Goal: Task Accomplishment & Management: Manage account settings

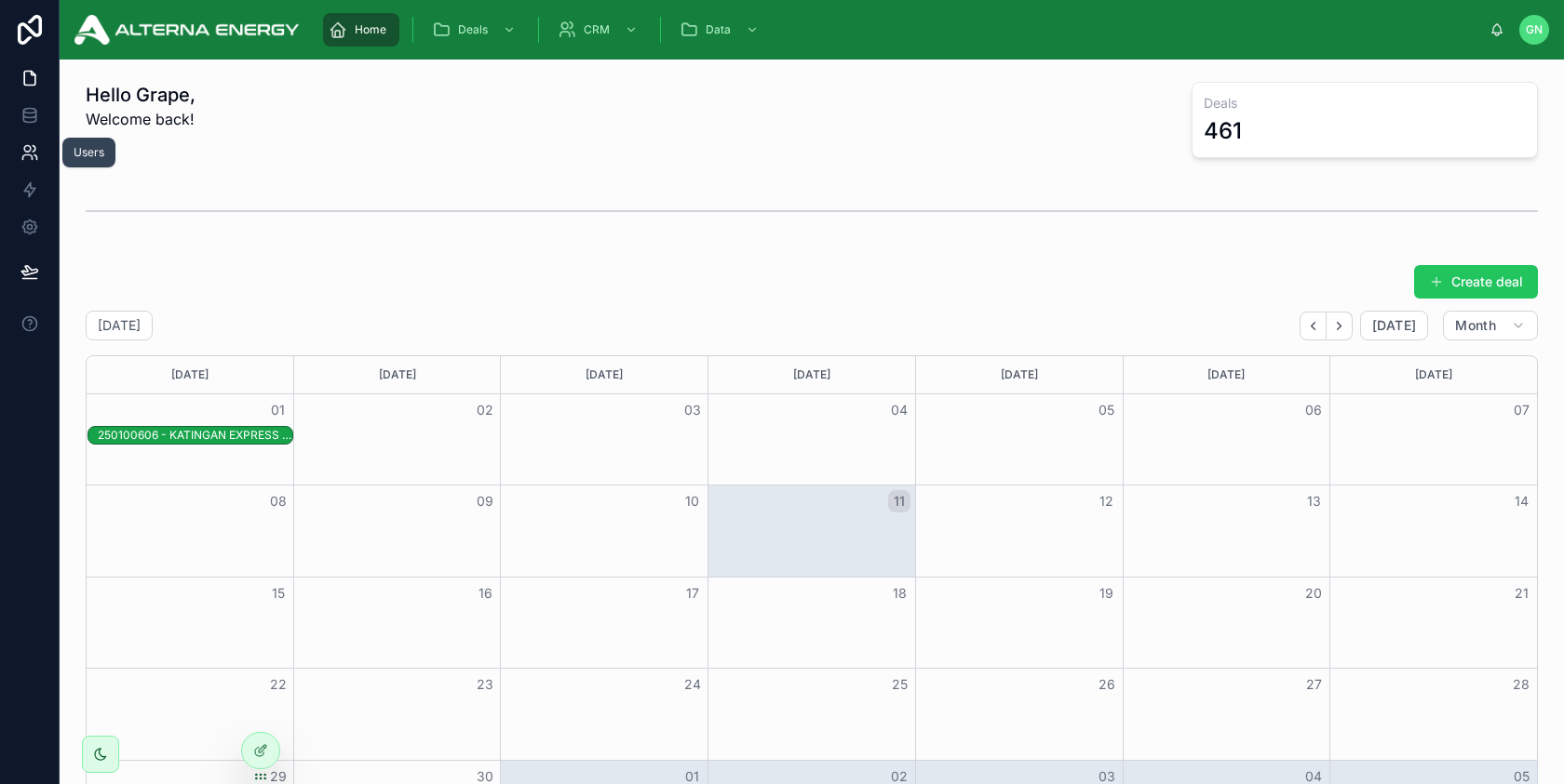
click at [30, 161] on icon at bounding box center [29, 152] width 19 height 19
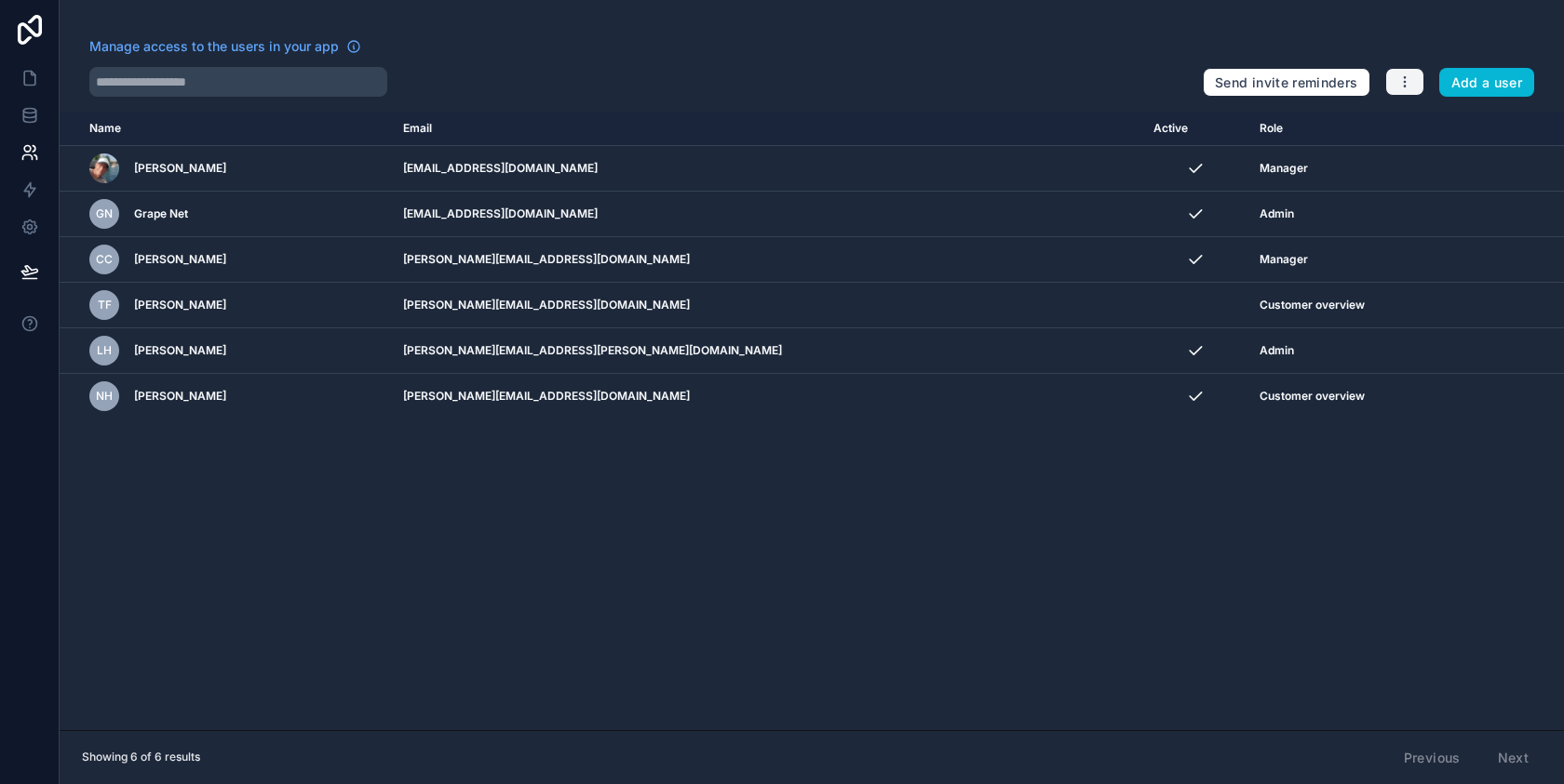
click at [1409, 92] on button "button" at bounding box center [1404, 82] width 39 height 28
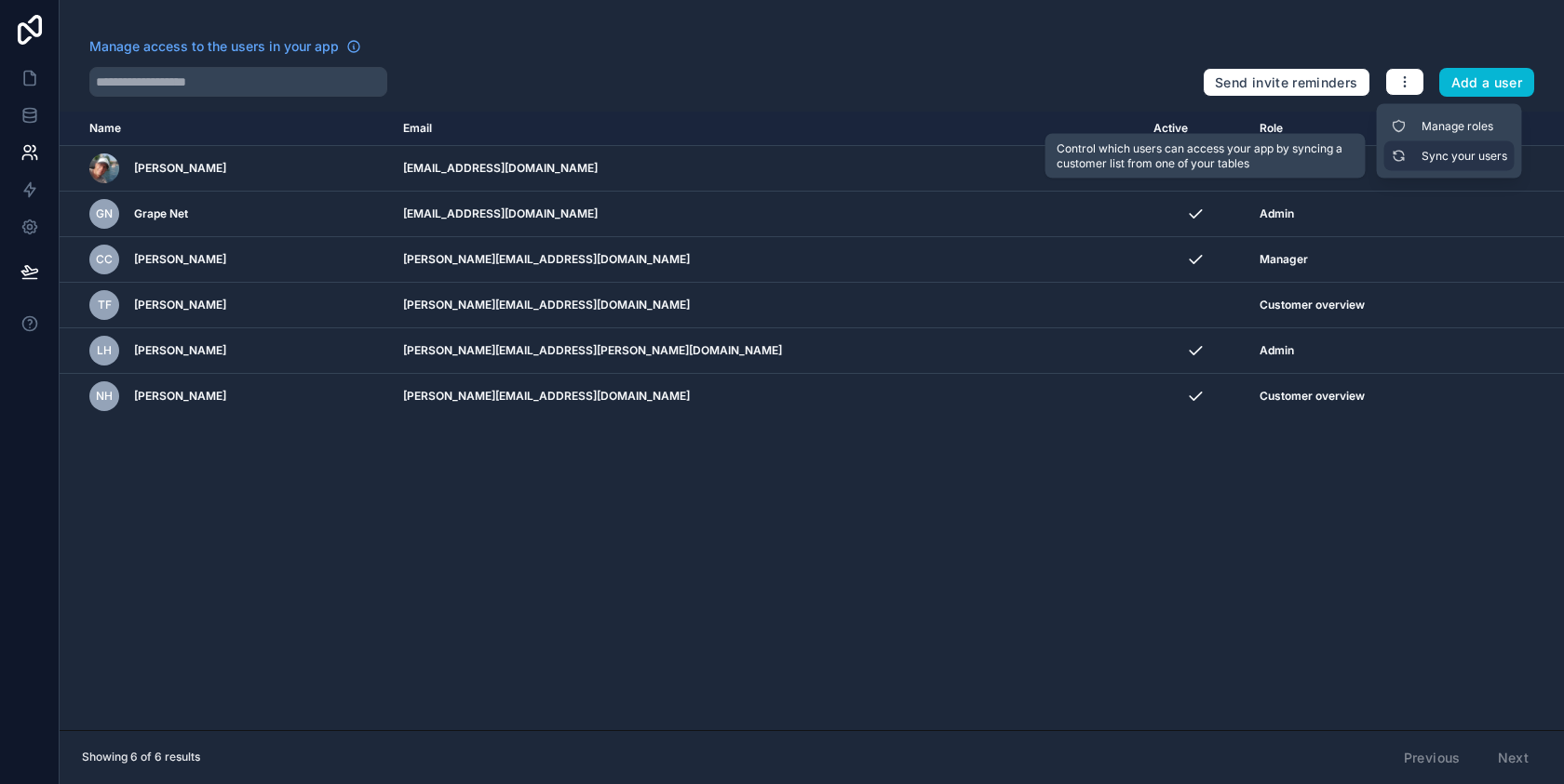
click at [1414, 156] on link "Sync your users" at bounding box center [1449, 157] width 130 height 30
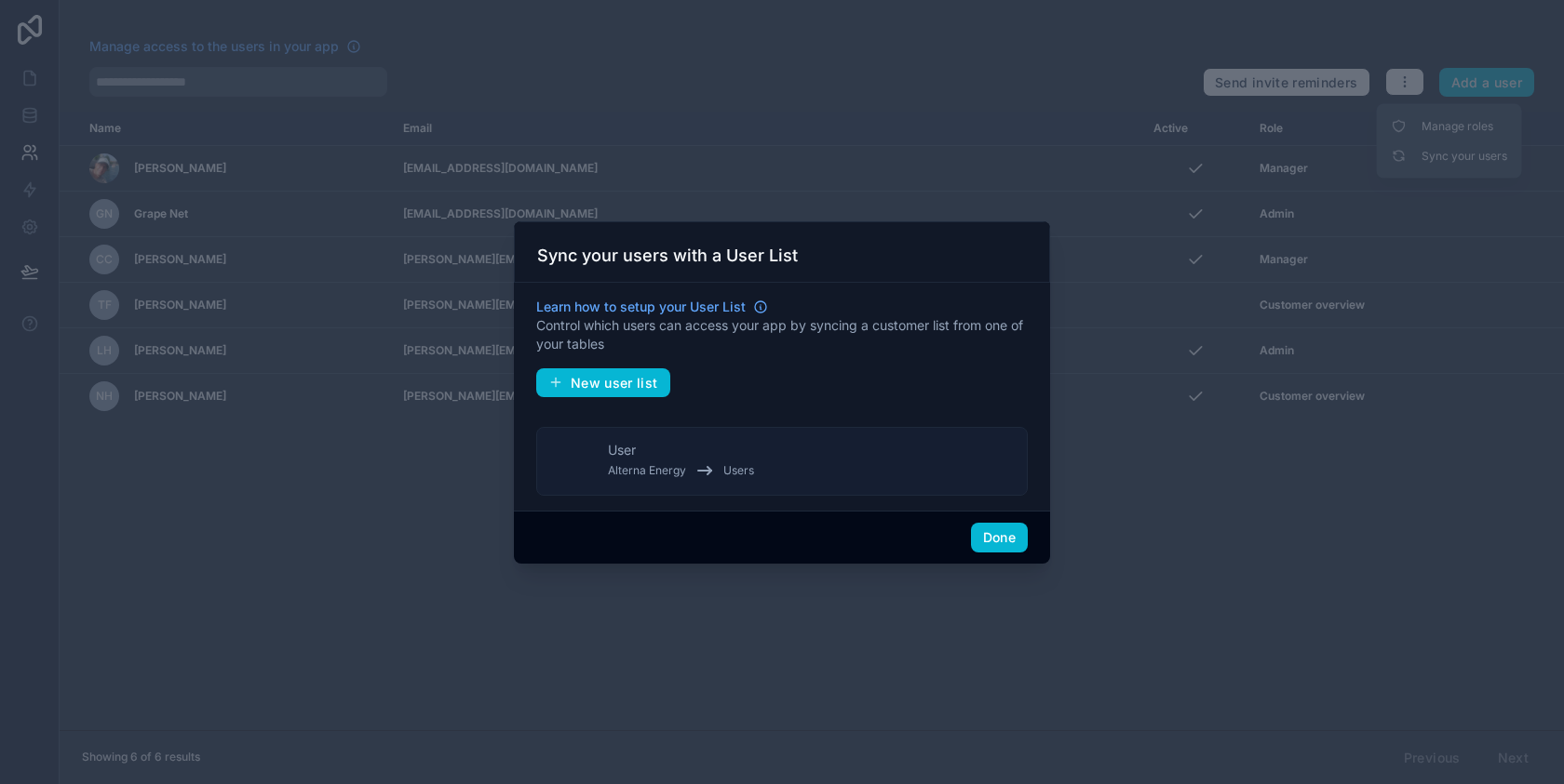
click at [819, 463] on button "User Alterna Energy Users" at bounding box center [782, 460] width 492 height 69
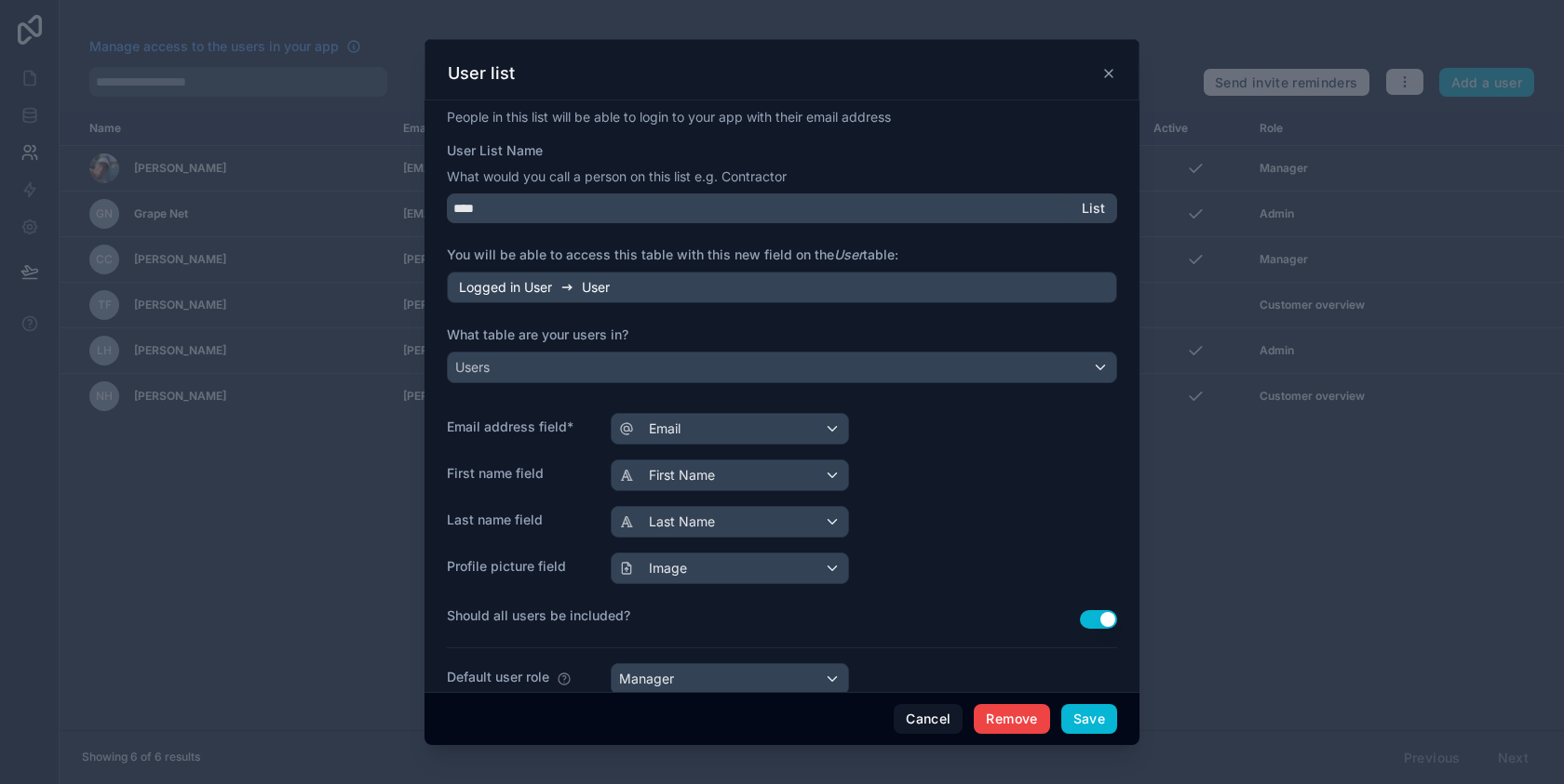
click at [1107, 76] on icon at bounding box center [1108, 73] width 15 height 15
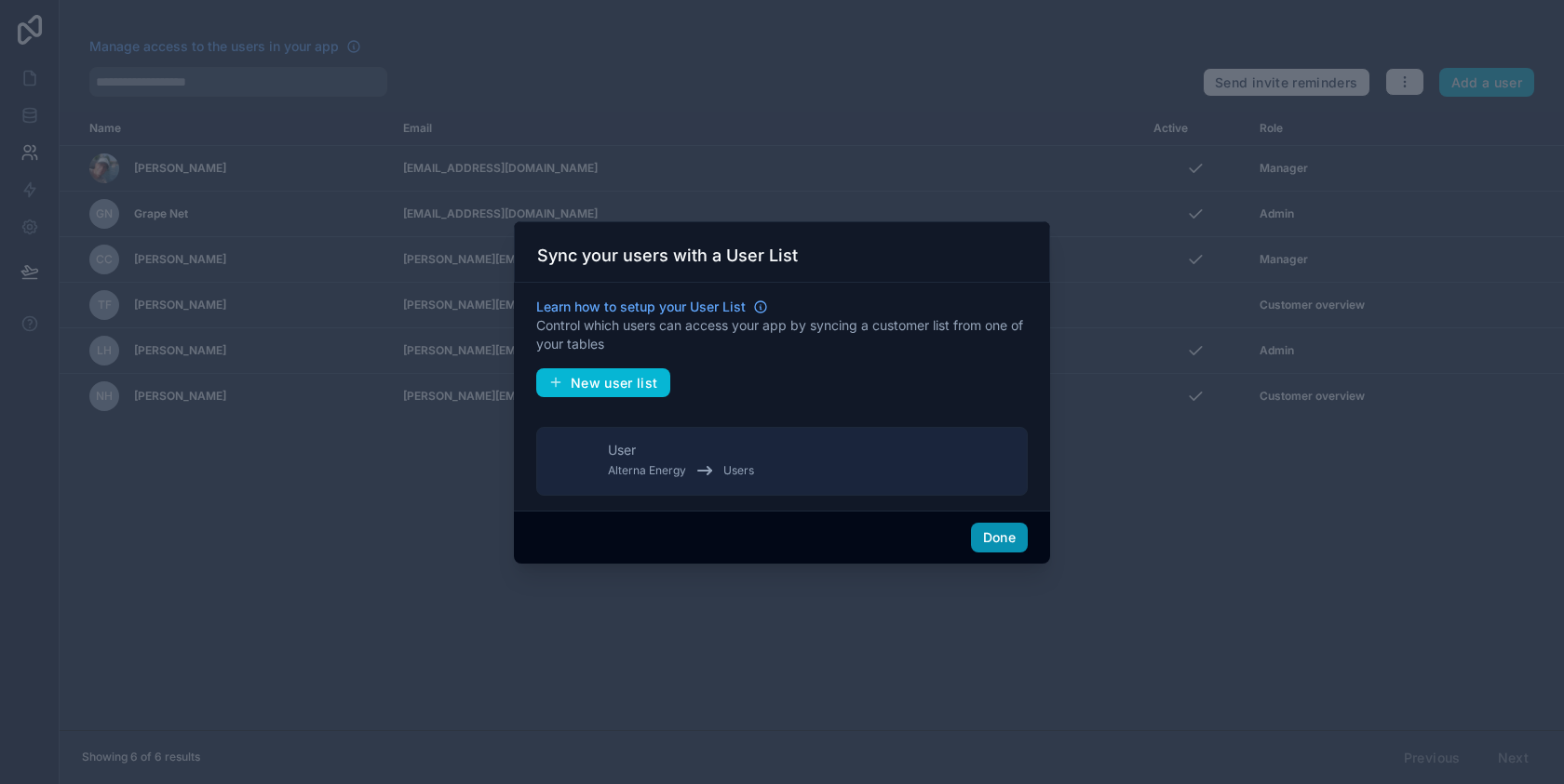
click at [999, 540] on button "Done" at bounding box center [998, 537] width 57 height 30
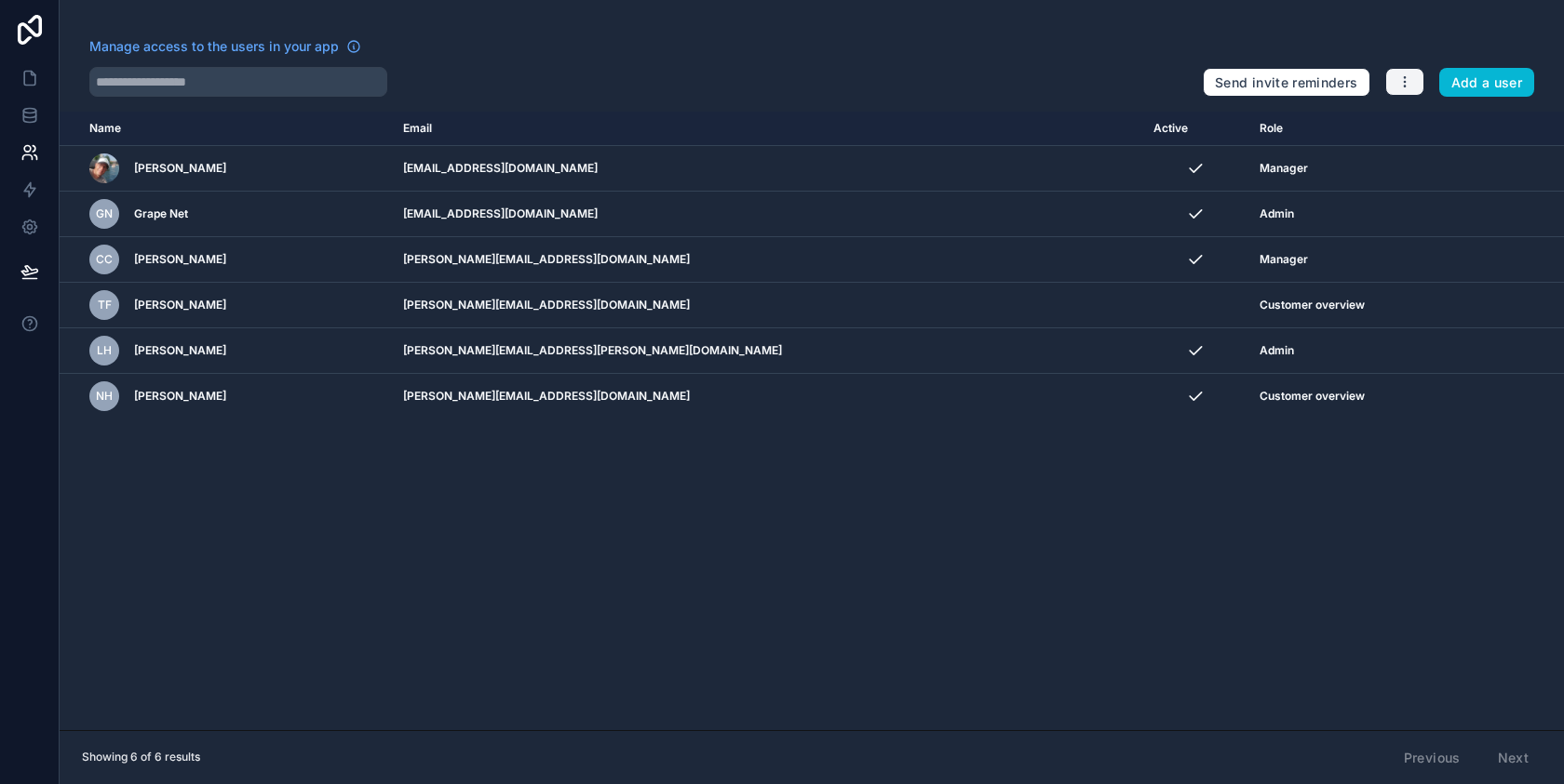
click at [1401, 87] on icon "button" at bounding box center [1404, 82] width 15 height 15
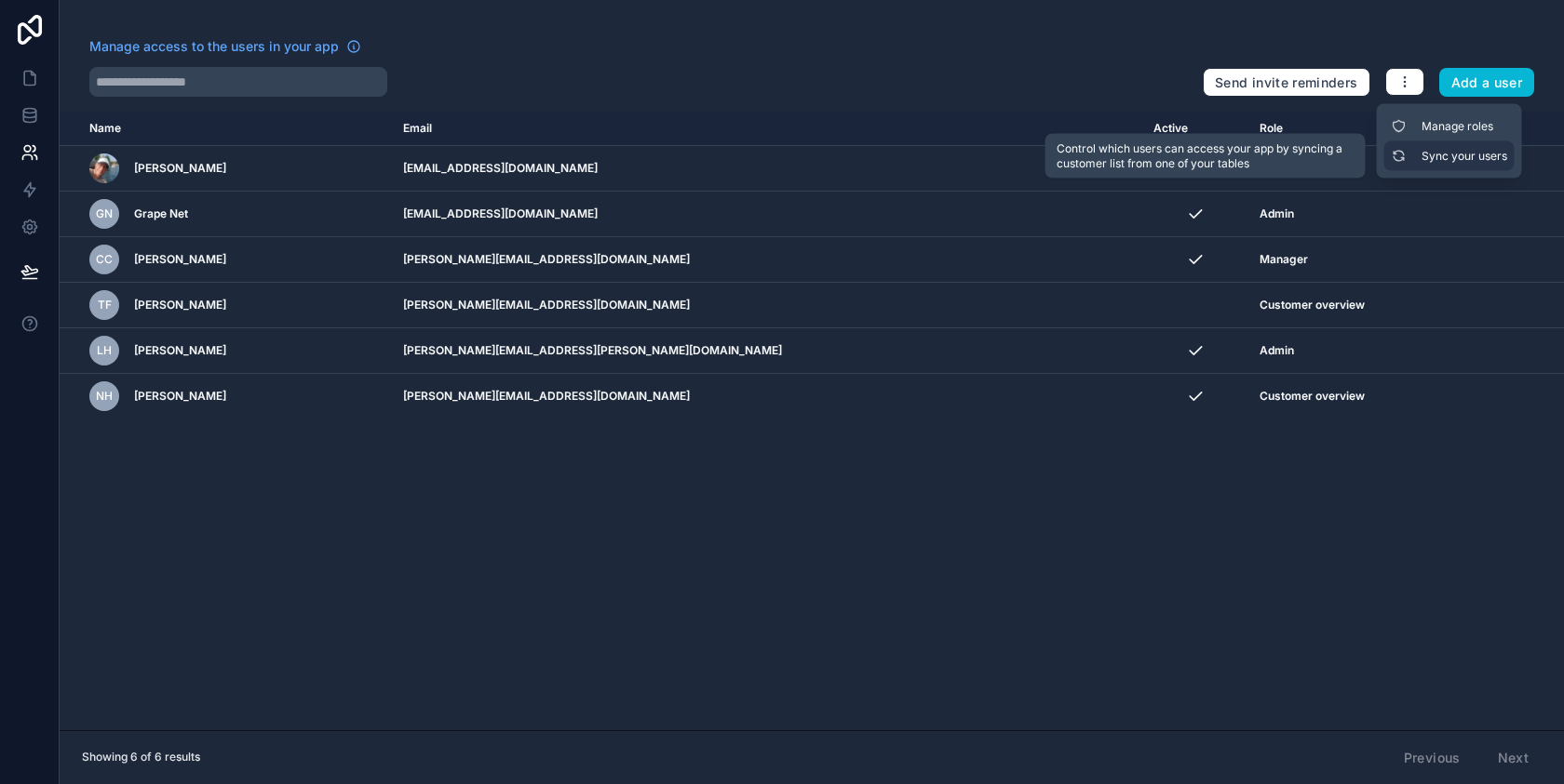
click at [1427, 153] on link "Sync your users" at bounding box center [1449, 157] width 130 height 30
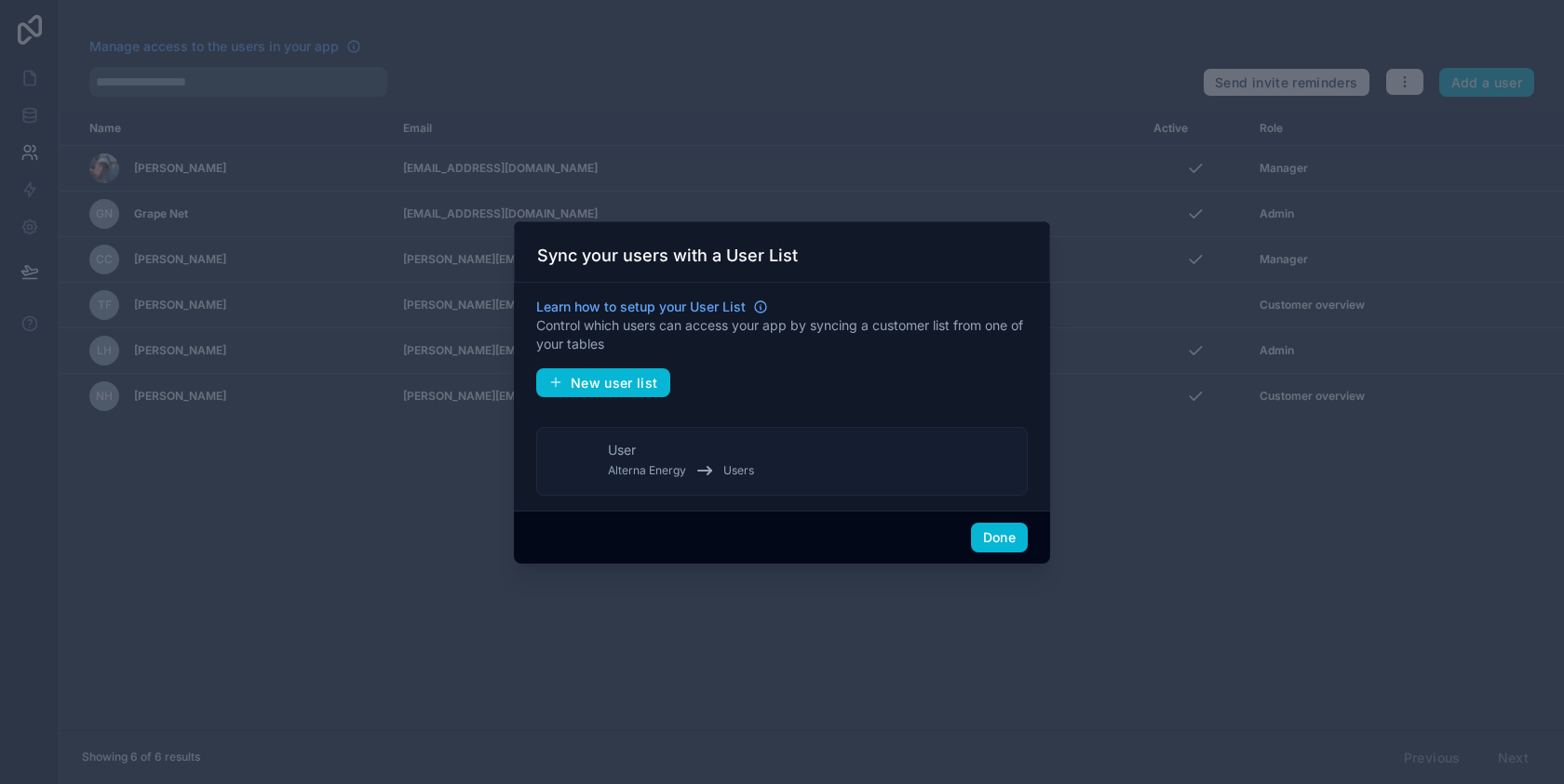
click at [919, 453] on button "User Alterna Energy Users" at bounding box center [782, 460] width 492 height 69
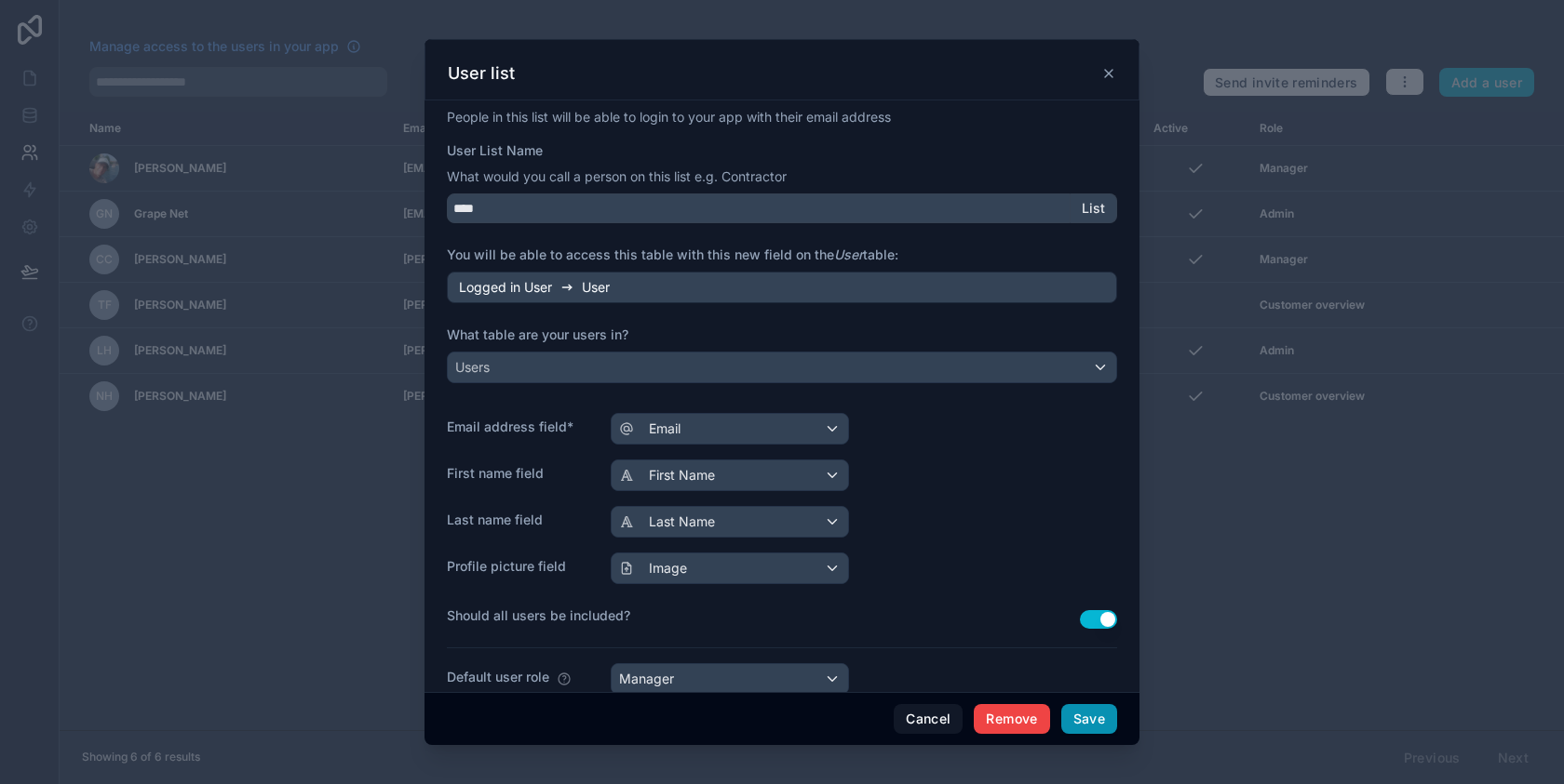
click at [1085, 724] on button "Save" at bounding box center [1089, 719] width 56 height 30
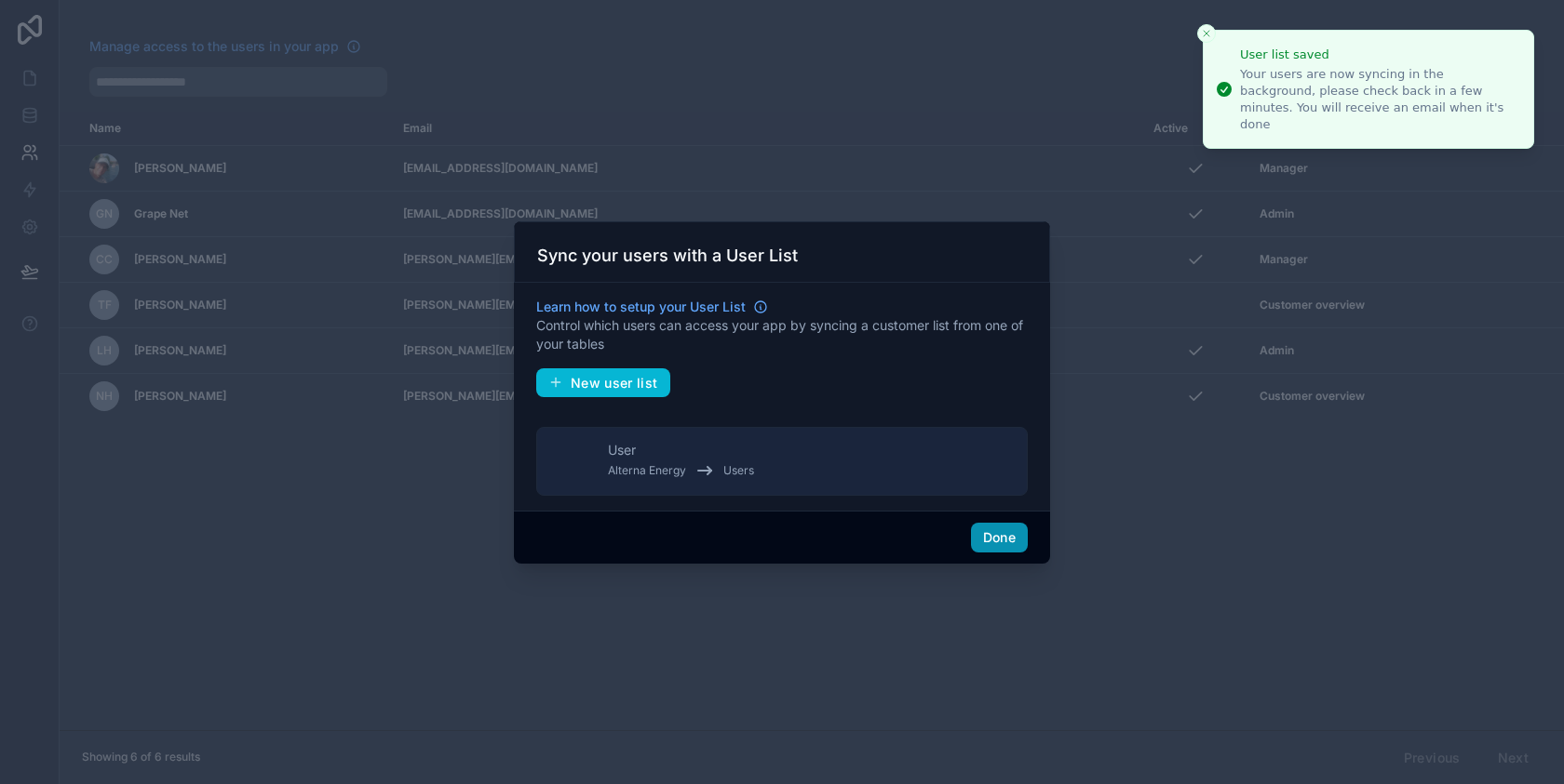
click at [1002, 537] on button "Done" at bounding box center [998, 537] width 57 height 30
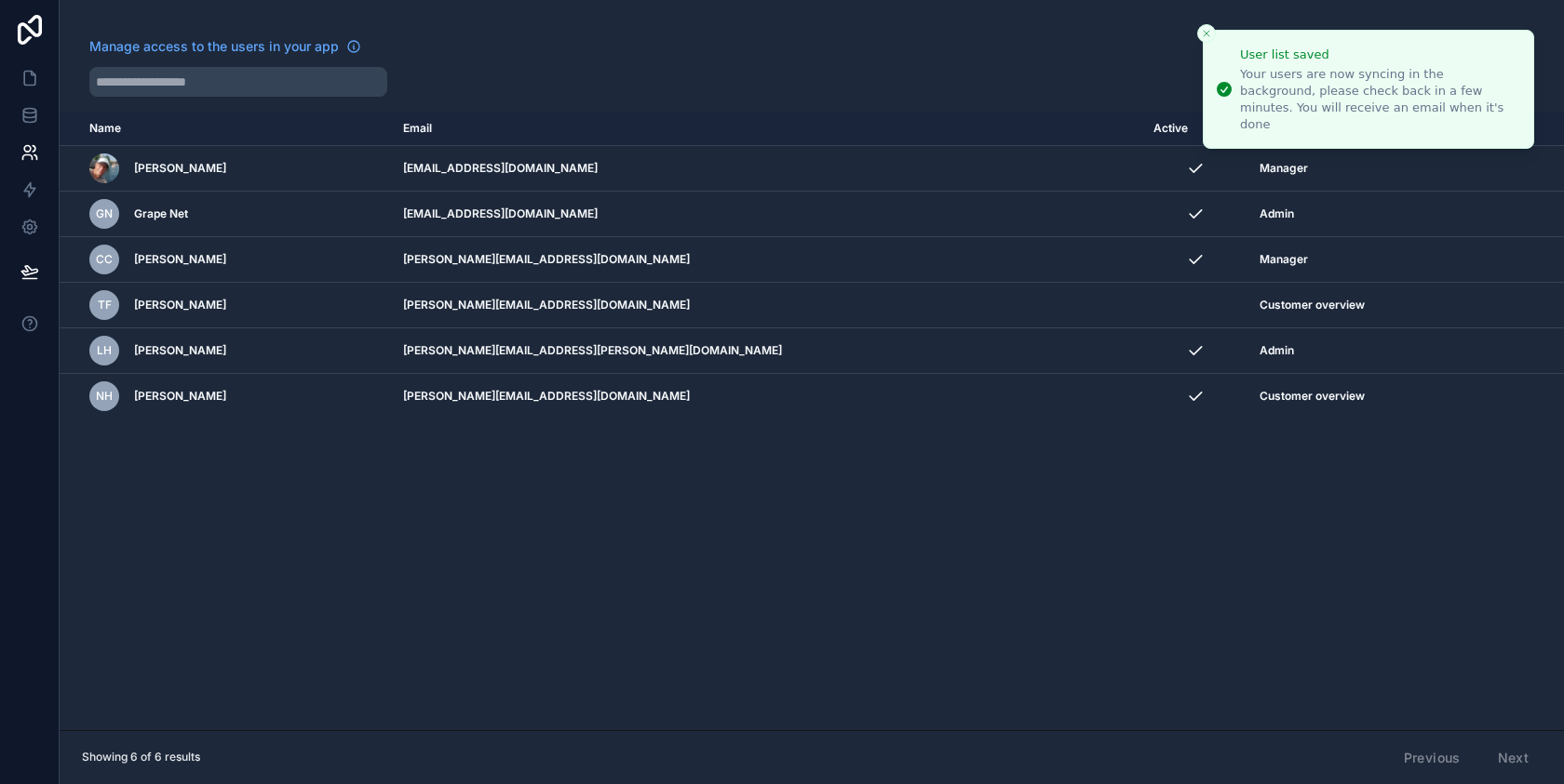
click at [1002, 537] on div "Name Email Active Role userTable.email Martin Hax hax@alterna.energy Manager GN…" at bounding box center [811, 420] width 1504 height 618
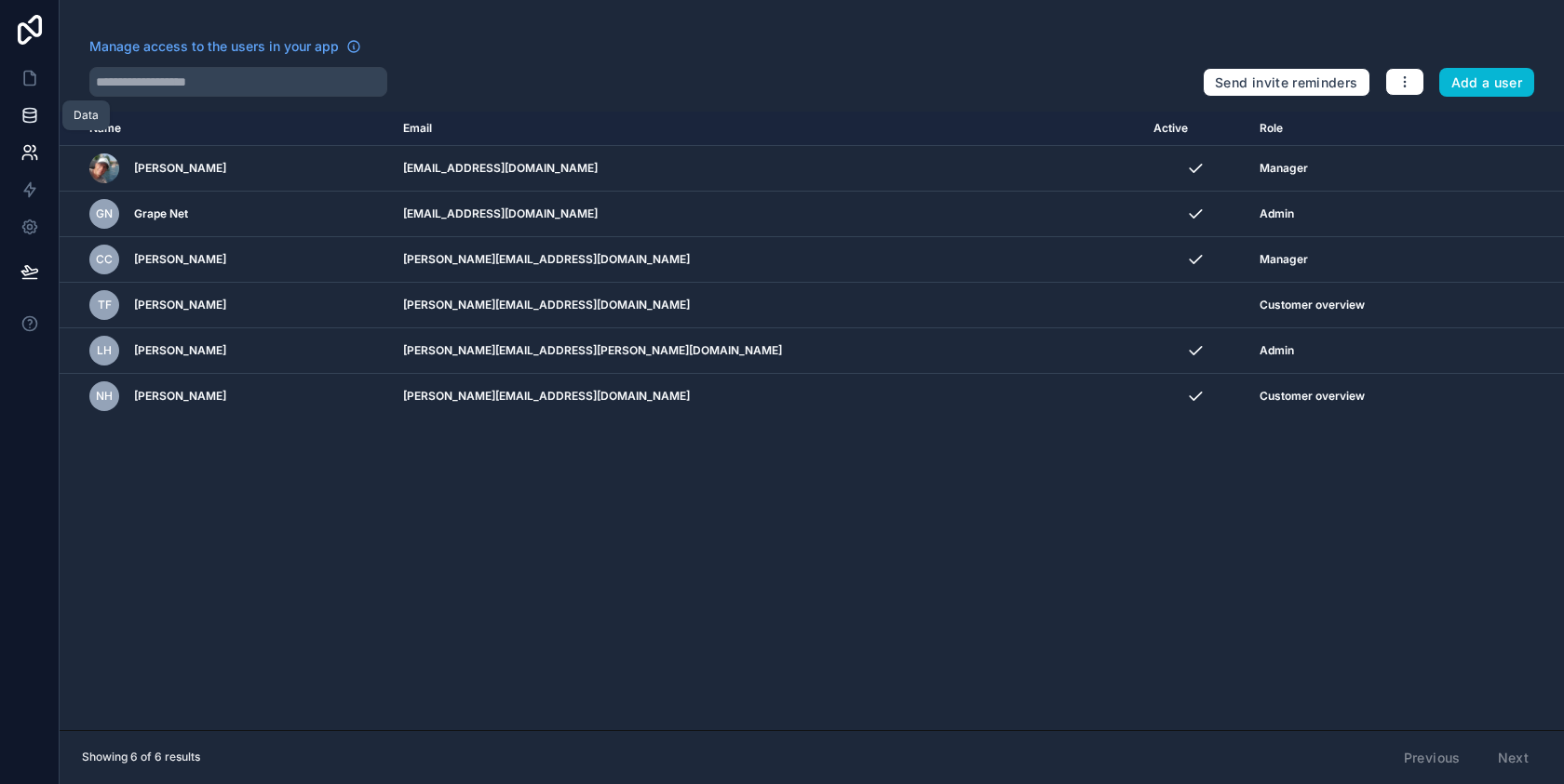
click at [34, 117] on icon at bounding box center [29, 114] width 12 height 7
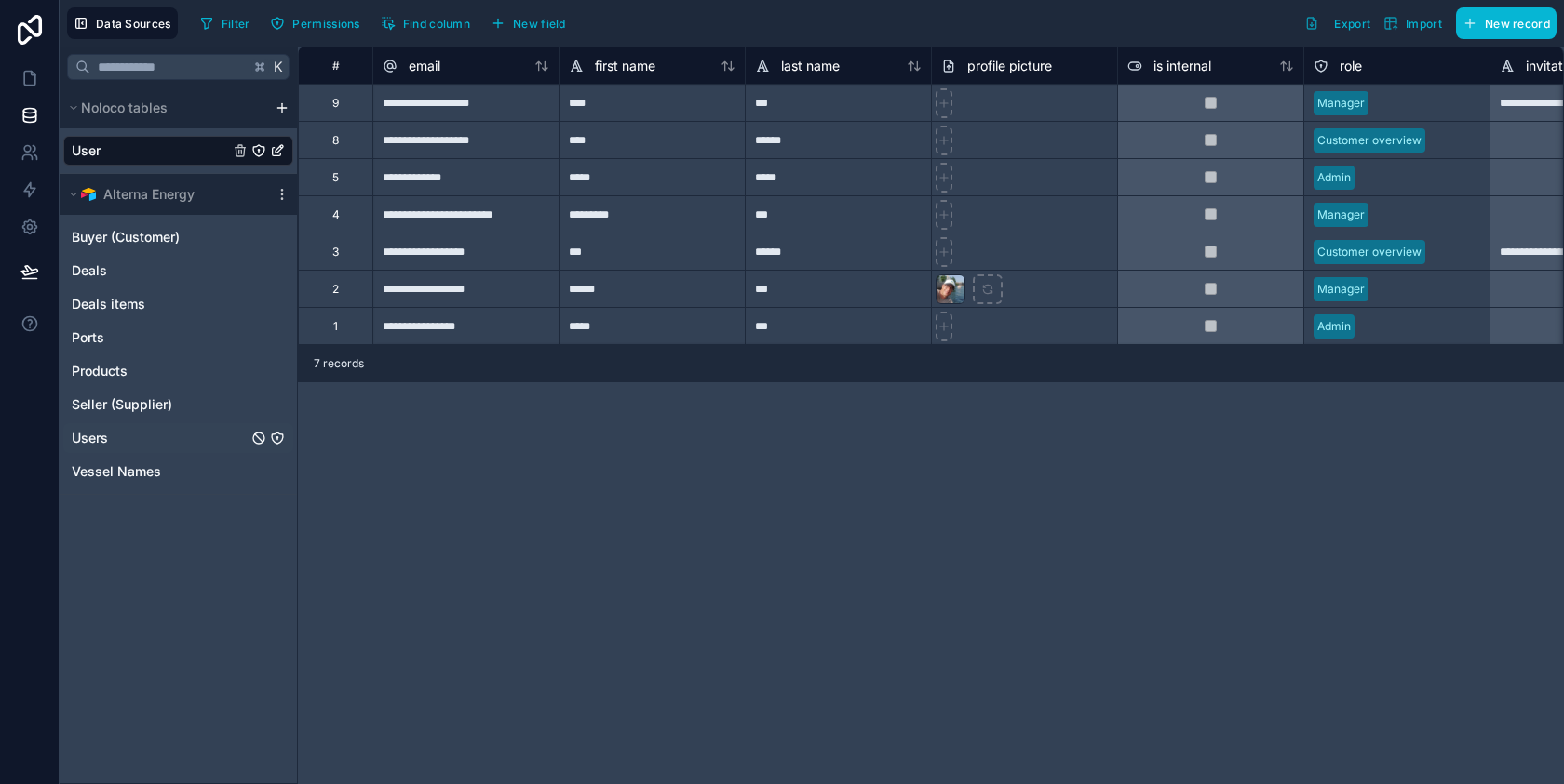
click at [176, 441] on link "Users" at bounding box center [160, 437] width 176 height 19
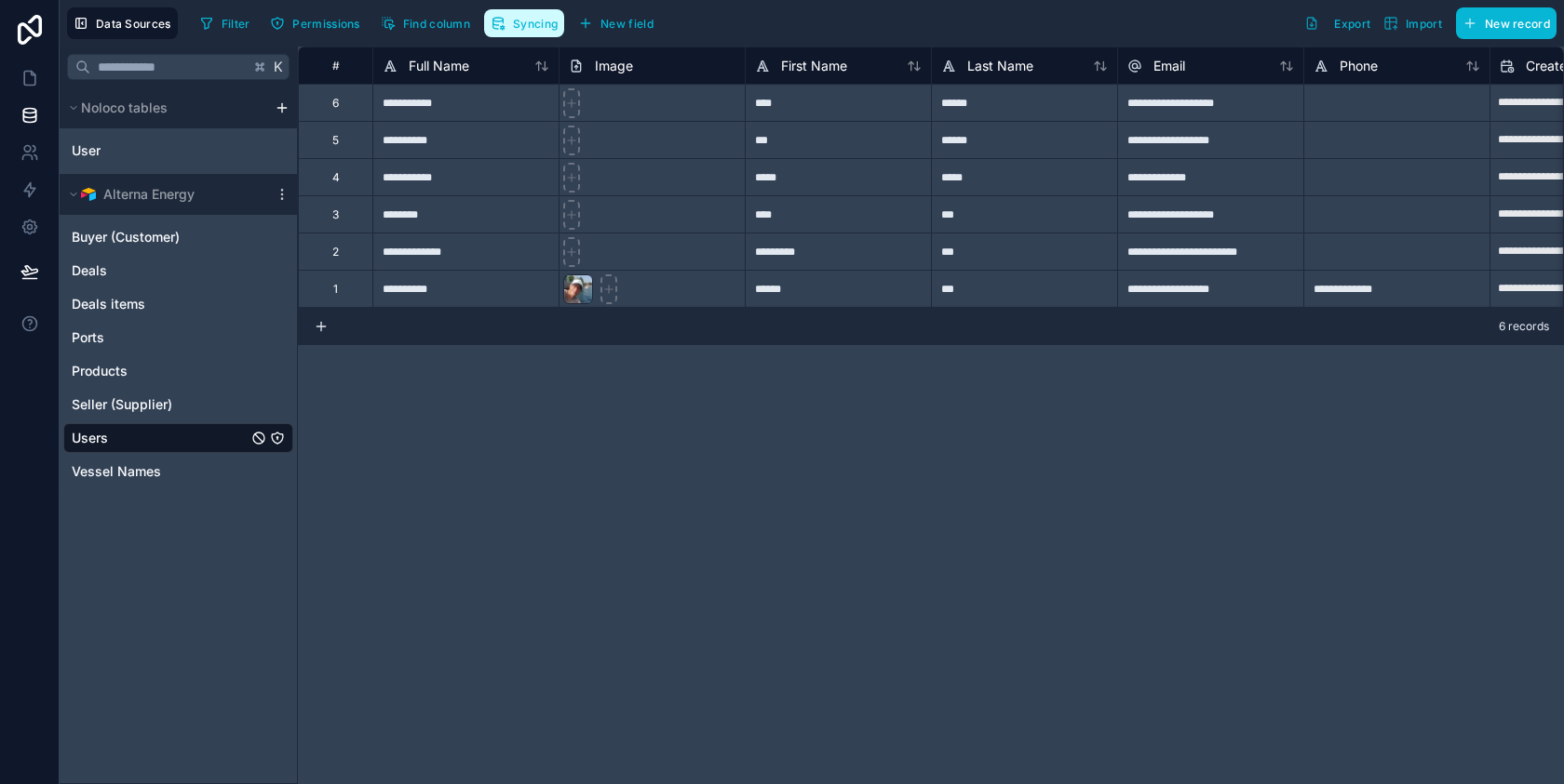
click at [530, 14] on button "Syncing" at bounding box center [524, 23] width 80 height 28
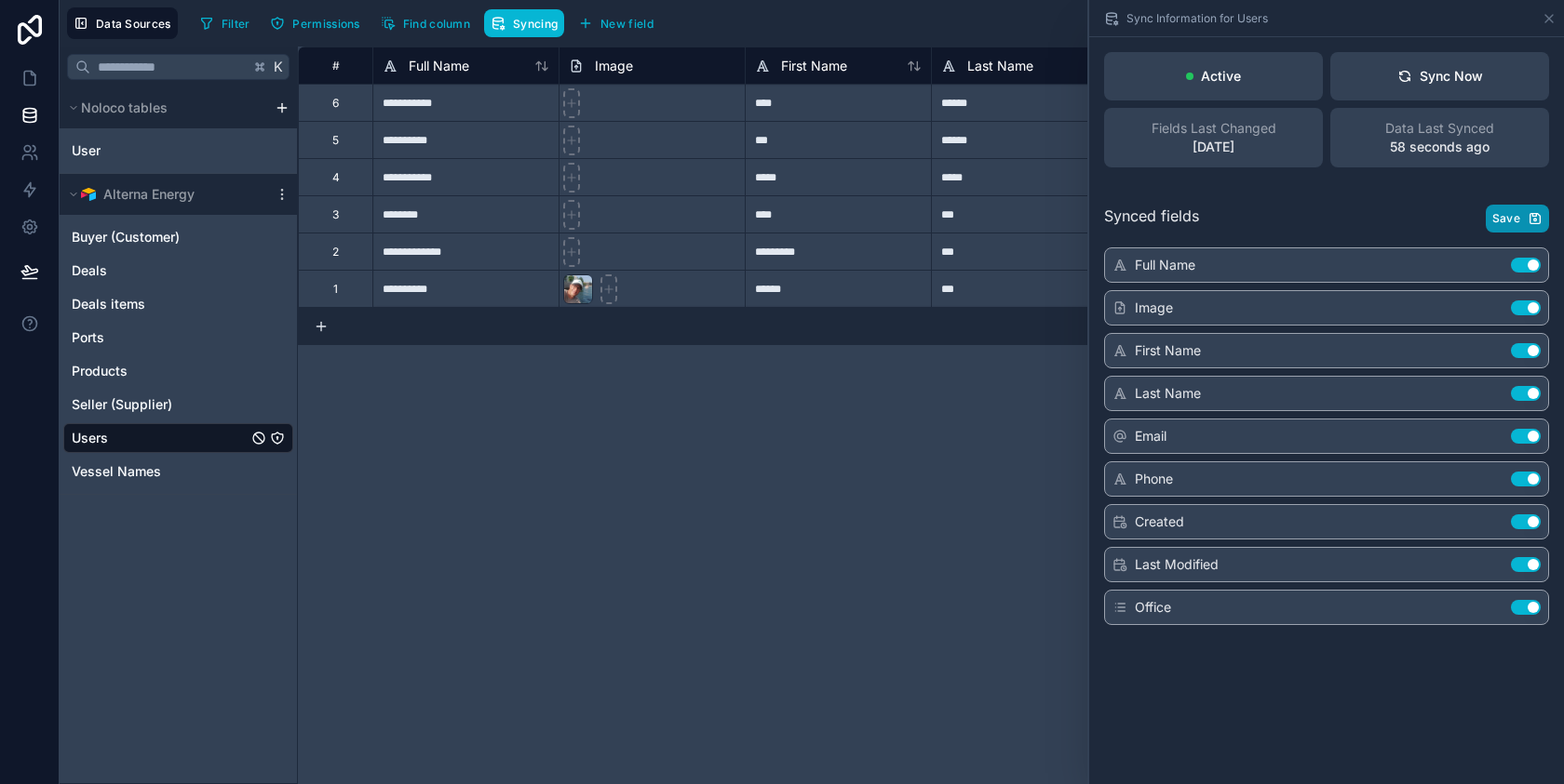
click at [1520, 214] on button "Save" at bounding box center [1516, 219] width 63 height 28
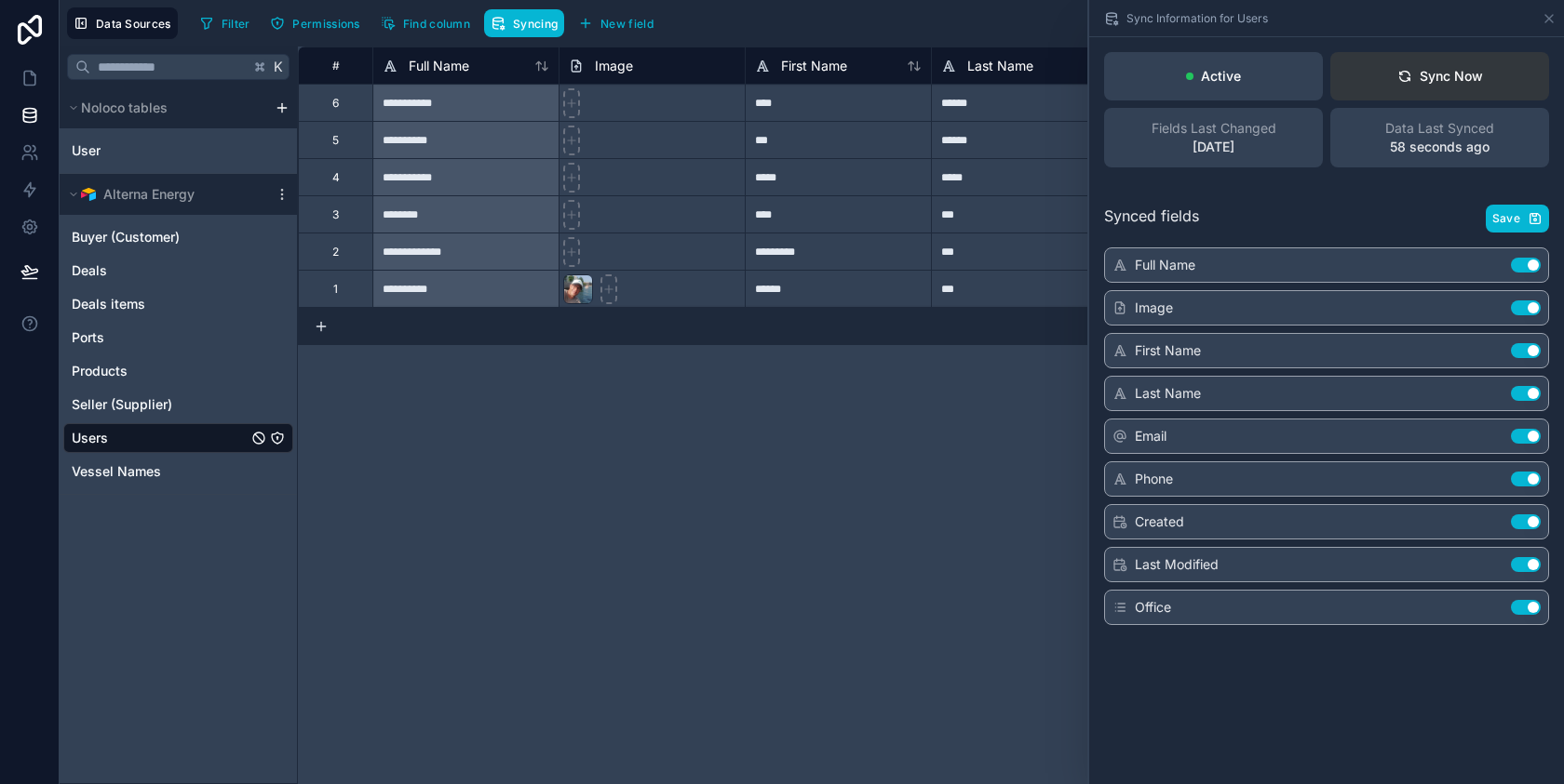
click at [1438, 86] on button "Sync Now" at bounding box center [1439, 76] width 219 height 48
click at [125, 156] on link "User" at bounding box center [150, 151] width 157 height 19
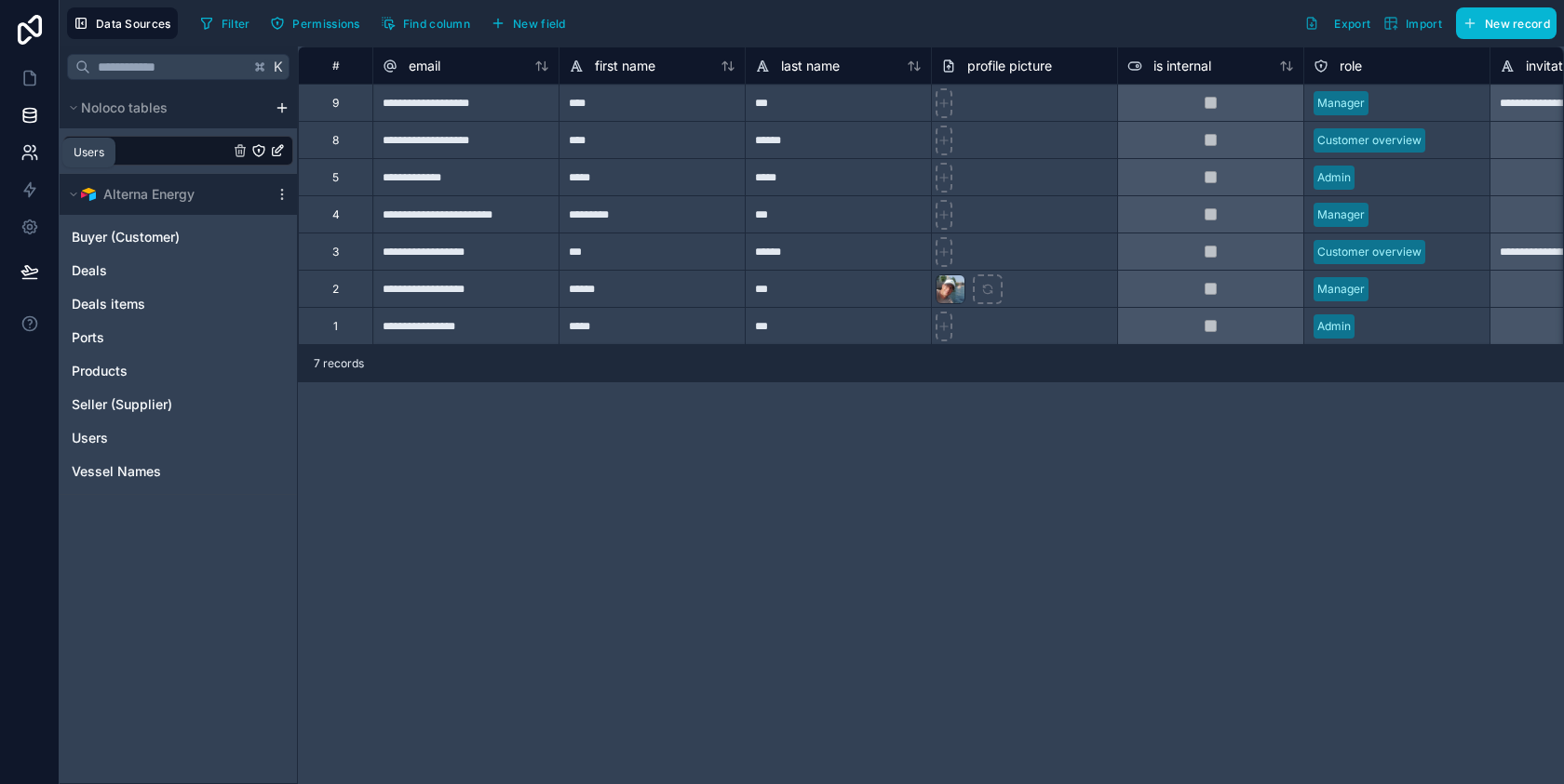
click at [31, 143] on icon at bounding box center [29, 152] width 19 height 19
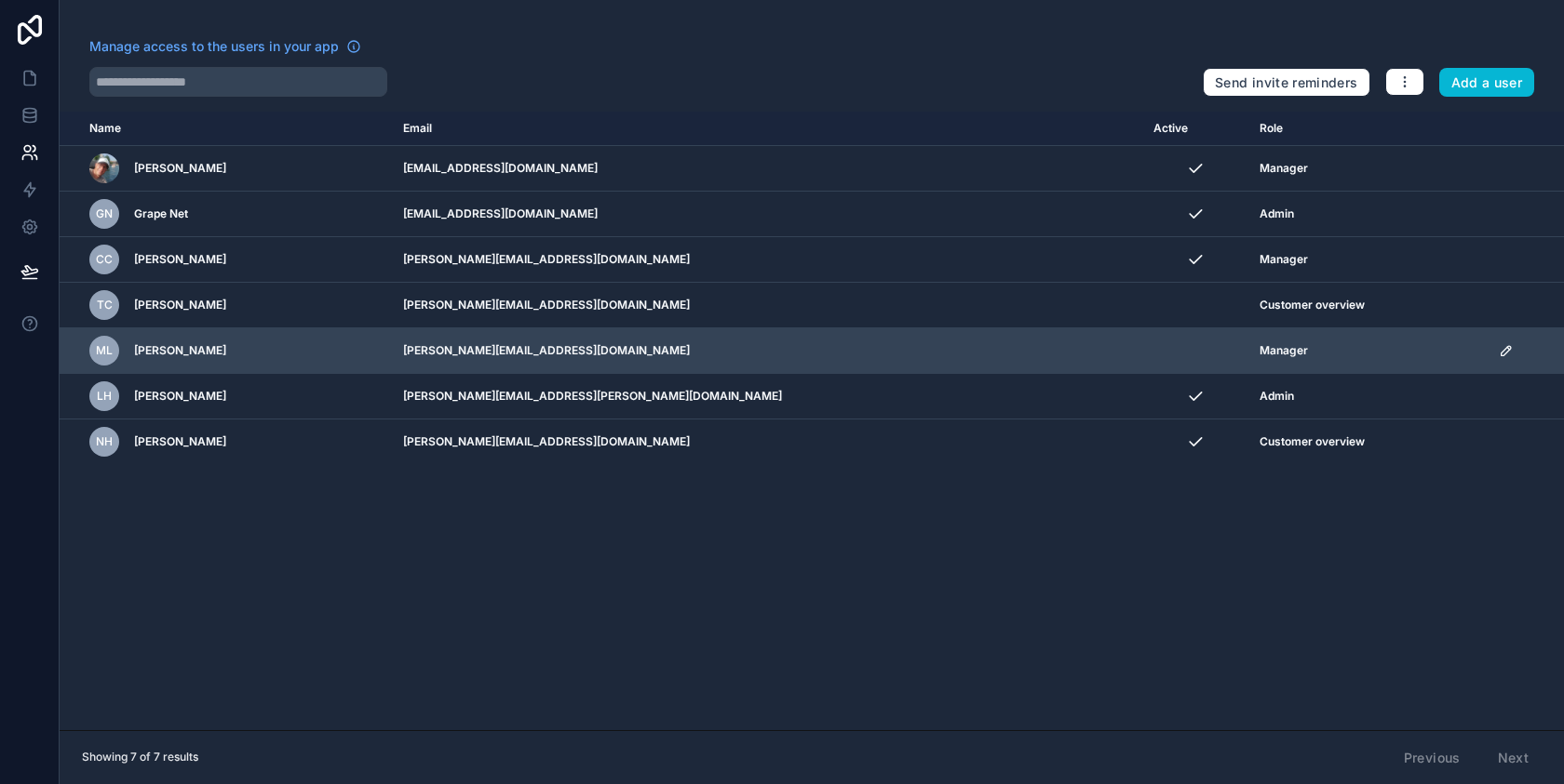
click at [1498, 349] on icon "scrollable content" at bounding box center [1505, 351] width 15 height 15
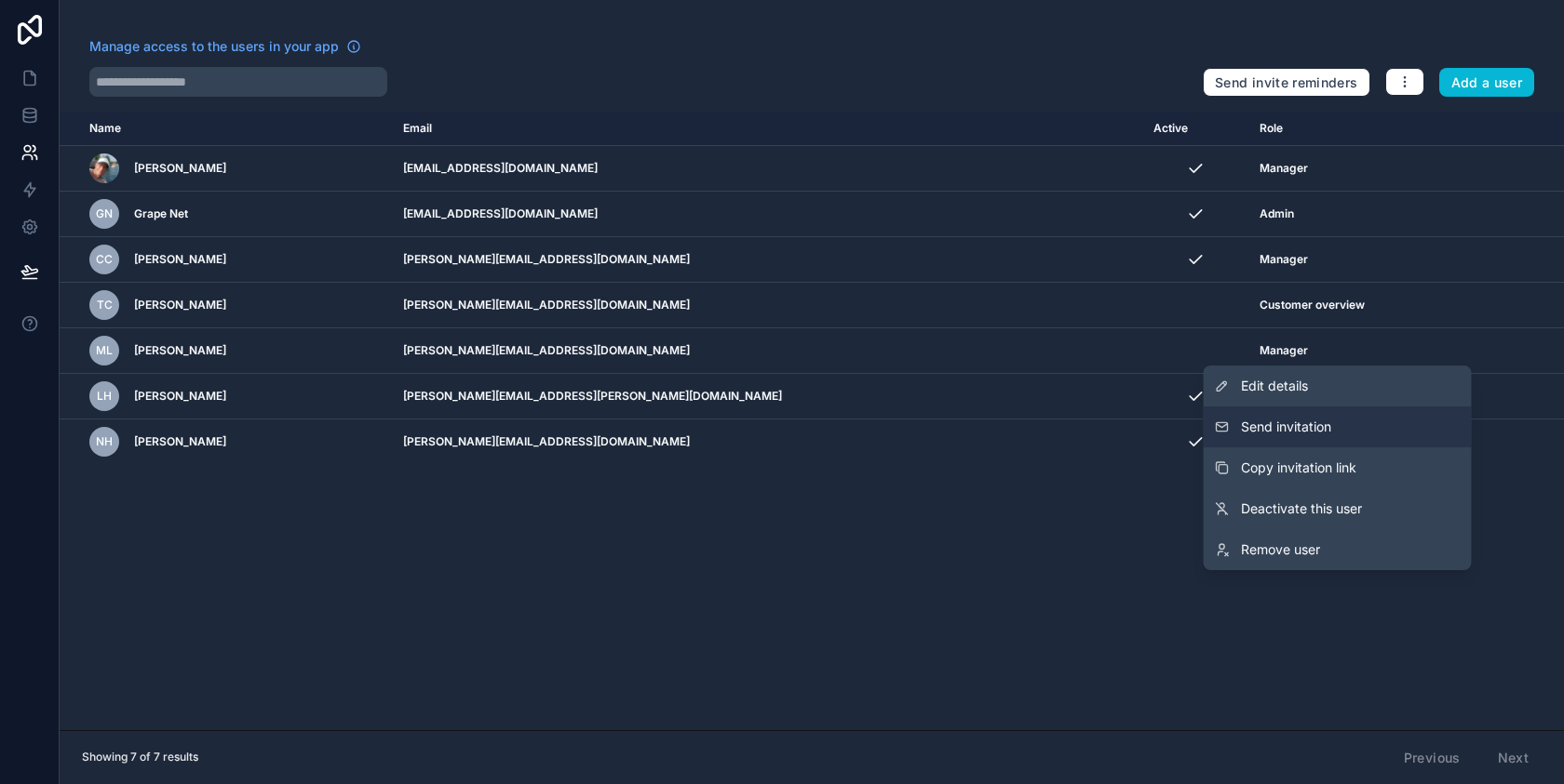
click at [1320, 423] on span "Send invitation" at bounding box center [1285, 426] width 90 height 19
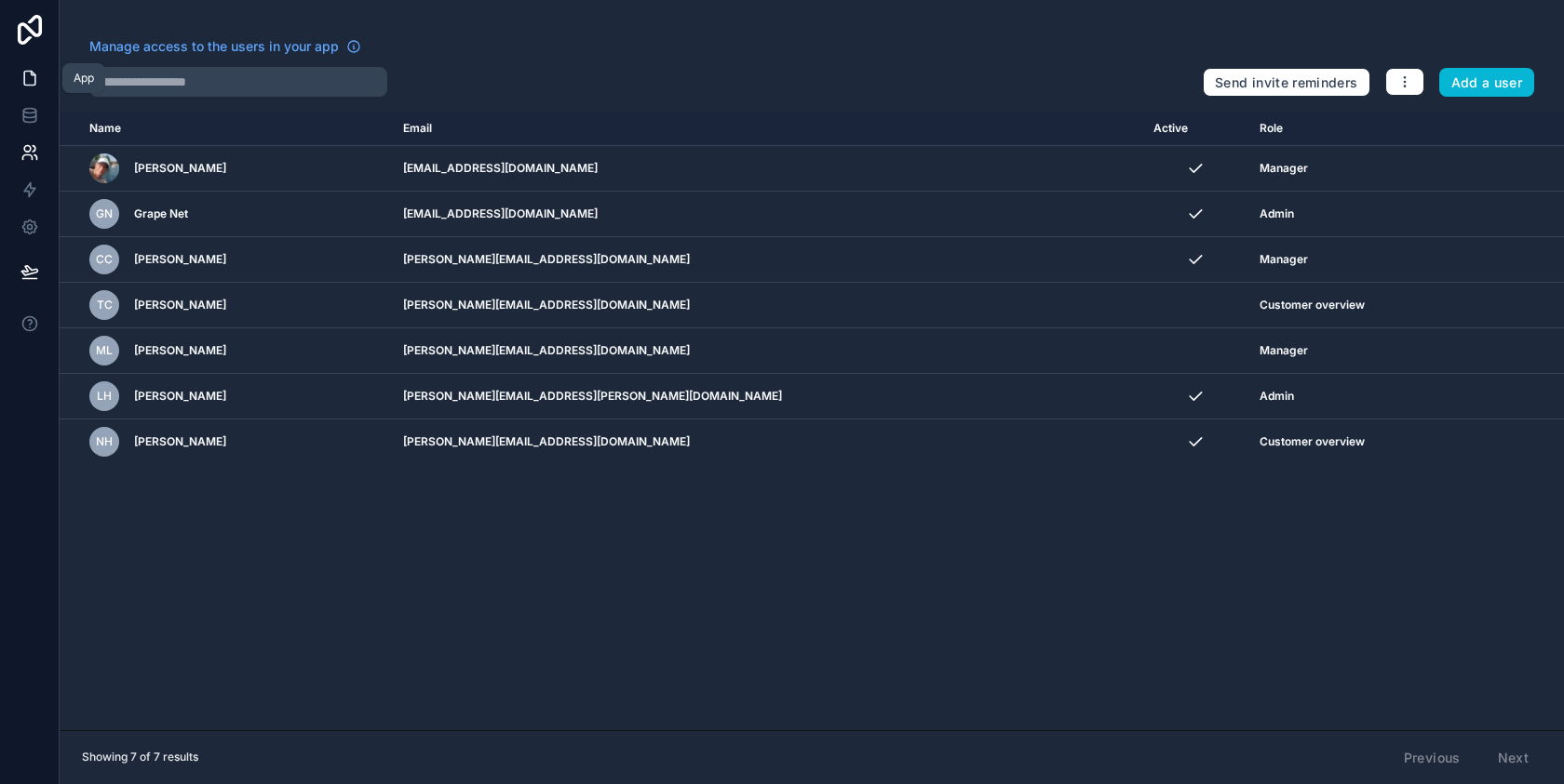
click at [30, 80] on icon at bounding box center [29, 78] width 19 height 19
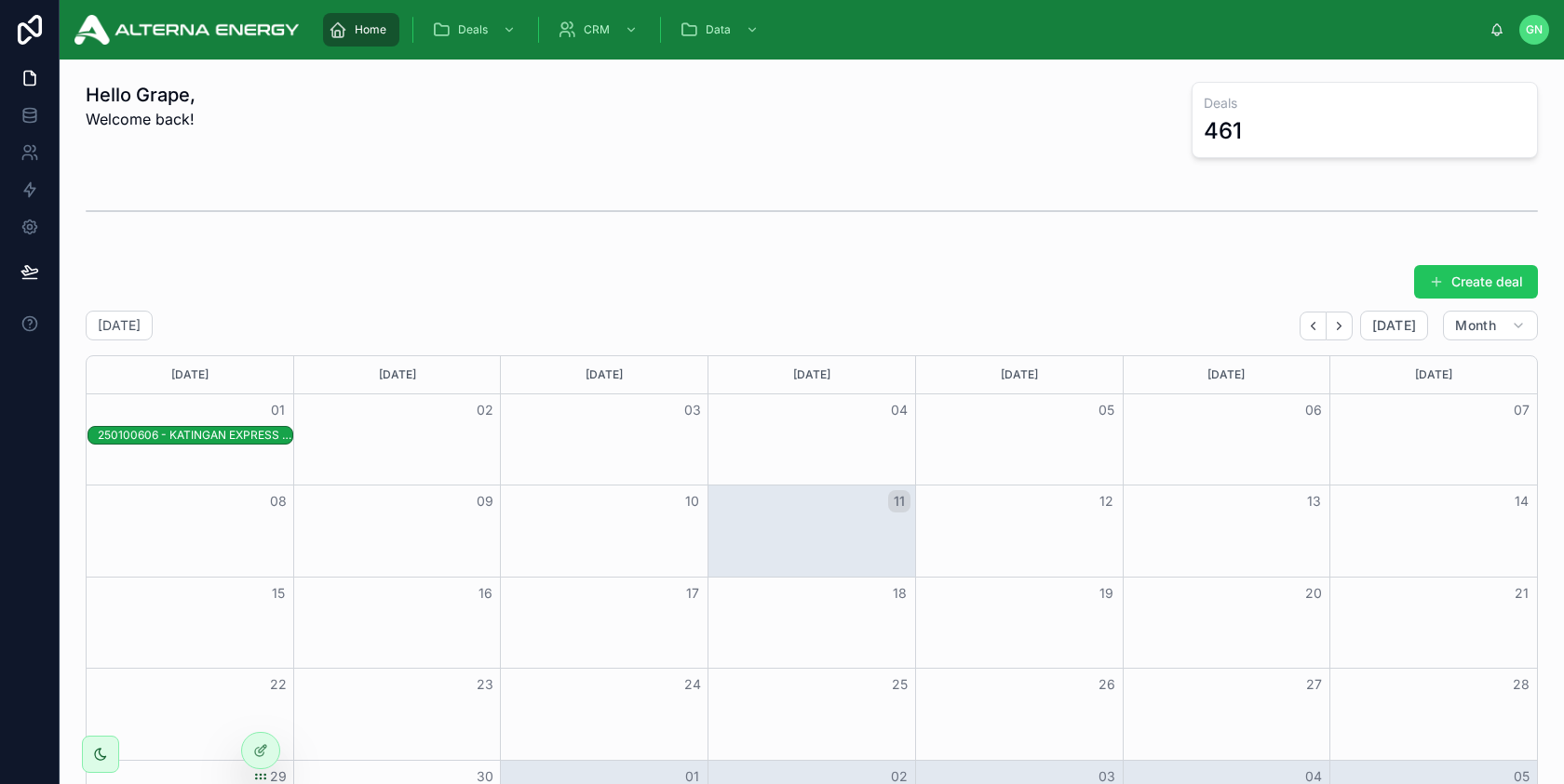
click at [182, 436] on div "250100606 - KATINGAN EXPRESS @ [GEOGRAPHIC_DATA], [GEOGRAPHIC_DATA]" at bounding box center [195, 434] width 195 height 15
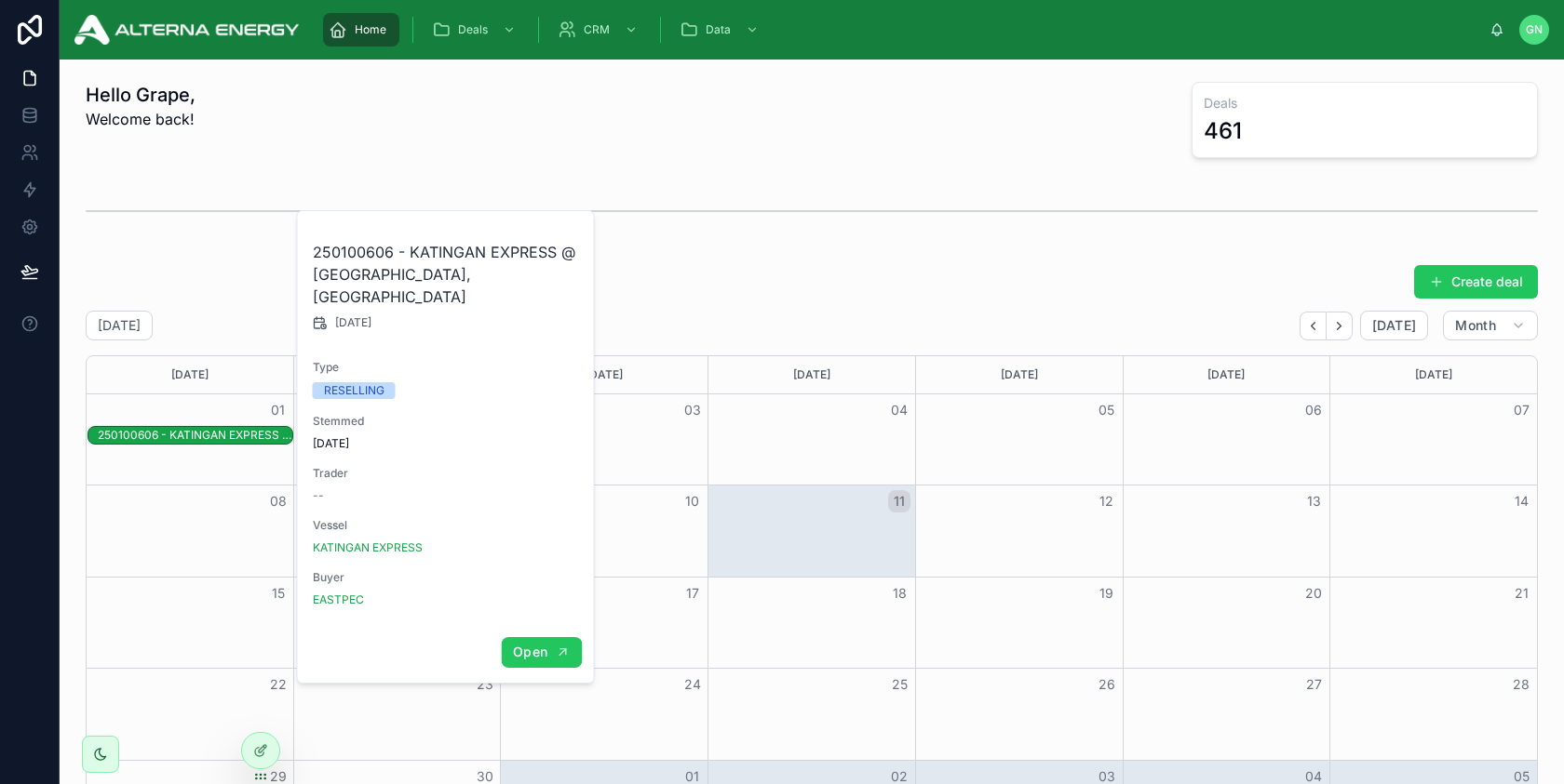
click at [524, 643] on span "Open" at bounding box center [530, 651] width 34 height 17
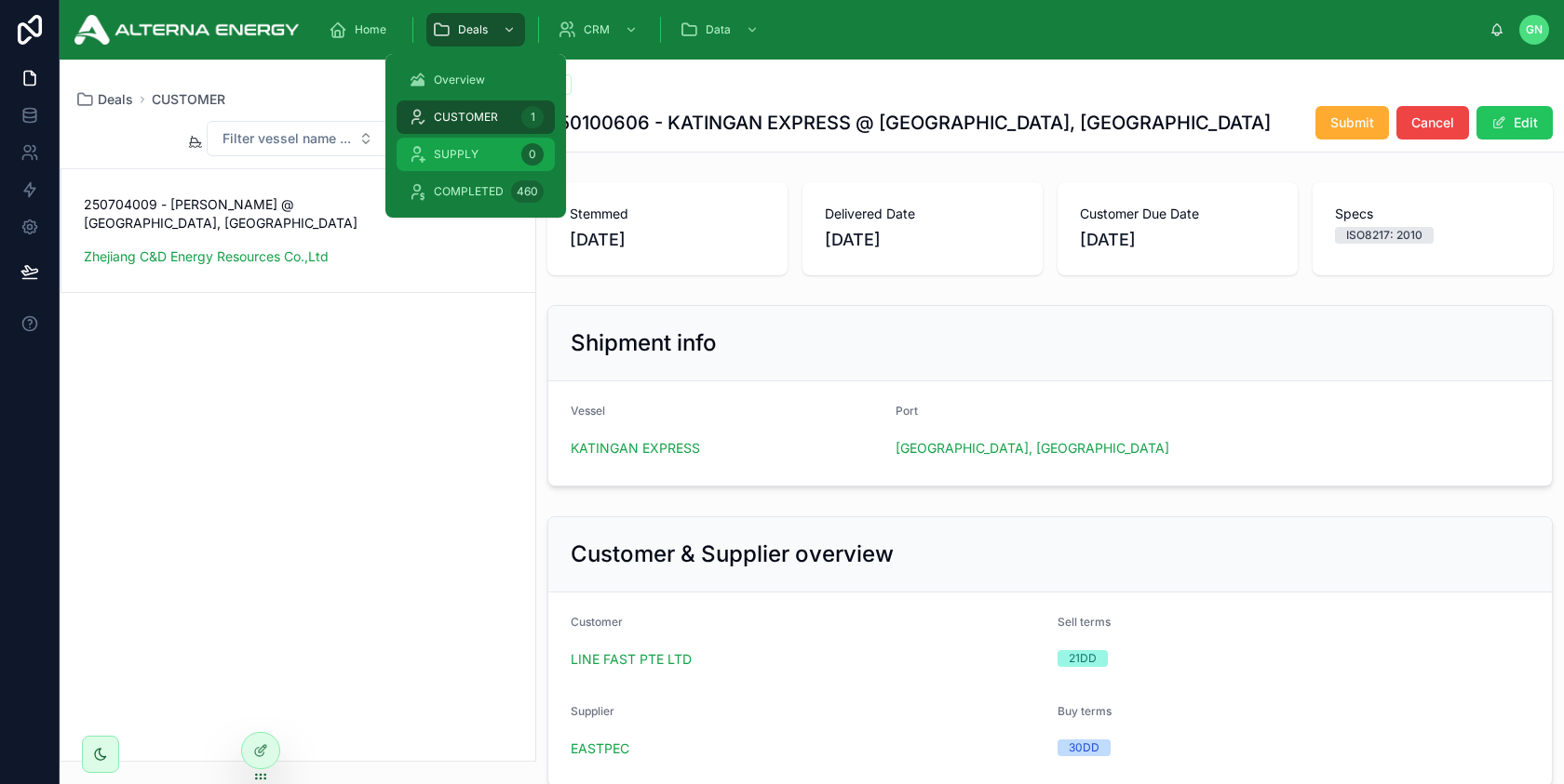
click at [468, 149] on span "SUPPLY" at bounding box center [456, 154] width 45 height 15
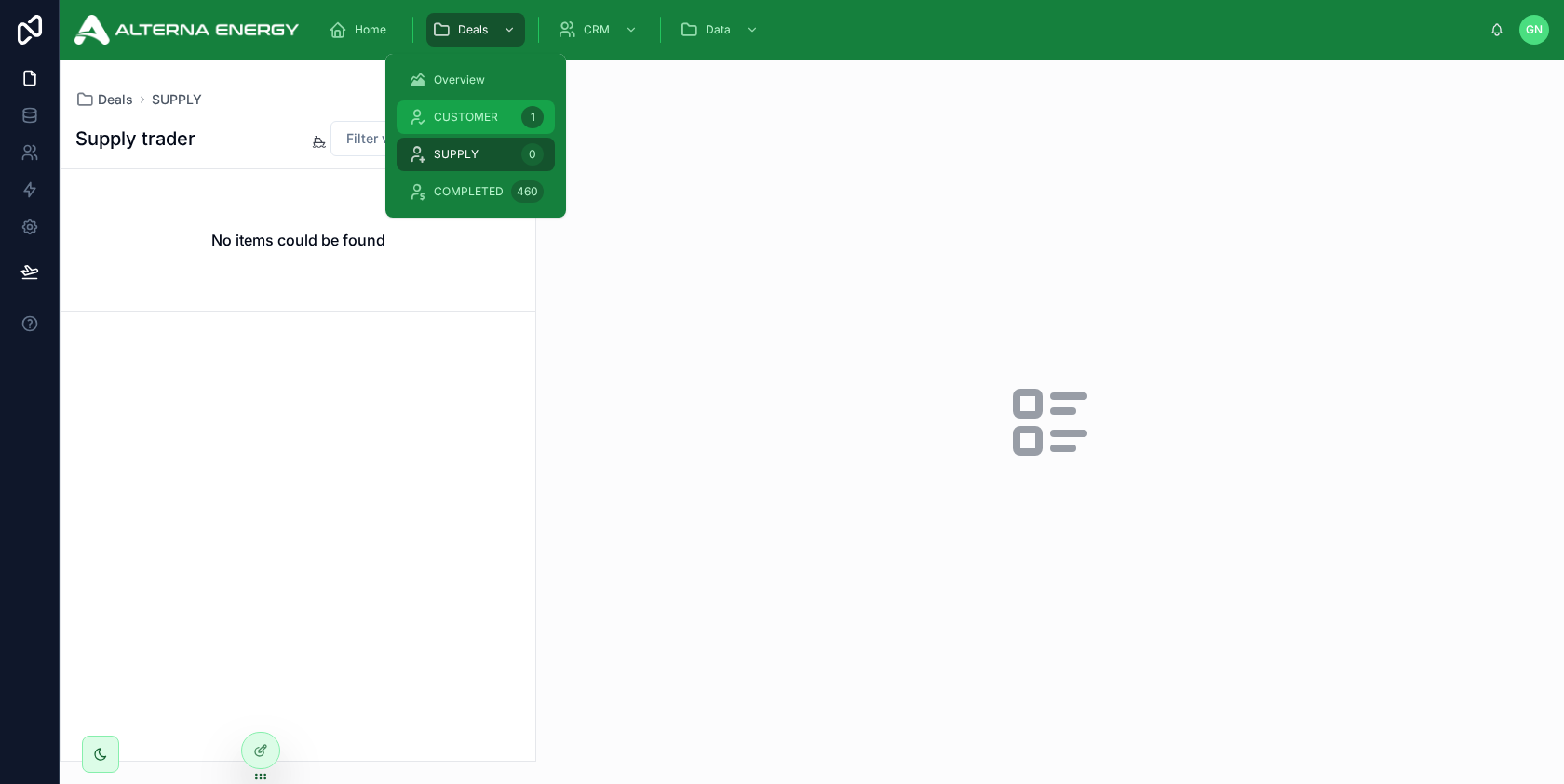
click at [469, 131] on div "CUSTOMER 1" at bounding box center [476, 117] width 136 height 30
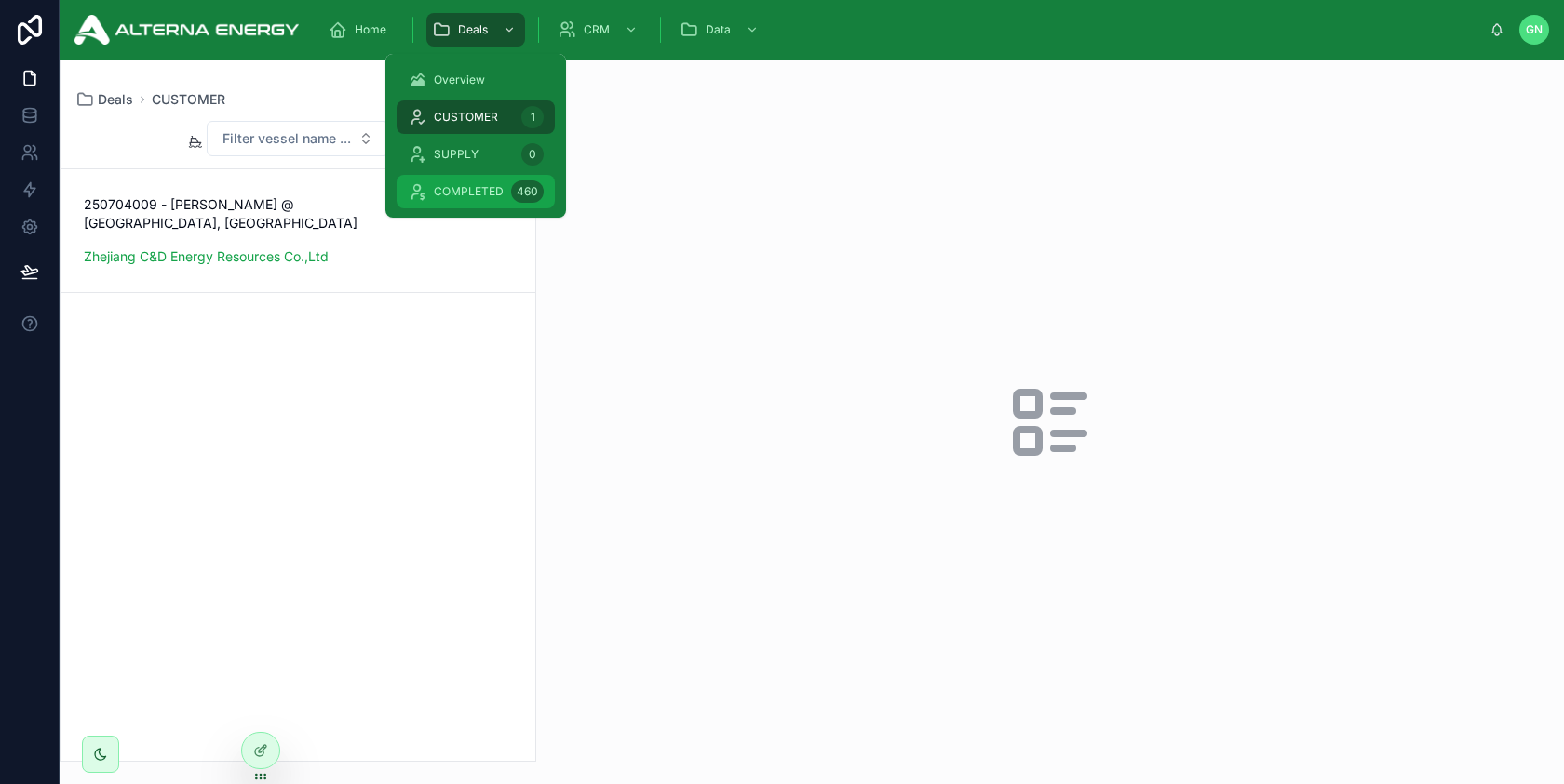
click at [482, 187] on span "COMPLETED" at bounding box center [469, 191] width 70 height 15
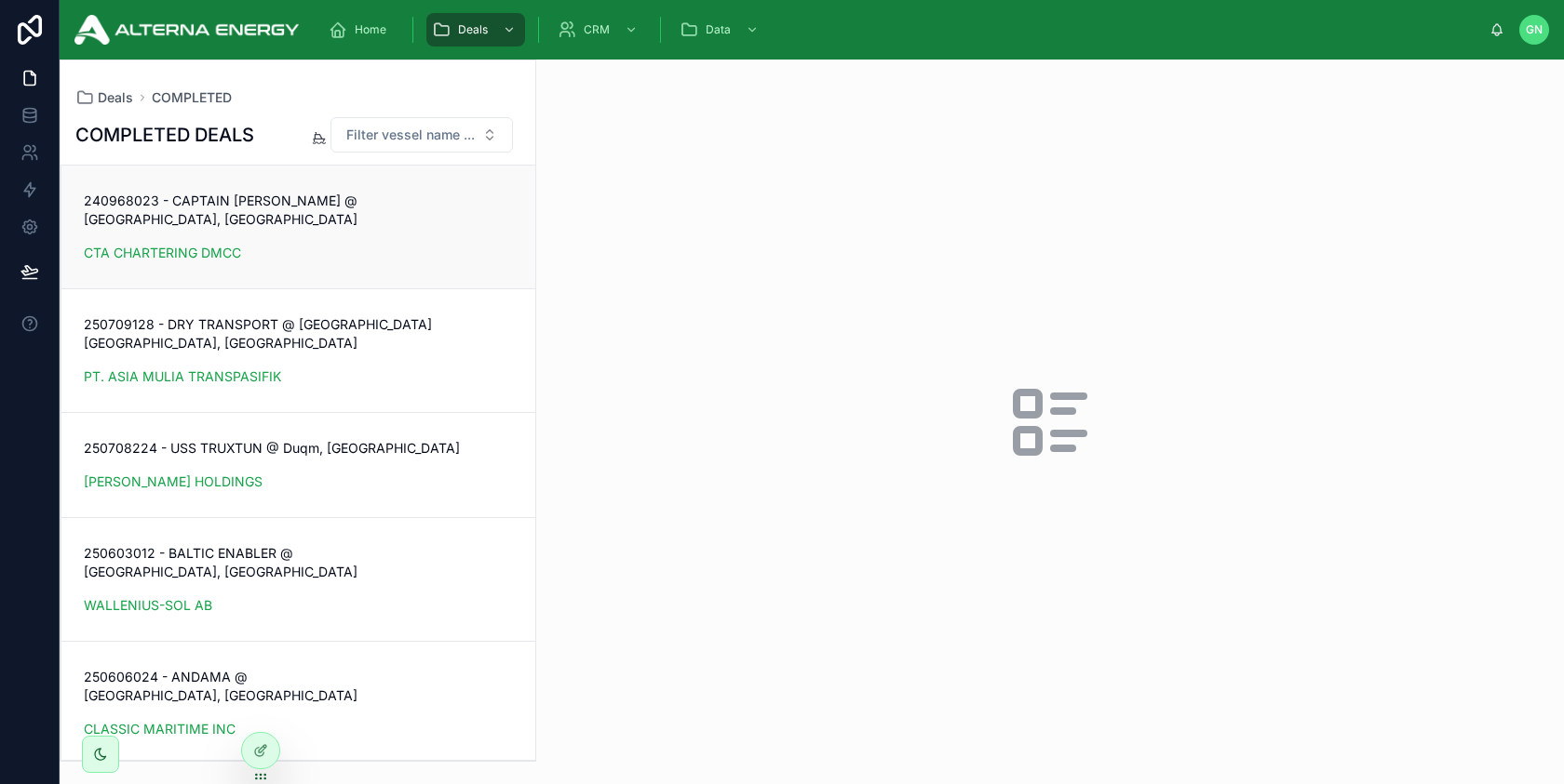
click at [447, 213] on div "240968023 - CAPTAIN MIKE @ Fujairah, UAE CTA CHARTERING DMCC" at bounding box center [298, 227] width 429 height 71
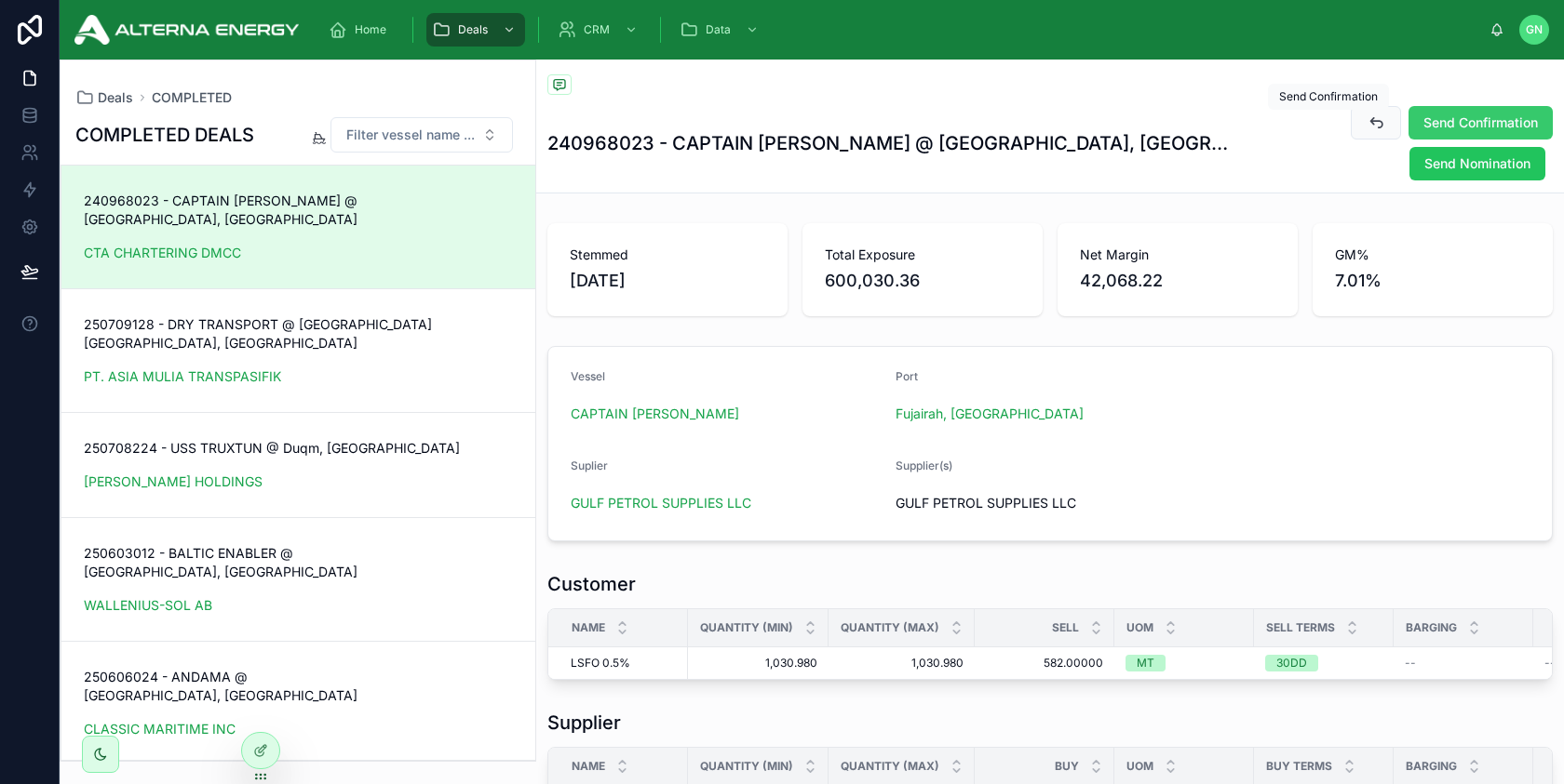
click at [1423, 131] on span "Send Confirmation" at bounding box center [1480, 123] width 115 height 19
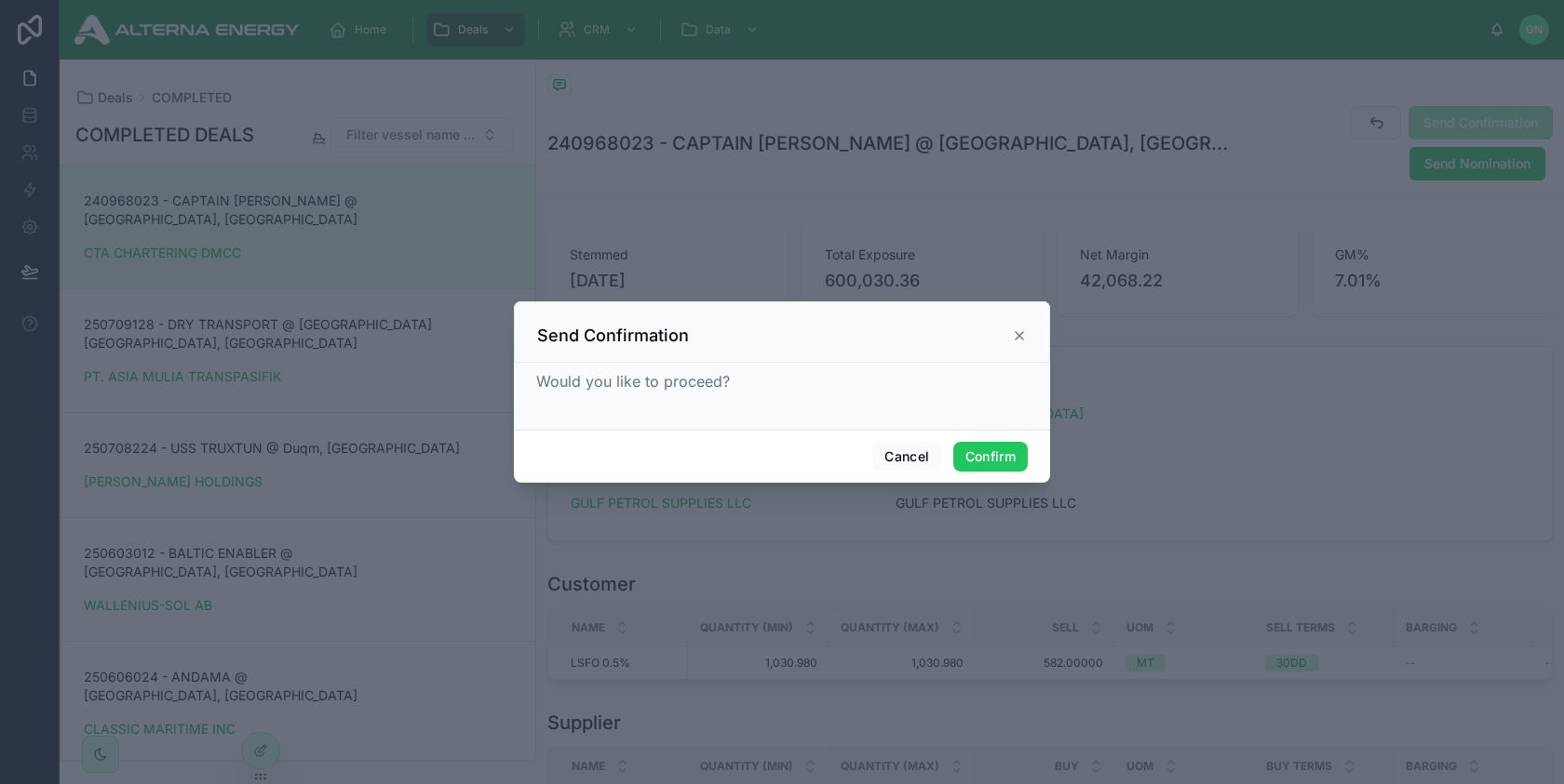
click at [1017, 338] on icon at bounding box center [1018, 335] width 7 height 7
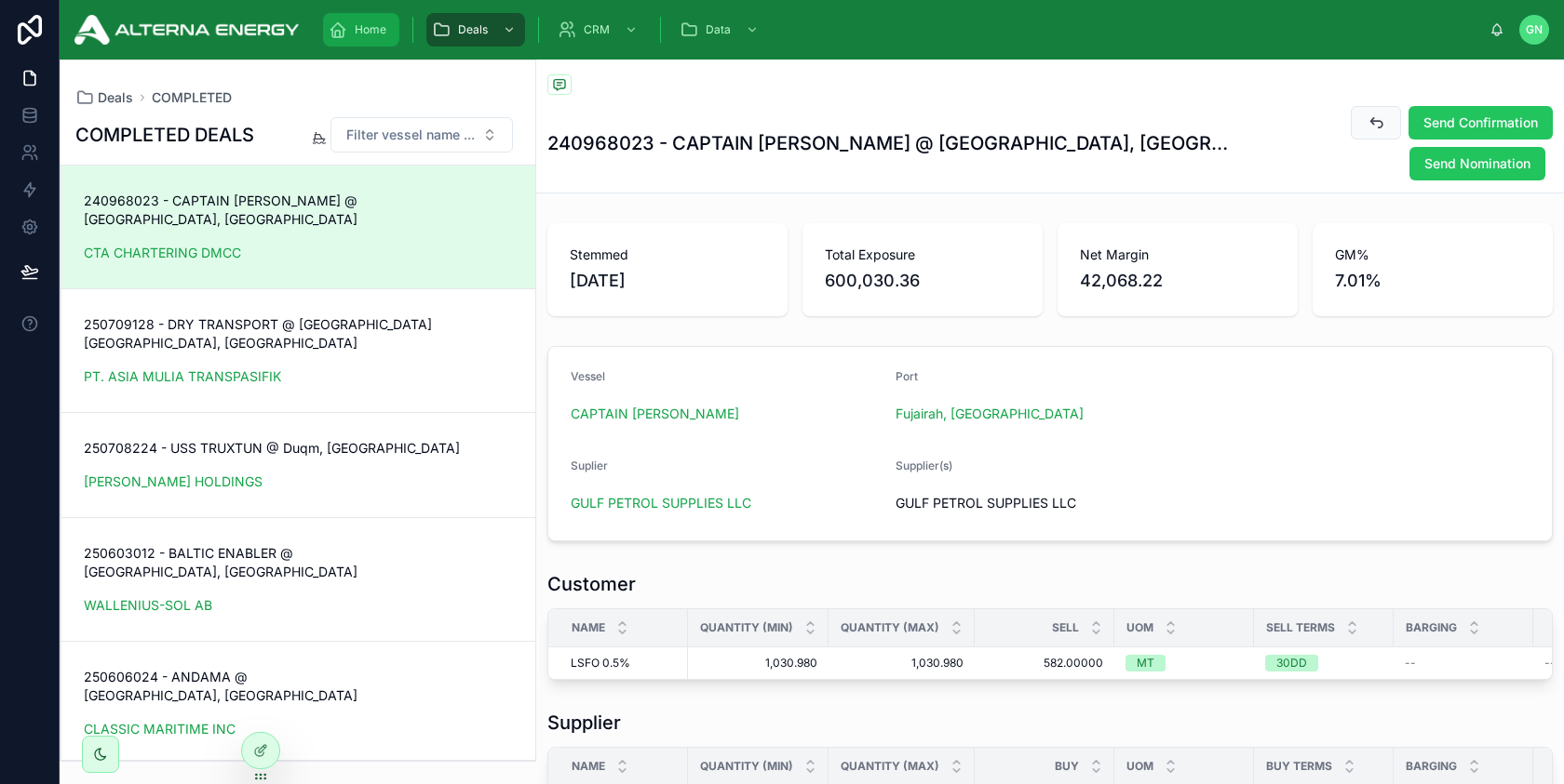
click at [370, 37] on div "Home" at bounding box center [361, 30] width 65 height 30
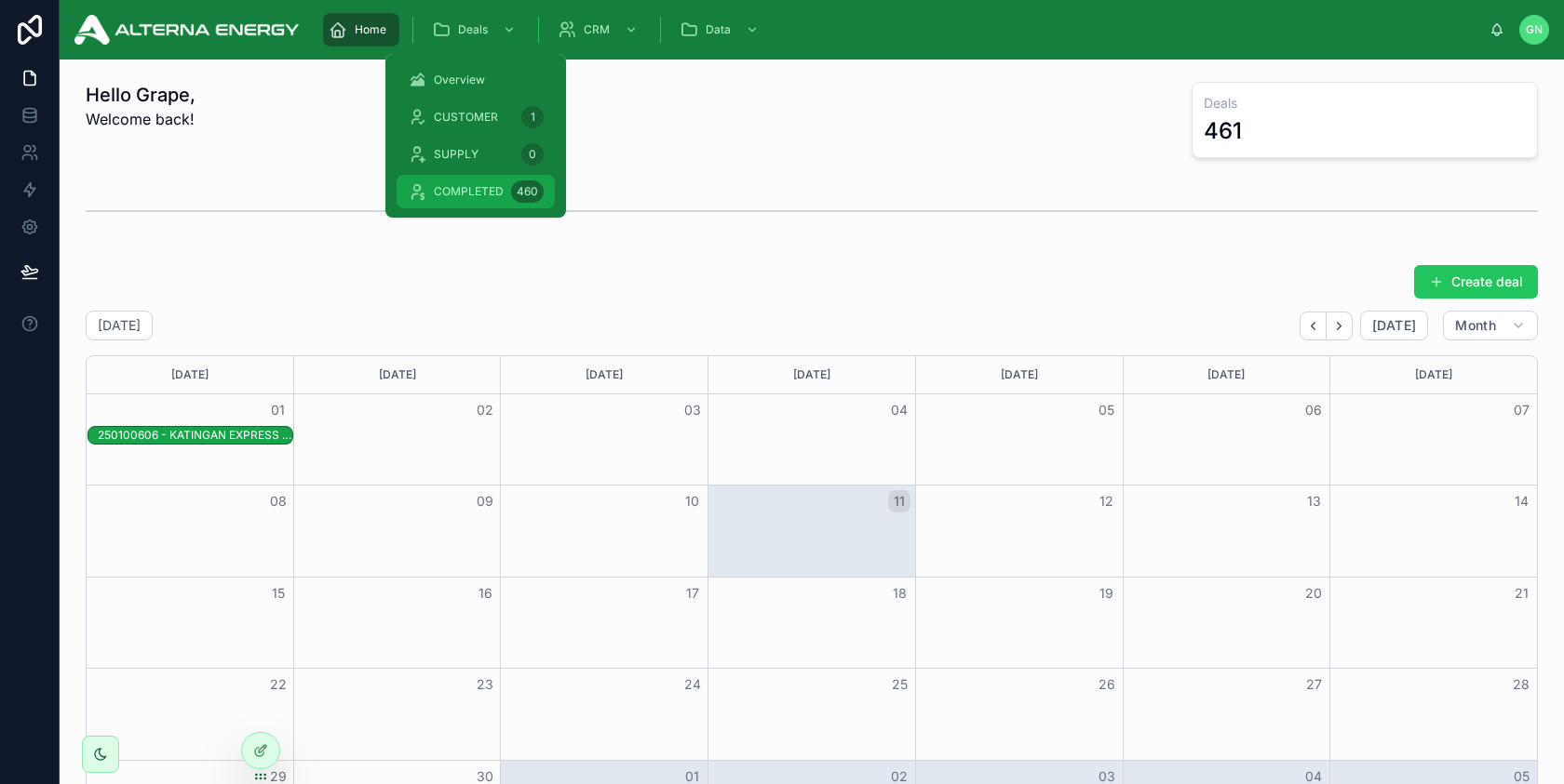
click at [466, 195] on span "COMPLETED" at bounding box center [469, 191] width 70 height 15
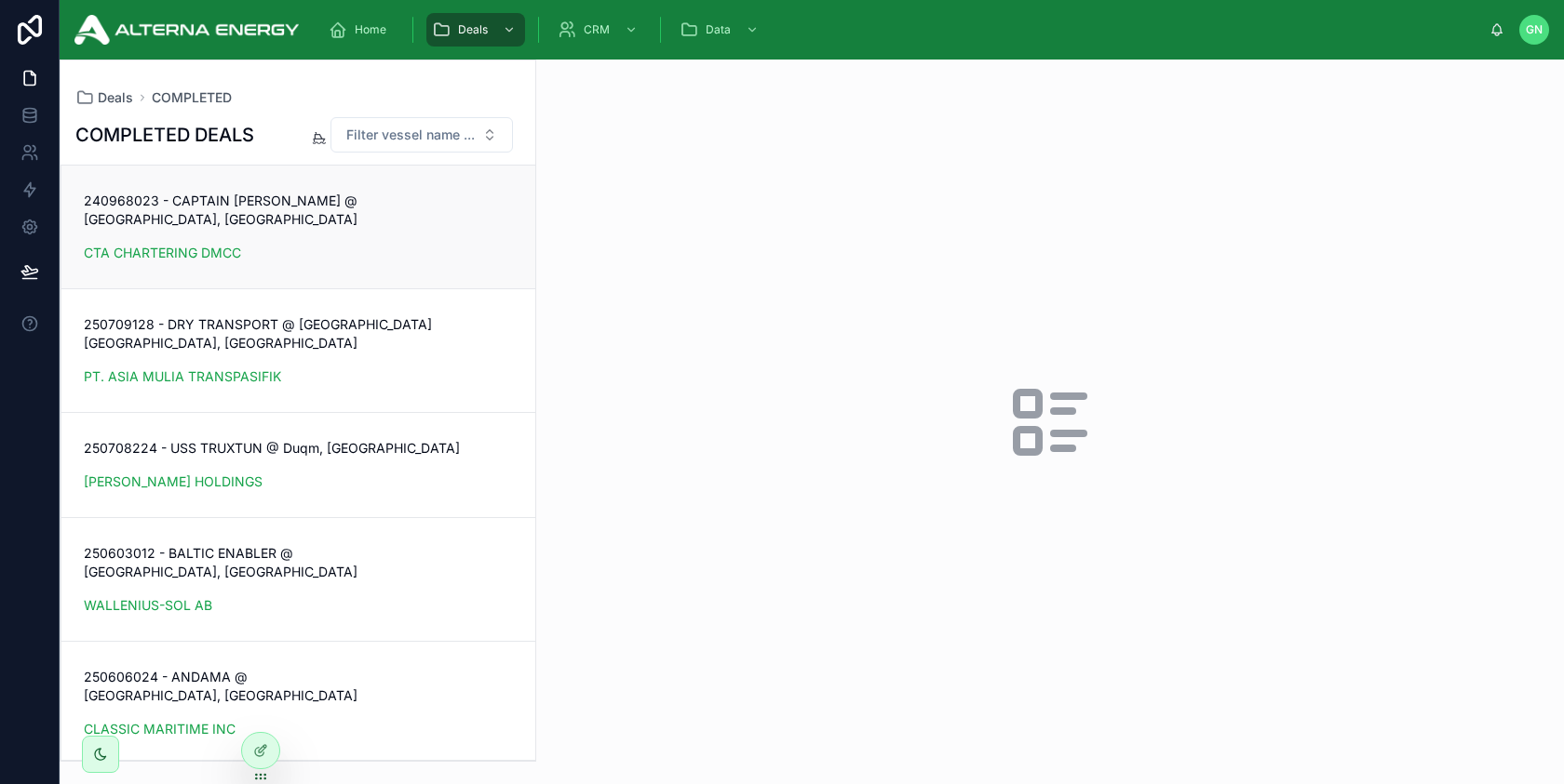
click at [372, 244] on div "CTA CHARTERING DMCC" at bounding box center [298, 253] width 429 height 19
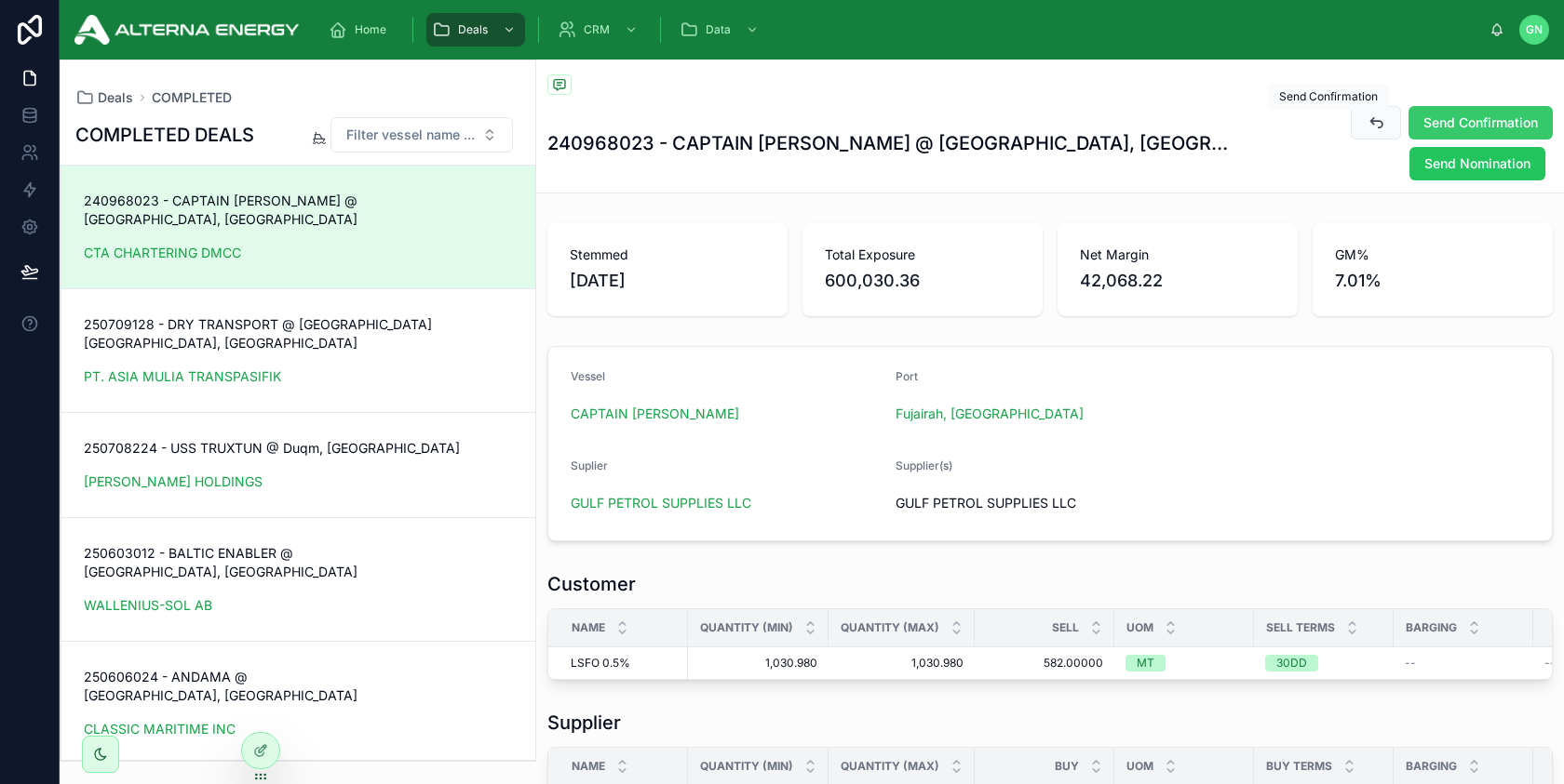
click at [1423, 120] on span "Send Confirmation" at bounding box center [1480, 123] width 115 height 19
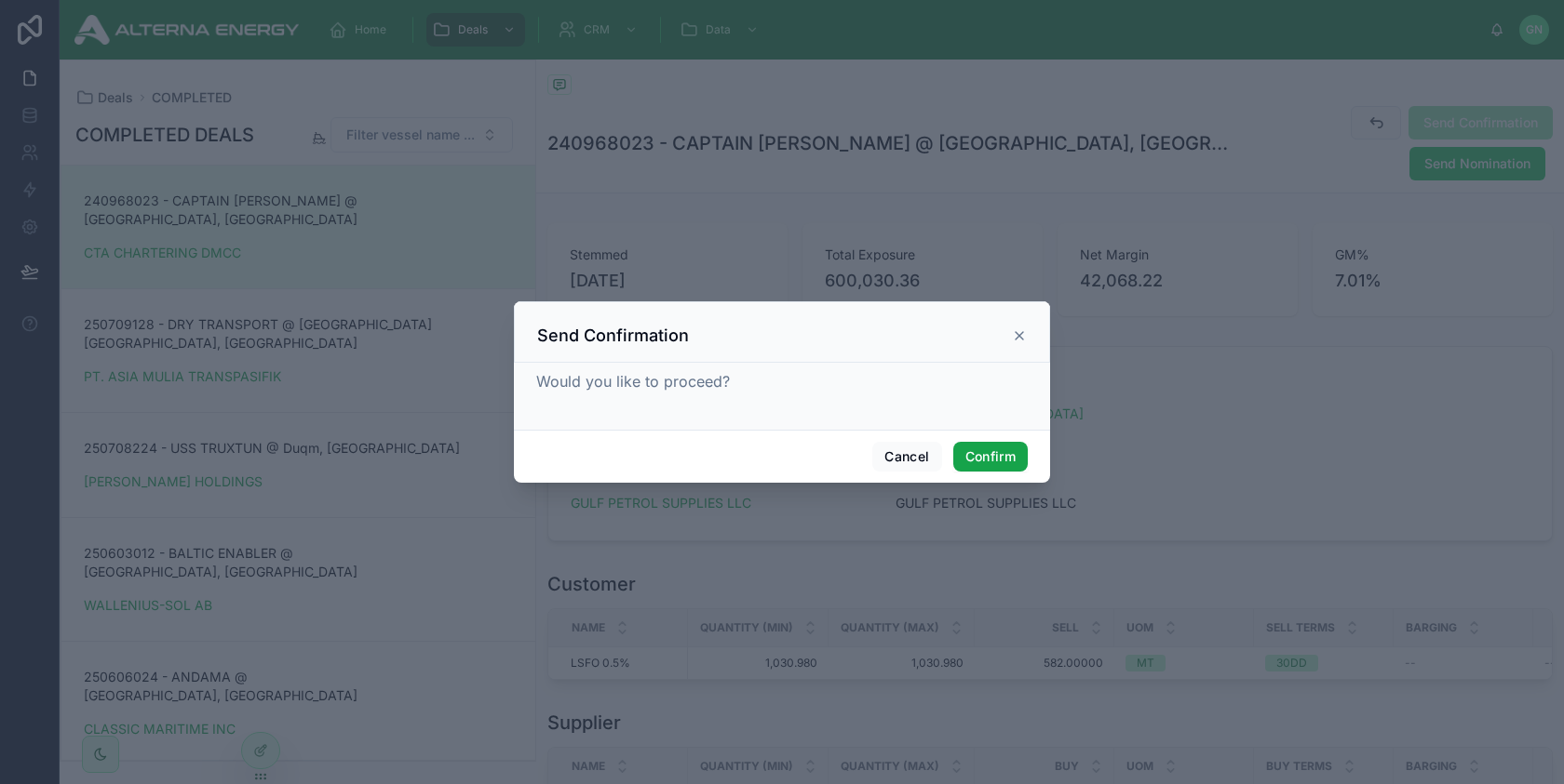
click at [1013, 460] on button "Confirm" at bounding box center [990, 456] width 75 height 30
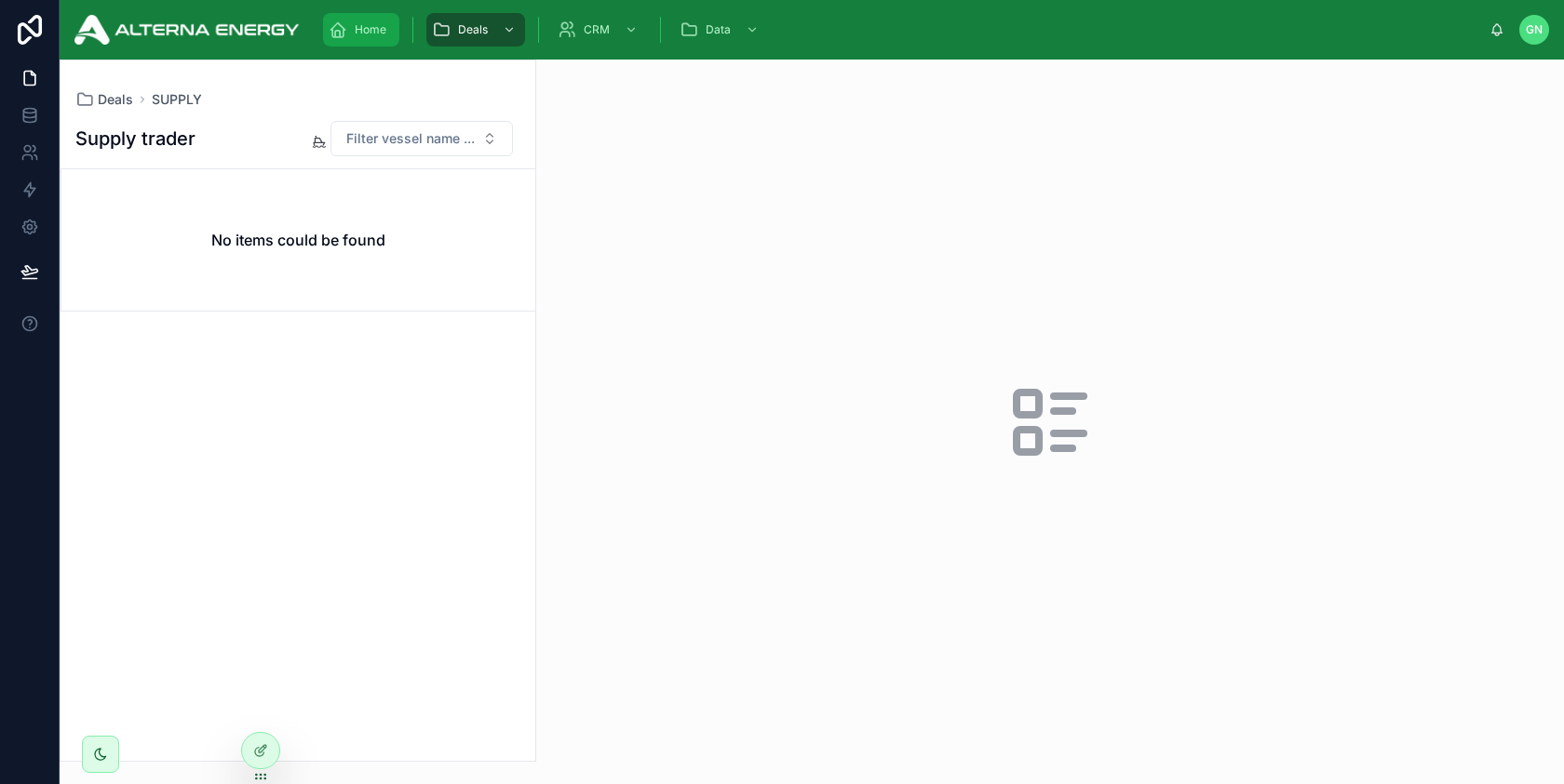
click at [346, 34] on icon "scrollable content" at bounding box center [338, 29] width 19 height 19
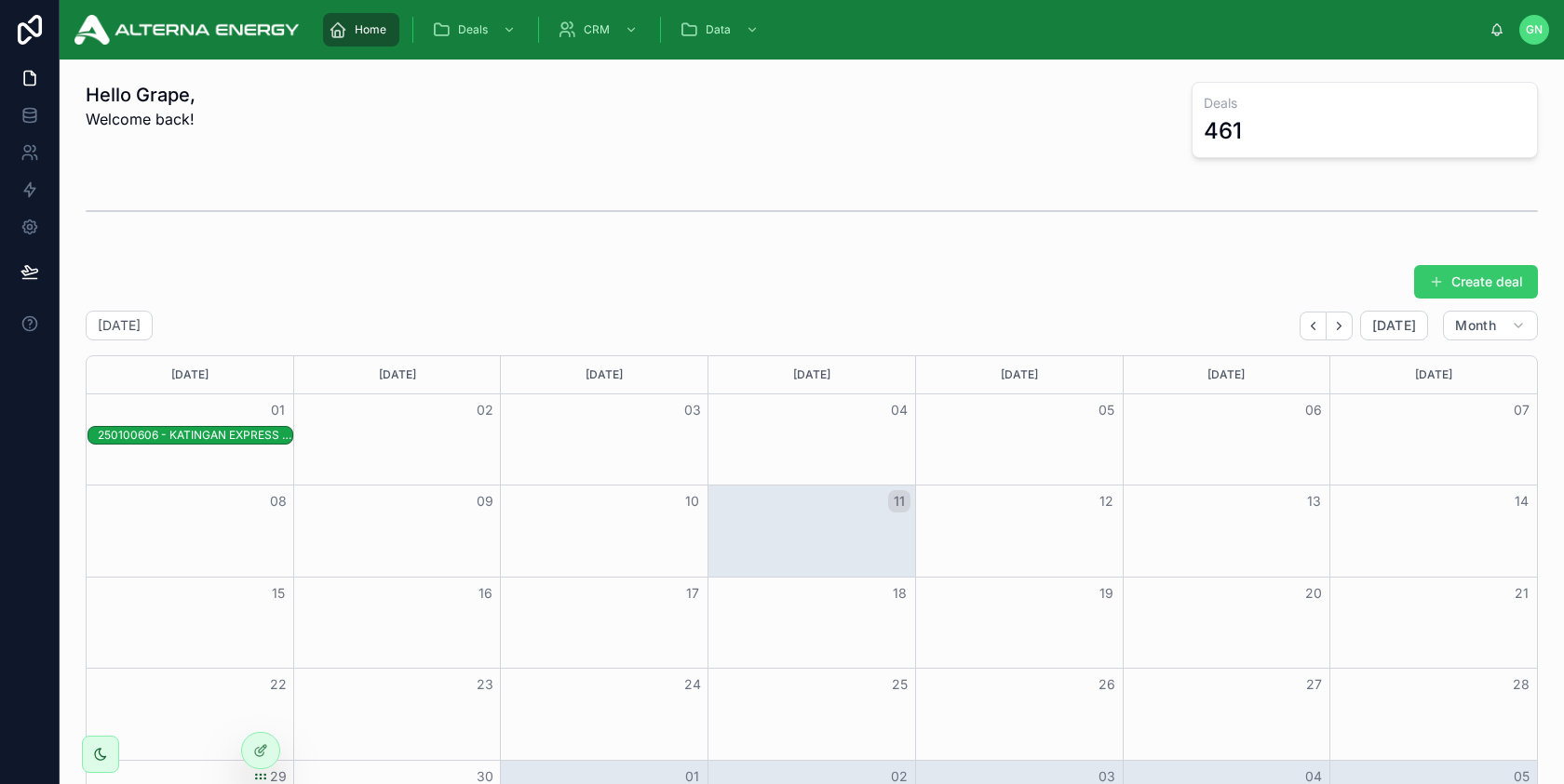
click at [1467, 281] on button "Create deal" at bounding box center [1476, 282] width 124 height 34
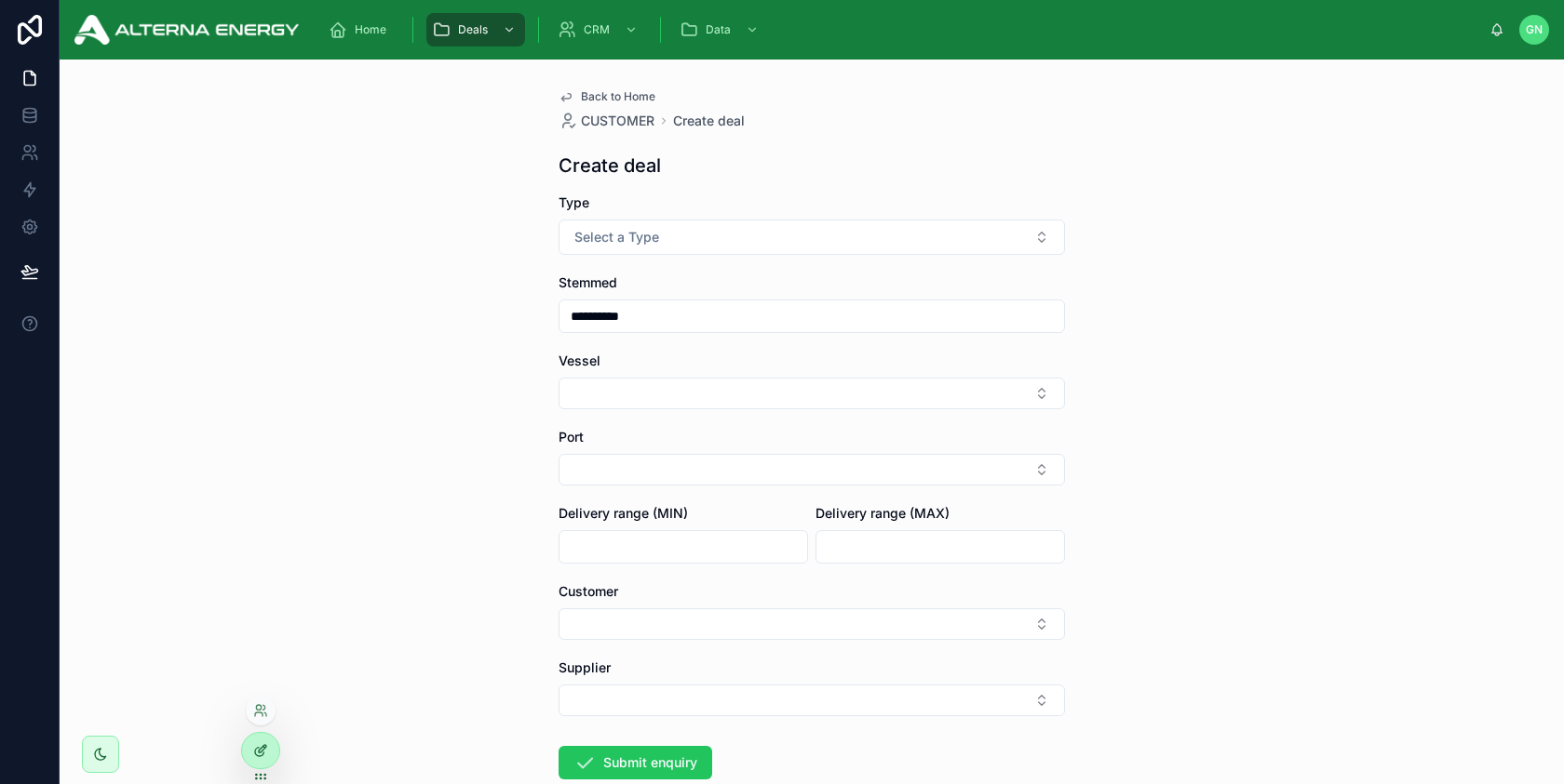
click at [245, 758] on div at bounding box center [260, 750] width 37 height 35
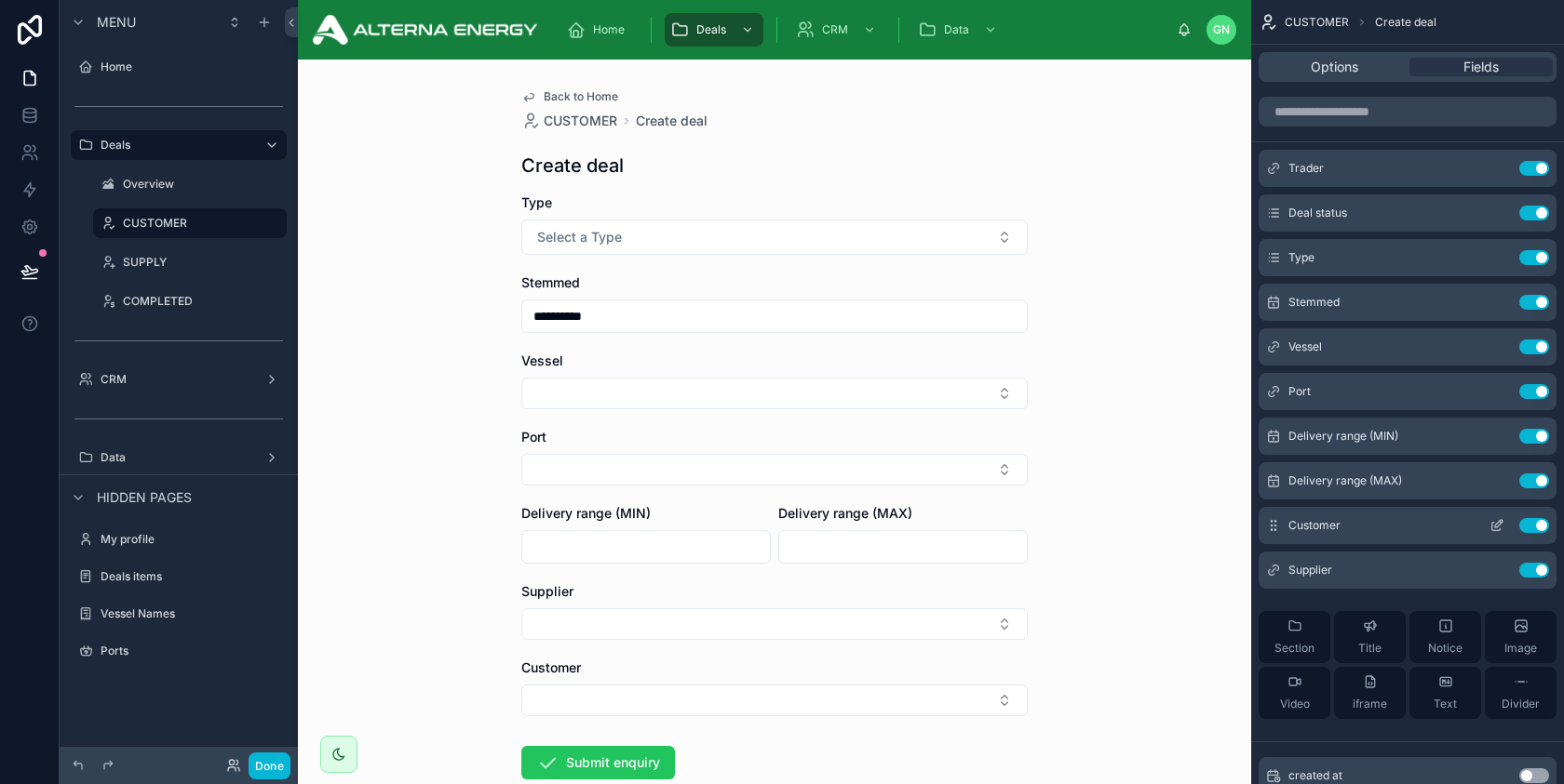
click at [1496, 527] on icon "scrollable content" at bounding box center [1496, 525] width 15 height 15
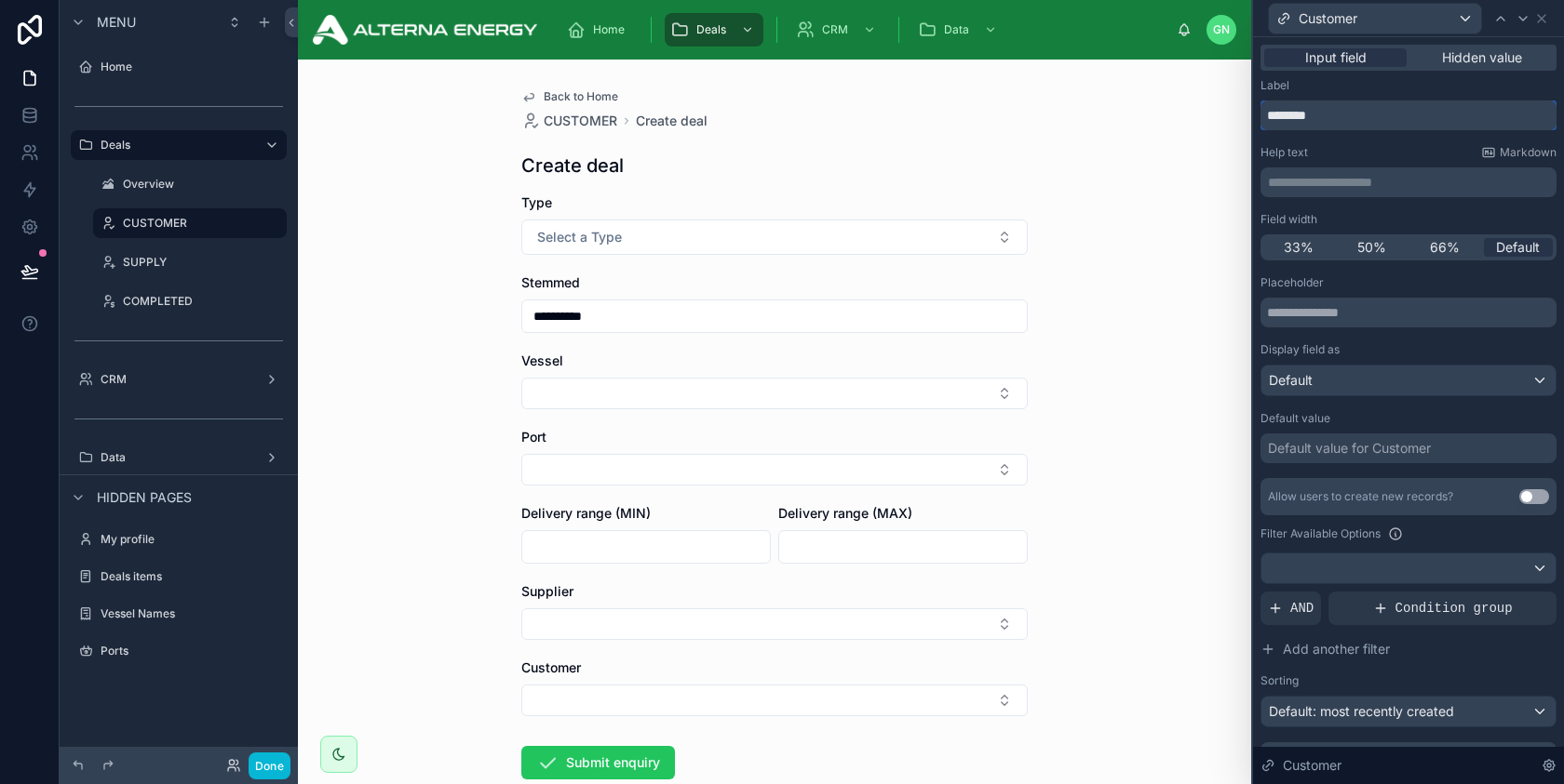
click at [1300, 117] on input "********" at bounding box center [1408, 116] width 296 height 30
type input "********"
click at [1526, 21] on icon at bounding box center [1522, 18] width 15 height 15
click at [1312, 124] on input "********" at bounding box center [1408, 116] width 296 height 30
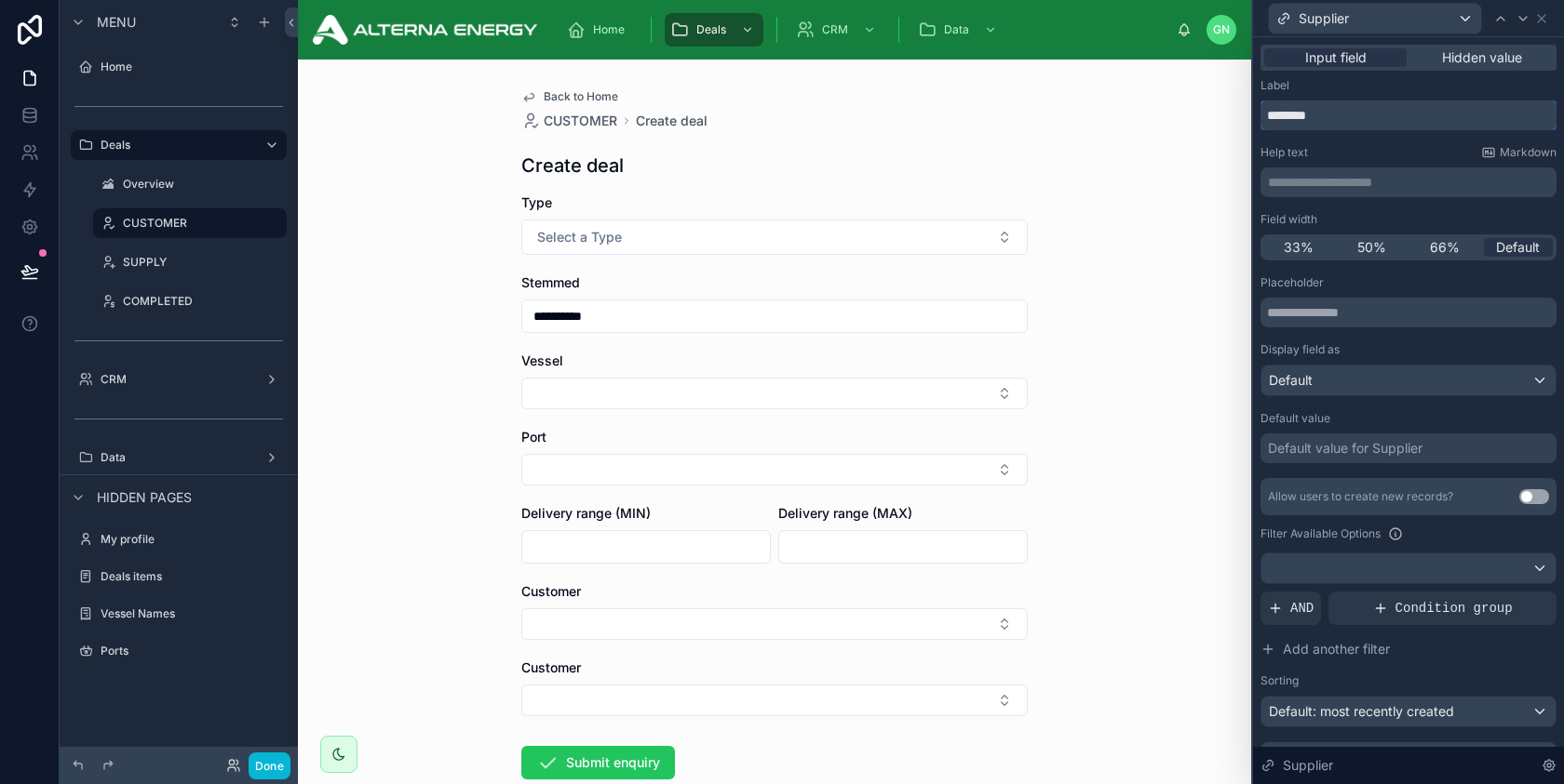
click at [1312, 124] on input "********" at bounding box center [1408, 116] width 296 height 30
paste input "text"
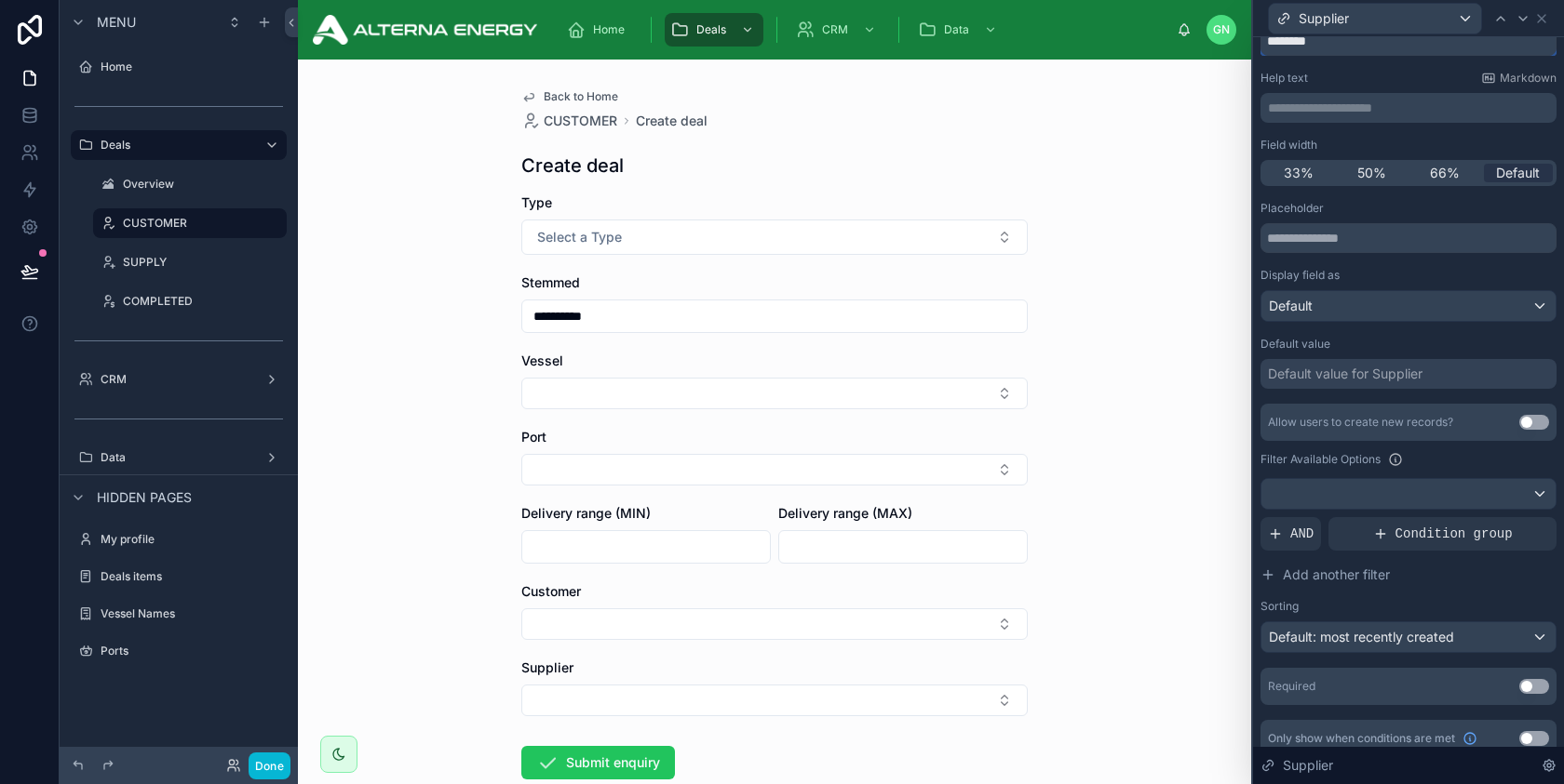
scroll to position [92, 0]
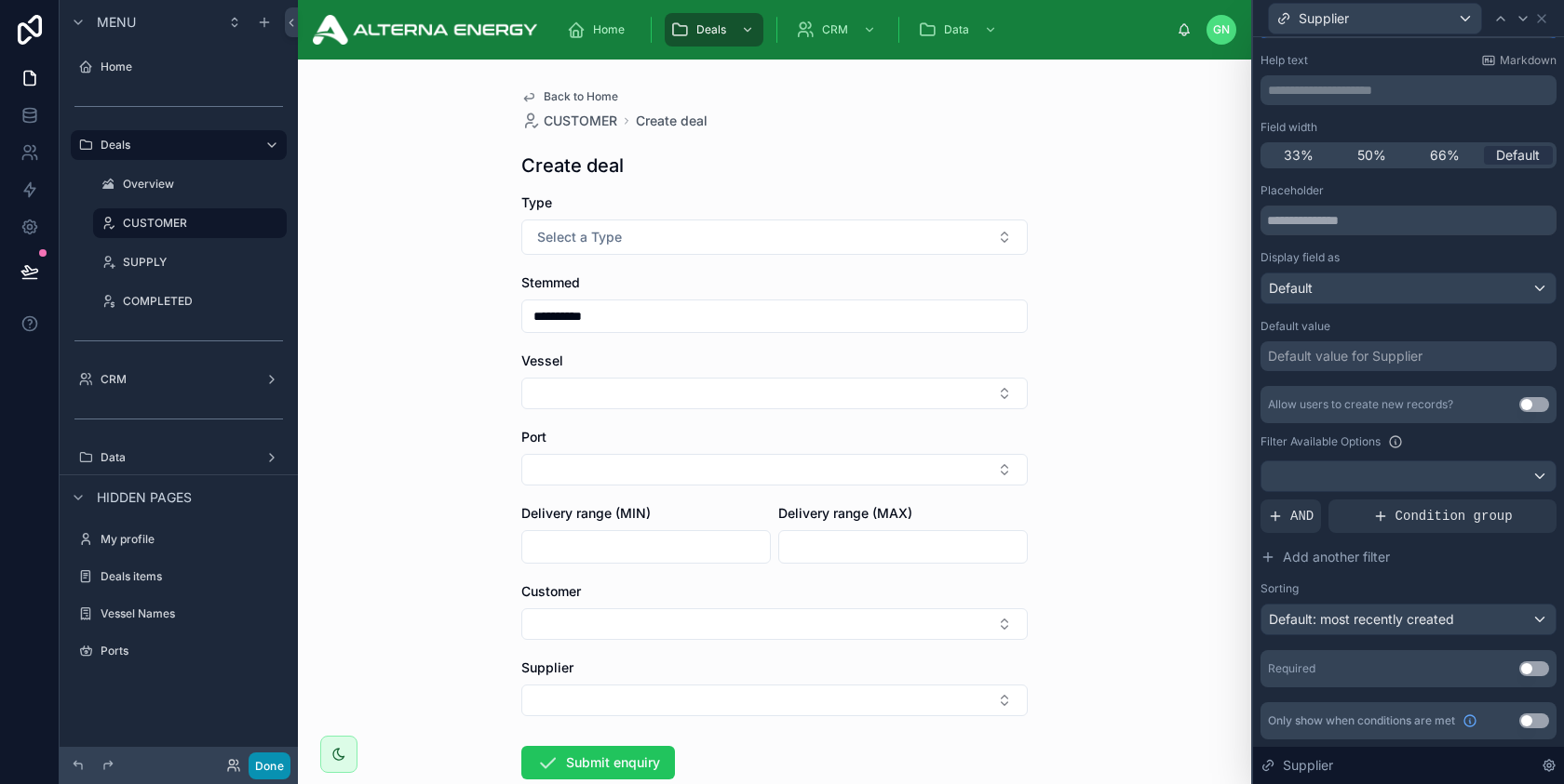
type input "********"
click at [268, 759] on button "Done" at bounding box center [270, 765] width 42 height 27
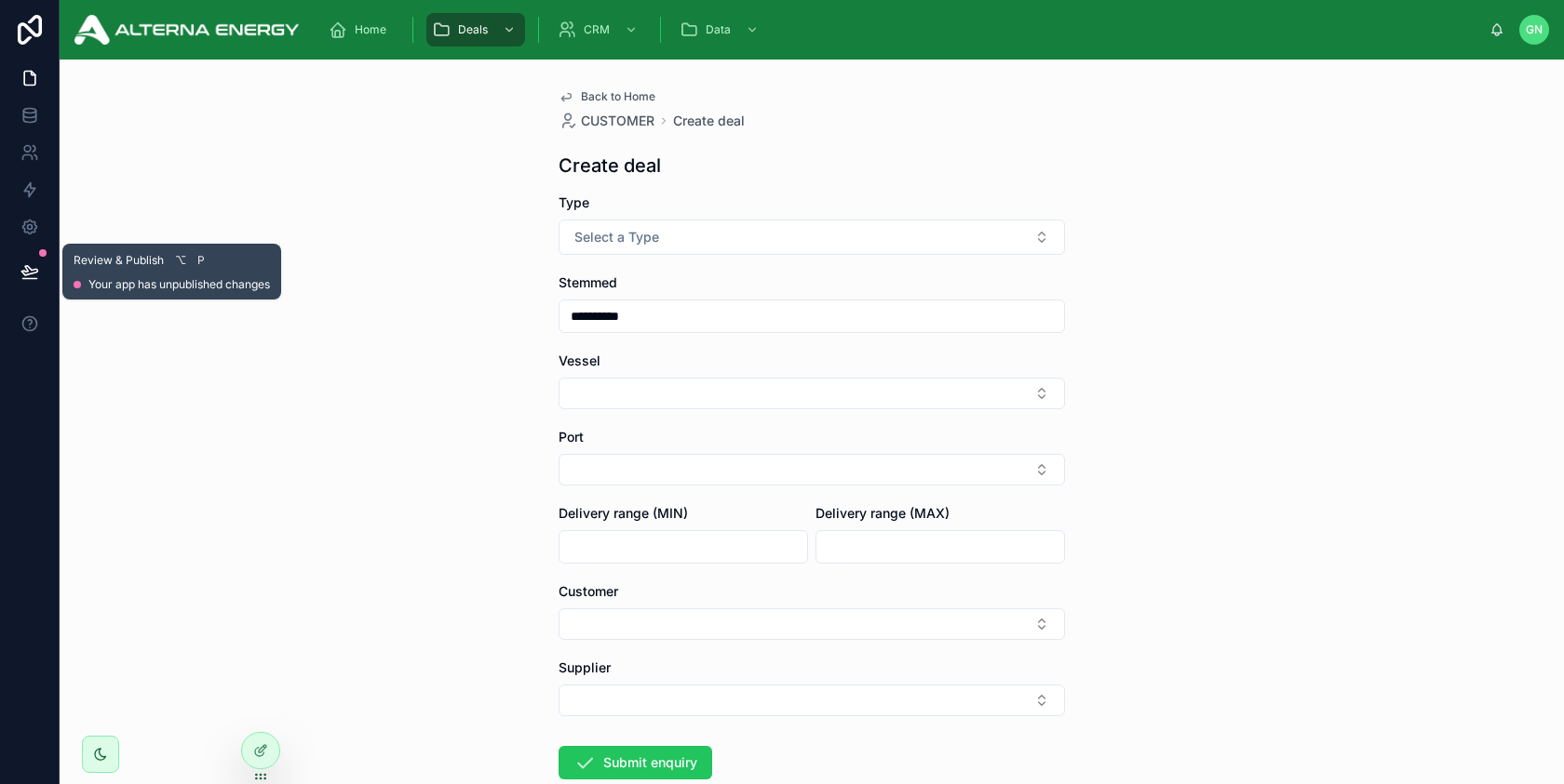
click at [32, 269] on icon at bounding box center [29, 270] width 16 height 9
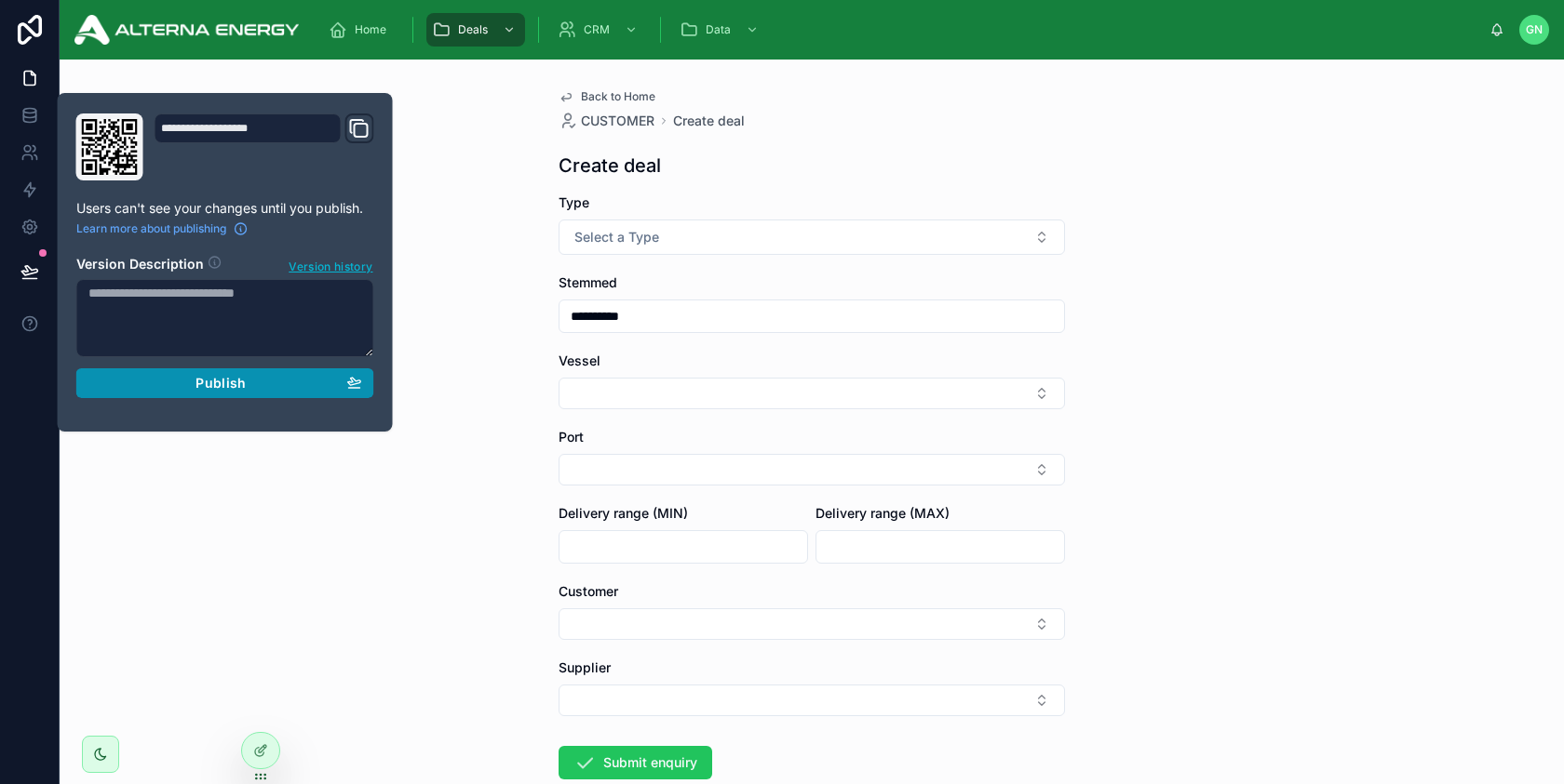
click at [213, 377] on span "Publish" at bounding box center [221, 383] width 50 height 17
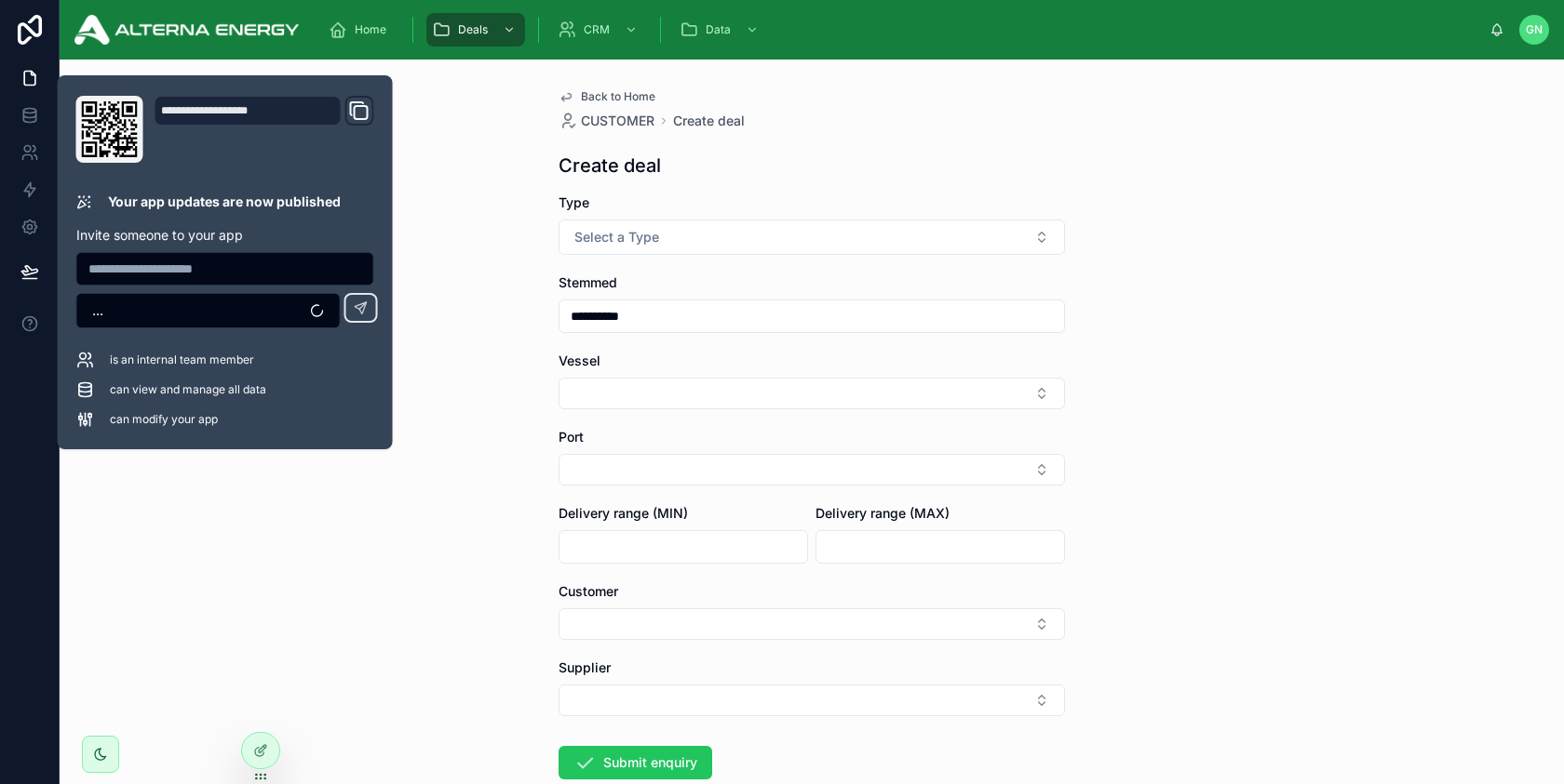
click at [335, 535] on div "**********" at bounding box center [811, 421] width 1504 height 724
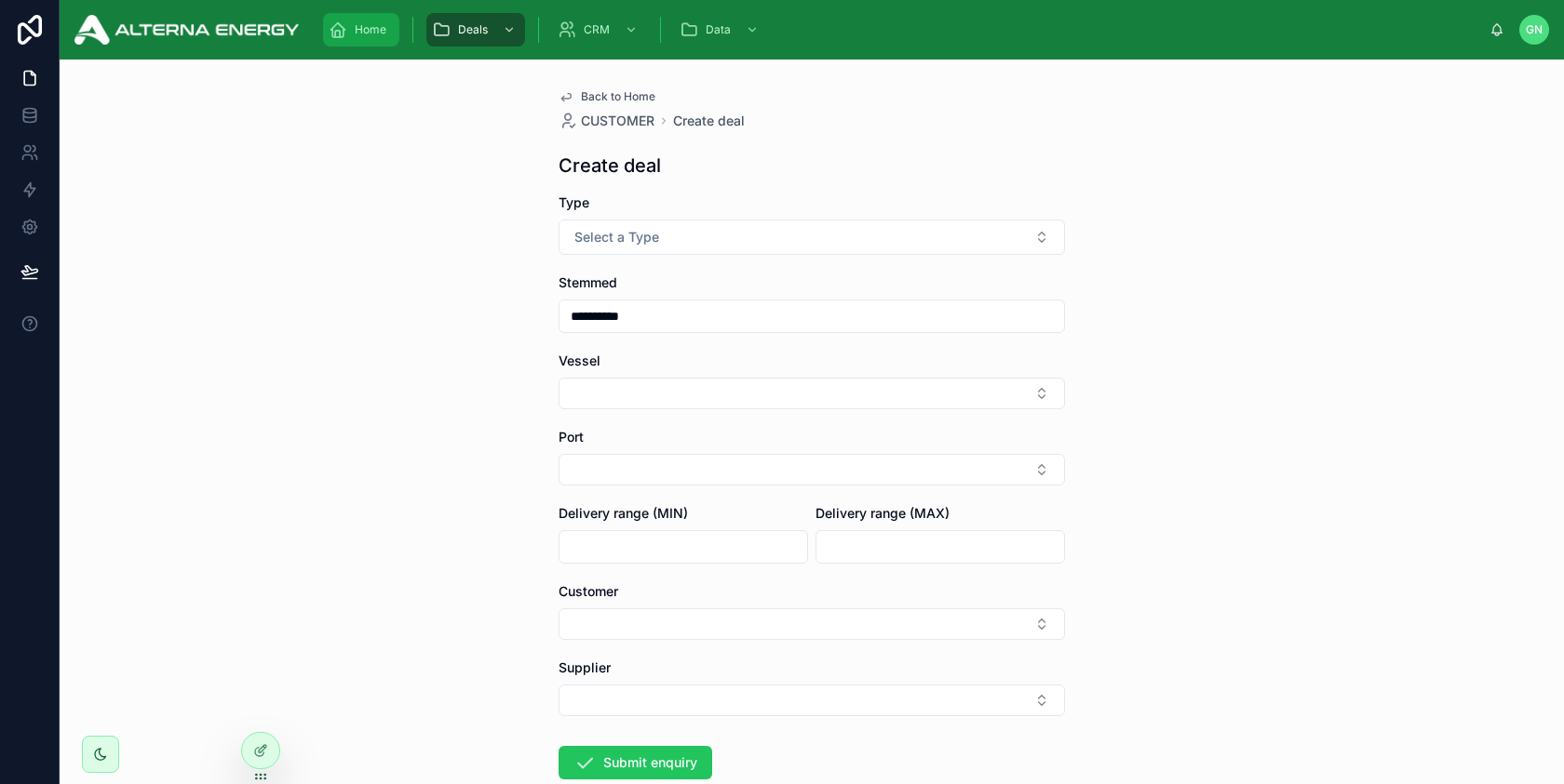
click at [373, 24] on span "Home" at bounding box center [371, 29] width 32 height 15
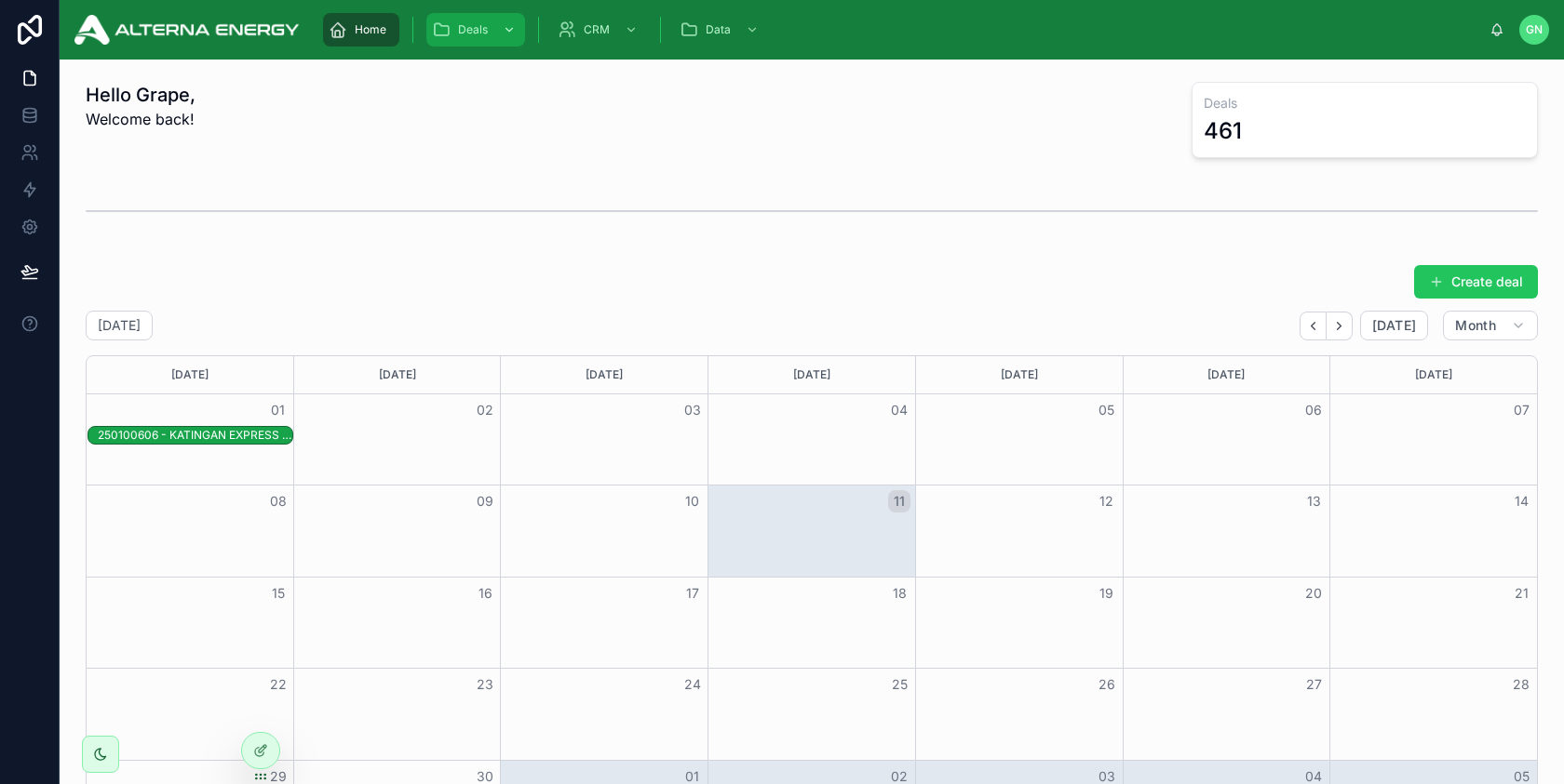
click at [464, 30] on span "Deals" at bounding box center [473, 29] width 30 height 15
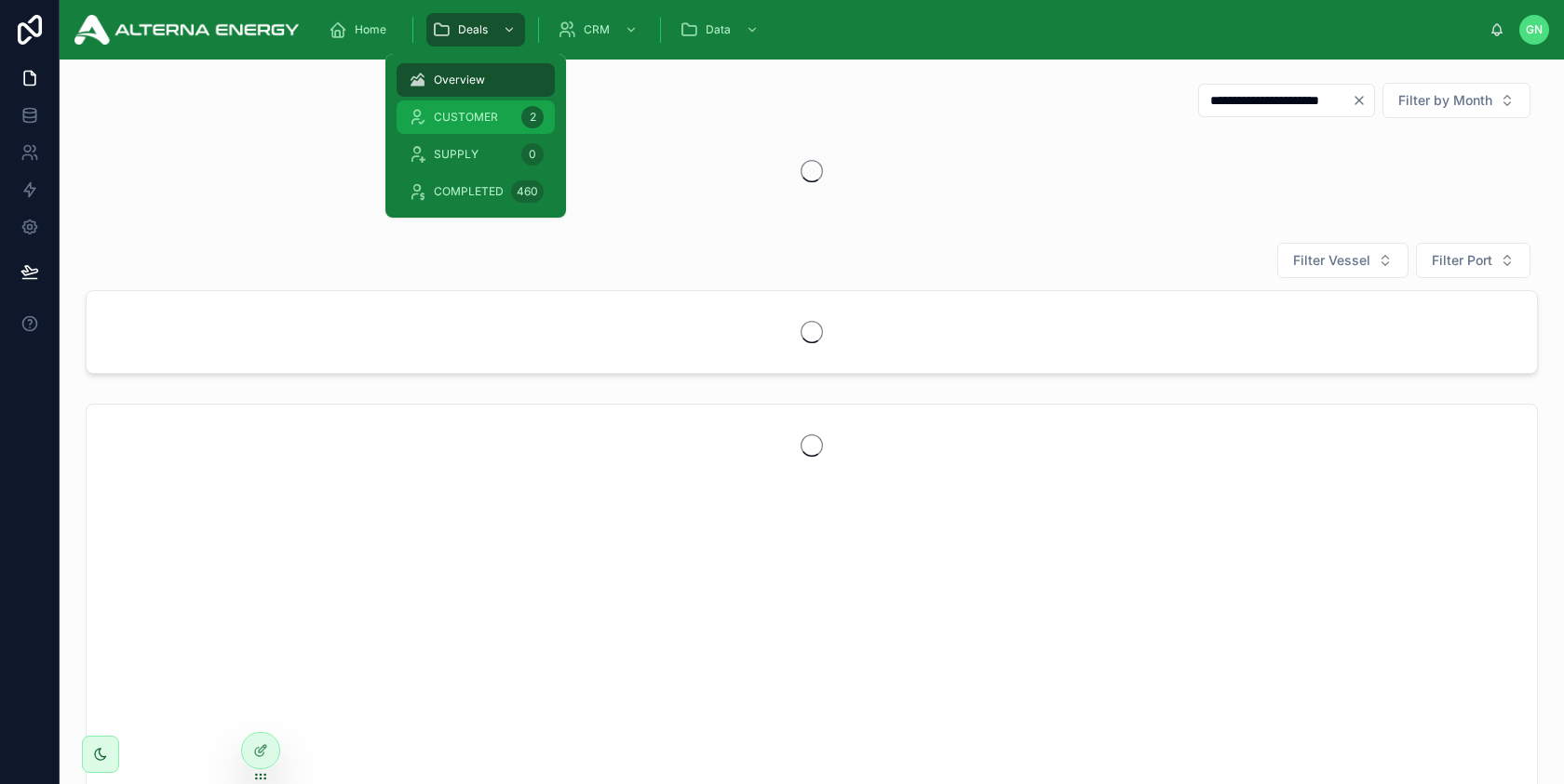
click at [462, 117] on span "CUSTOMER" at bounding box center [466, 117] width 64 height 15
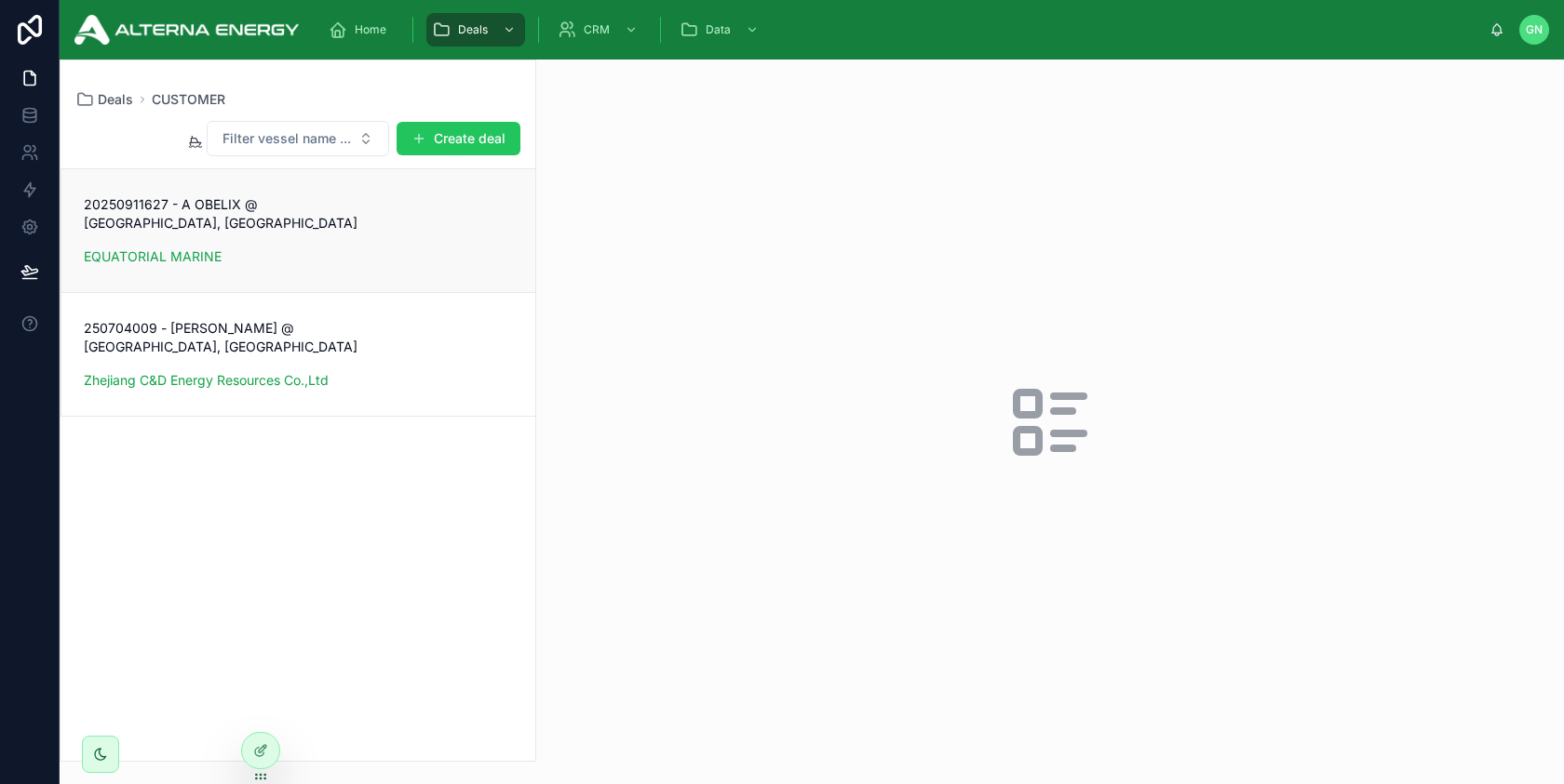
click at [384, 248] on div "EQUATORIAL MARINE" at bounding box center [298, 257] width 429 height 19
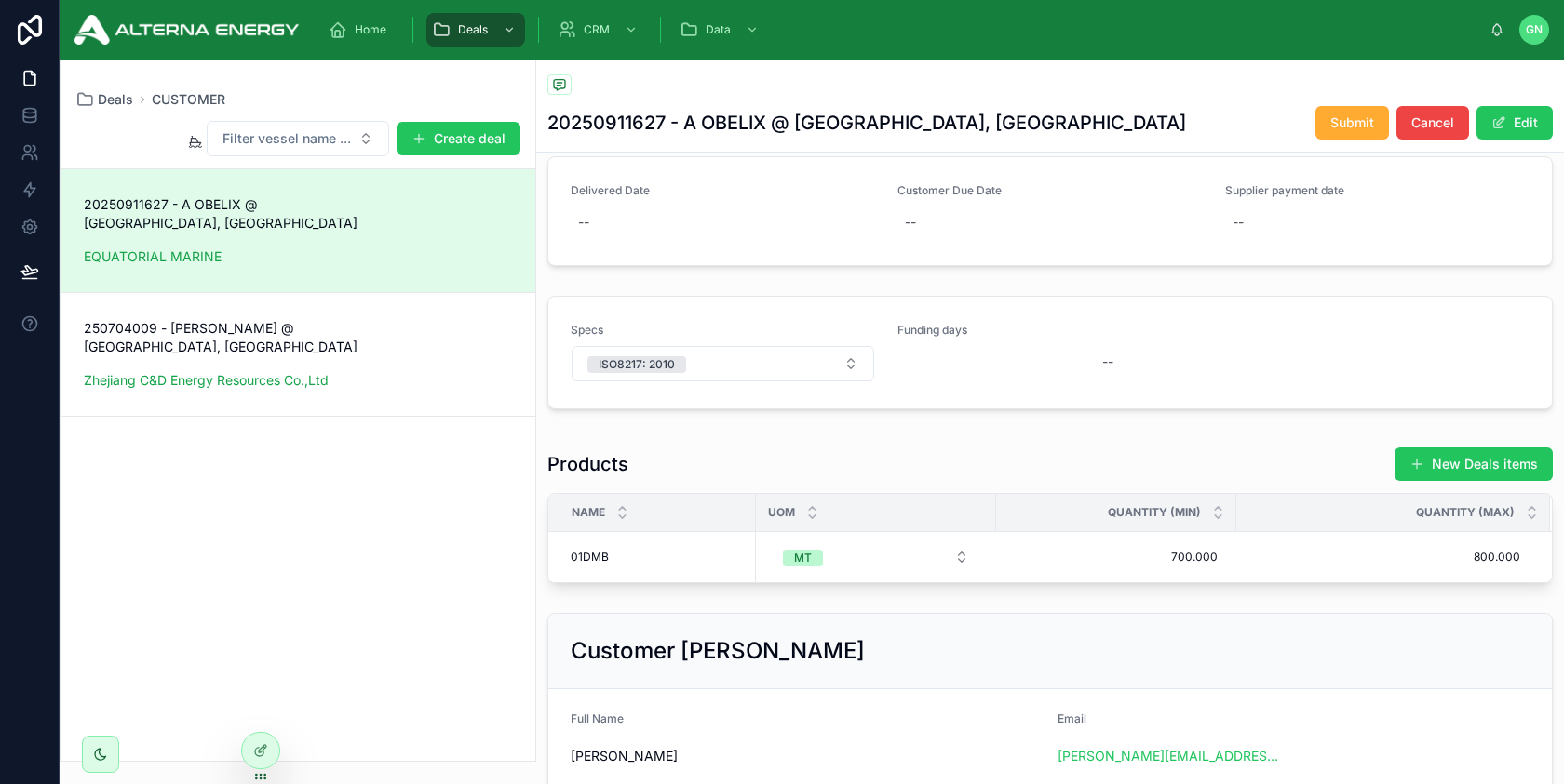
scroll to position [834, 0]
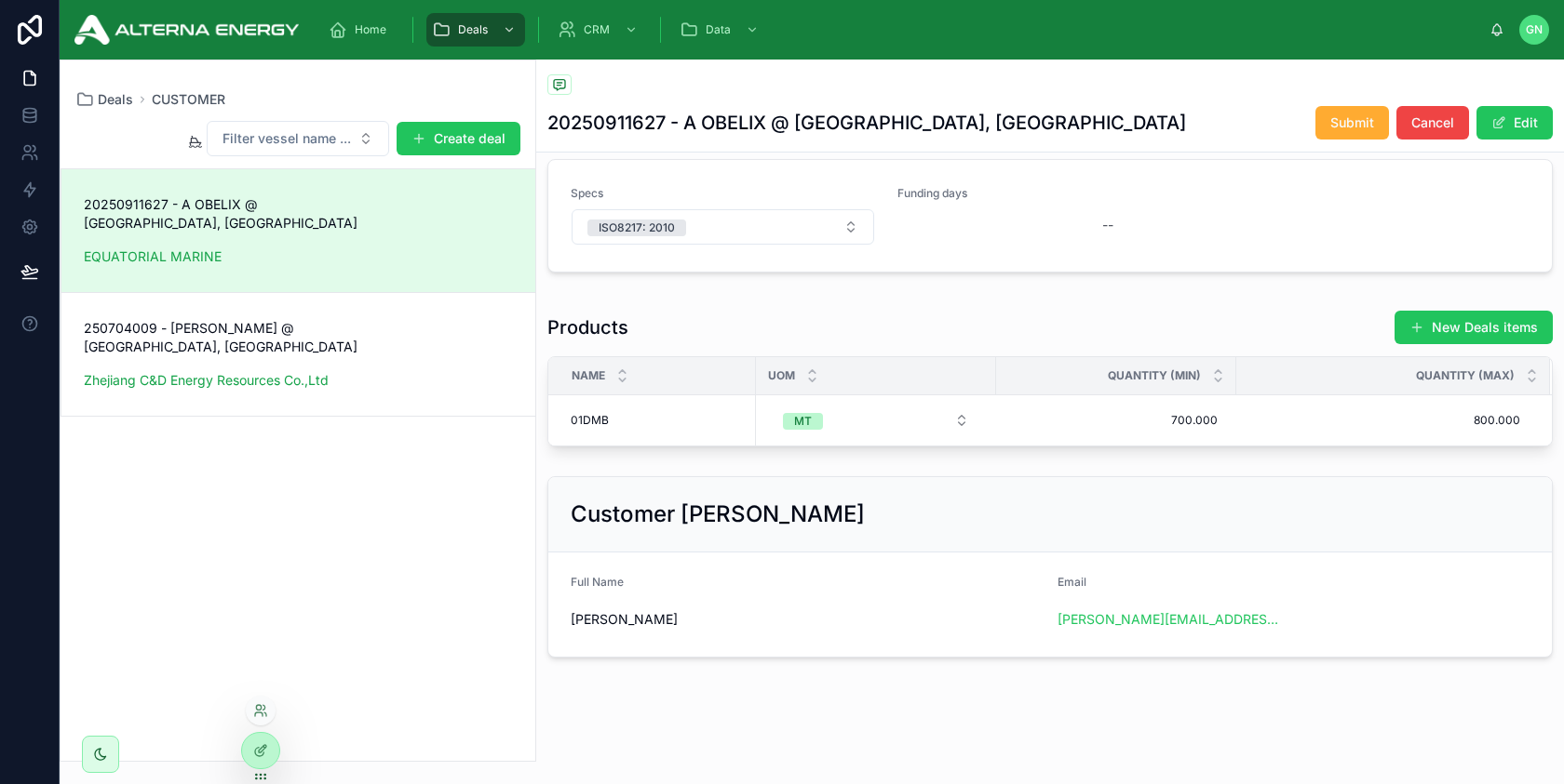
click at [256, 719] on div at bounding box center [261, 711] width 30 height 30
click at [259, 710] on icon at bounding box center [258, 707] width 5 height 5
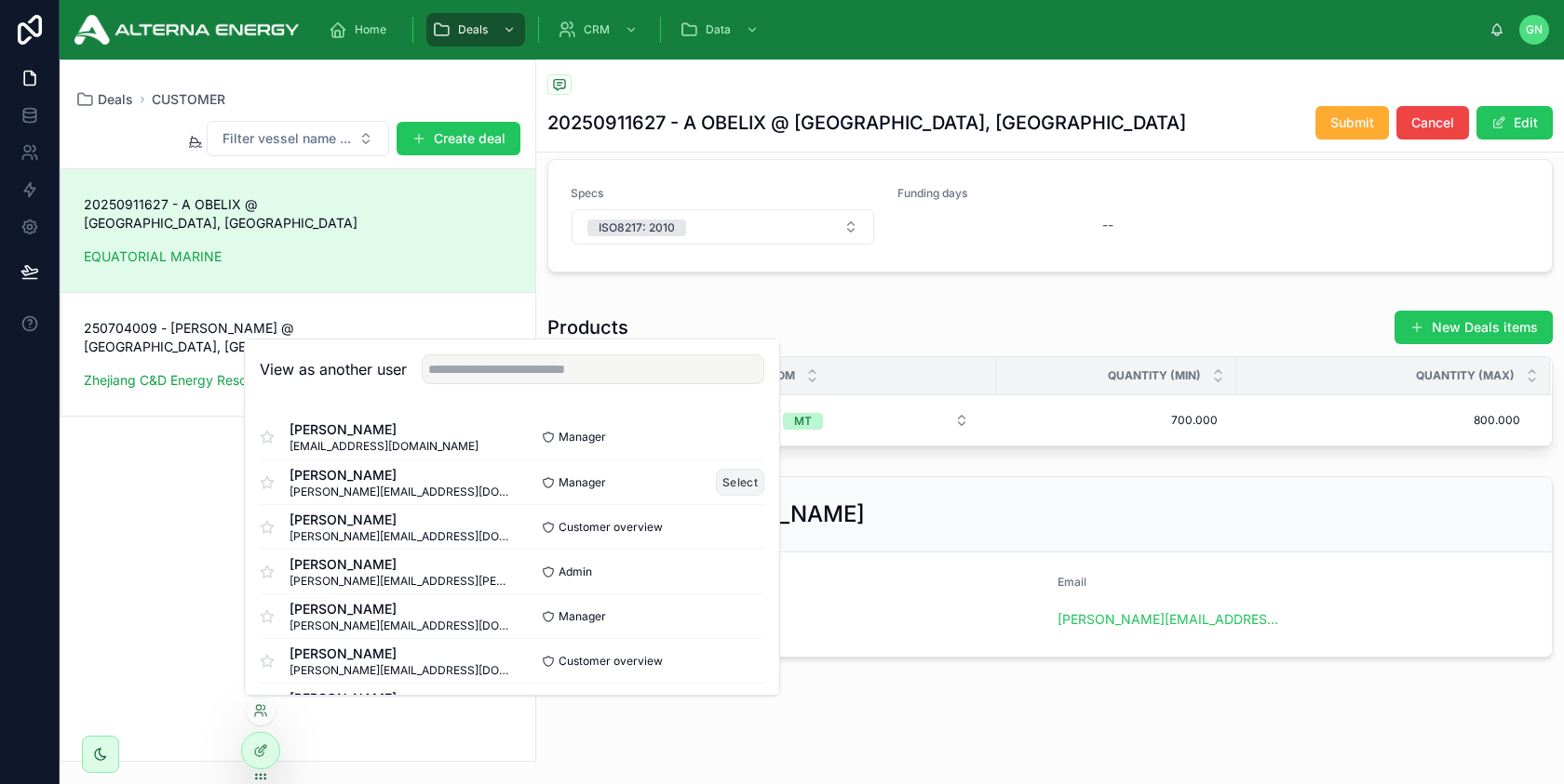
click at [729, 478] on button "Select" at bounding box center [740, 481] width 48 height 27
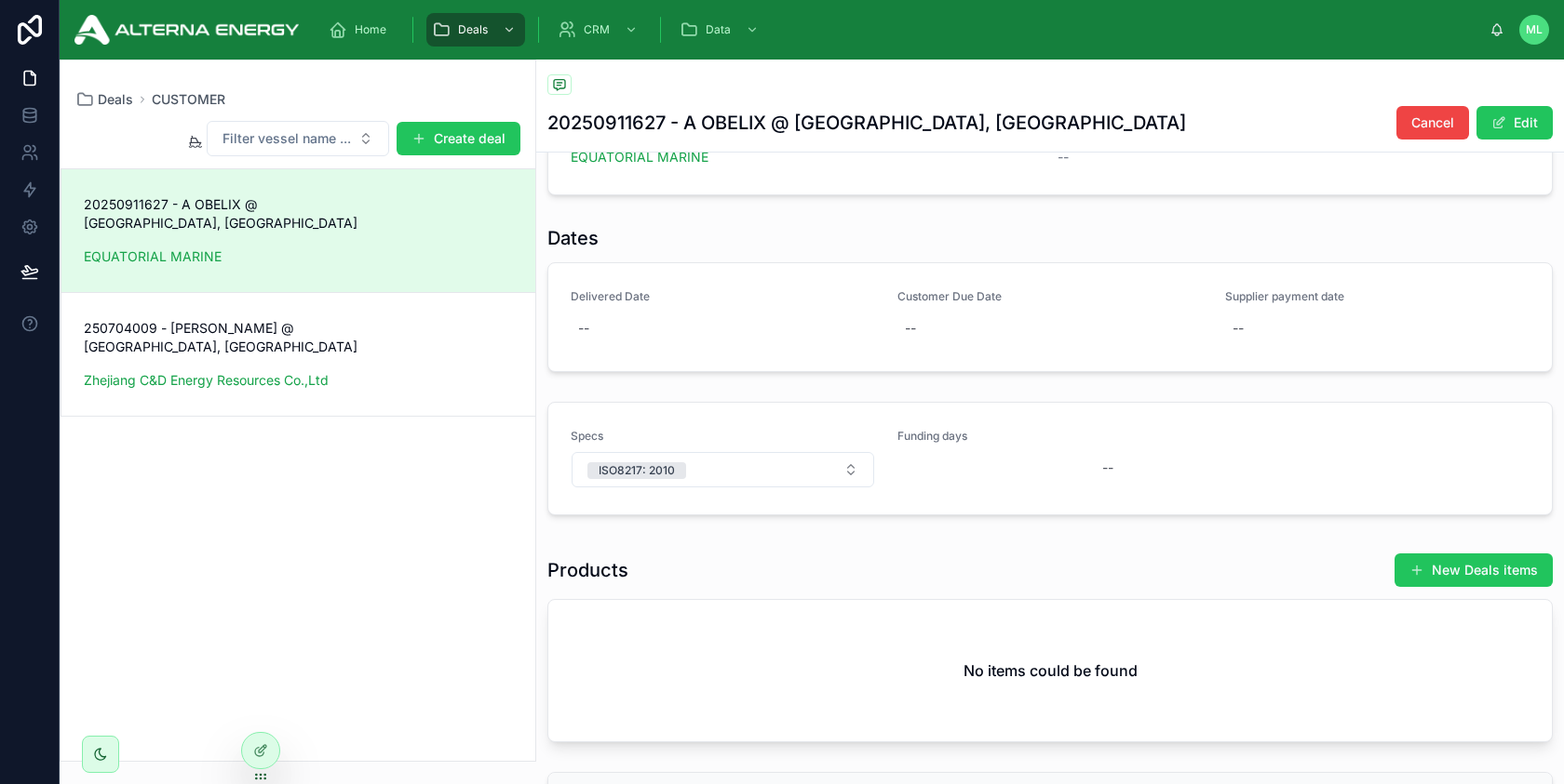
scroll to position [599, 0]
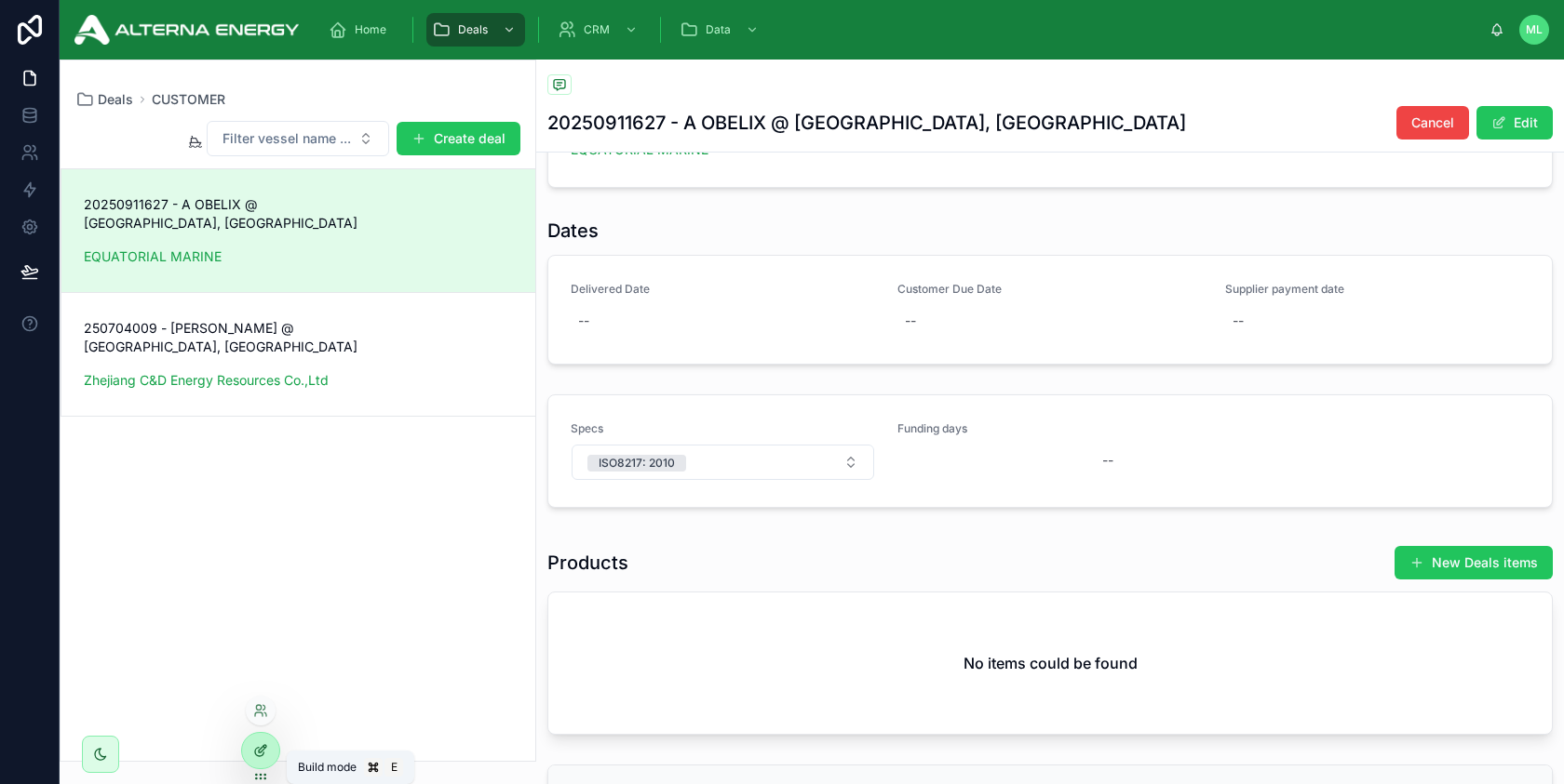
click at [260, 744] on icon at bounding box center [260, 750] width 15 height 15
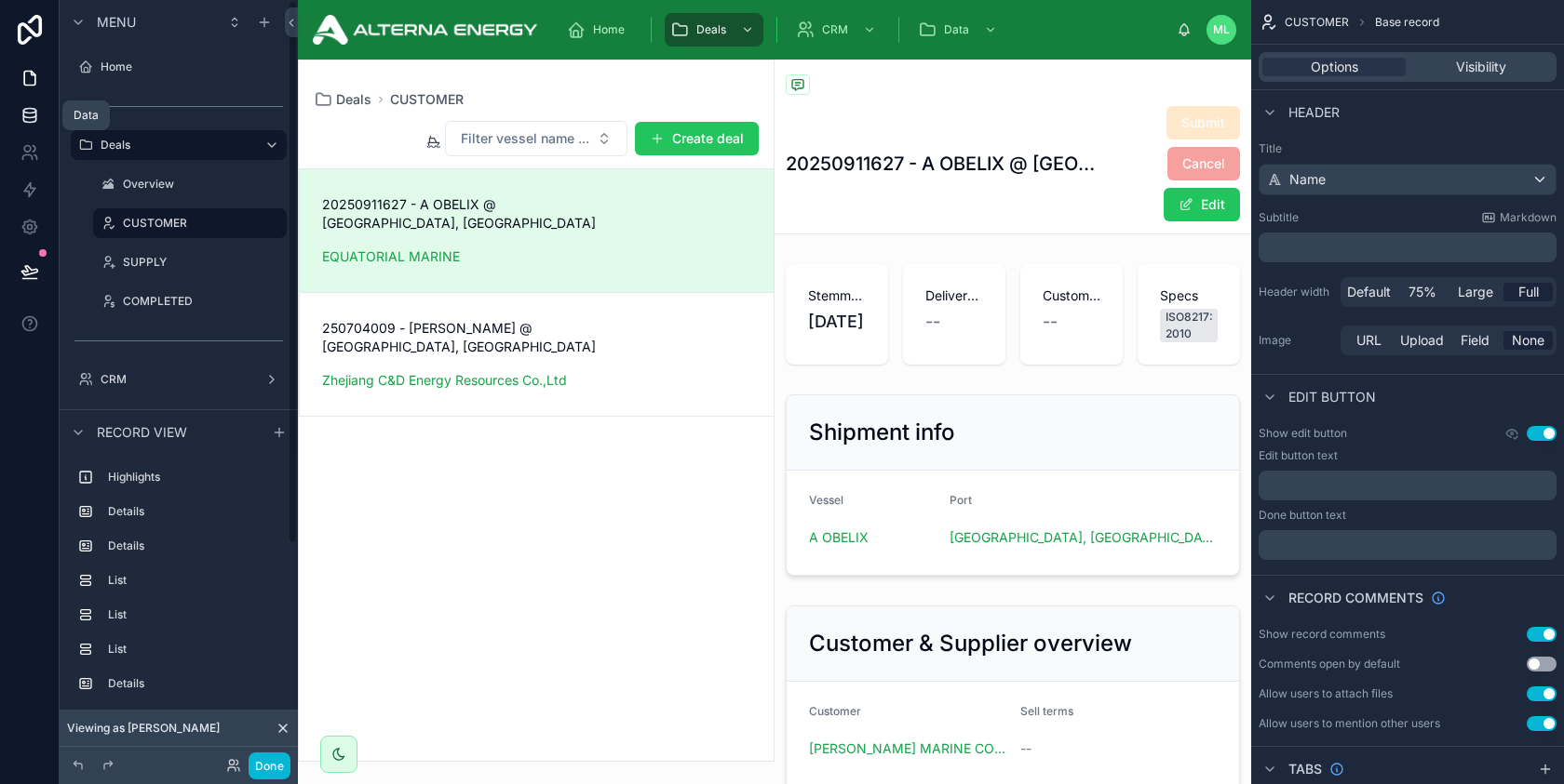
click at [34, 118] on icon at bounding box center [29, 118] width 12 height 7
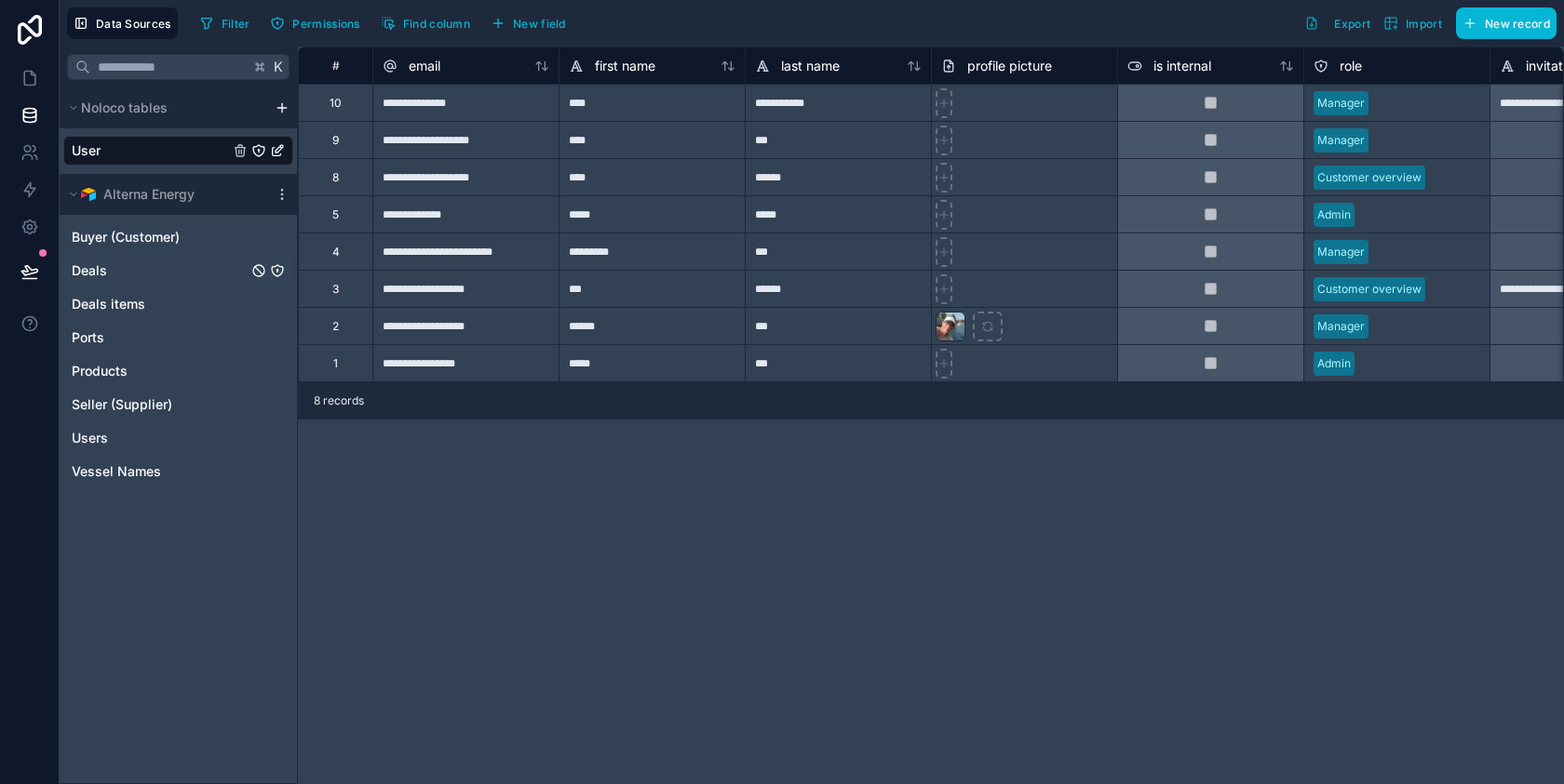
click at [126, 276] on link "Deals" at bounding box center [160, 271] width 176 height 19
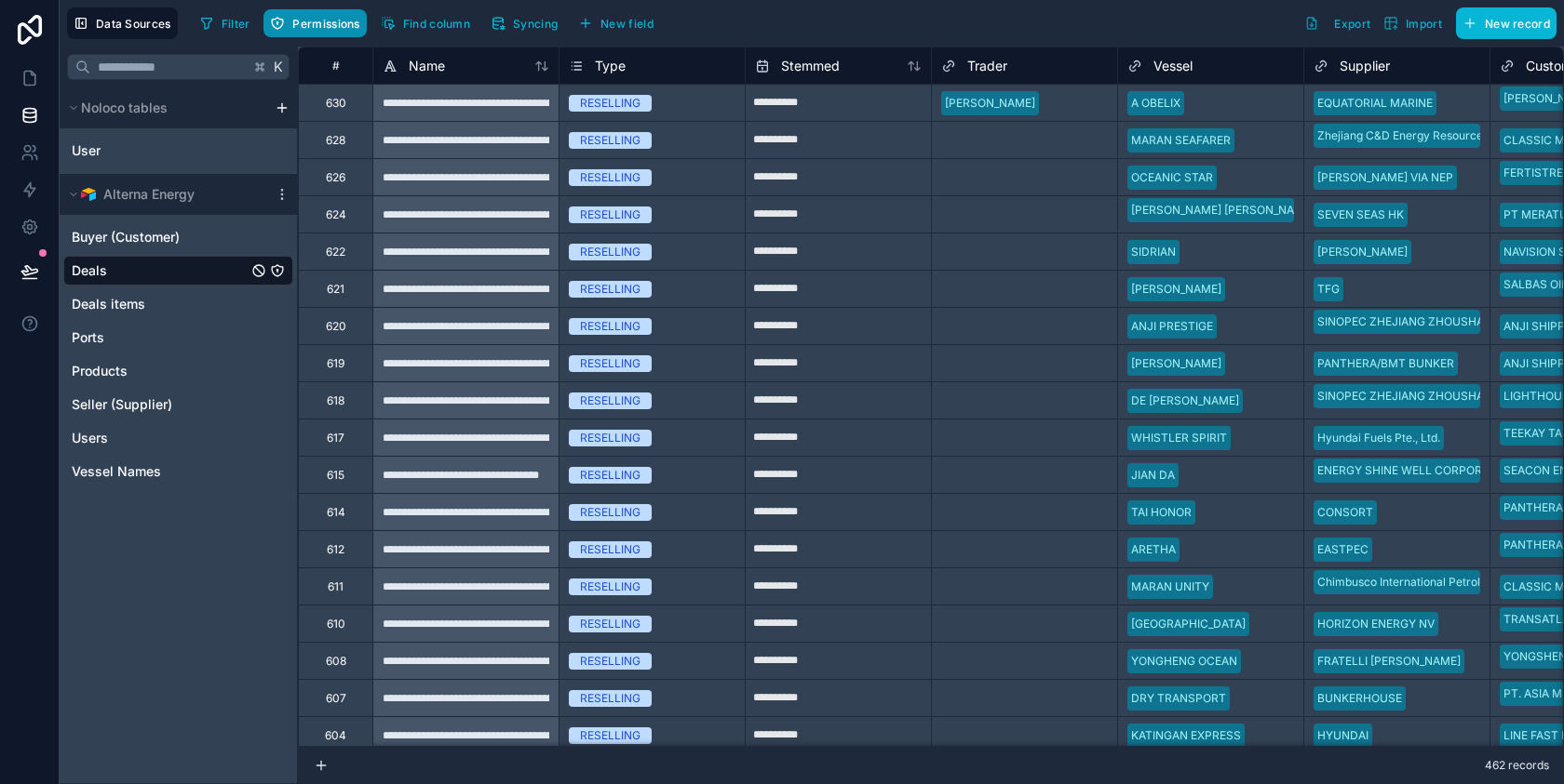
click at [305, 33] on button "Permissions" at bounding box center [315, 23] width 102 height 28
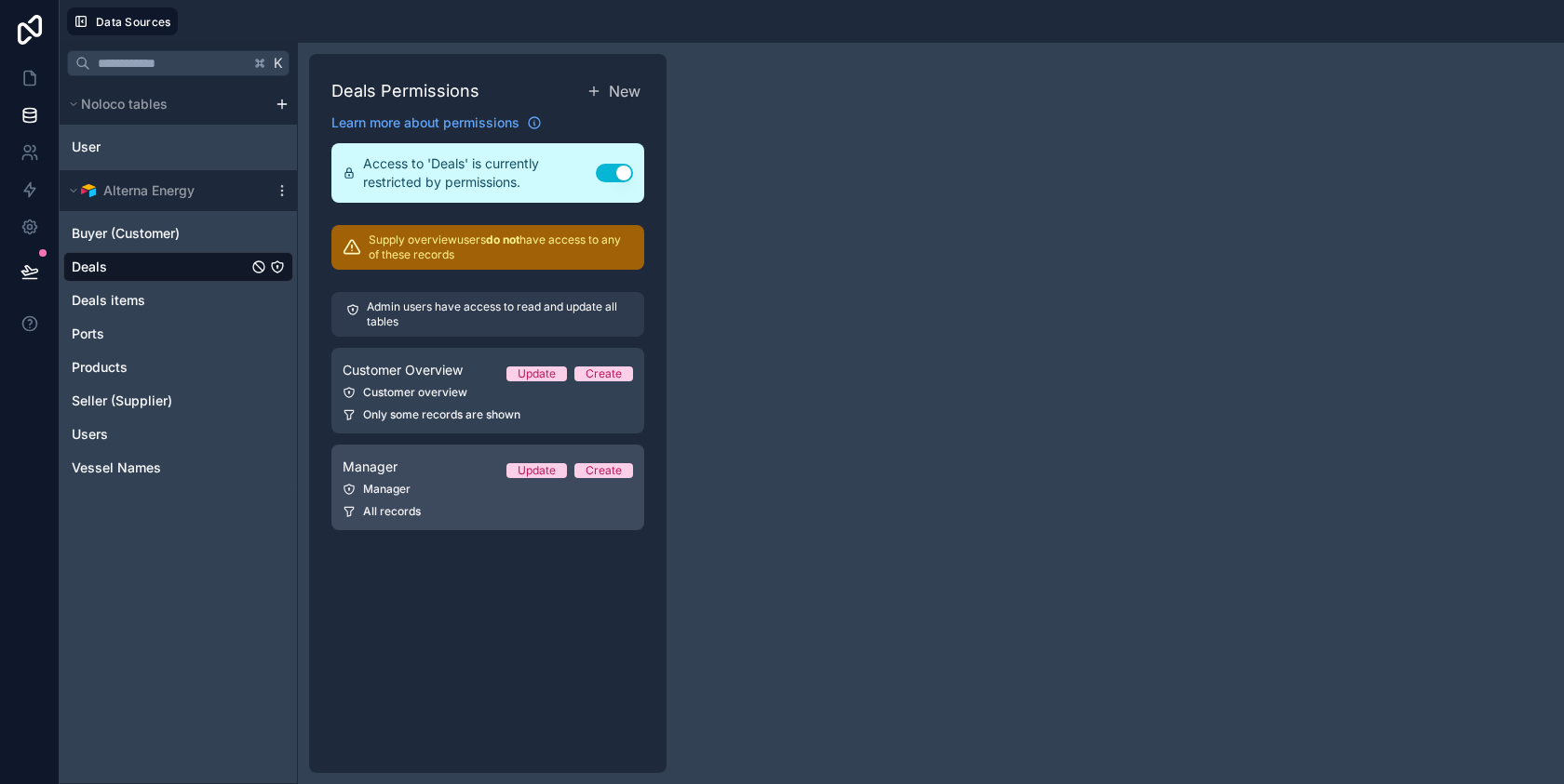
click at [482, 488] on div "Manager" at bounding box center [488, 488] width 291 height 15
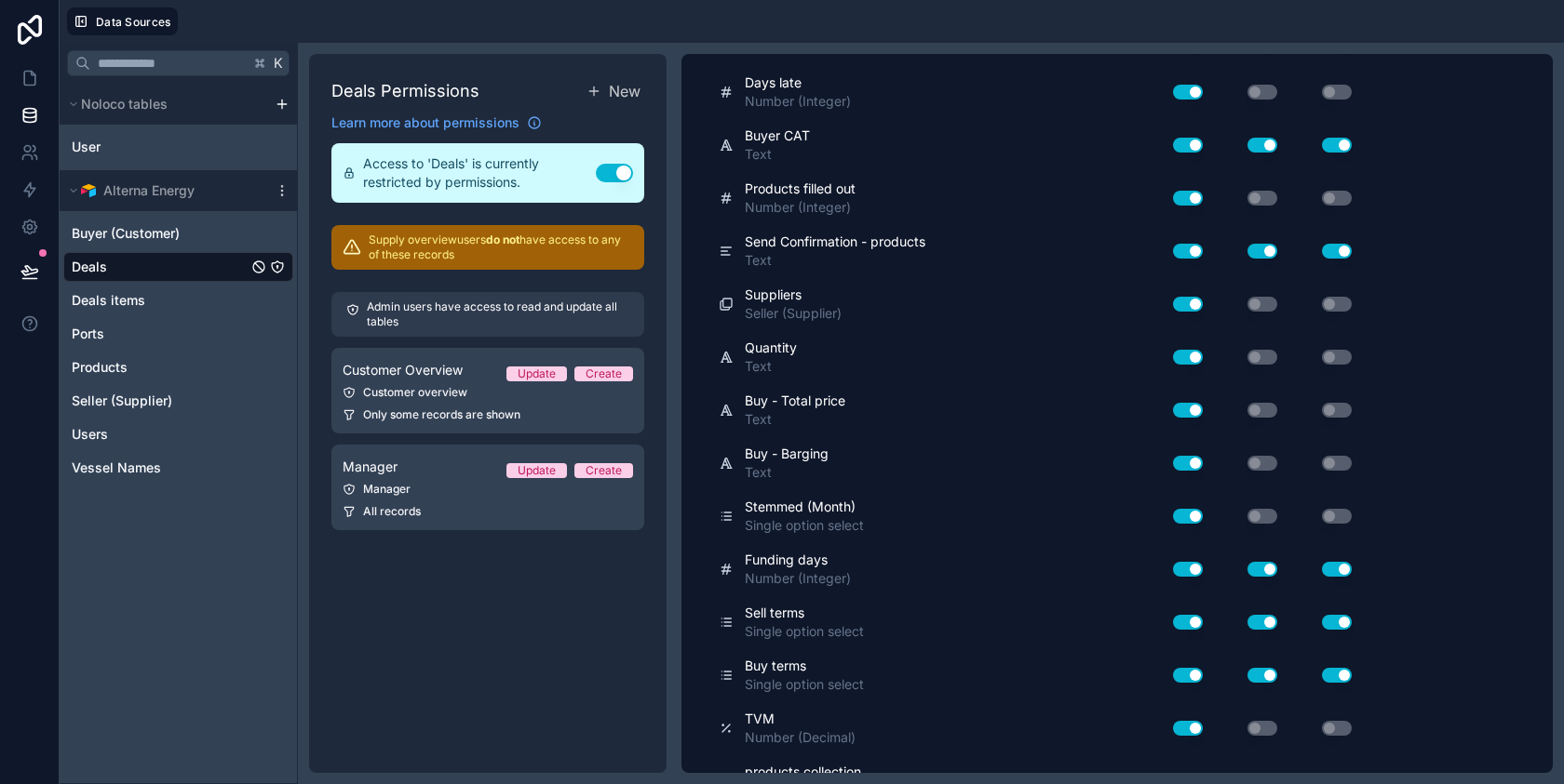
scroll to position [1879, 0]
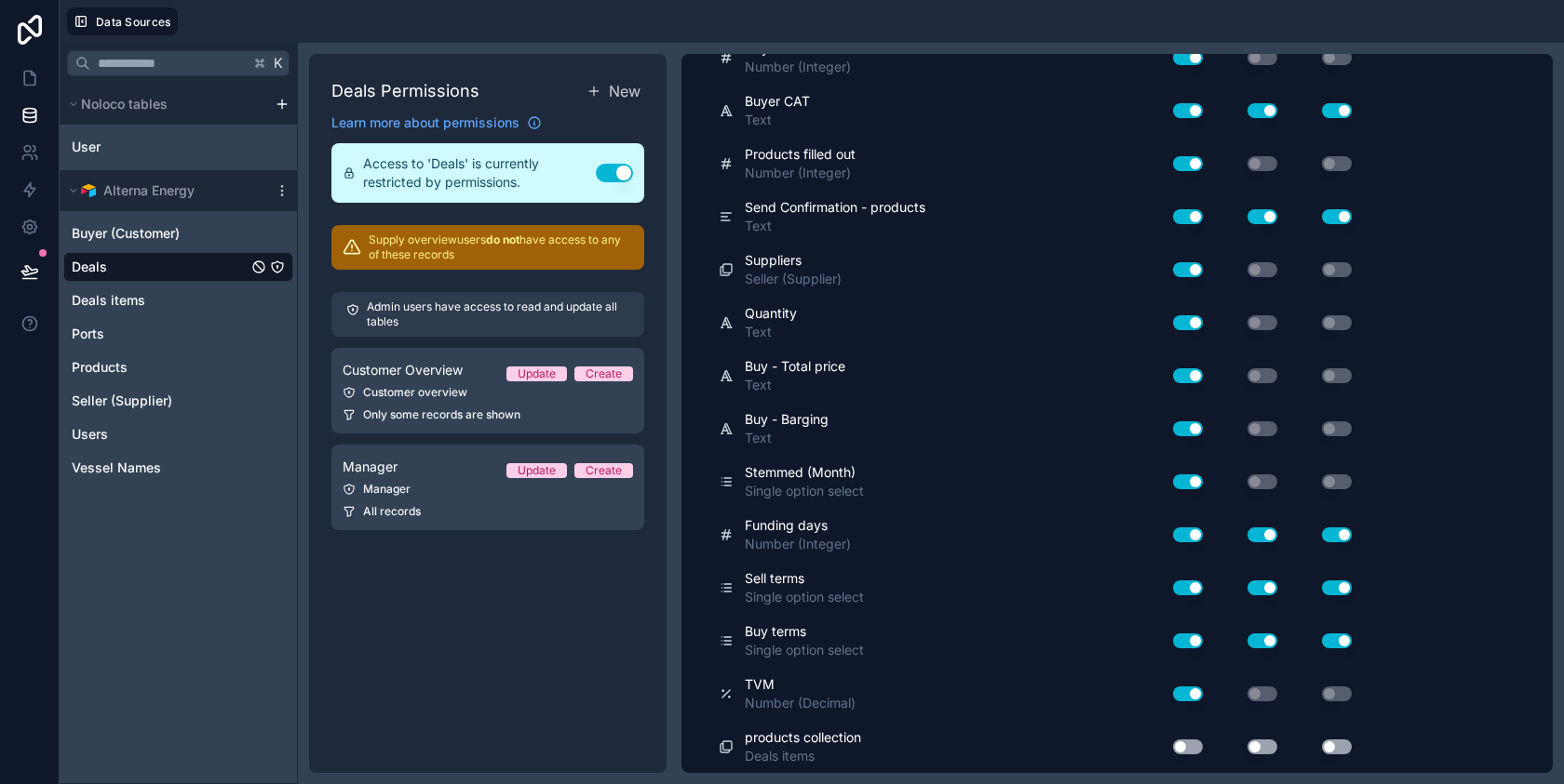
click at [1186, 745] on button "Use setting" at bounding box center [1187, 746] width 30 height 15
click at [1261, 741] on button "Use setting" at bounding box center [1262, 746] width 30 height 15
click at [1352, 740] on div "Use setting" at bounding box center [1321, 746] width 75 height 15
click at [1341, 745] on button "Use setting" at bounding box center [1336, 746] width 30 height 15
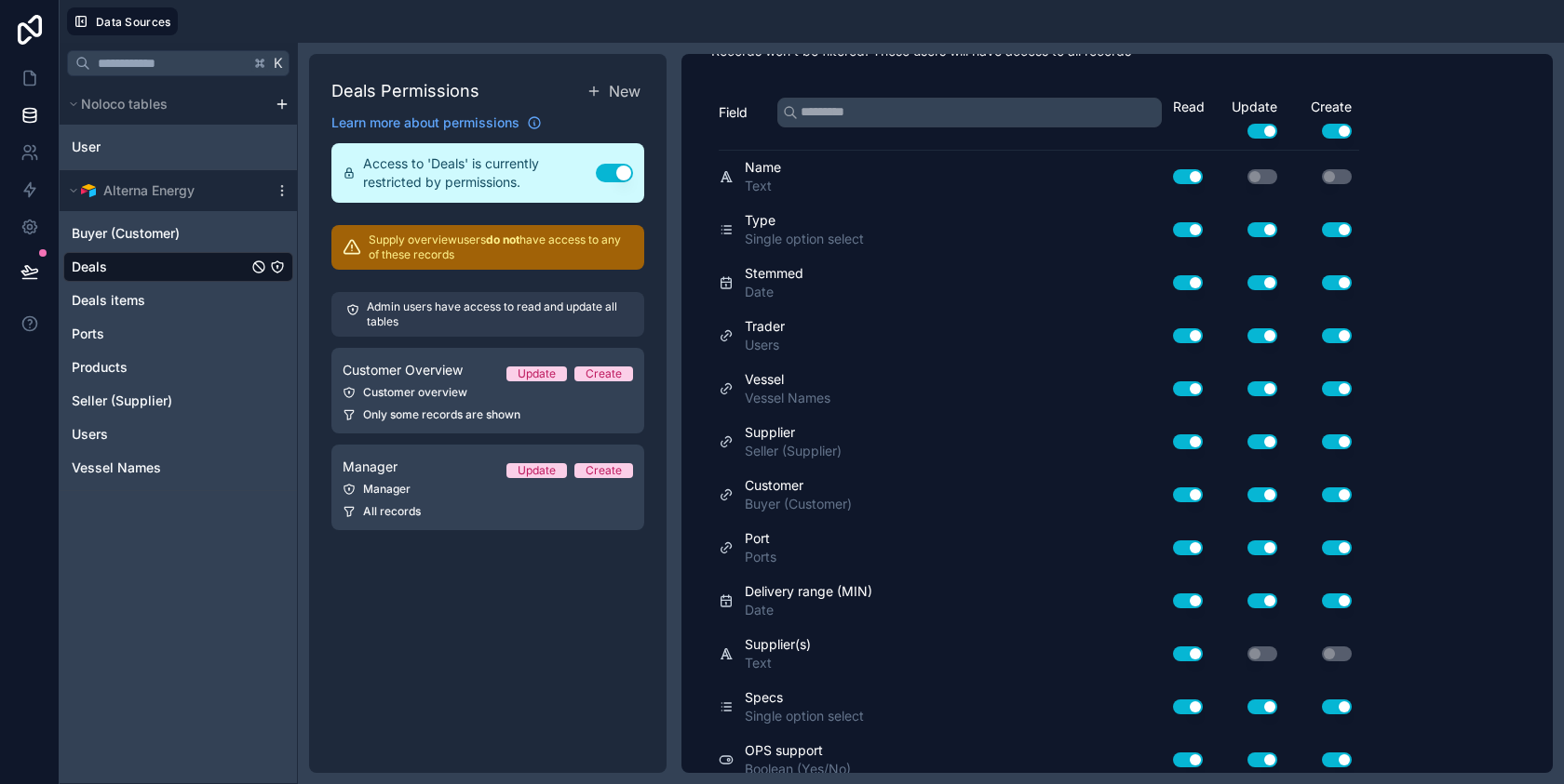
scroll to position [0, 0]
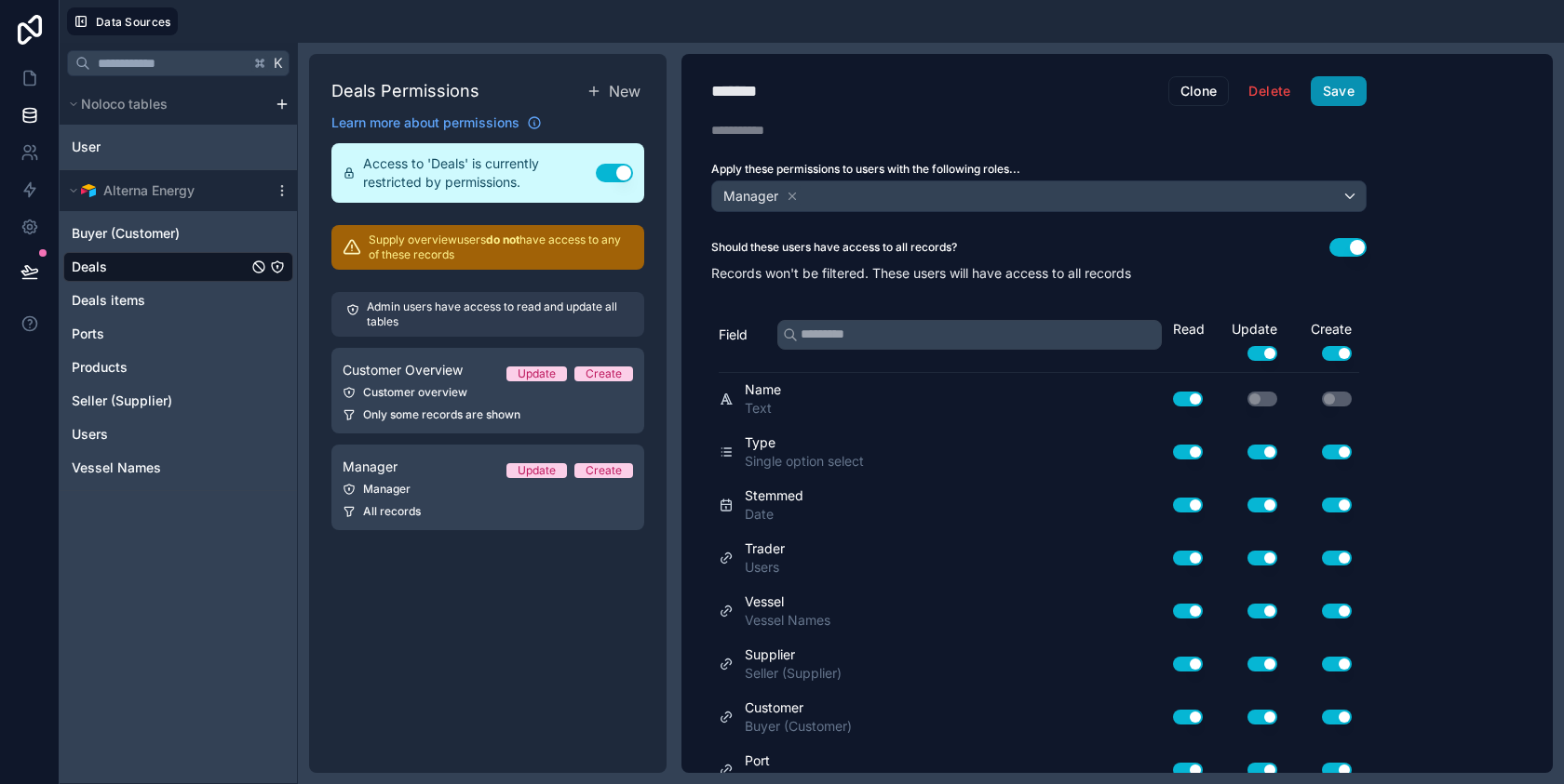
click at [1320, 96] on button "Save" at bounding box center [1338, 91] width 56 height 30
click at [23, 277] on icon at bounding box center [29, 272] width 19 height 19
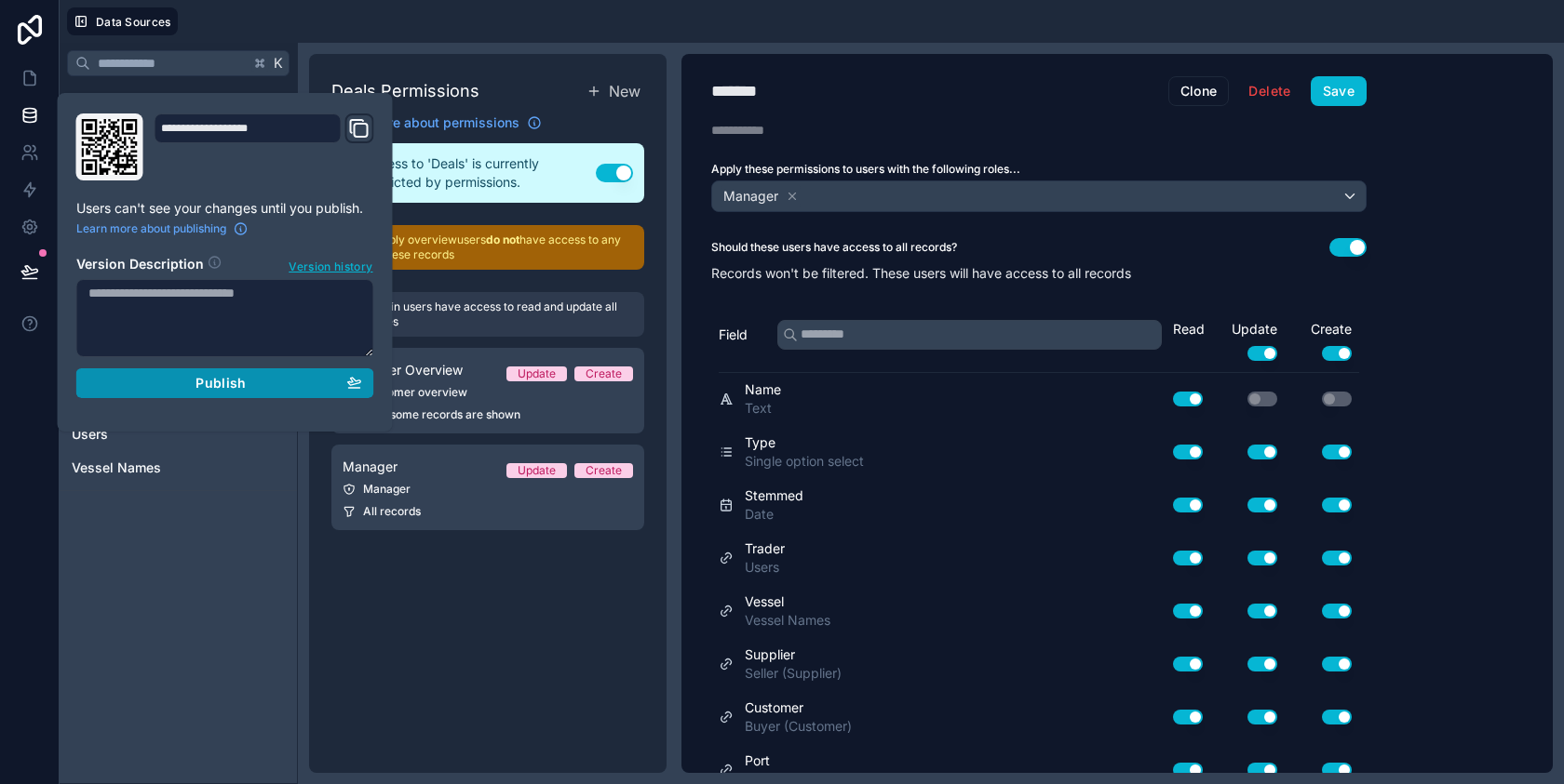
click at [194, 386] on div "Publish" at bounding box center [225, 383] width 274 height 17
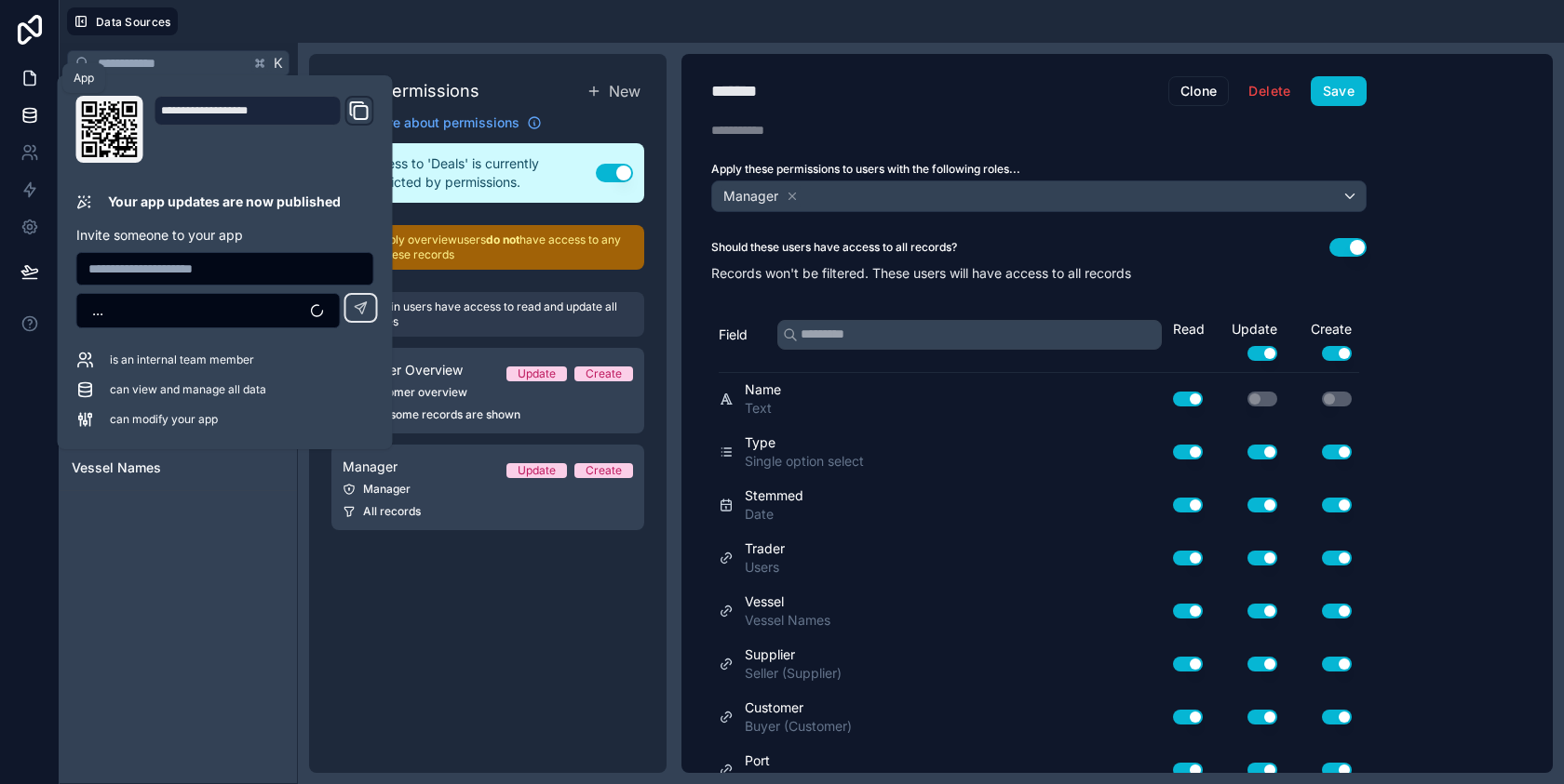
click at [27, 88] on link at bounding box center [29, 78] width 59 height 37
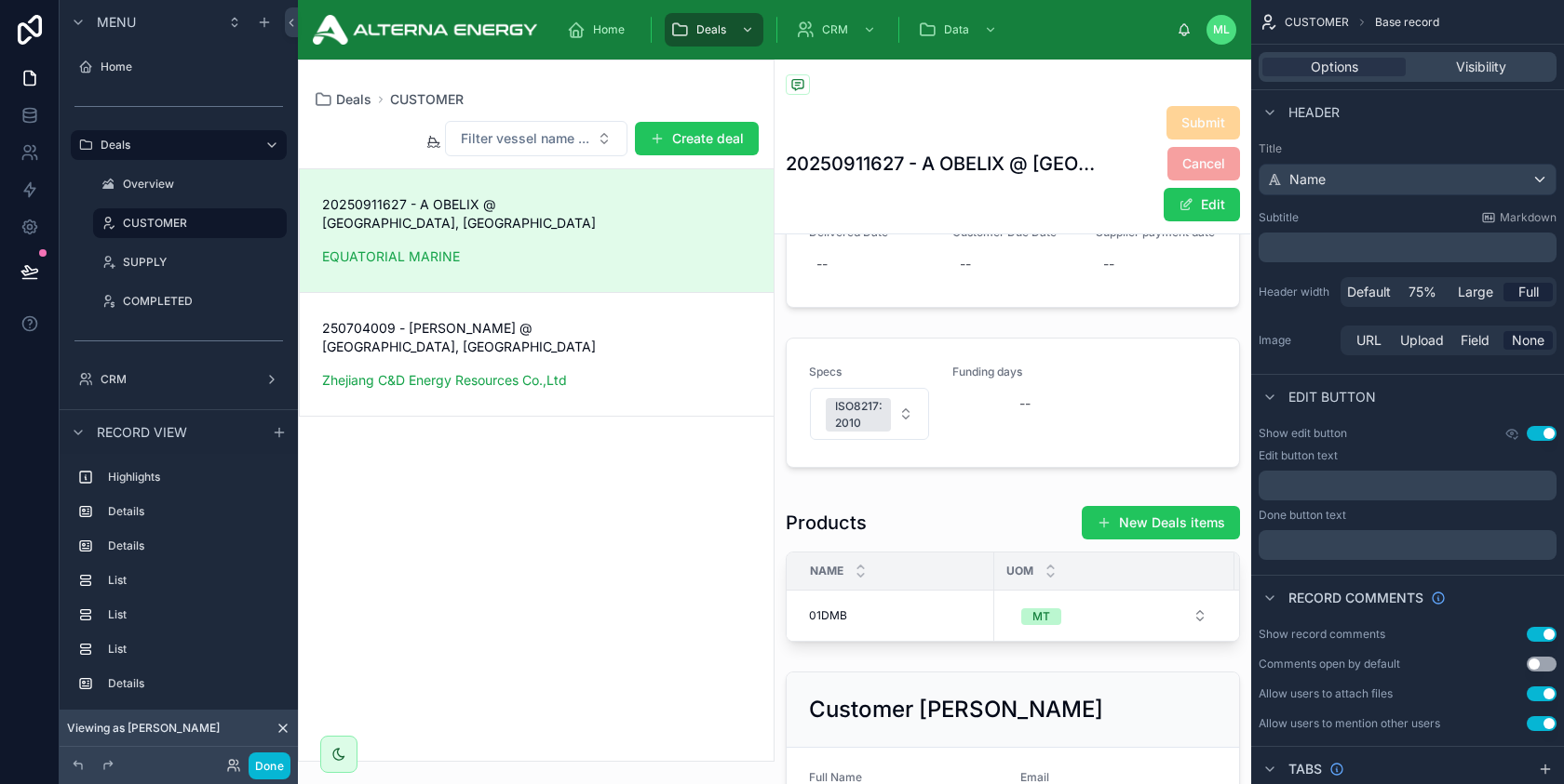
scroll to position [759, 0]
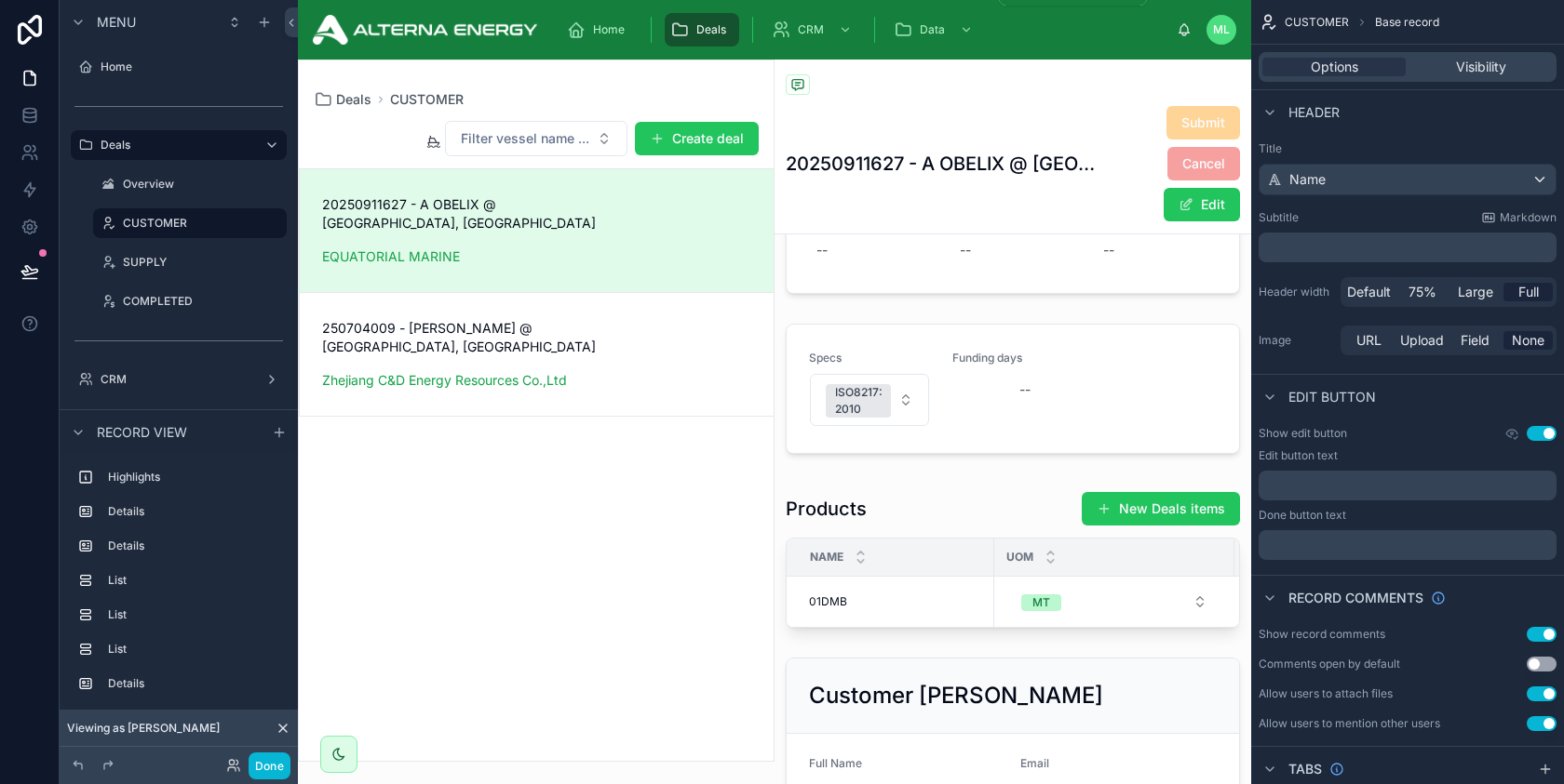
click at [712, 29] on span "Deals" at bounding box center [712, 29] width 30 height 15
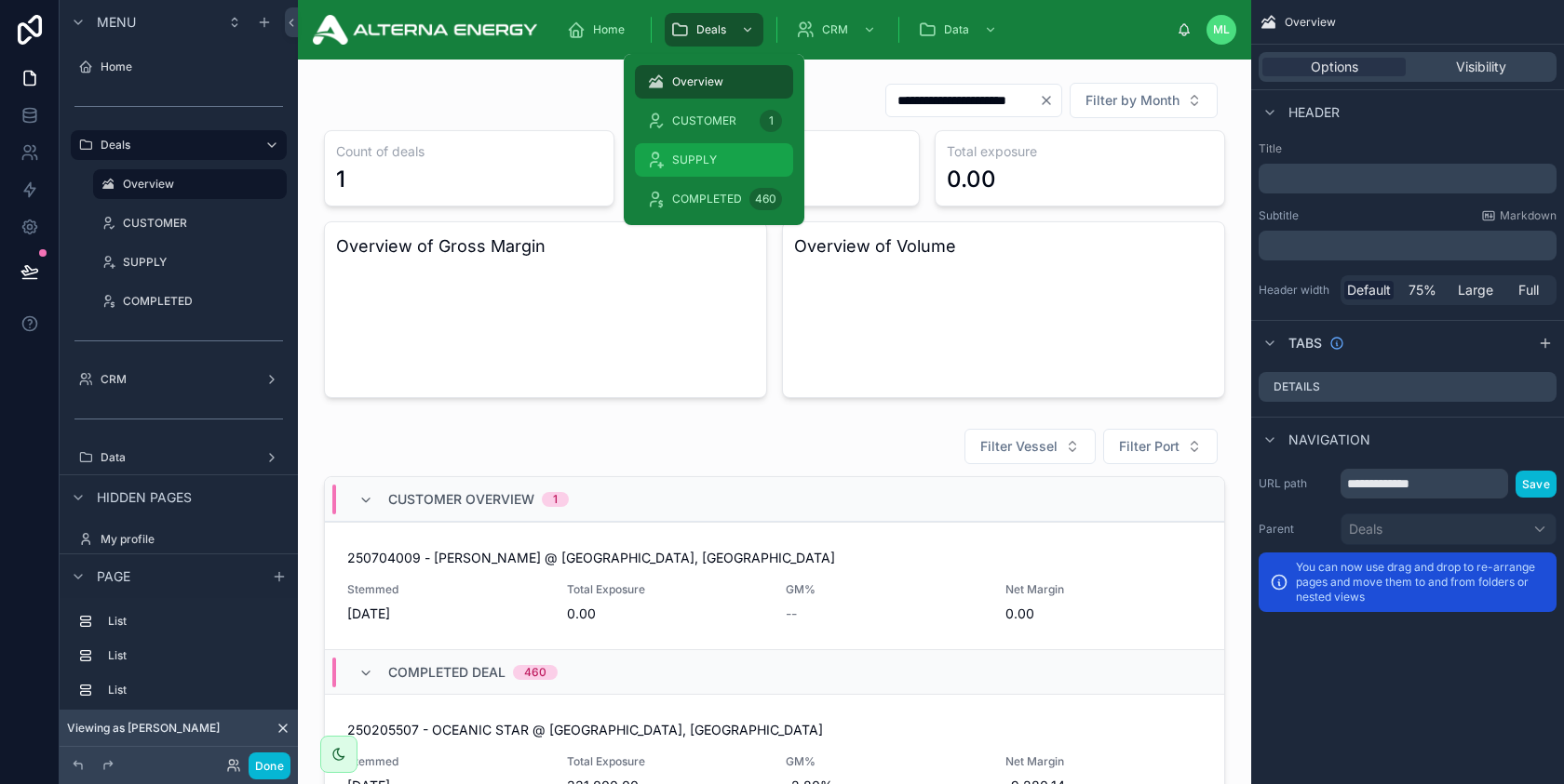
click at [703, 149] on div "SUPPLY 0" at bounding box center [714, 160] width 136 height 30
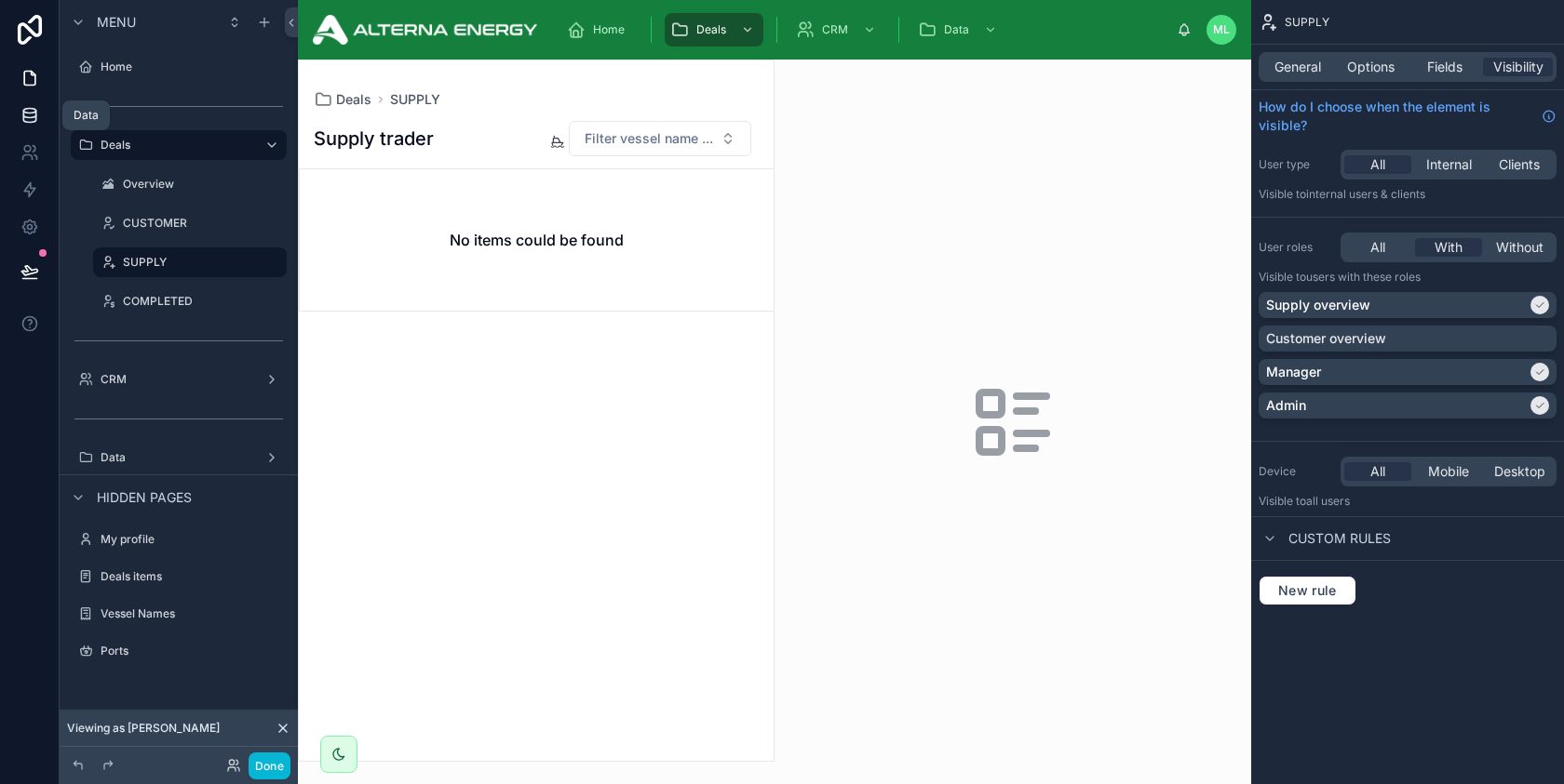
click at [28, 117] on icon at bounding box center [29, 114] width 12 height 7
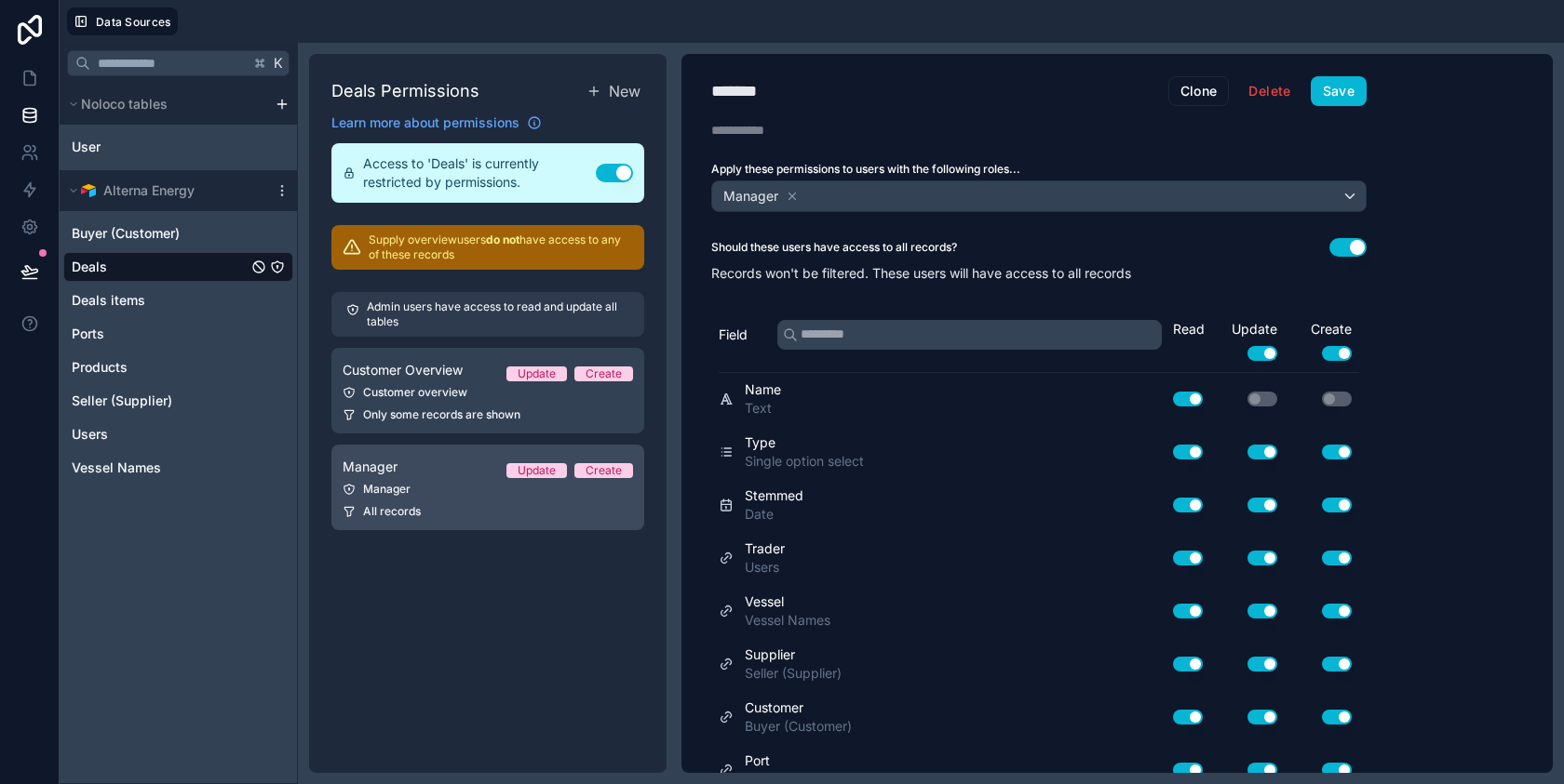
click at [454, 489] on div "Manager" at bounding box center [488, 488] width 291 height 15
click at [489, 492] on div "Manager" at bounding box center [488, 488] width 291 height 15
click at [850, 202] on div "Manager" at bounding box center [1038, 197] width 654 height 30
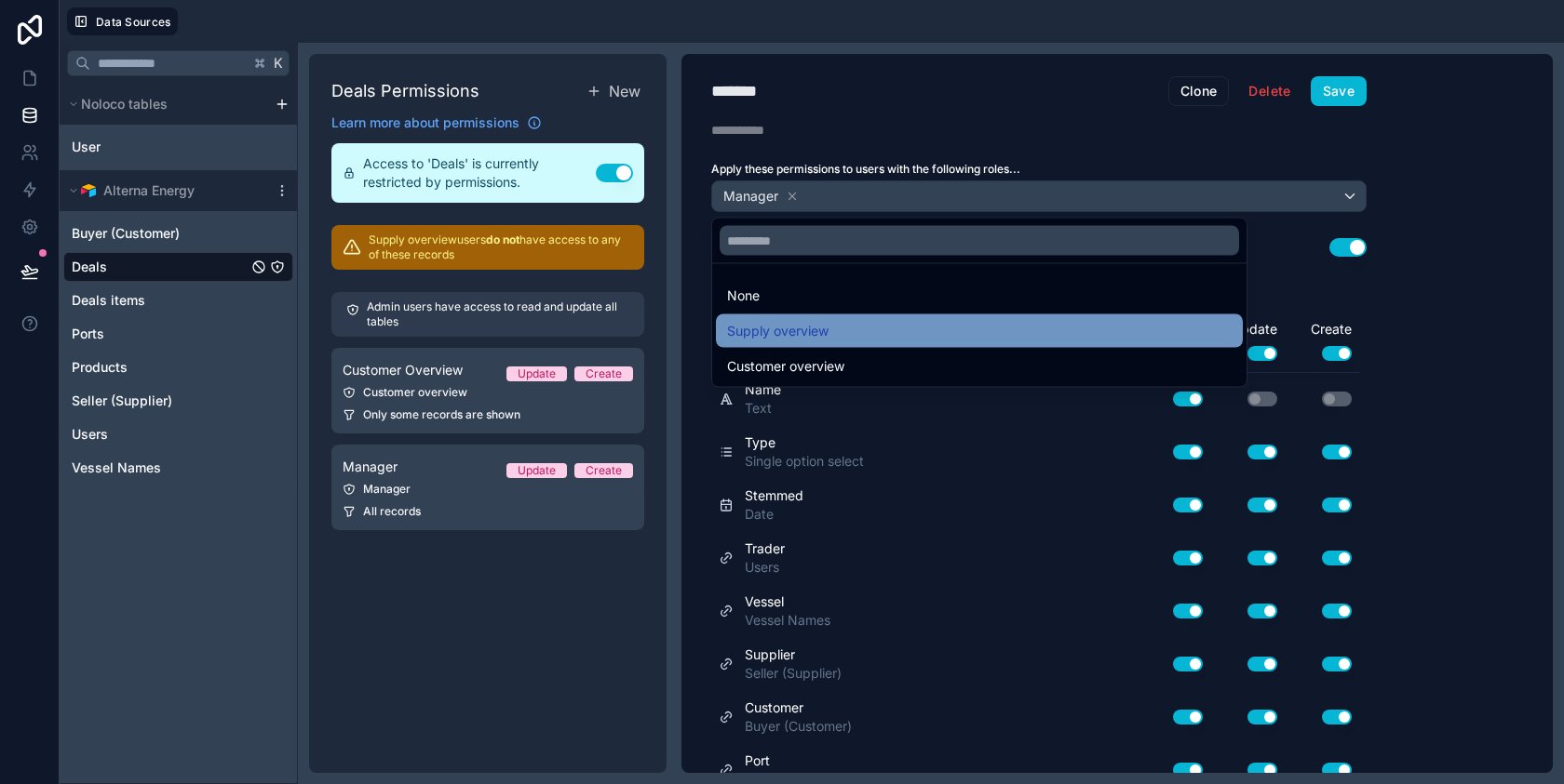
click at [826, 335] on span "Supply overview" at bounding box center [778, 331] width 102 height 22
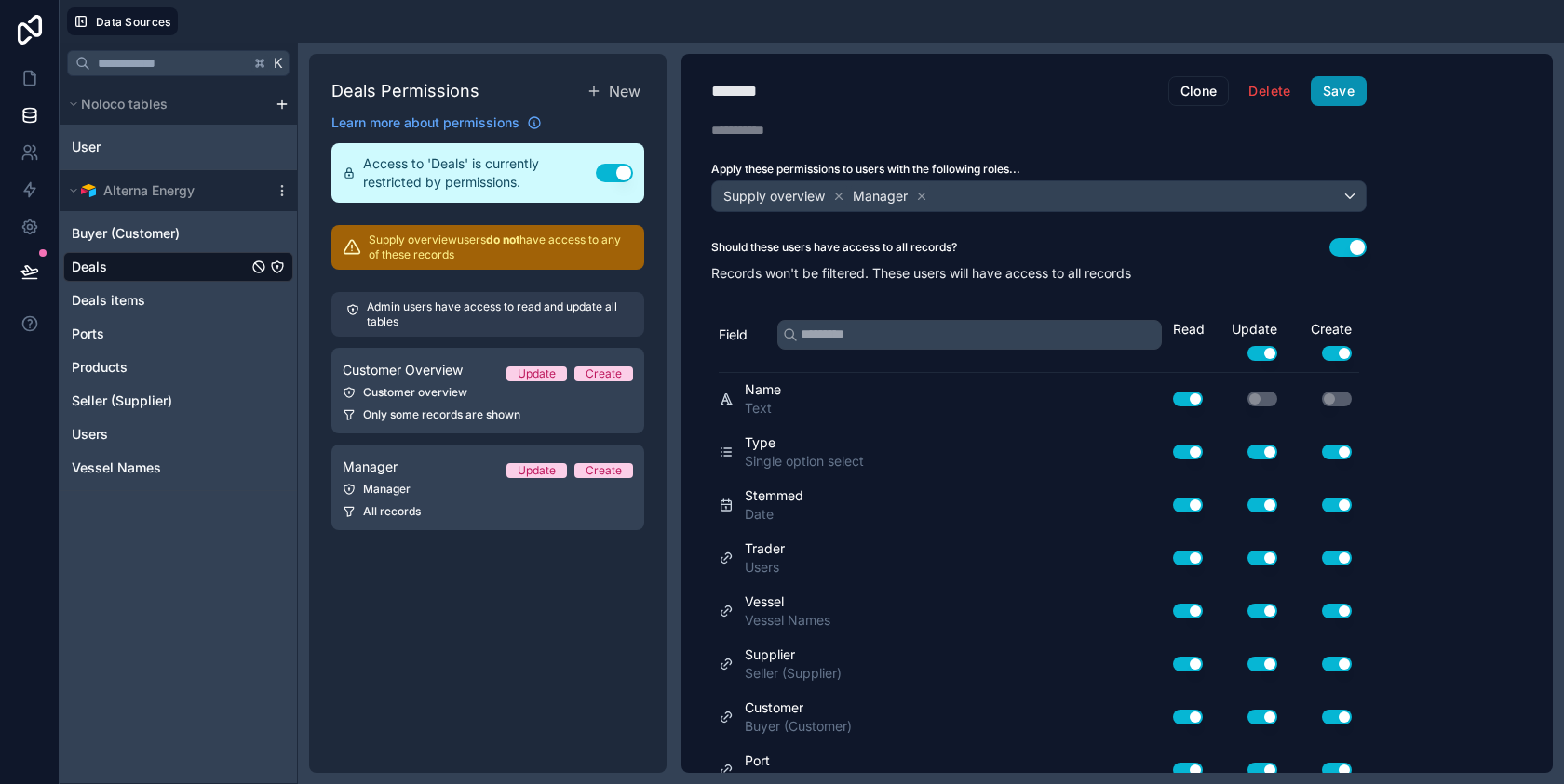
click at [1354, 87] on button "Save" at bounding box center [1338, 91] width 56 height 30
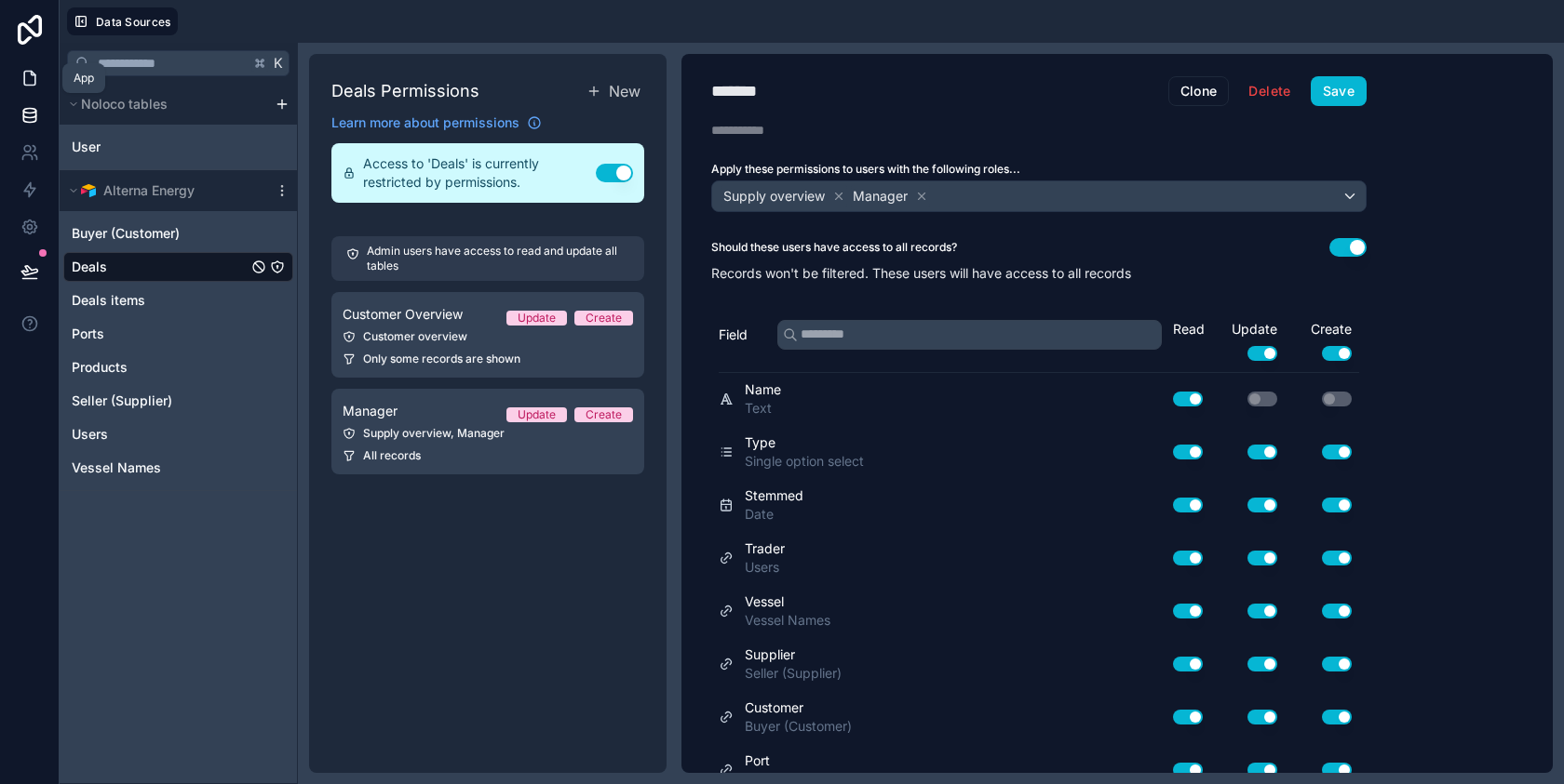
click at [34, 82] on icon at bounding box center [29, 78] width 19 height 19
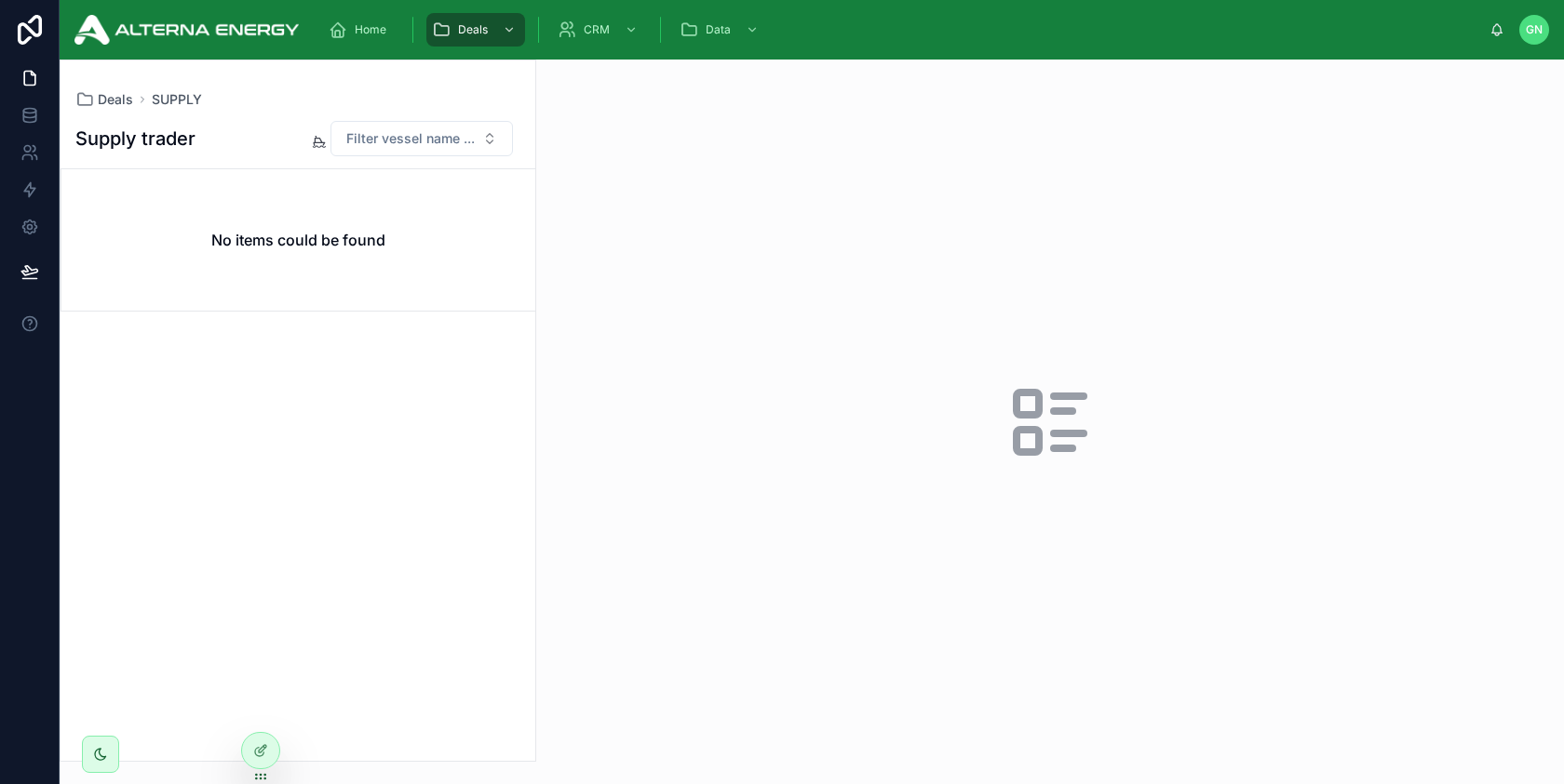
click at [686, 291] on div at bounding box center [1049, 421] width 1027 height 724
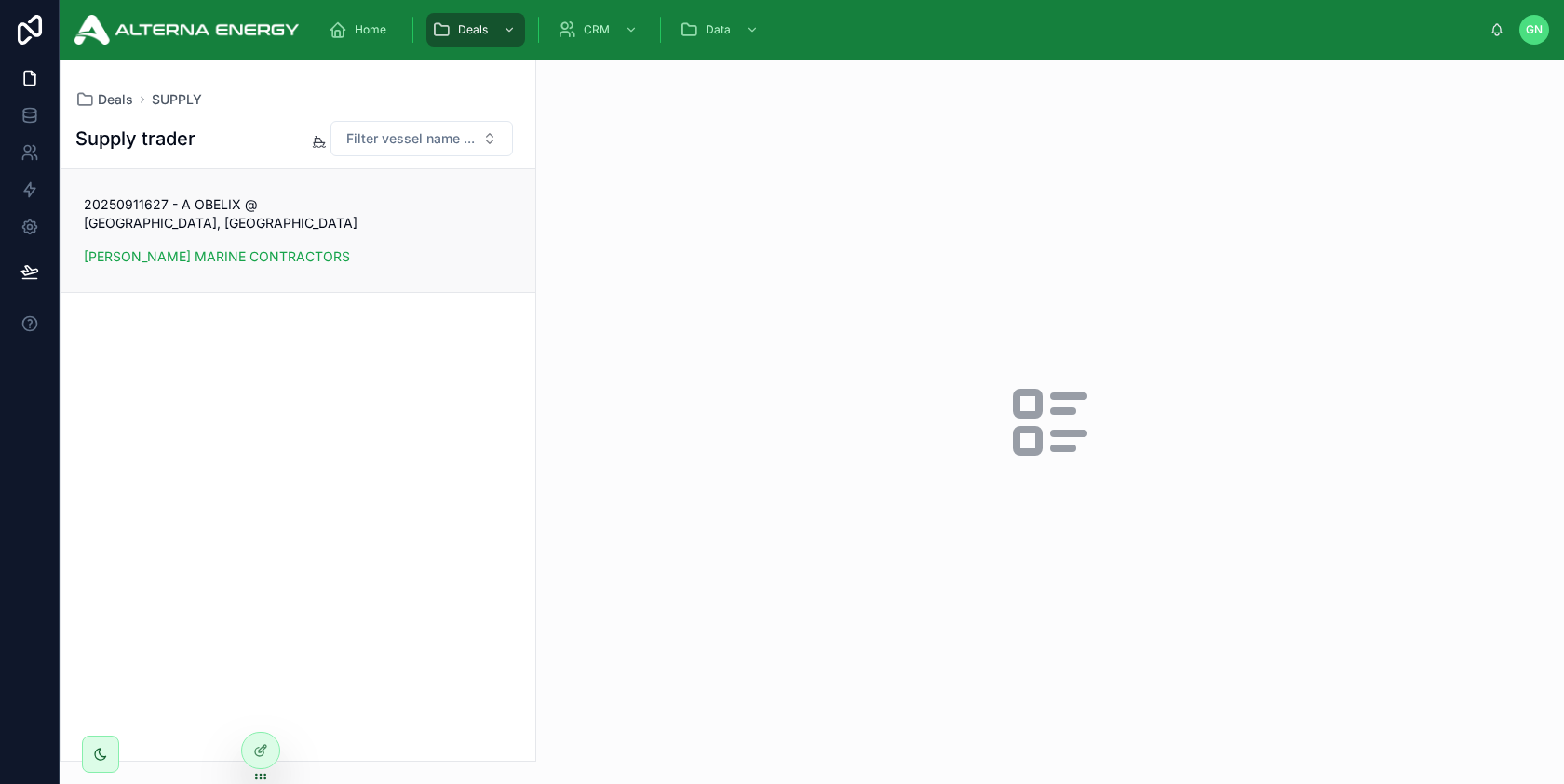
click at [413, 219] on div "20250911627 - A OBELIX @ [GEOGRAPHIC_DATA], [DEMOGRAPHIC_DATA] [PERSON_NAME] MA…" at bounding box center [298, 231] width 429 height 71
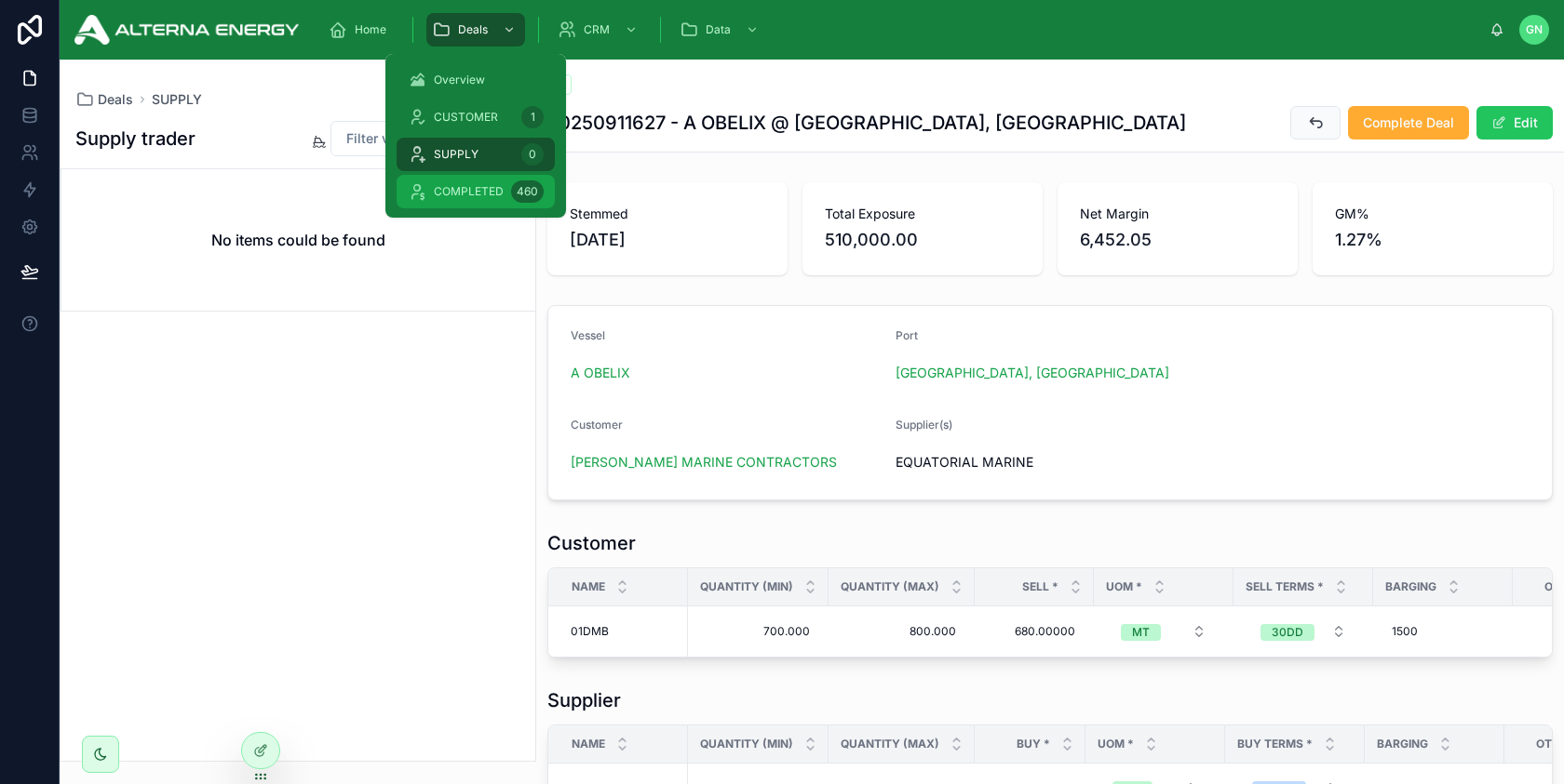
click at [502, 186] on div "COMPLETED 460" at bounding box center [476, 192] width 136 height 30
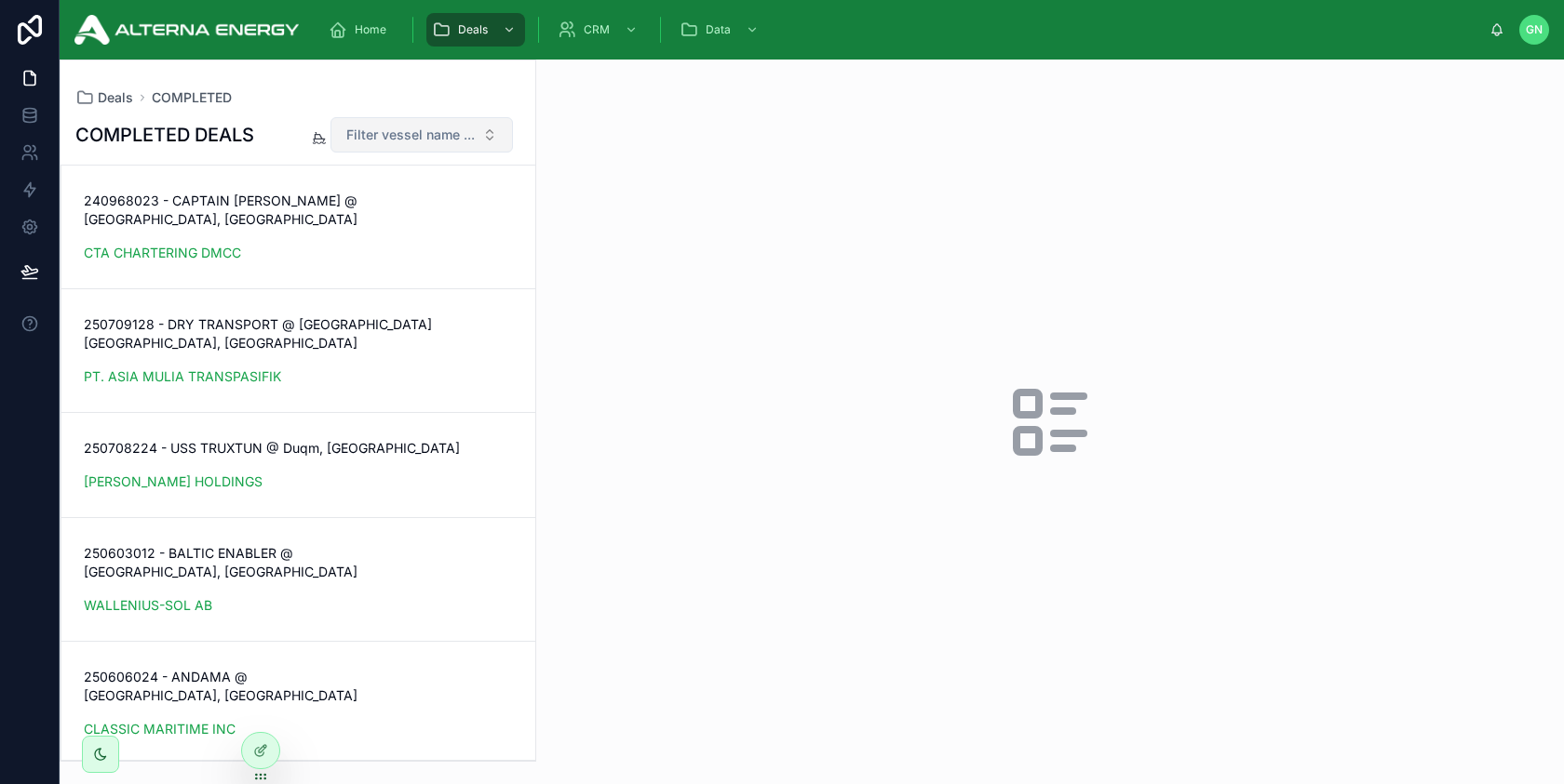
click at [389, 128] on span "Filter vessel name ..." at bounding box center [410, 135] width 129 height 19
click at [582, 119] on div at bounding box center [1049, 421] width 1027 height 724
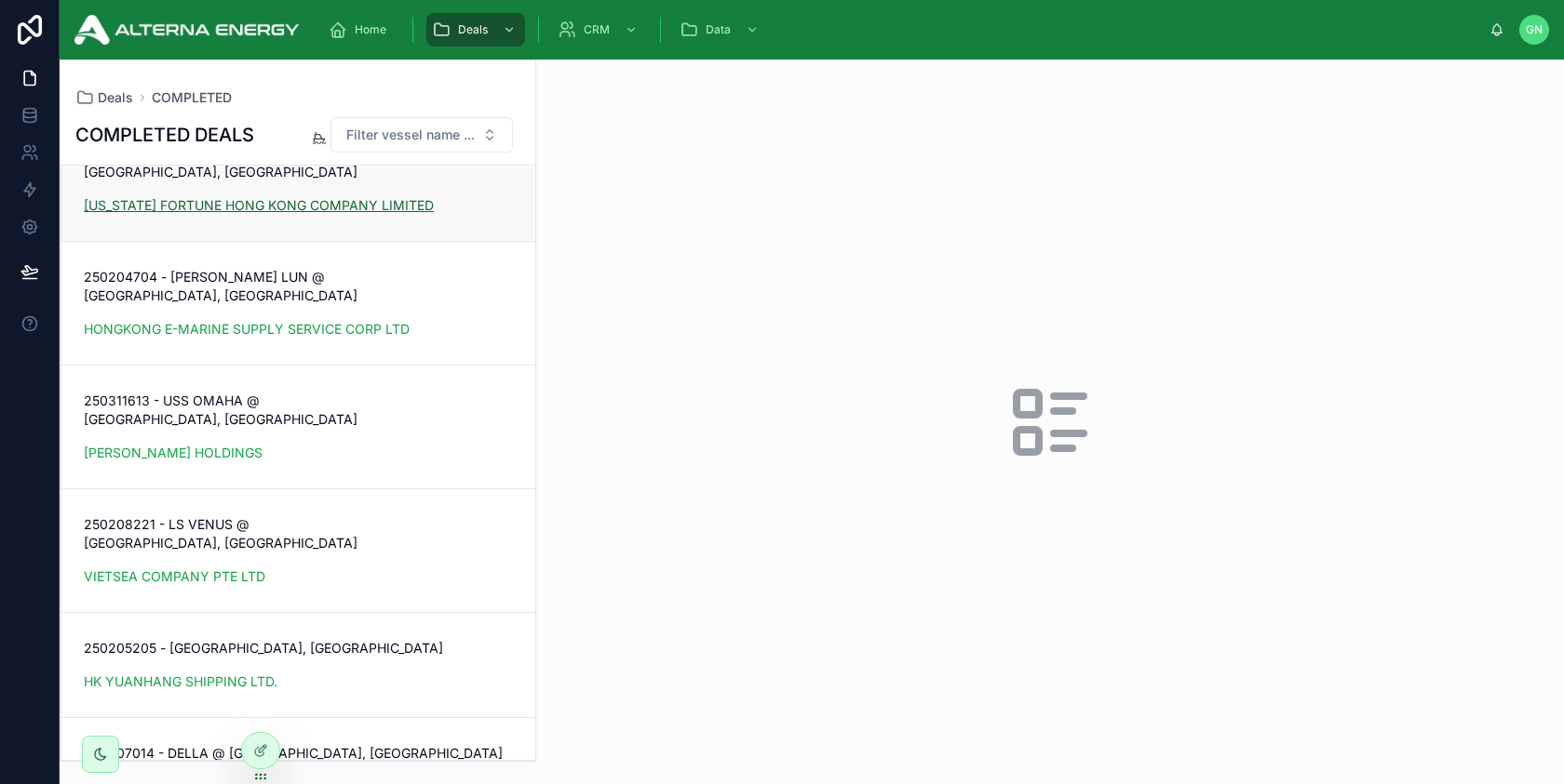
scroll to position [39682, 0]
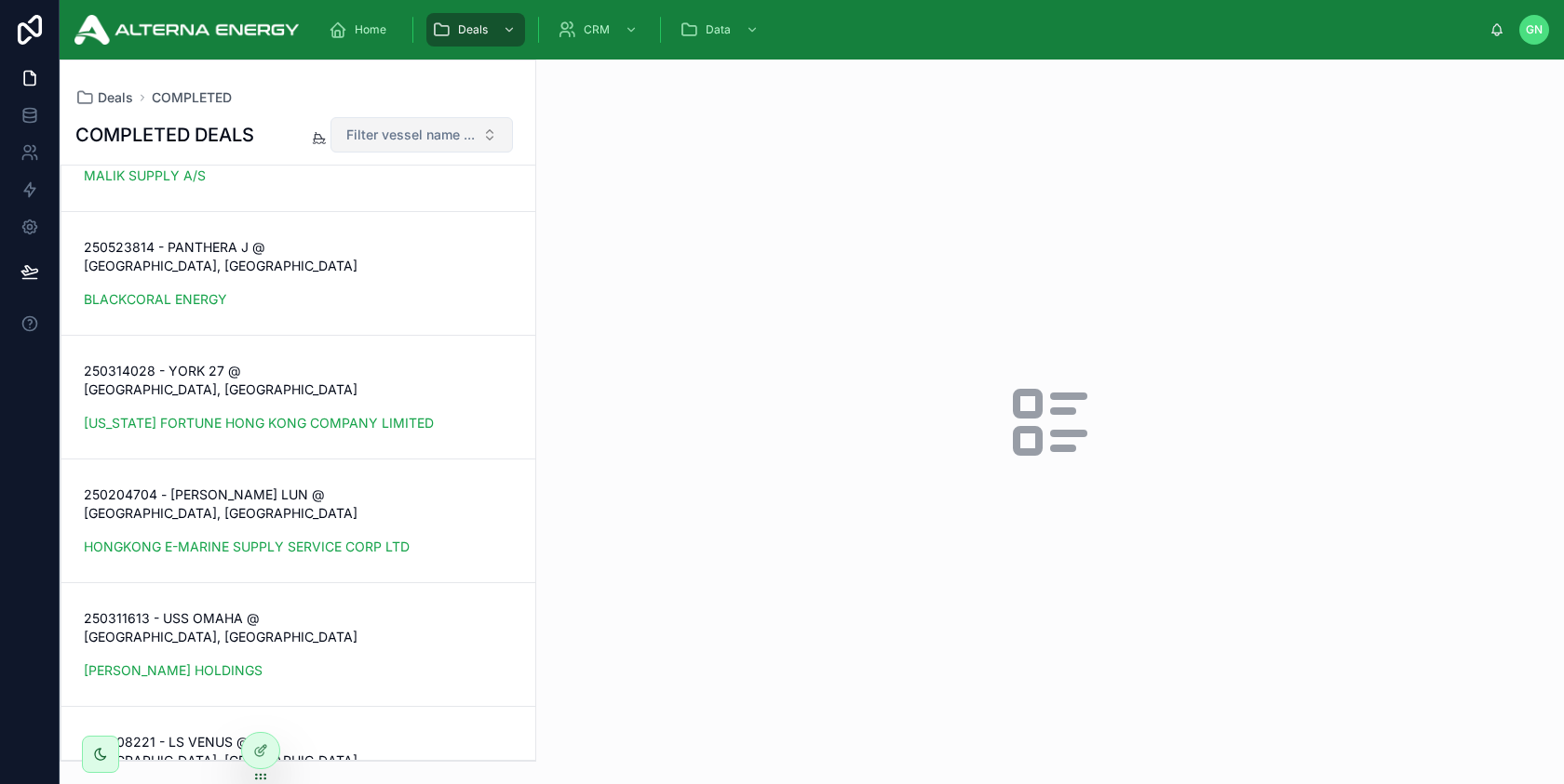
click at [415, 142] on span "Filter vessel name ..." at bounding box center [410, 135] width 129 height 19
type input "*****"
click at [398, 206] on div "A OBELIX" at bounding box center [422, 211] width 224 height 30
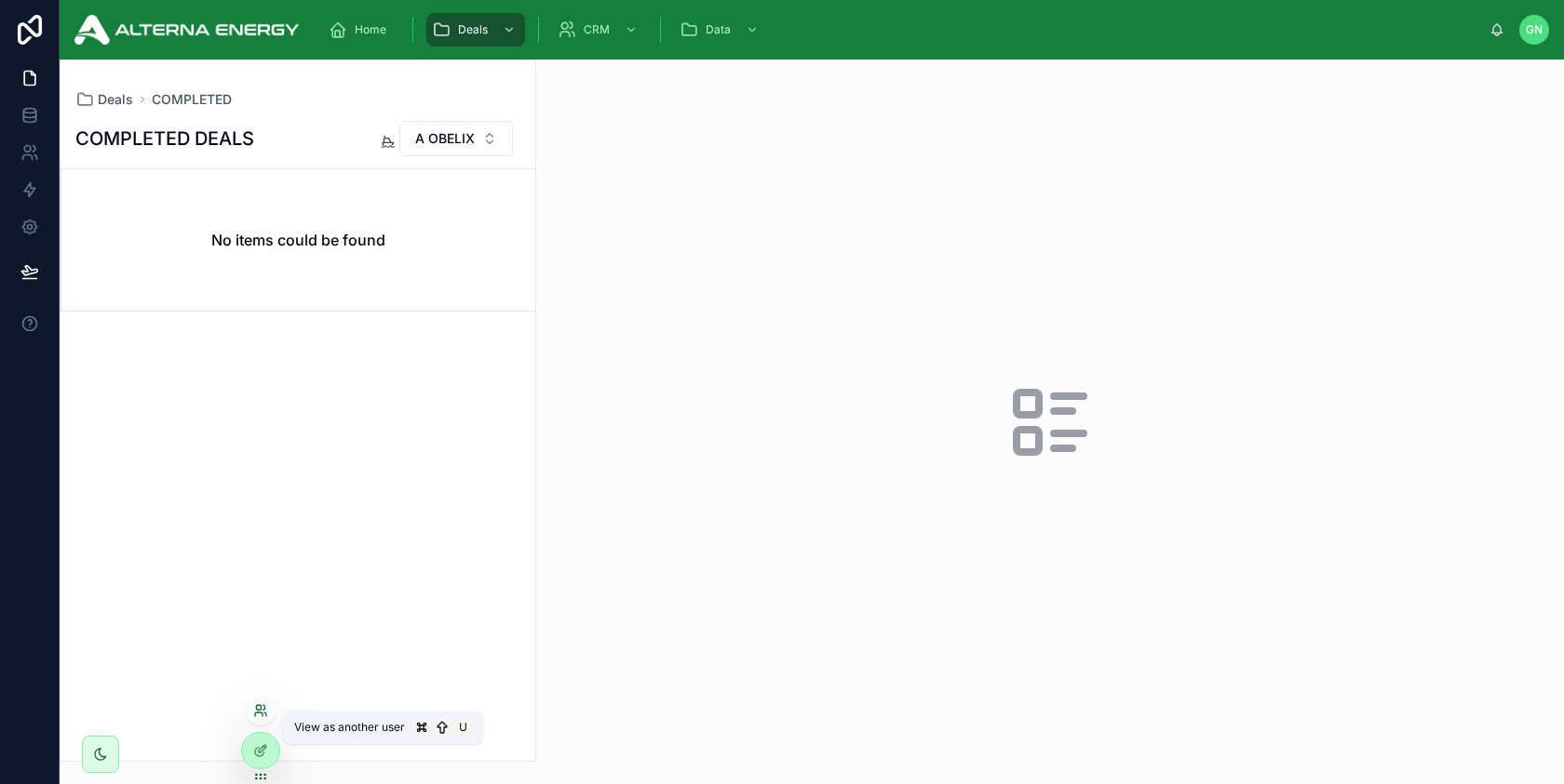
click at [259, 713] on icon at bounding box center [260, 710] width 15 height 15
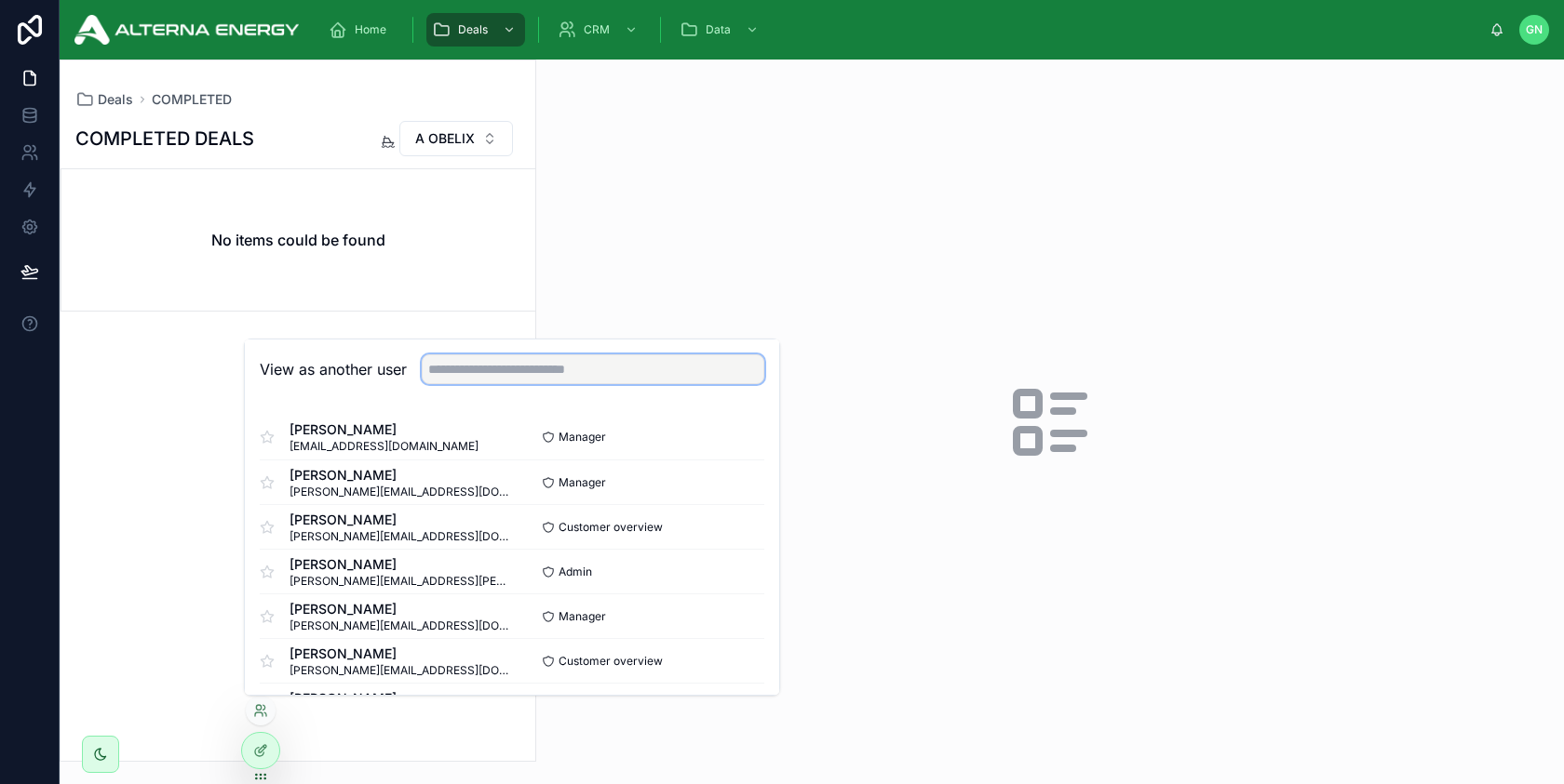
click at [508, 374] on input "text" at bounding box center [593, 370] width 343 height 30
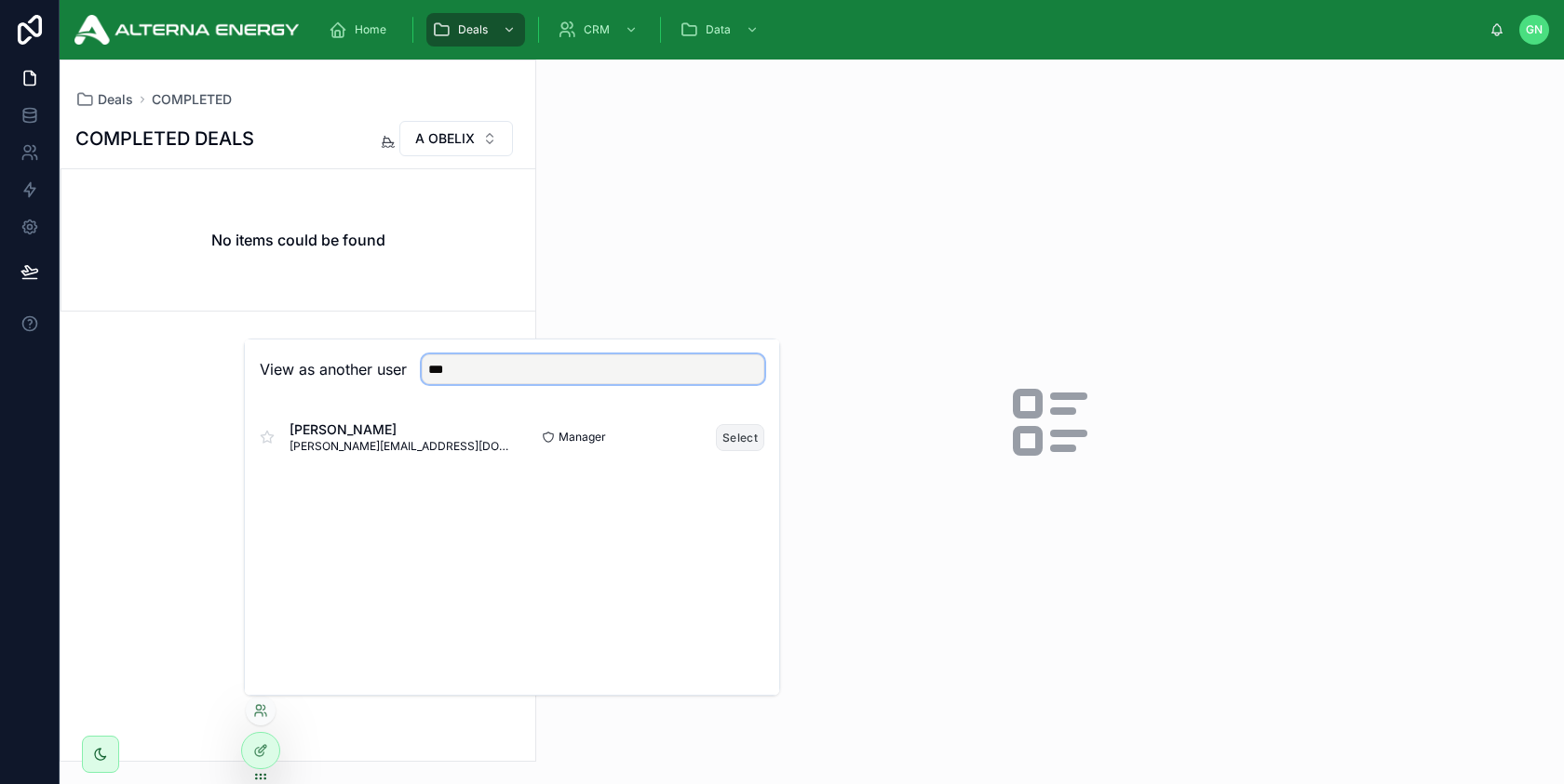
type input "***"
click at [743, 433] on button "Select" at bounding box center [740, 437] width 48 height 27
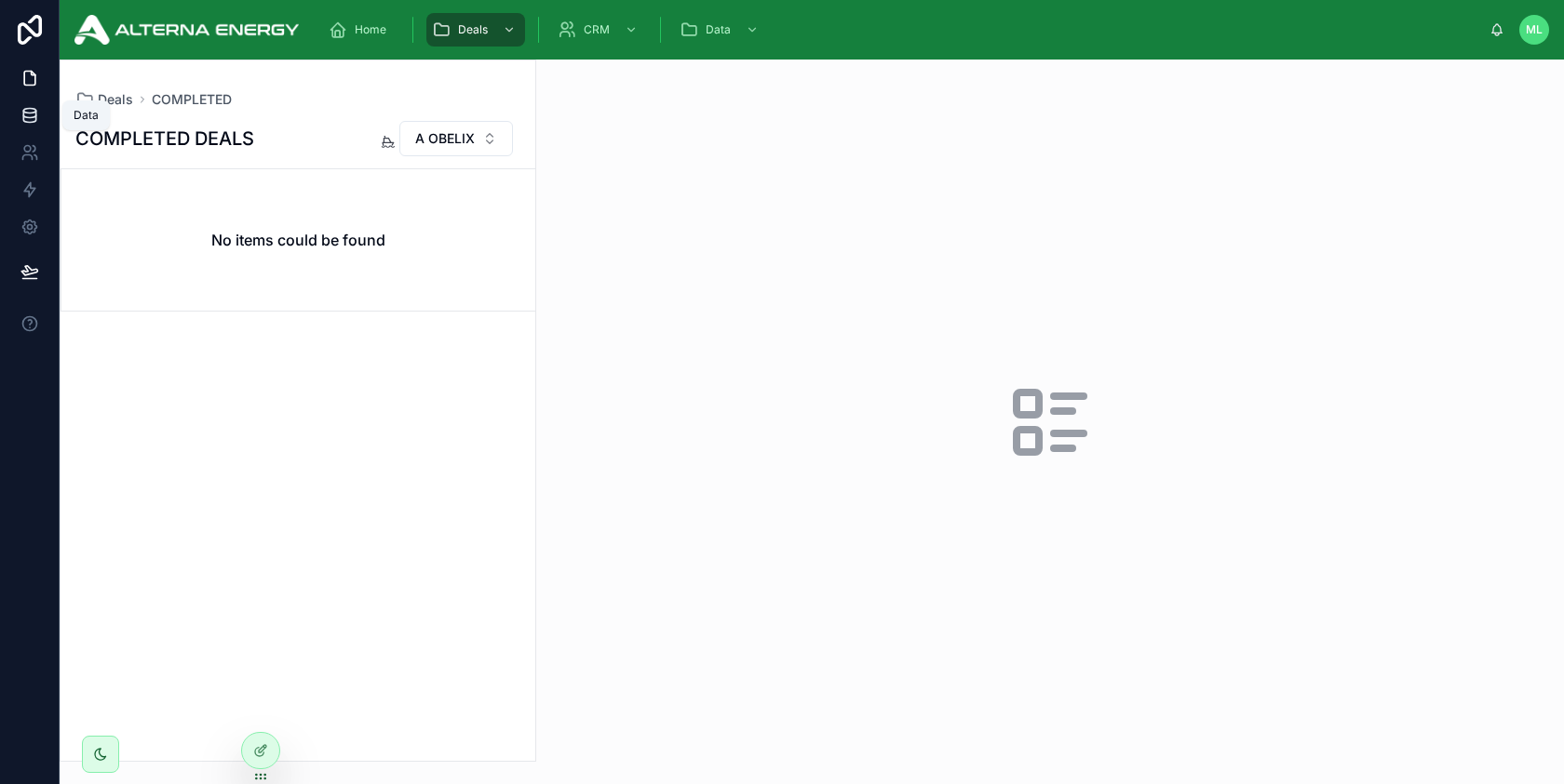
click at [33, 124] on icon at bounding box center [29, 115] width 19 height 19
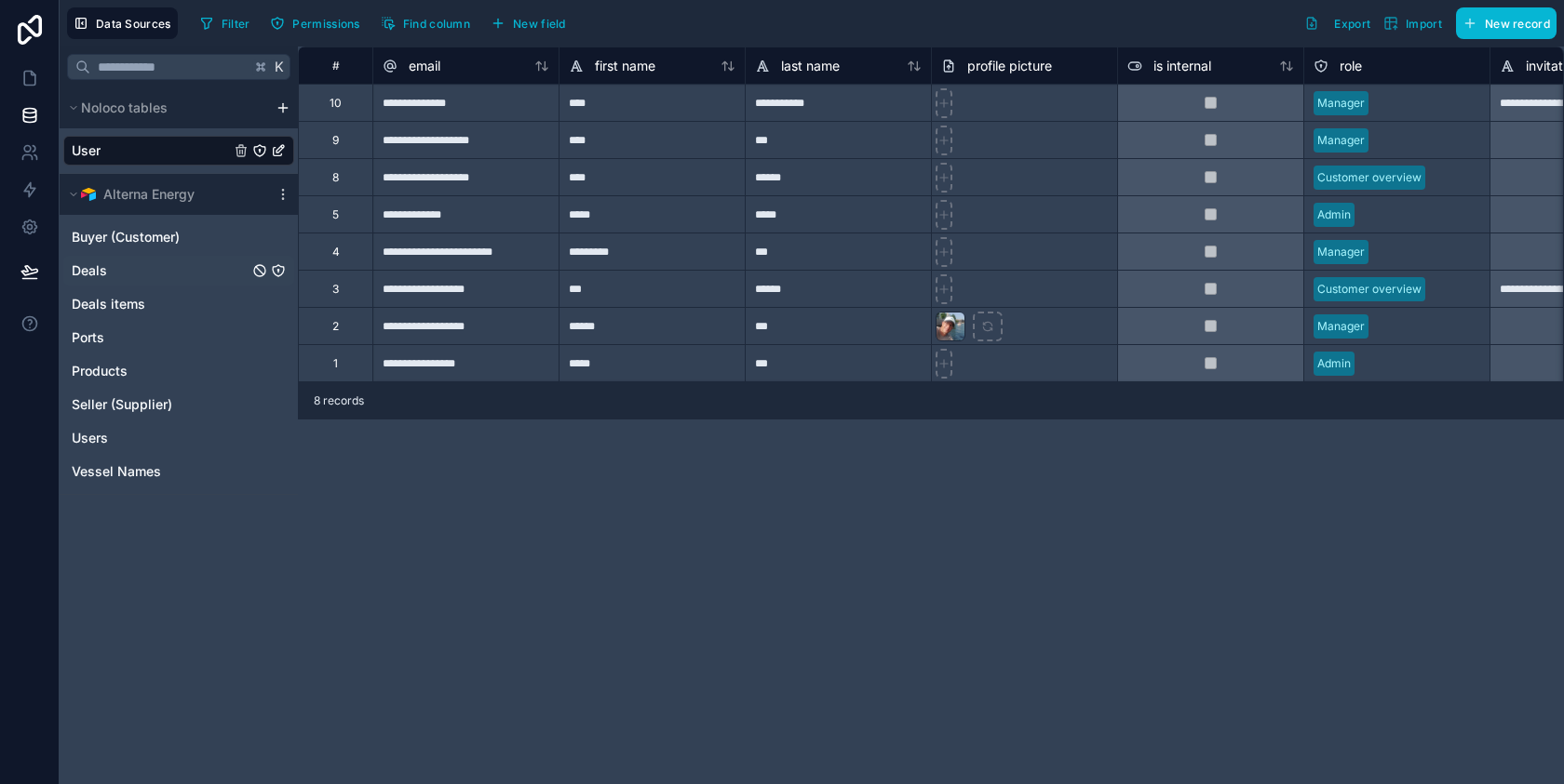
click at [129, 279] on link "Deals" at bounding box center [160, 271] width 177 height 19
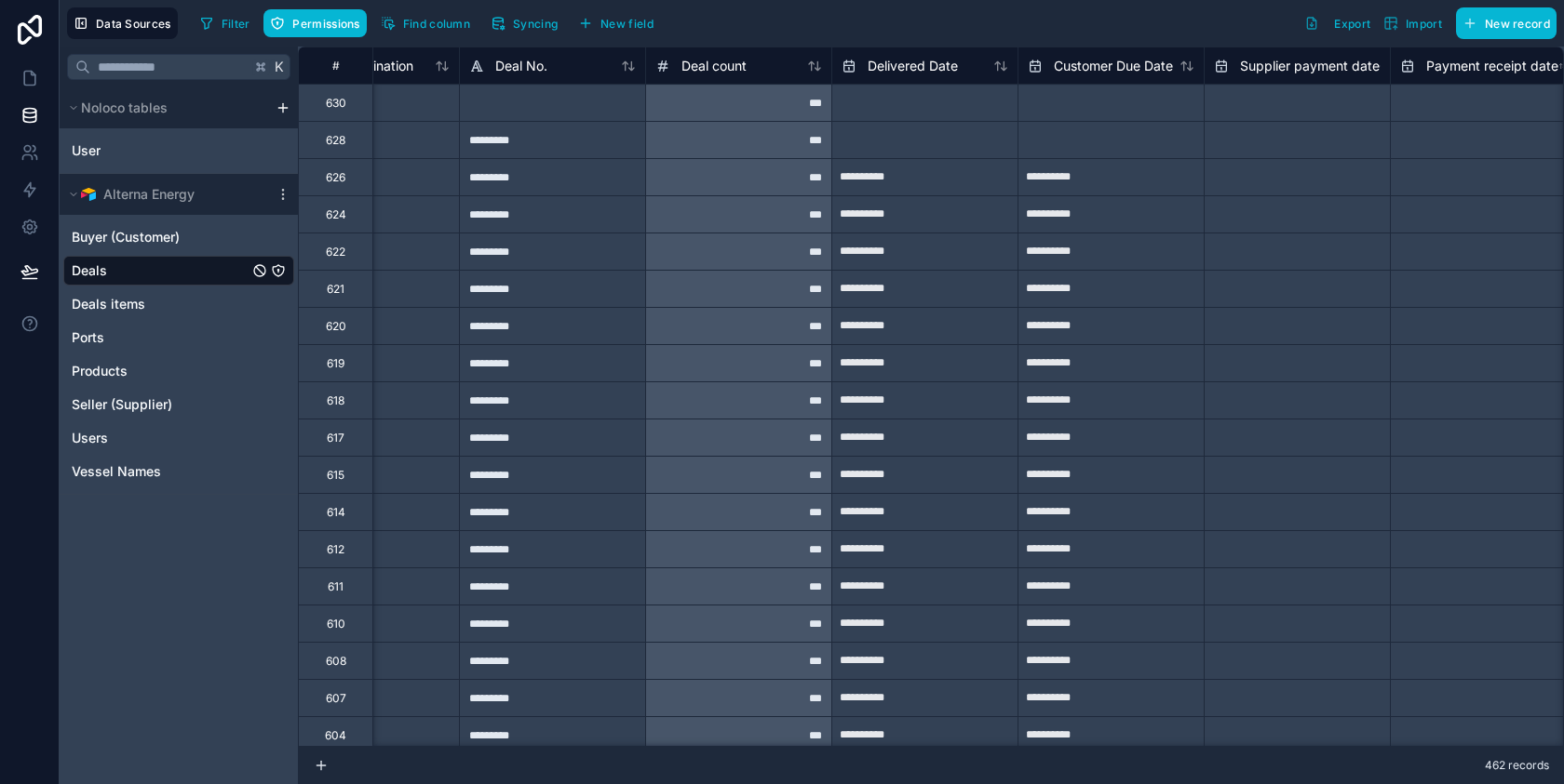
scroll to position [0, 4261]
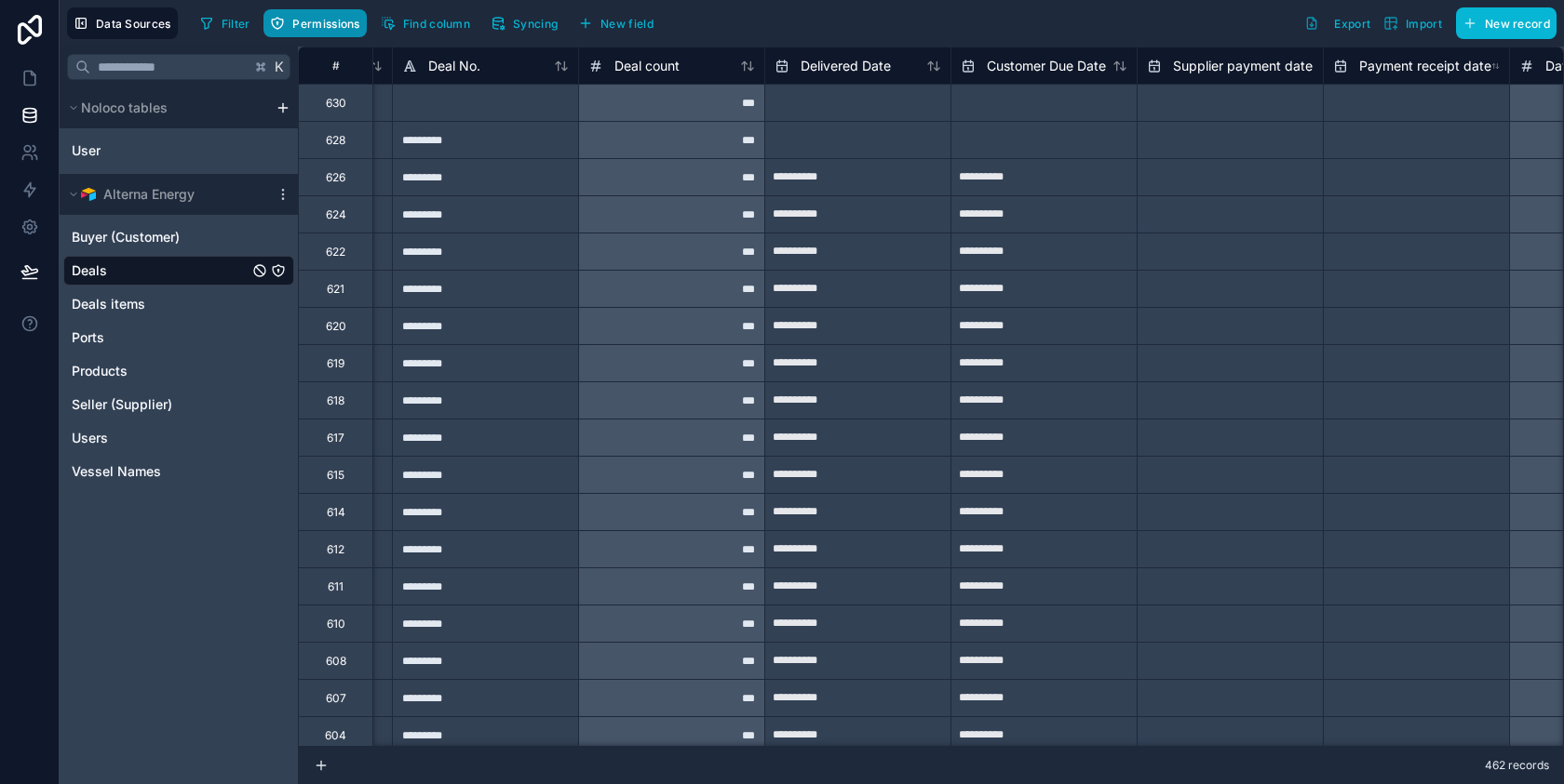
click at [326, 20] on span "Permissions" at bounding box center [325, 24] width 67 height 14
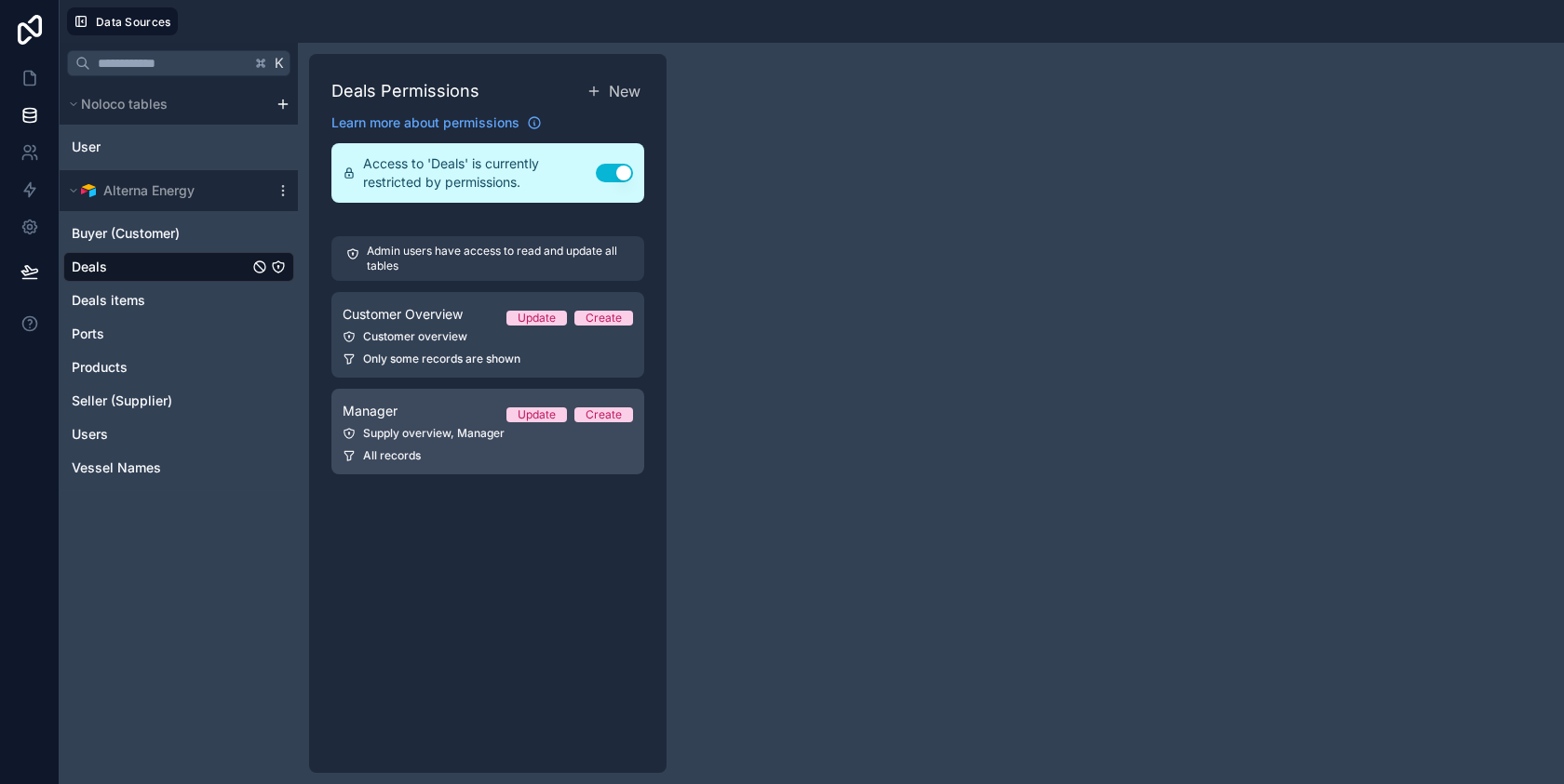
click at [444, 399] on div "Manager Update Create" at bounding box center [488, 410] width 291 height 22
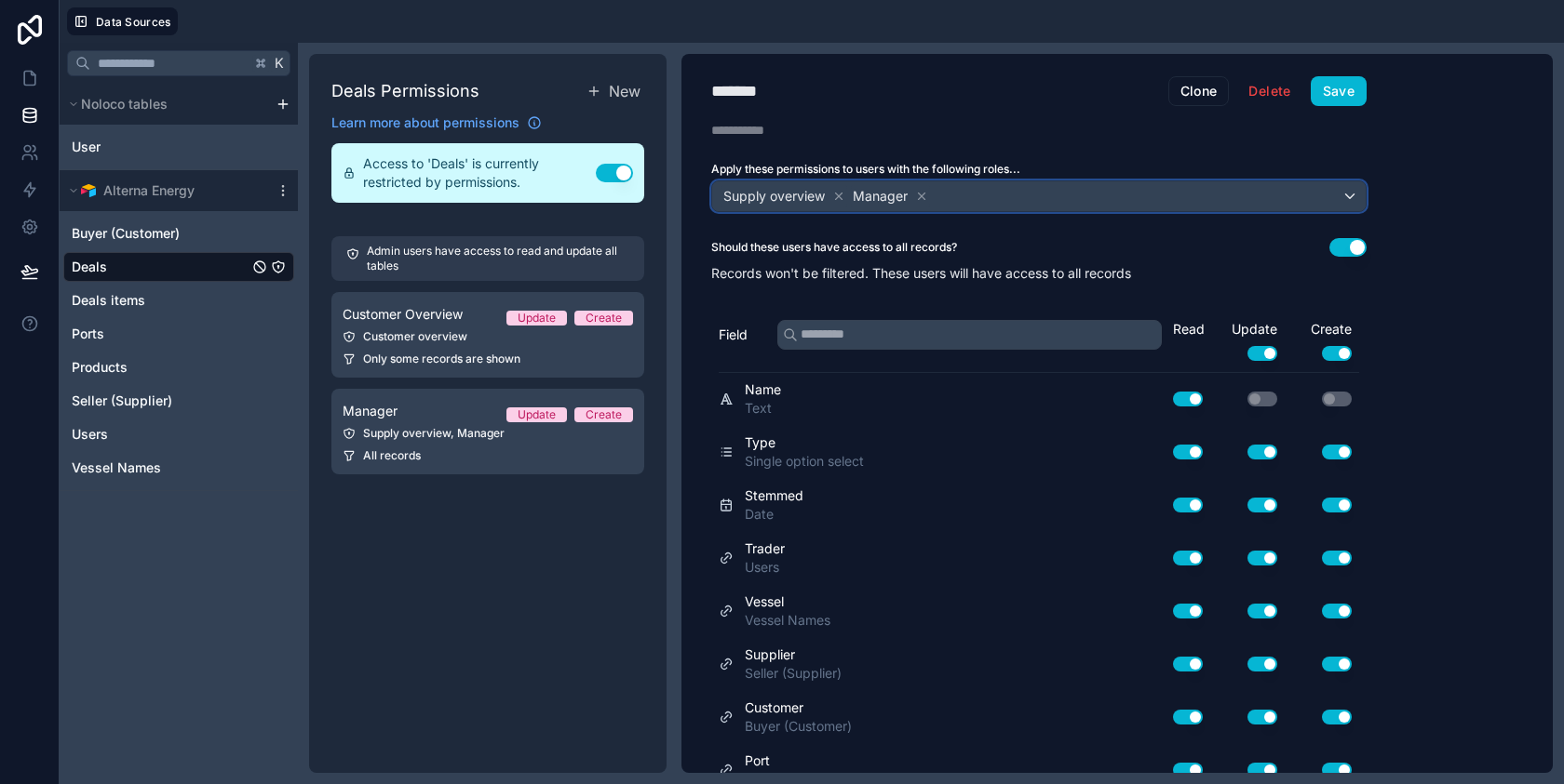
click at [985, 199] on div "Supply overview Manager" at bounding box center [1038, 197] width 654 height 30
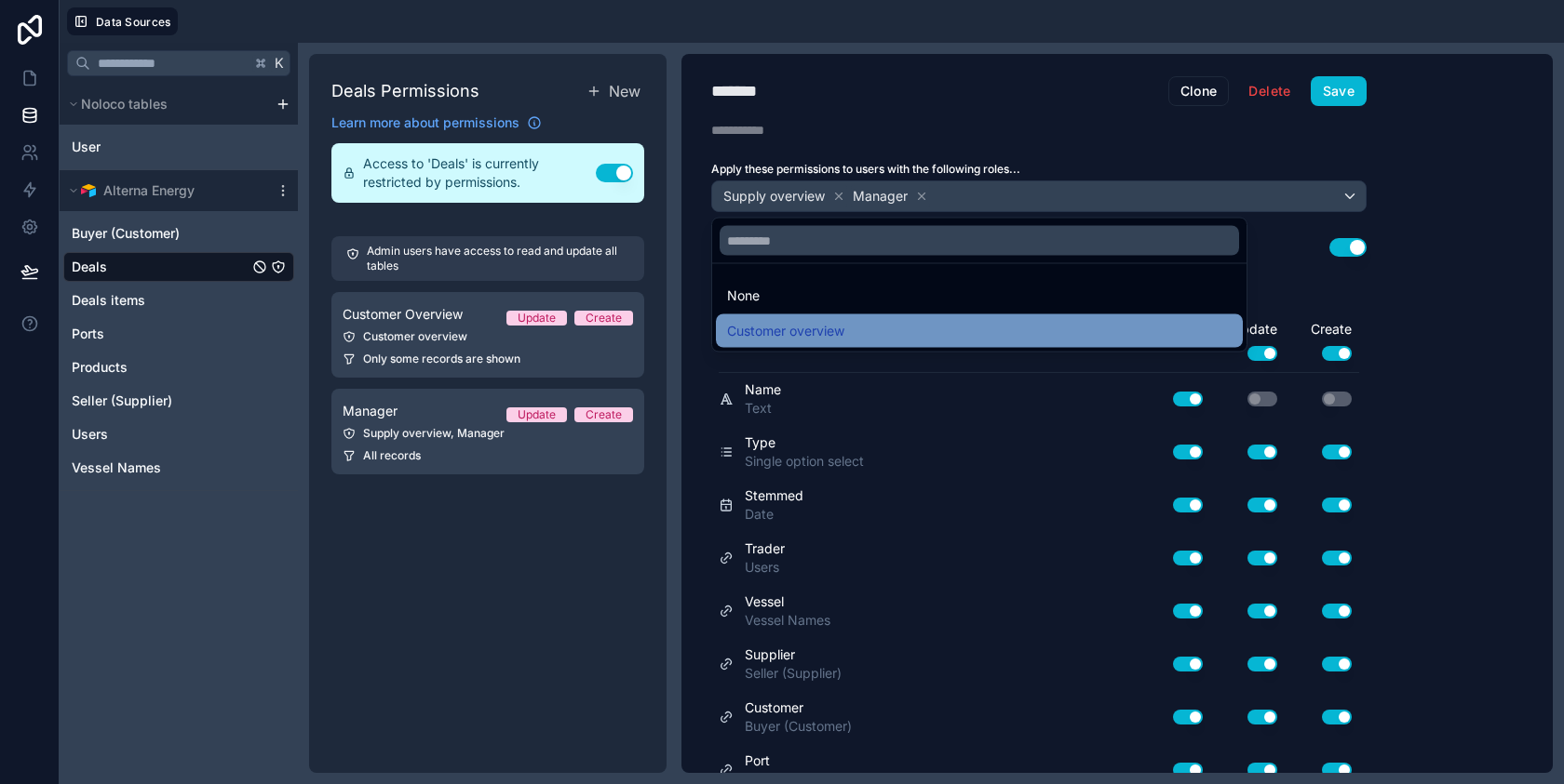
click at [906, 330] on div "Customer overview" at bounding box center [978, 331] width 505 height 22
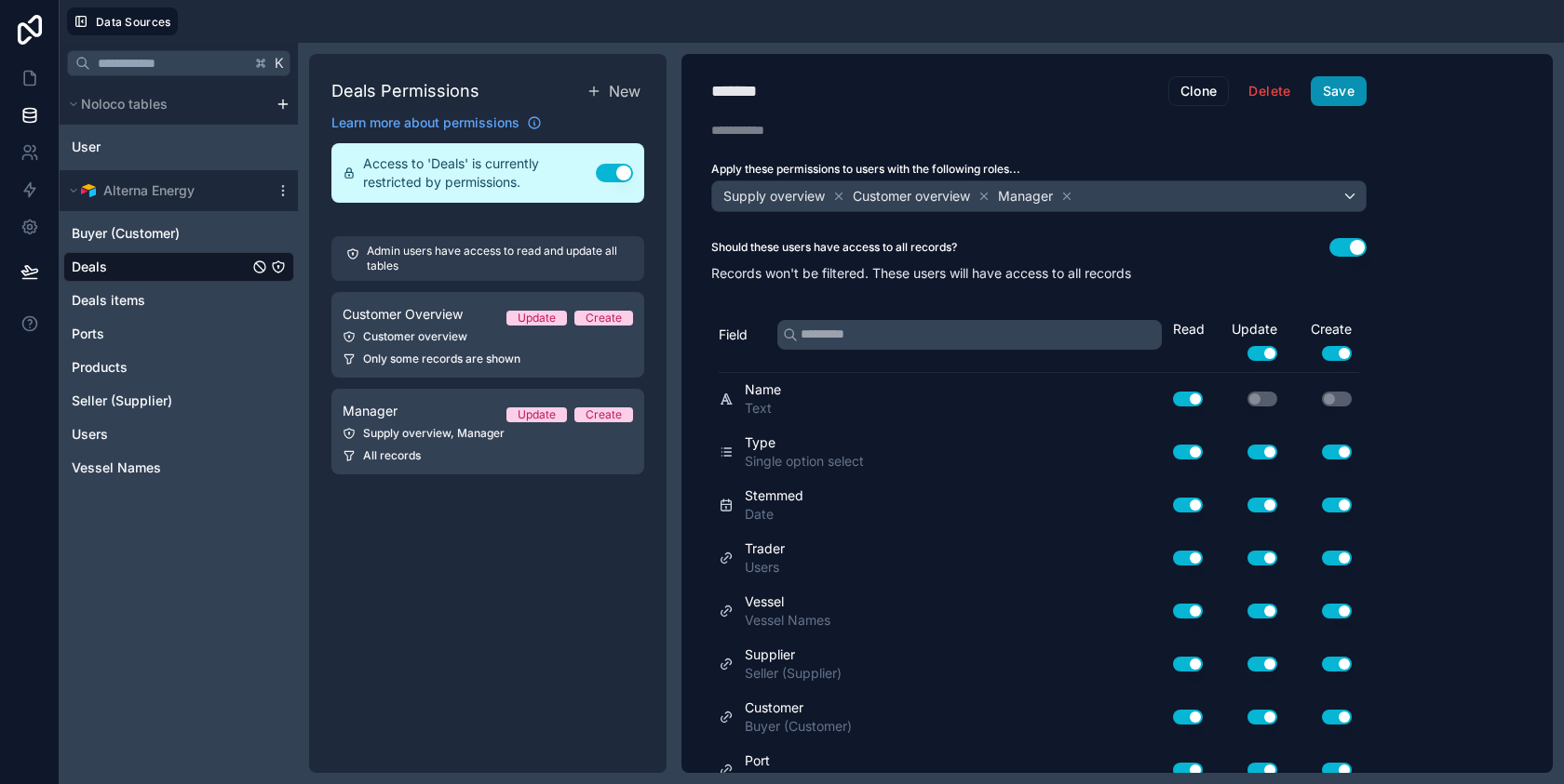
click at [1336, 92] on button "Save" at bounding box center [1338, 91] width 56 height 30
click at [38, 72] on link at bounding box center [29, 78] width 59 height 37
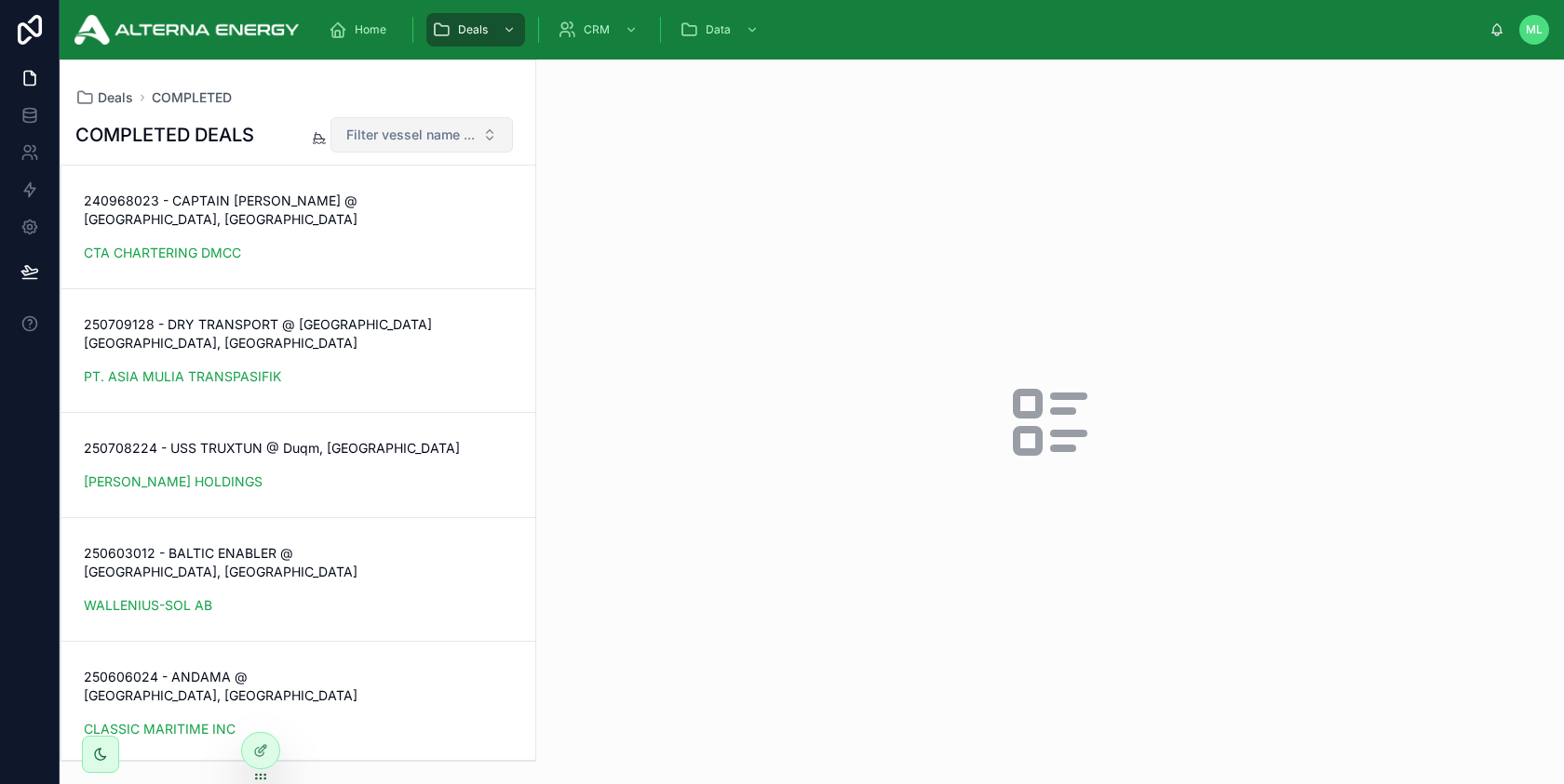
click at [421, 138] on span "Filter vessel name ..." at bounding box center [410, 135] width 129 height 19
type input "*****"
click at [389, 218] on div "A OBELIX" at bounding box center [422, 211] width 224 height 30
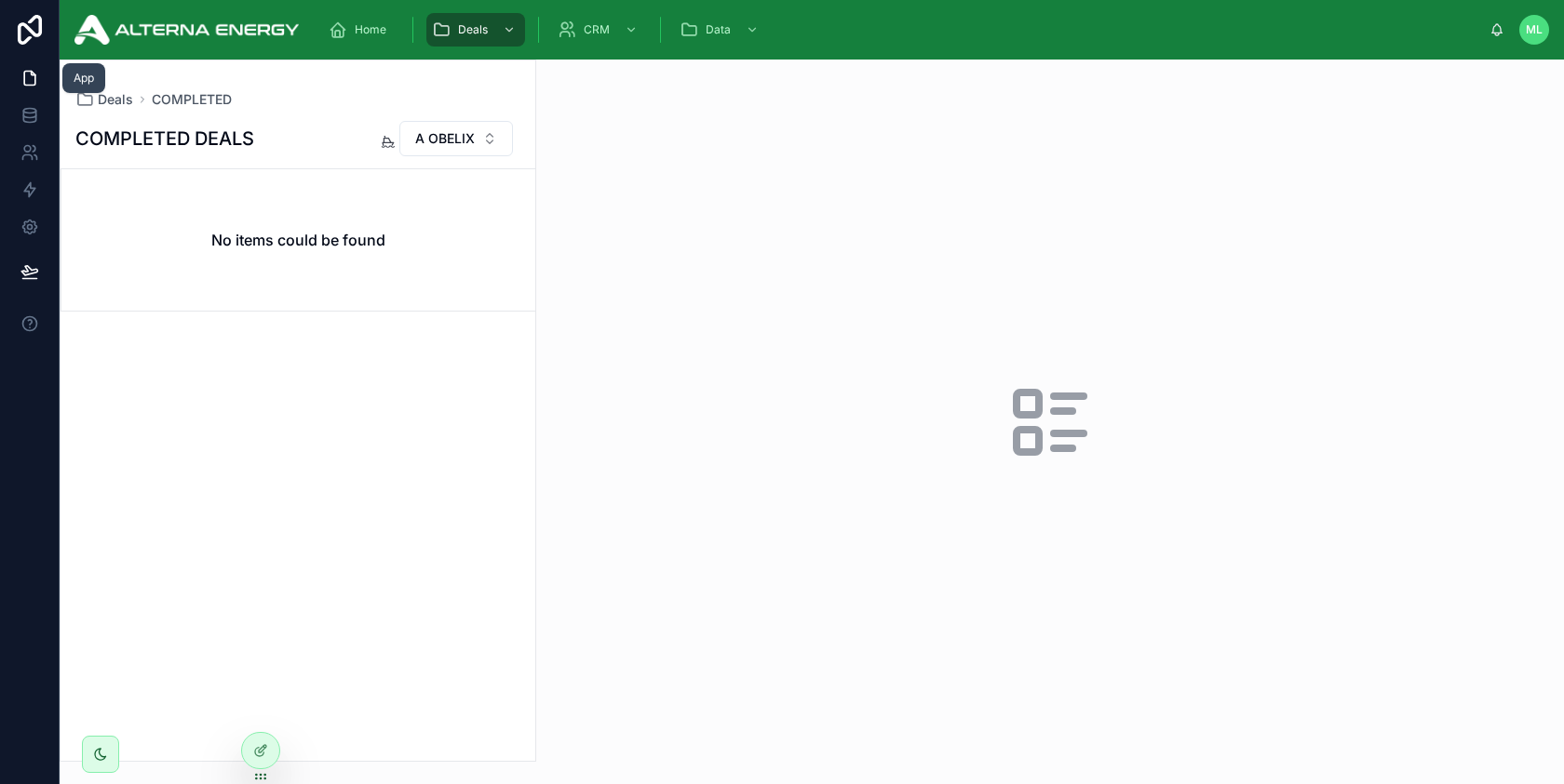
click at [35, 89] on link at bounding box center [29, 78] width 59 height 37
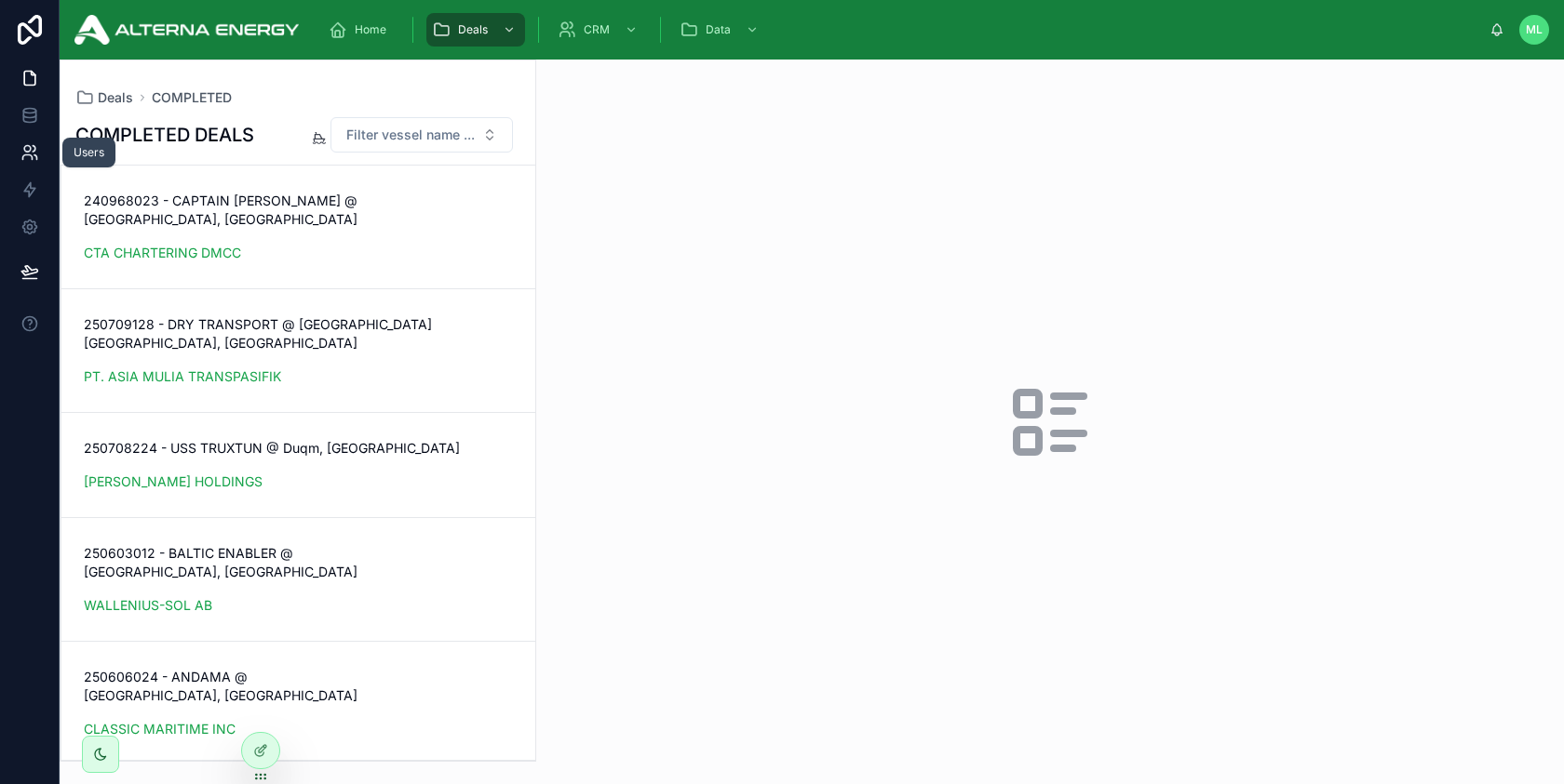
click at [31, 149] on icon at bounding box center [29, 152] width 19 height 19
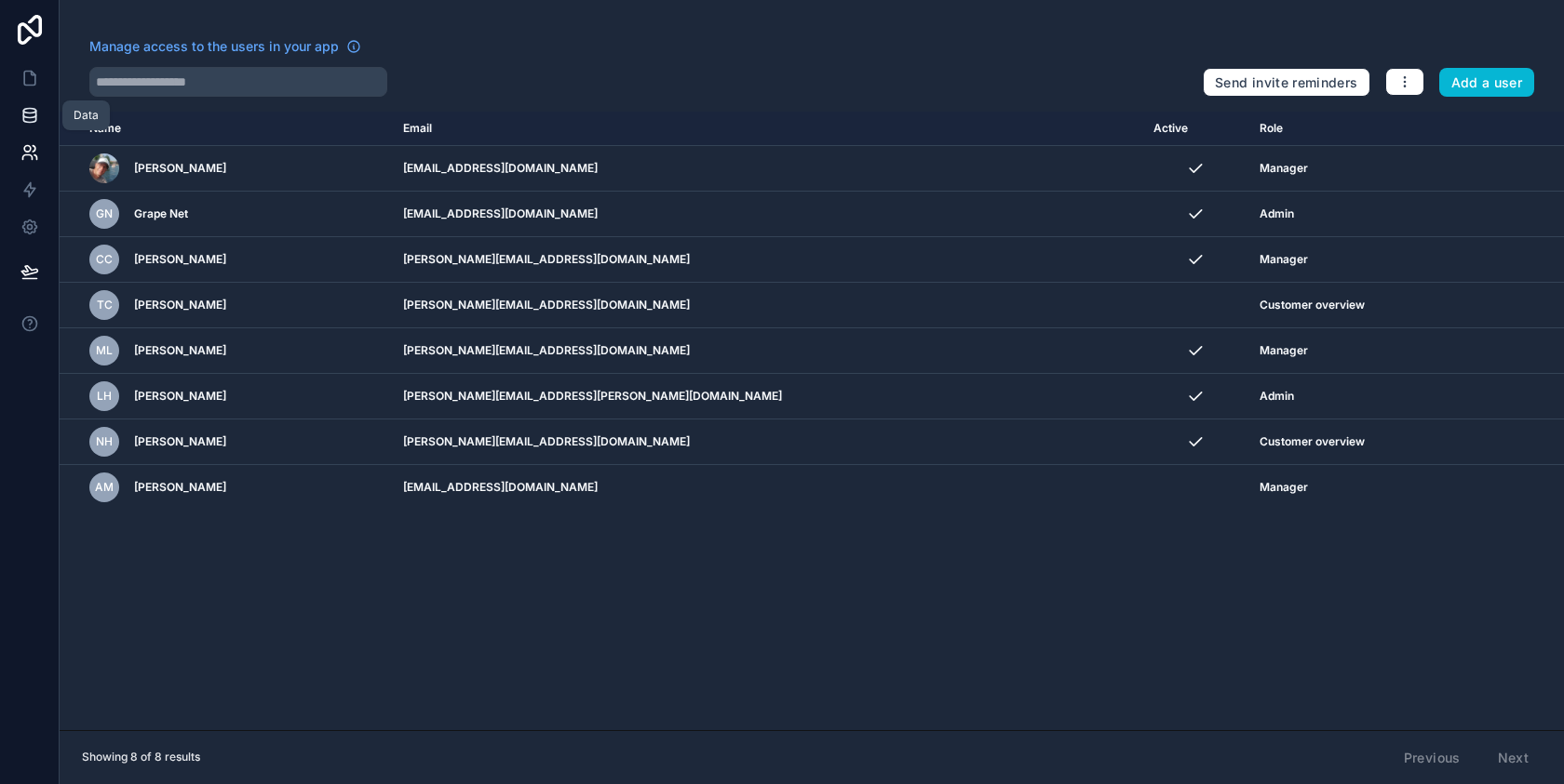
click at [25, 115] on icon at bounding box center [29, 115] width 19 height 19
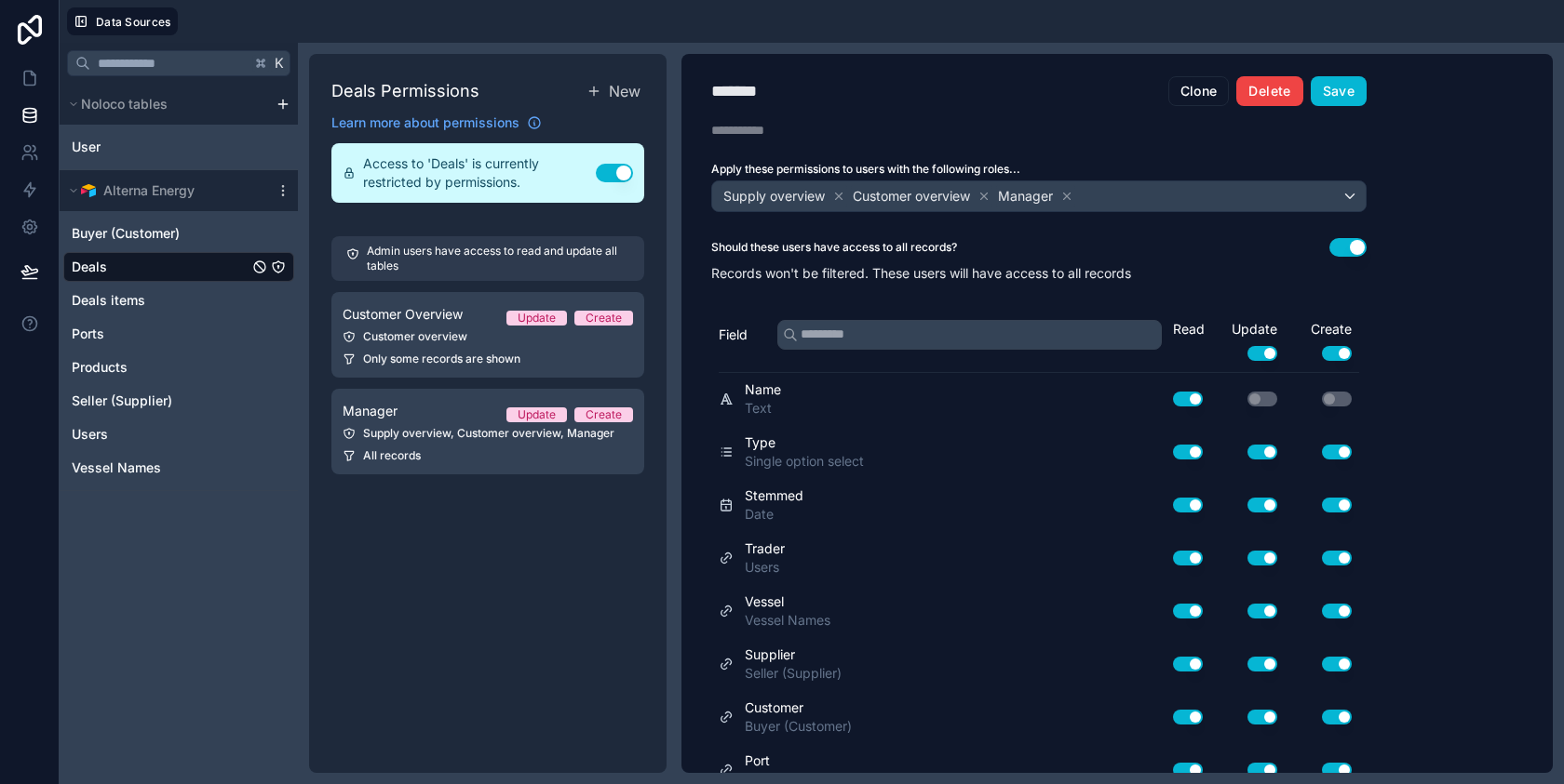
click at [1280, 94] on button "Delete" at bounding box center [1269, 91] width 66 height 30
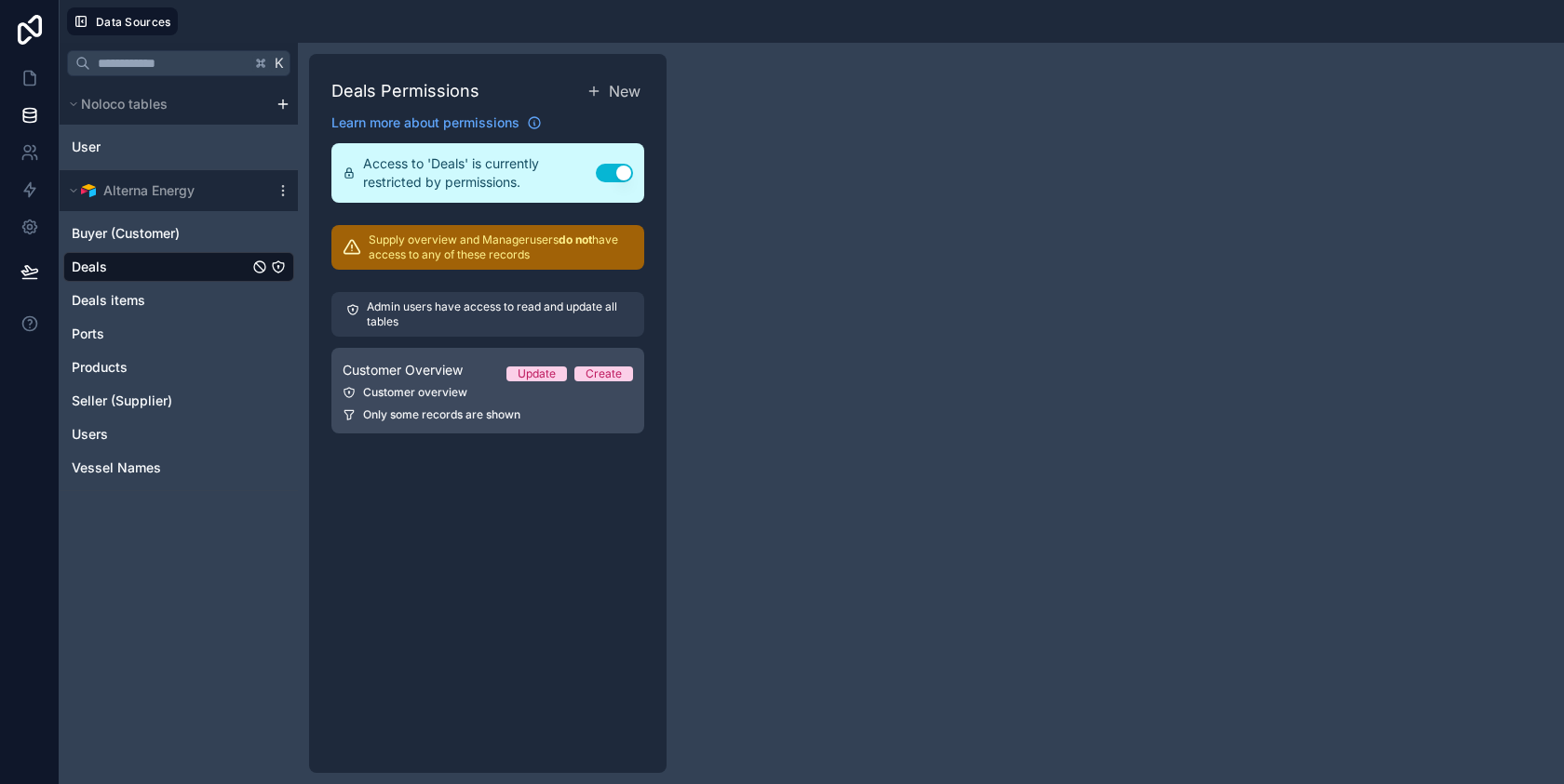
click at [500, 397] on div "Customer overview" at bounding box center [488, 392] width 291 height 15
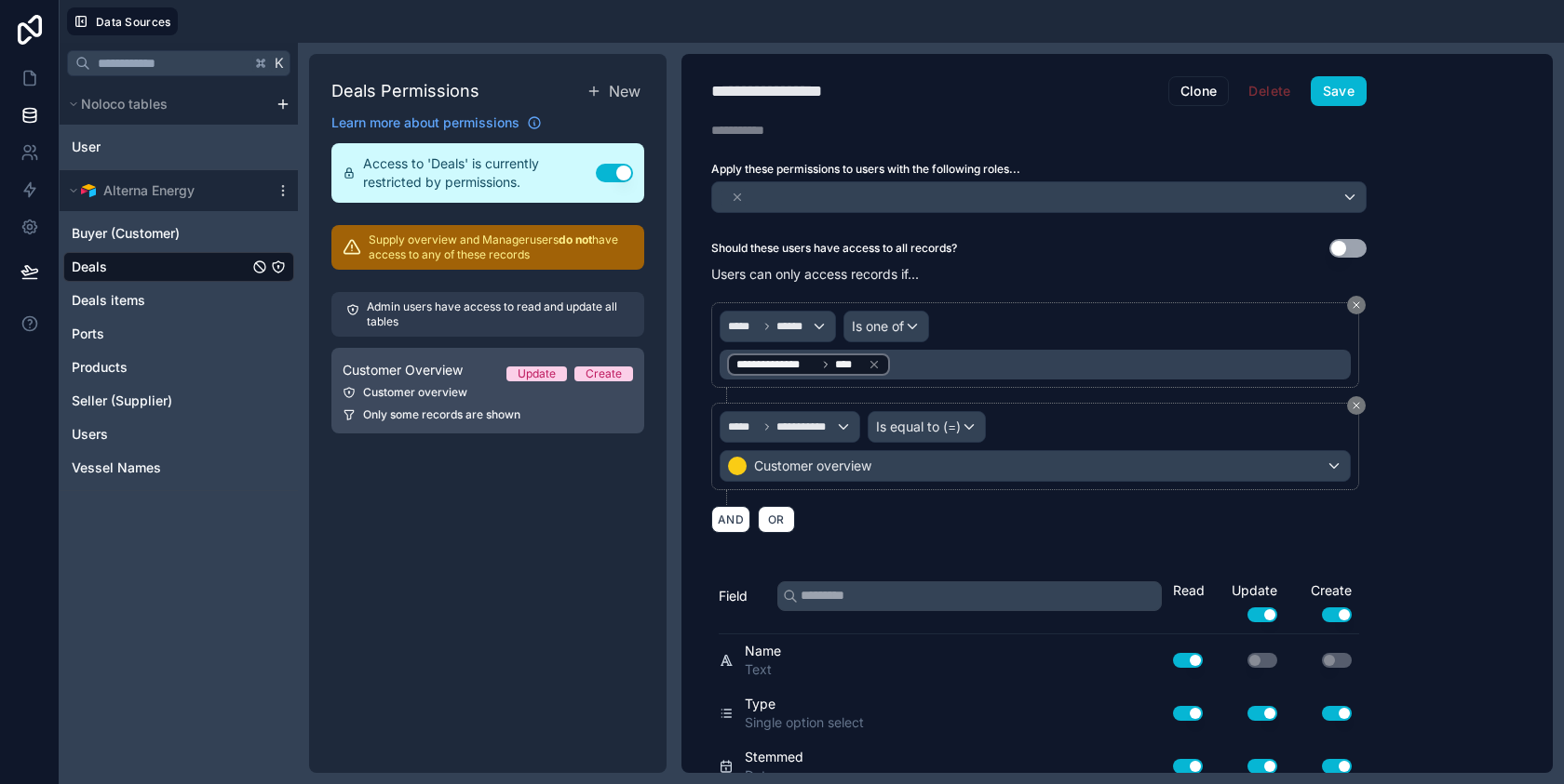
click at [429, 402] on link "Customer Overview Update Create Customer overview Only some records are shown" at bounding box center [488, 391] width 313 height 86
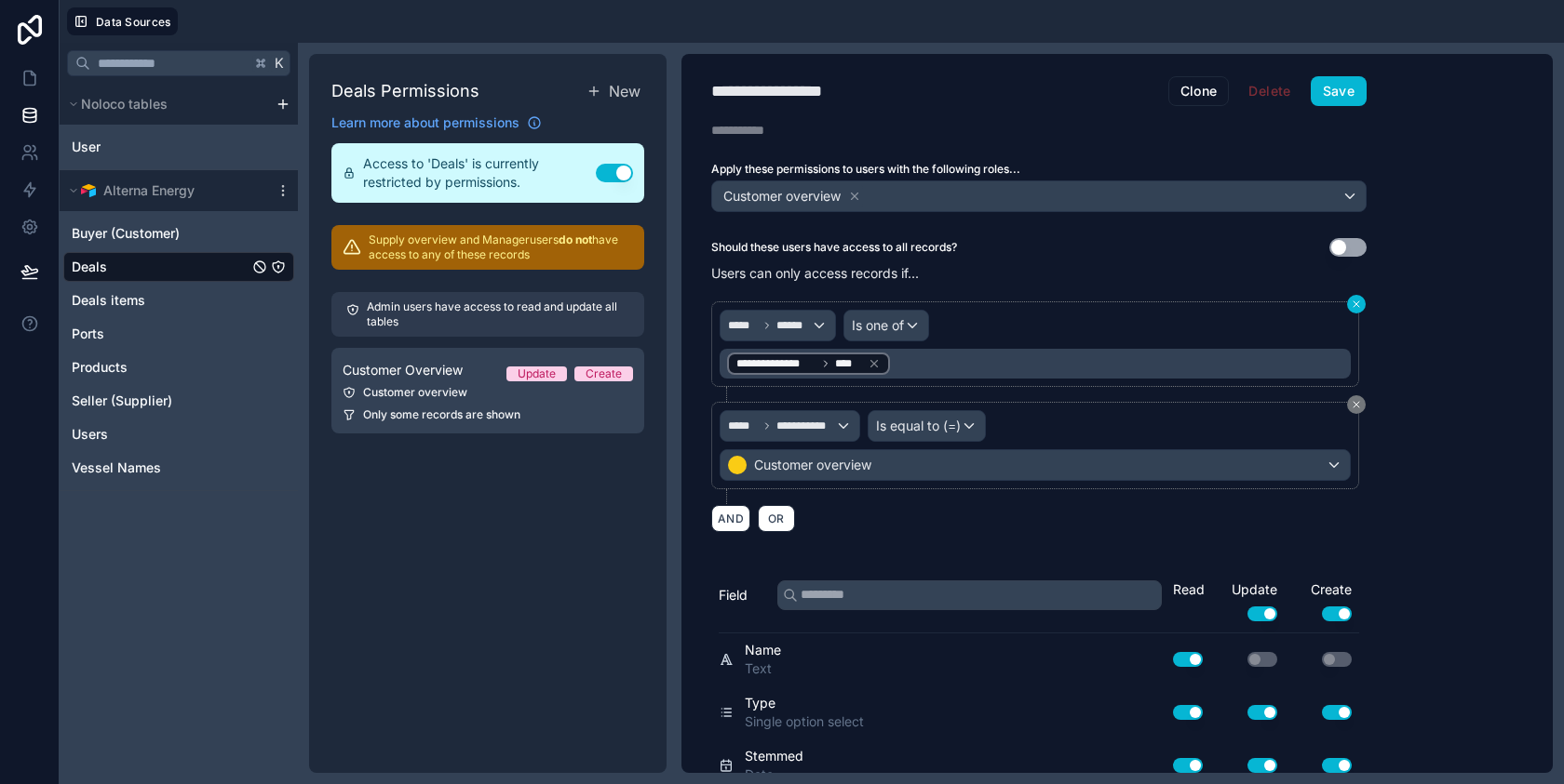
click at [1357, 302] on icon at bounding box center [1355, 304] width 11 height 11
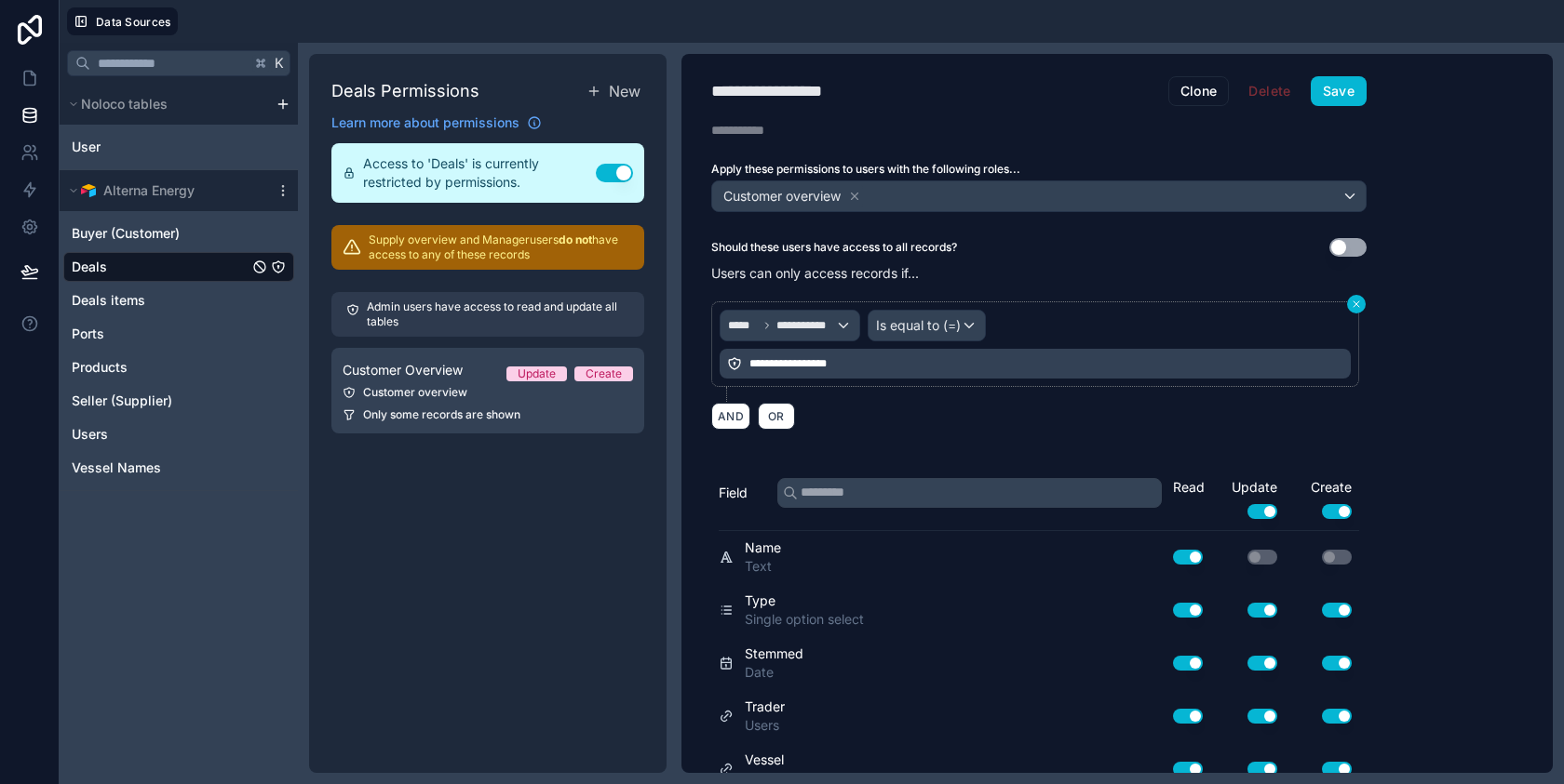
click at [1357, 302] on icon at bounding box center [1355, 304] width 11 height 11
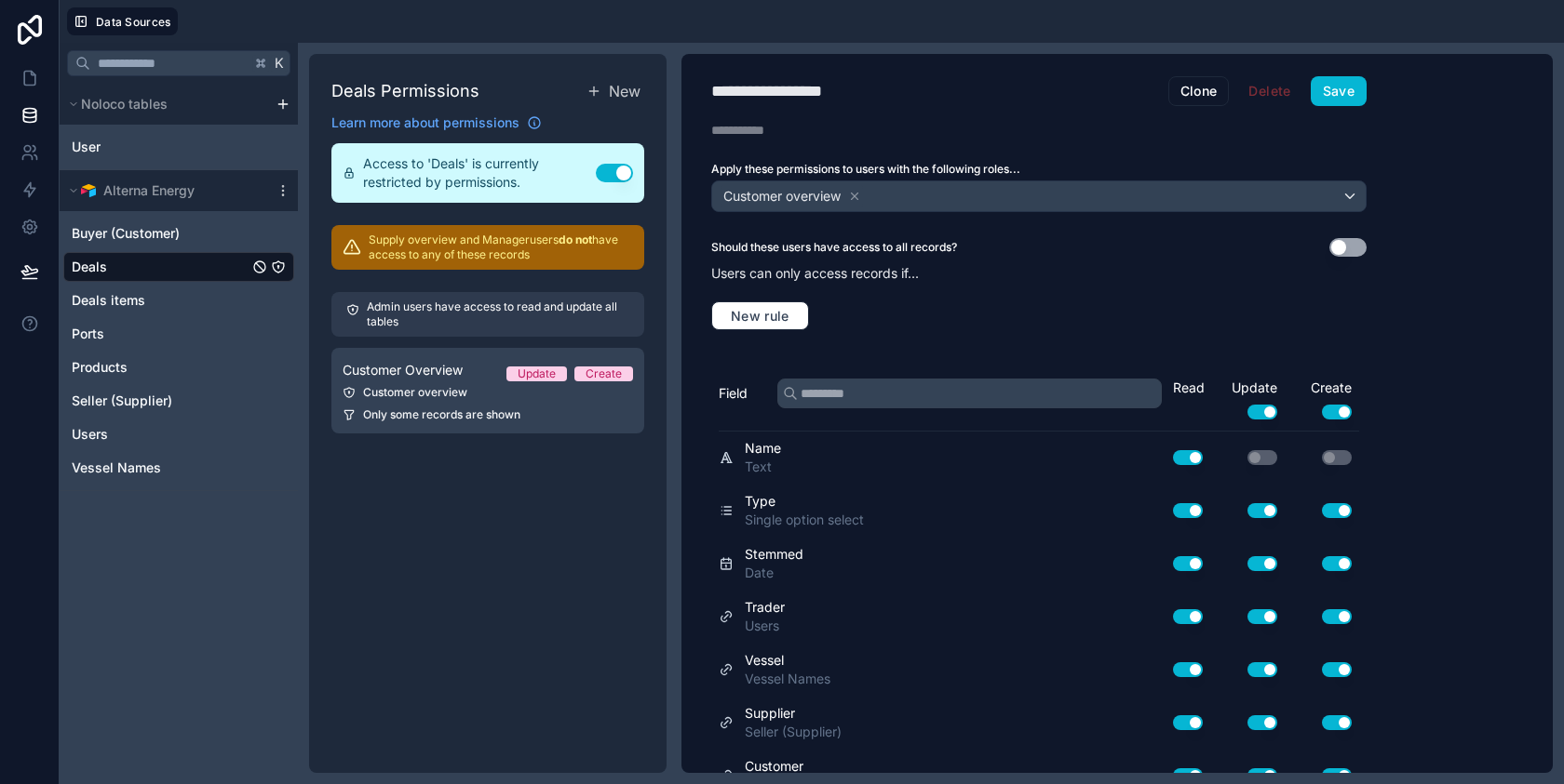
click at [1351, 249] on button "Use setting" at bounding box center [1347, 247] width 37 height 19
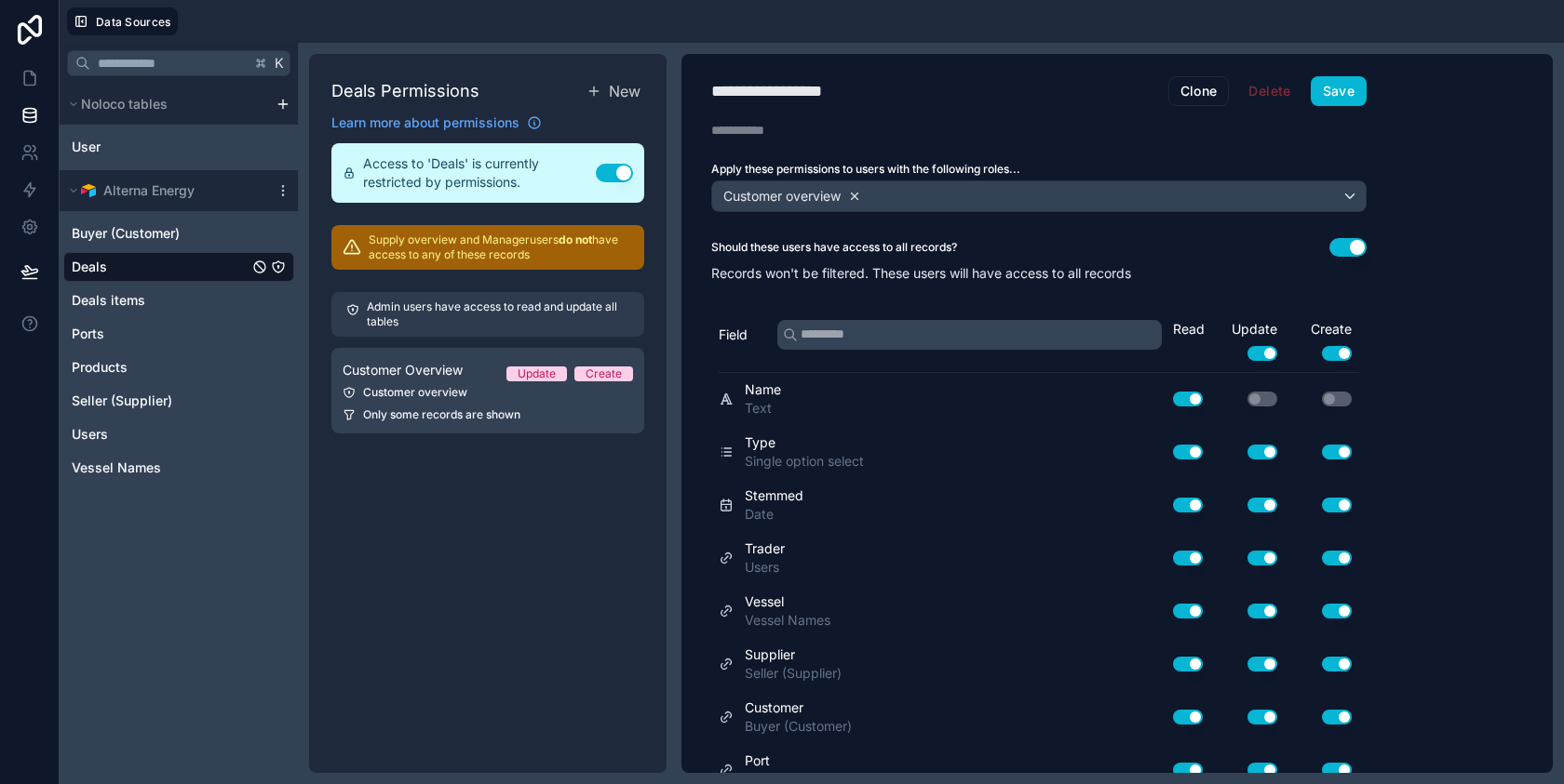
click at [858, 192] on icon at bounding box center [853, 196] width 13 height 13
click at [894, 197] on div "Choose one or more roles" at bounding box center [1038, 197] width 654 height 30
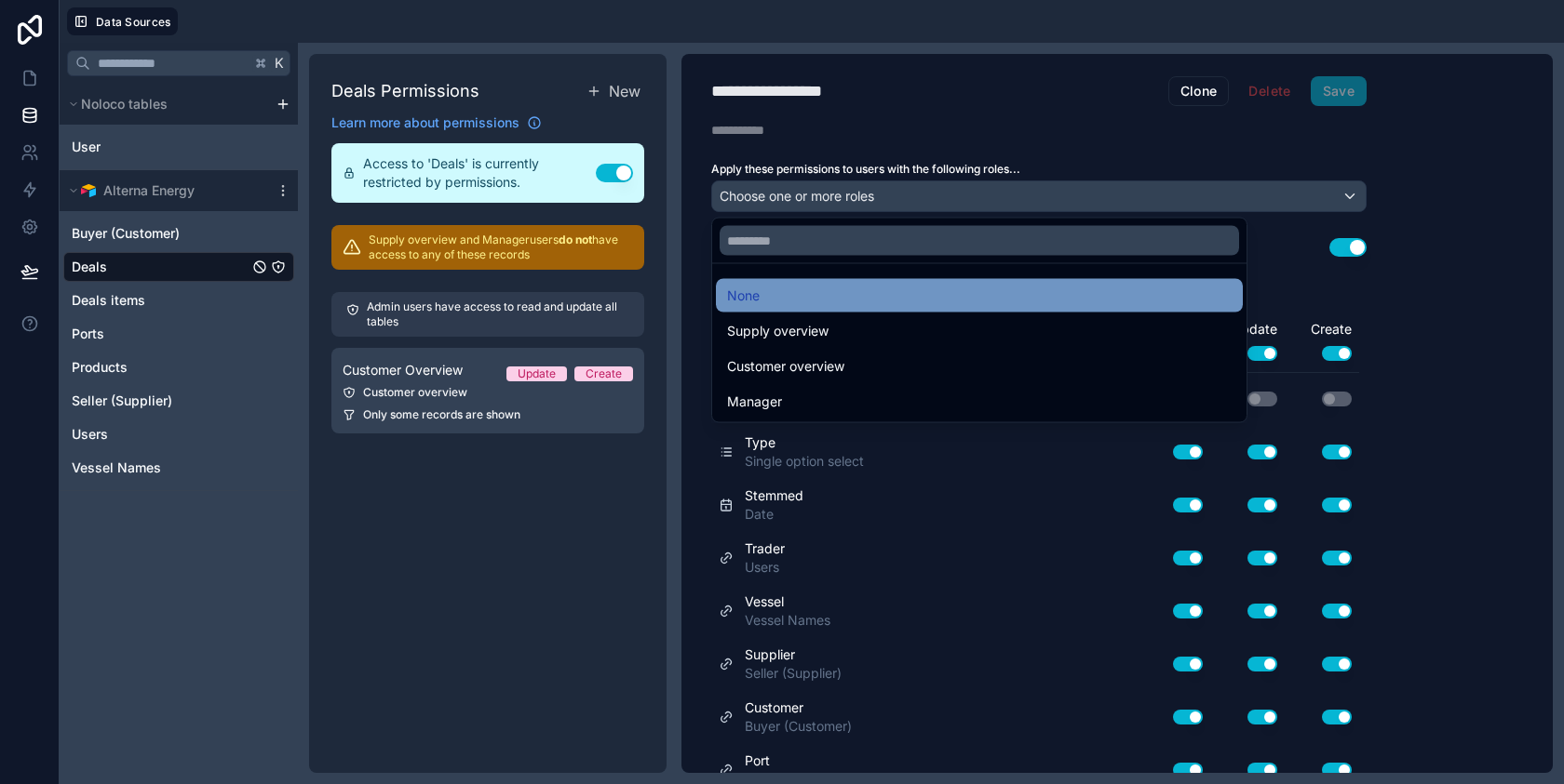
click at [805, 312] on div "None" at bounding box center [978, 296] width 527 height 34
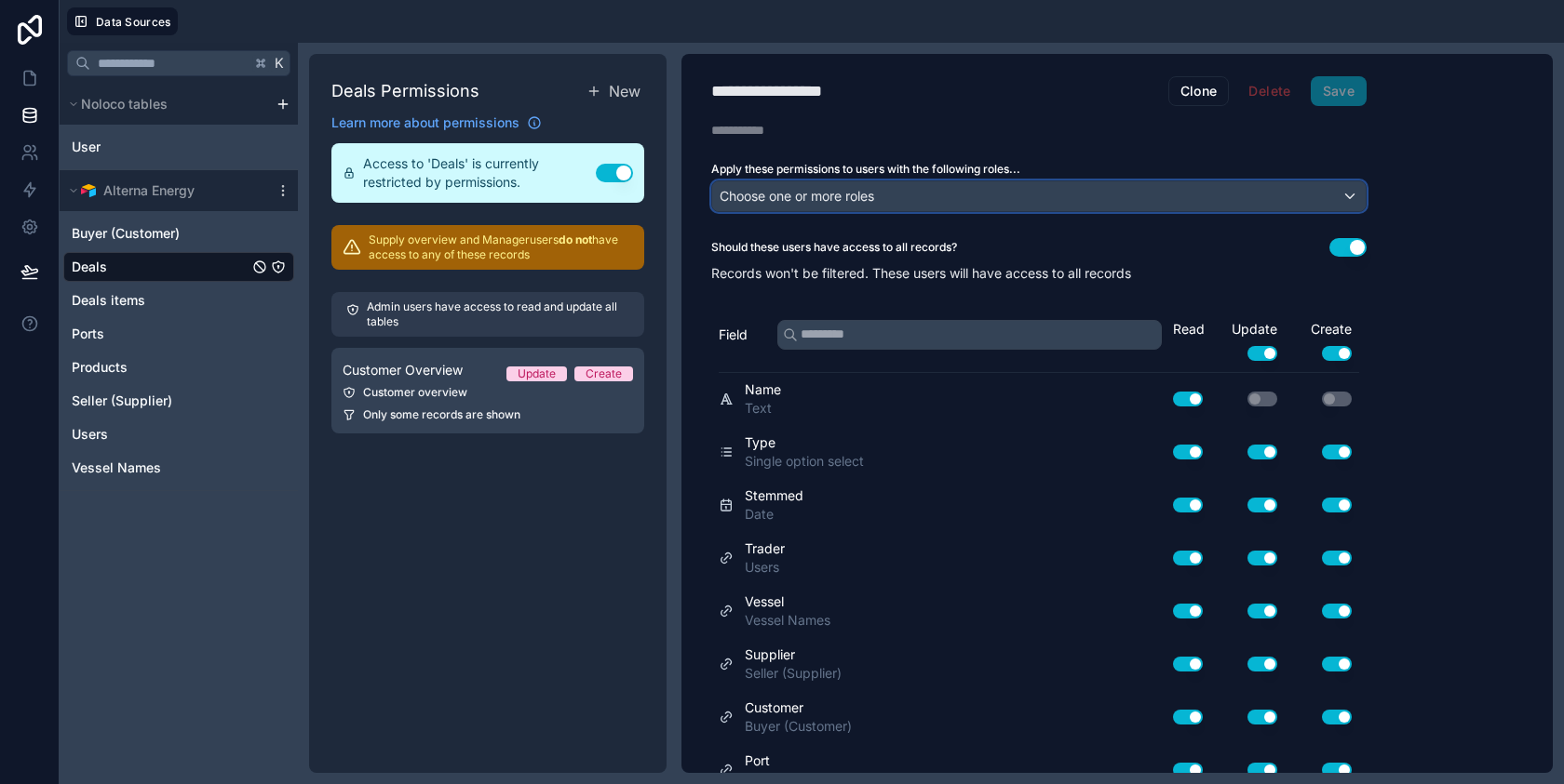
click at [807, 204] on span "Choose one or more roles" at bounding box center [796, 196] width 155 height 26
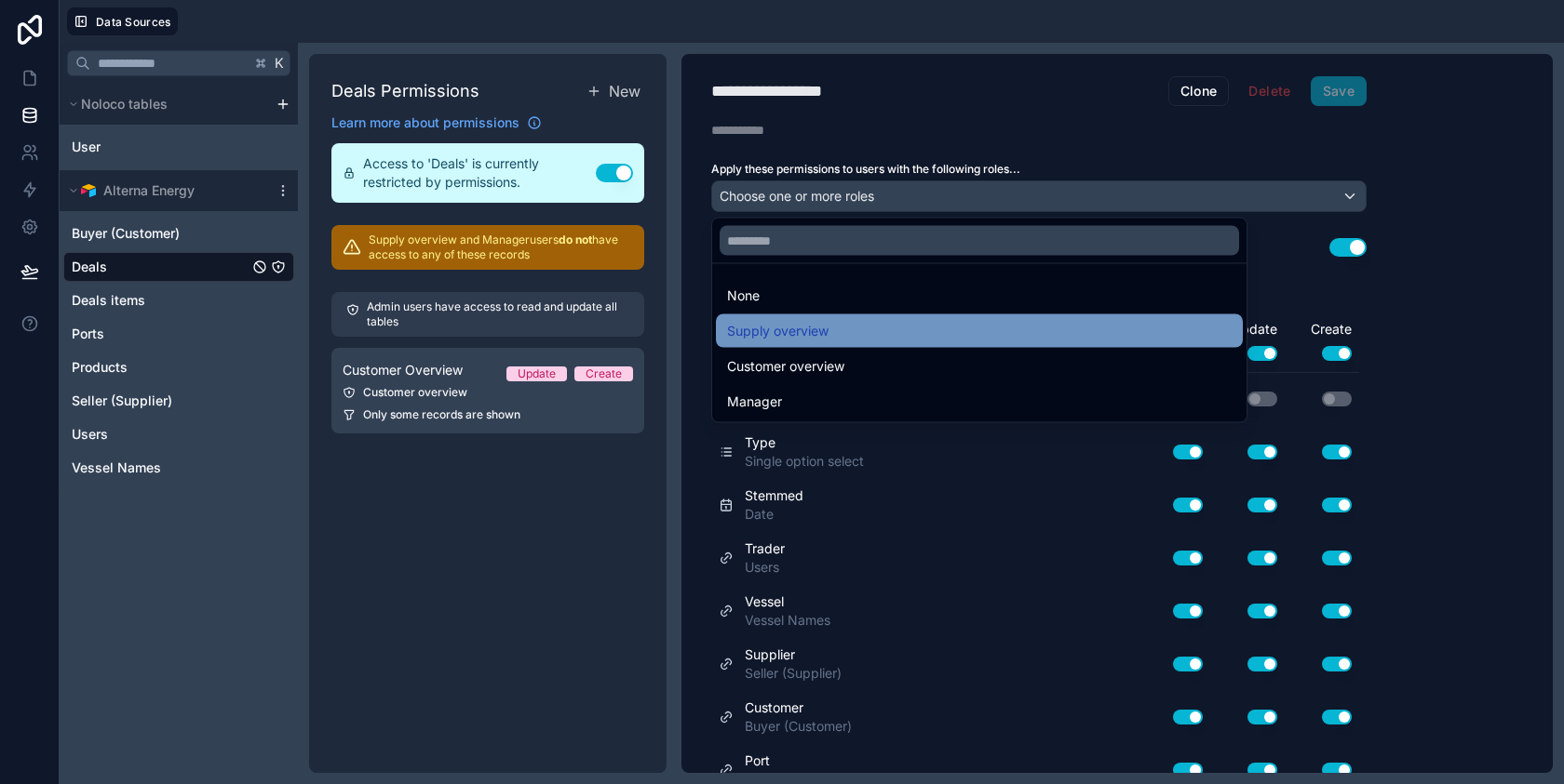
click at [786, 320] on span "Supply overview" at bounding box center [778, 331] width 102 height 22
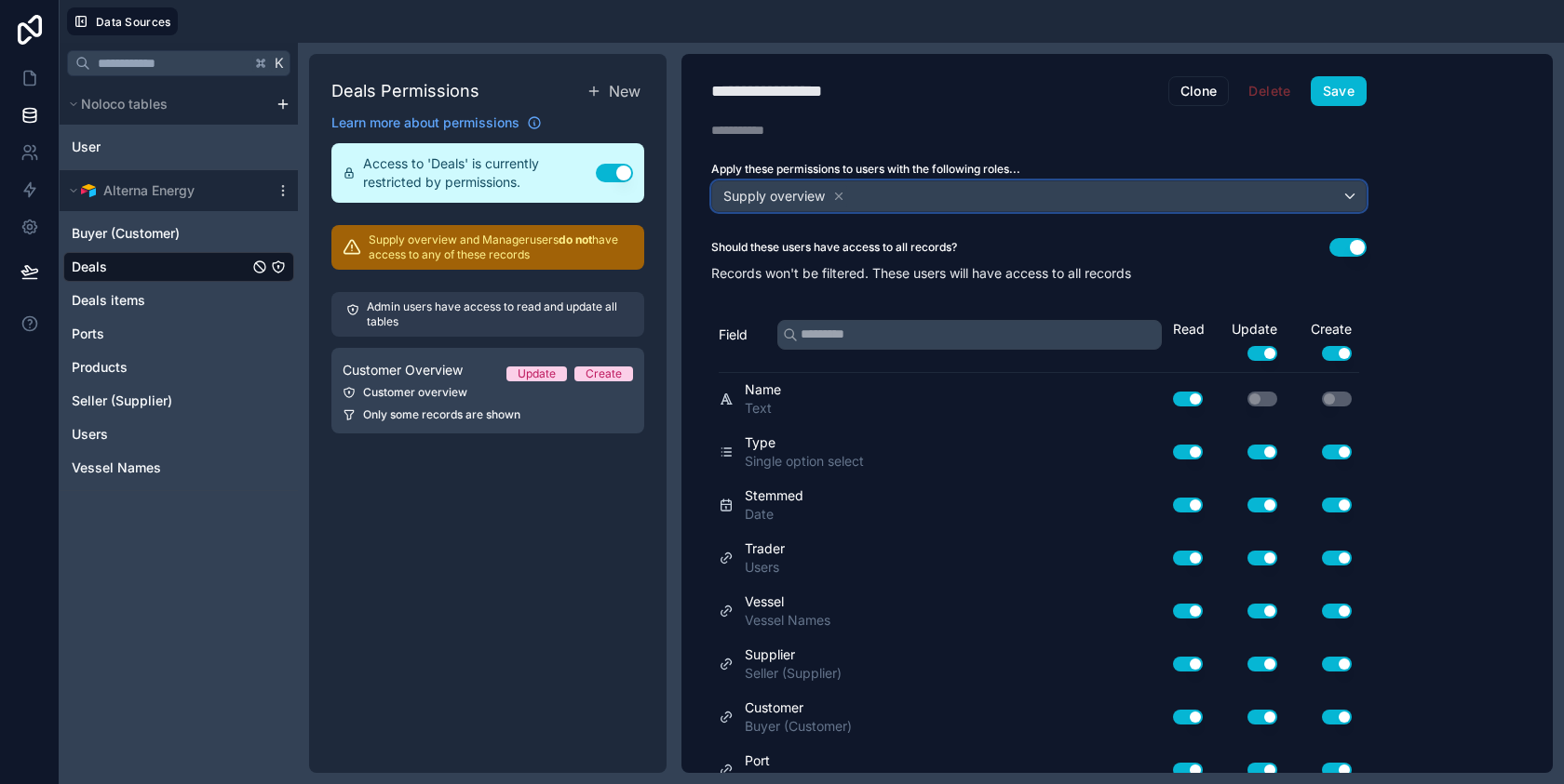
click at [900, 196] on div "Supply overview" at bounding box center [1038, 197] width 654 height 30
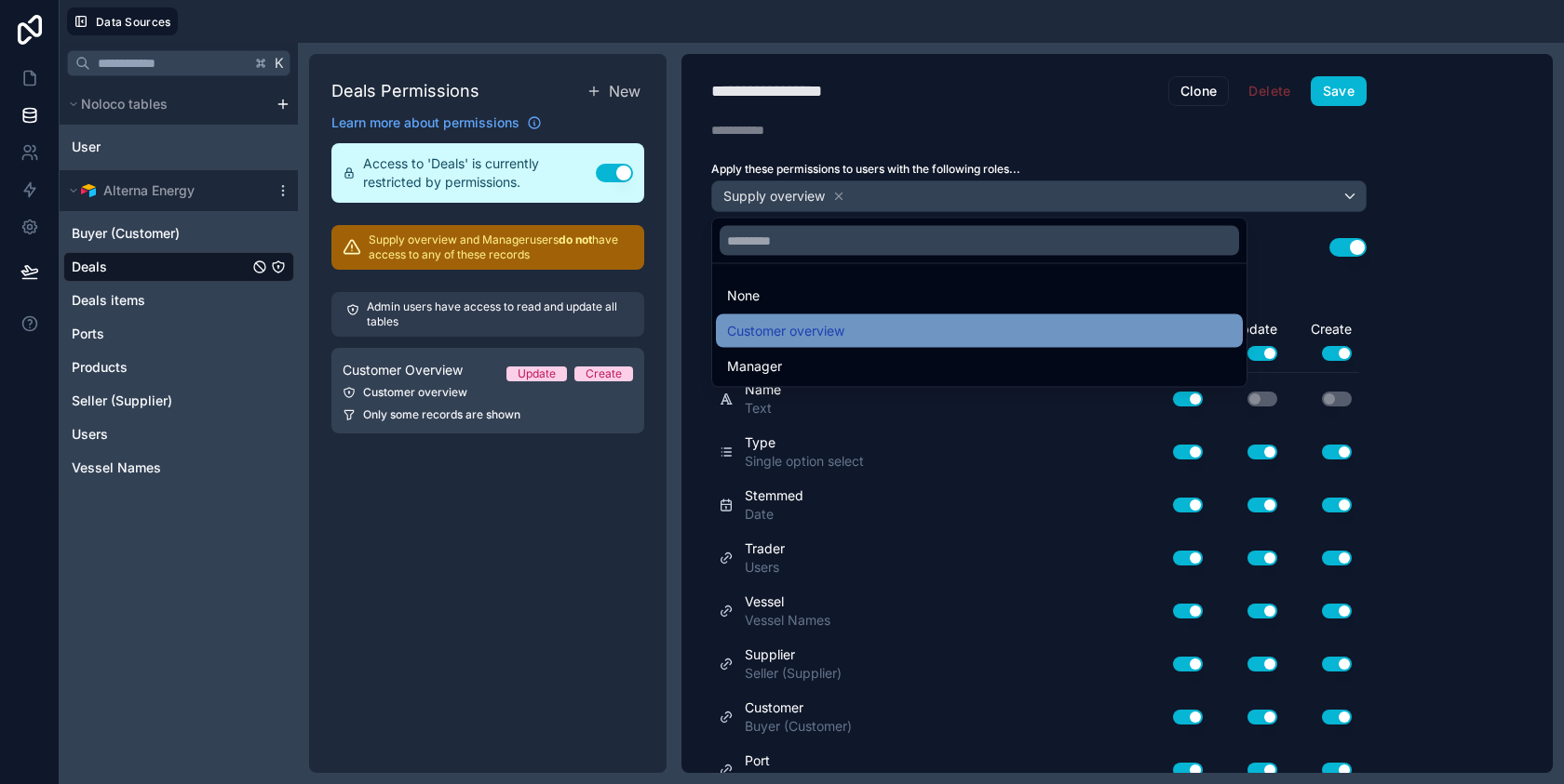
click at [832, 332] on span "Customer overview" at bounding box center [784, 331] width 117 height 22
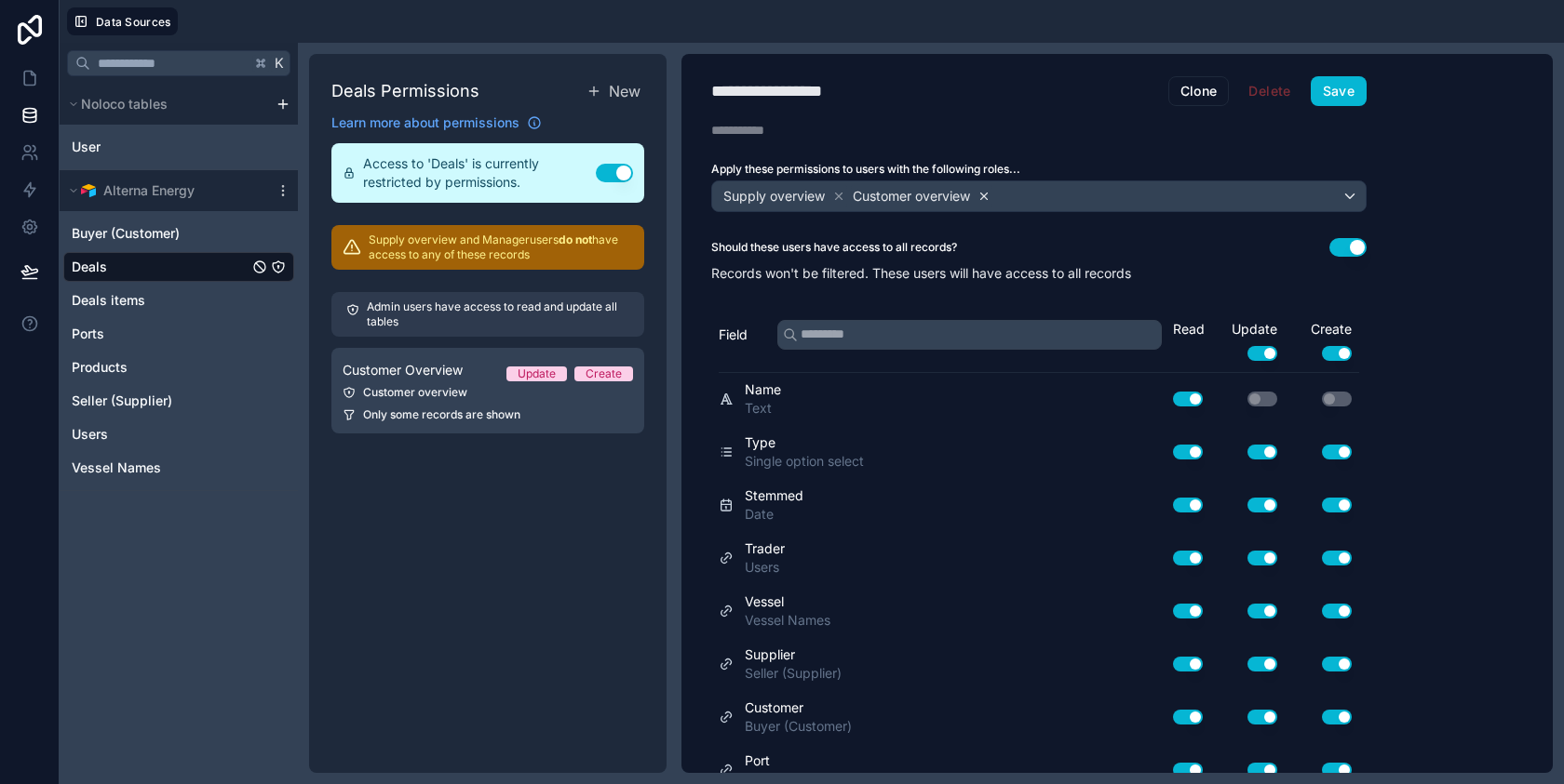
click at [982, 197] on icon at bounding box center [983, 196] width 13 height 13
click at [982, 197] on div "Supply overview" at bounding box center [1038, 197] width 654 height 30
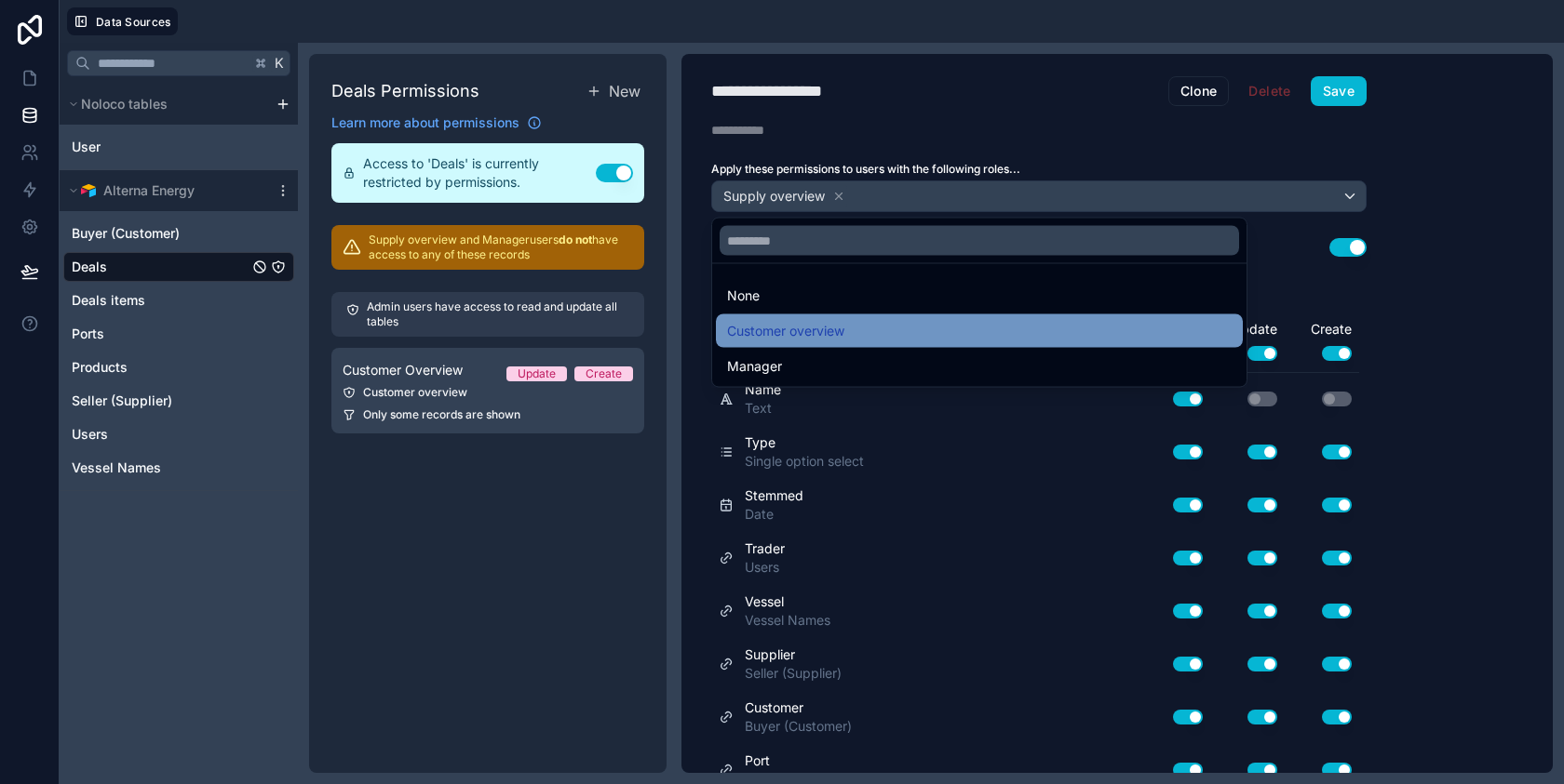
click at [887, 323] on div "Customer overview" at bounding box center [978, 331] width 505 height 22
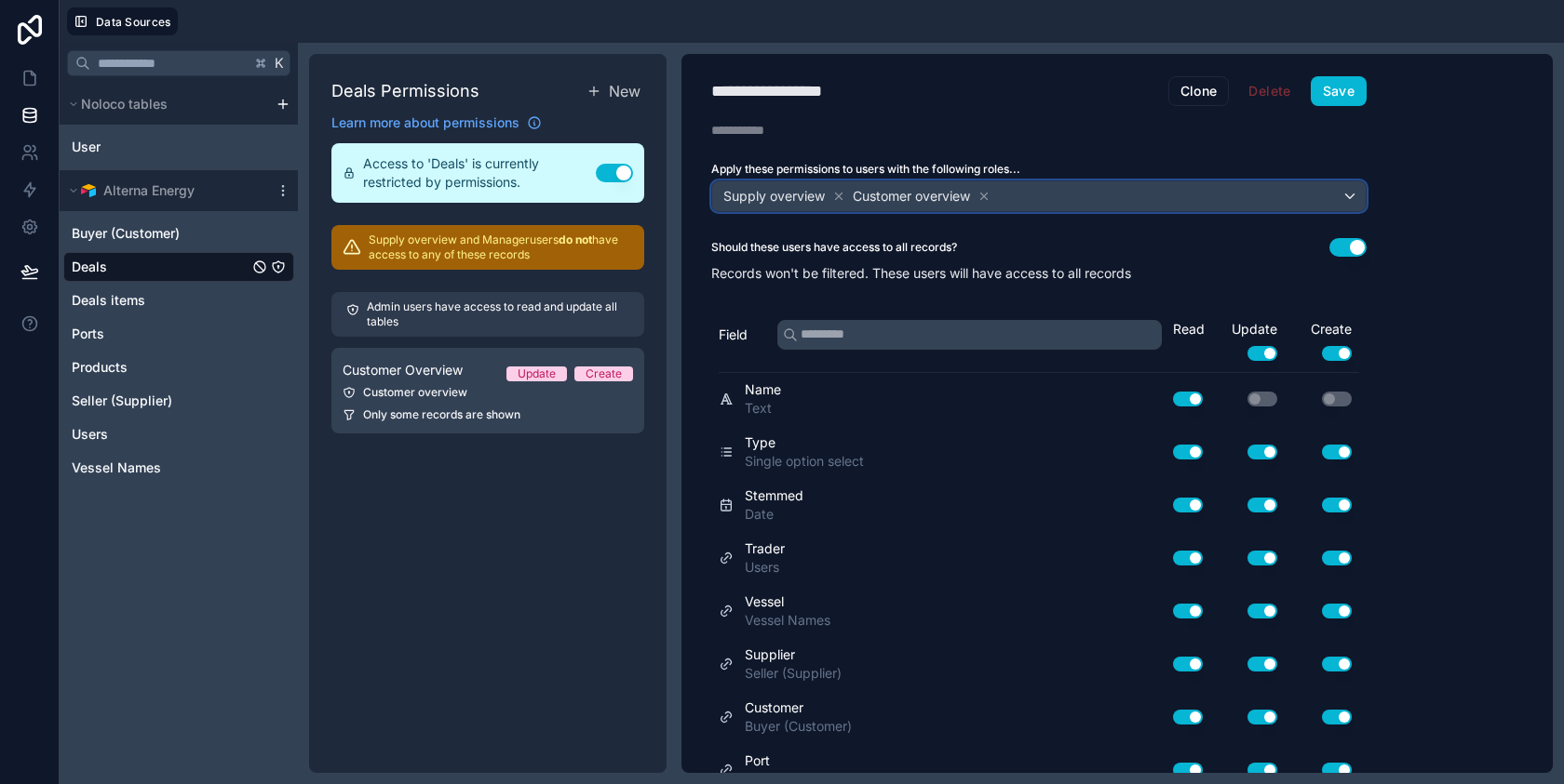
click at [1073, 199] on div "Supply overview Customer overview" at bounding box center [1038, 197] width 654 height 30
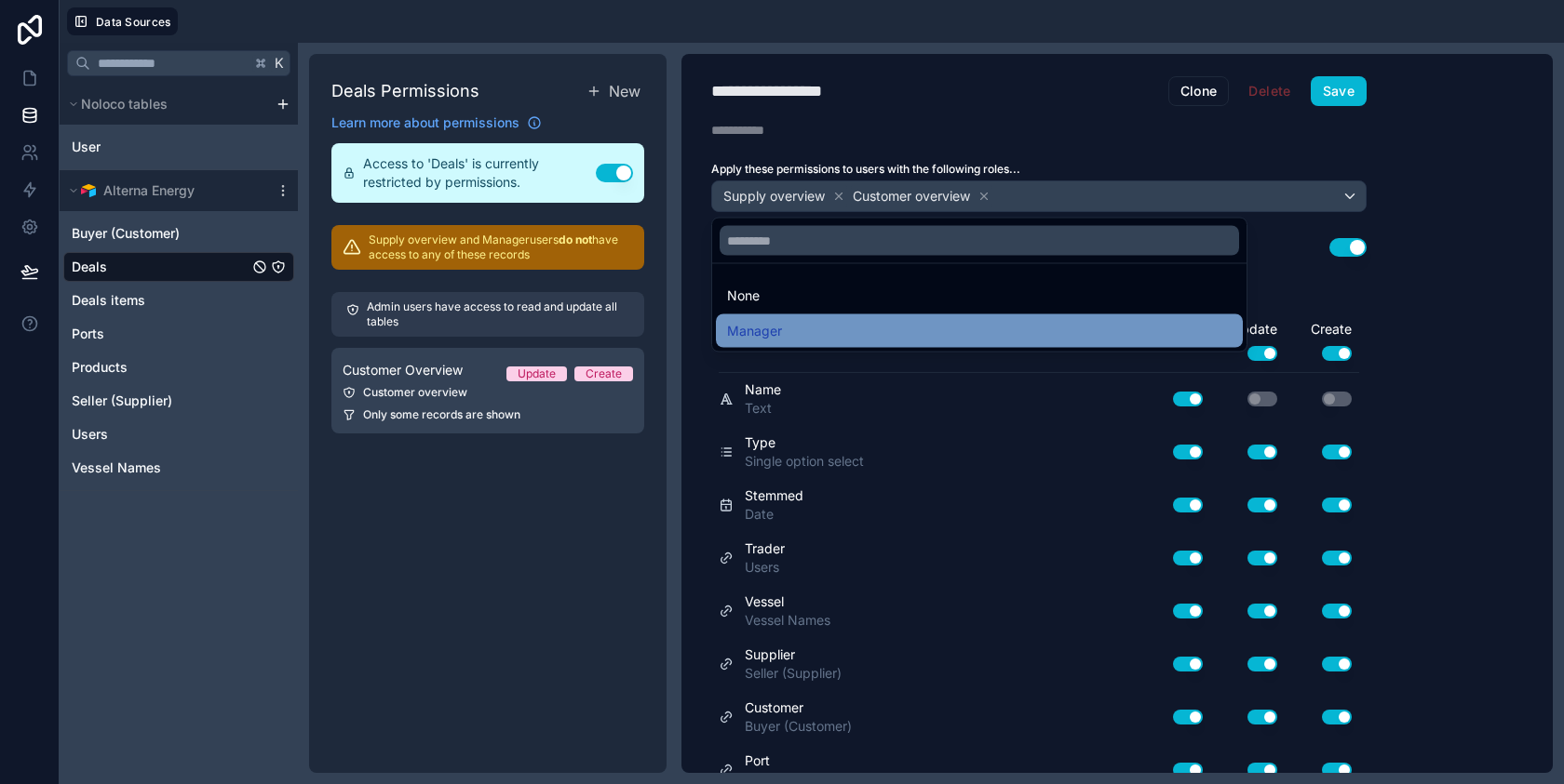
click at [1008, 333] on div "Manager" at bounding box center [978, 331] width 505 height 22
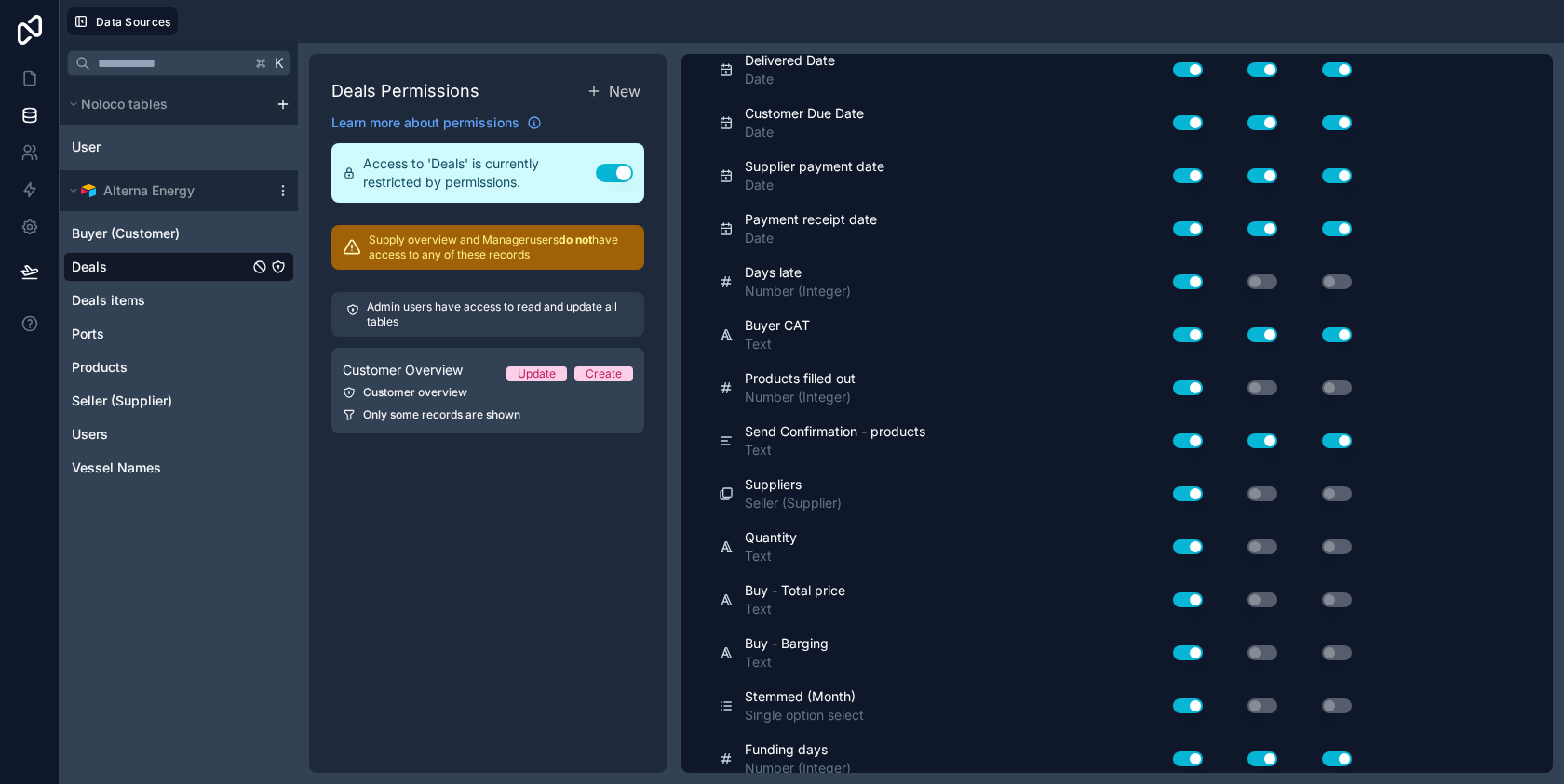
scroll to position [1879, 0]
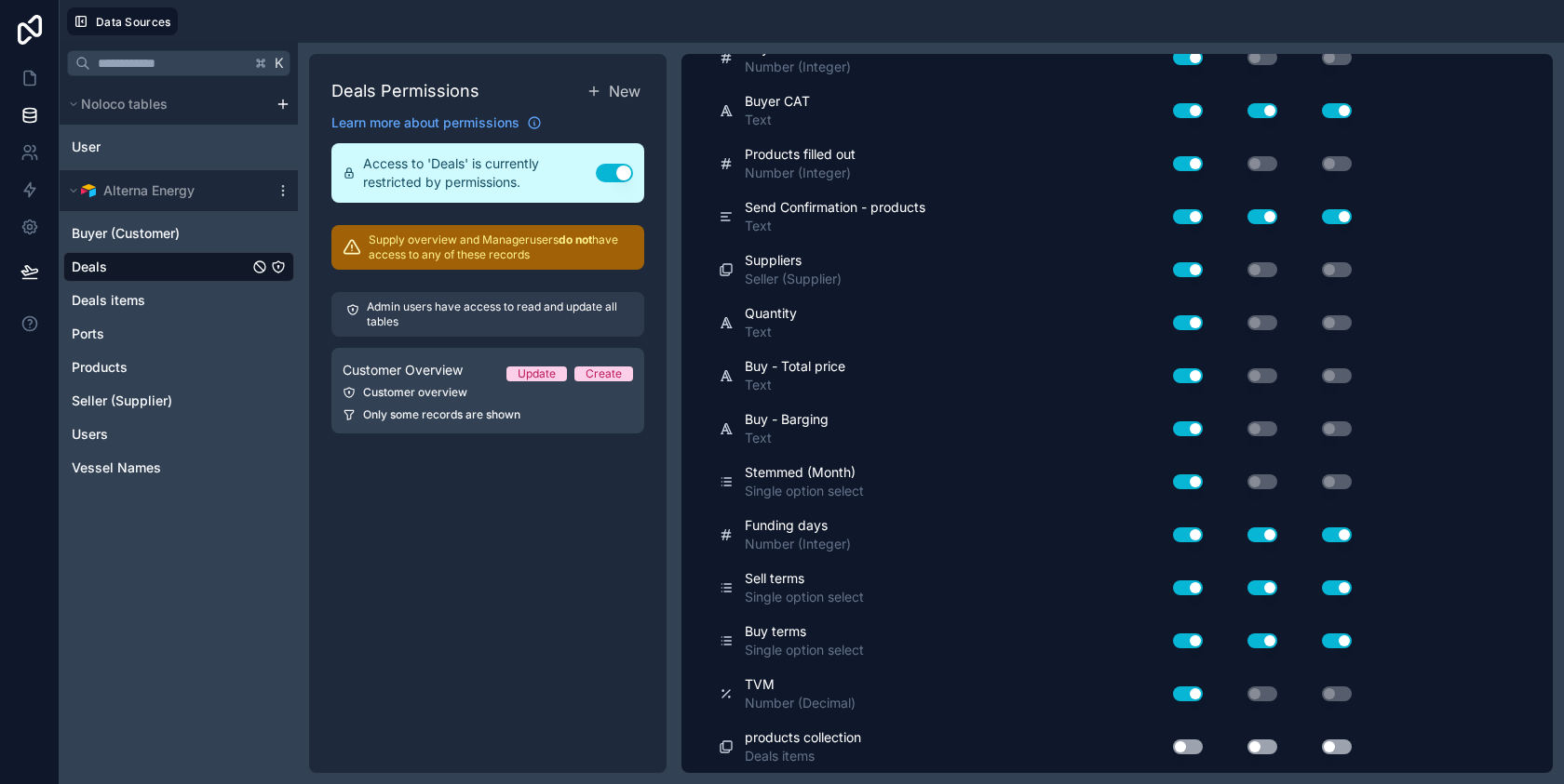
click at [1192, 752] on button "Use setting" at bounding box center [1187, 746] width 30 height 15
click at [1259, 743] on button "Use setting" at bounding box center [1262, 746] width 30 height 15
click at [1334, 741] on button "Use setting" at bounding box center [1336, 746] width 30 height 15
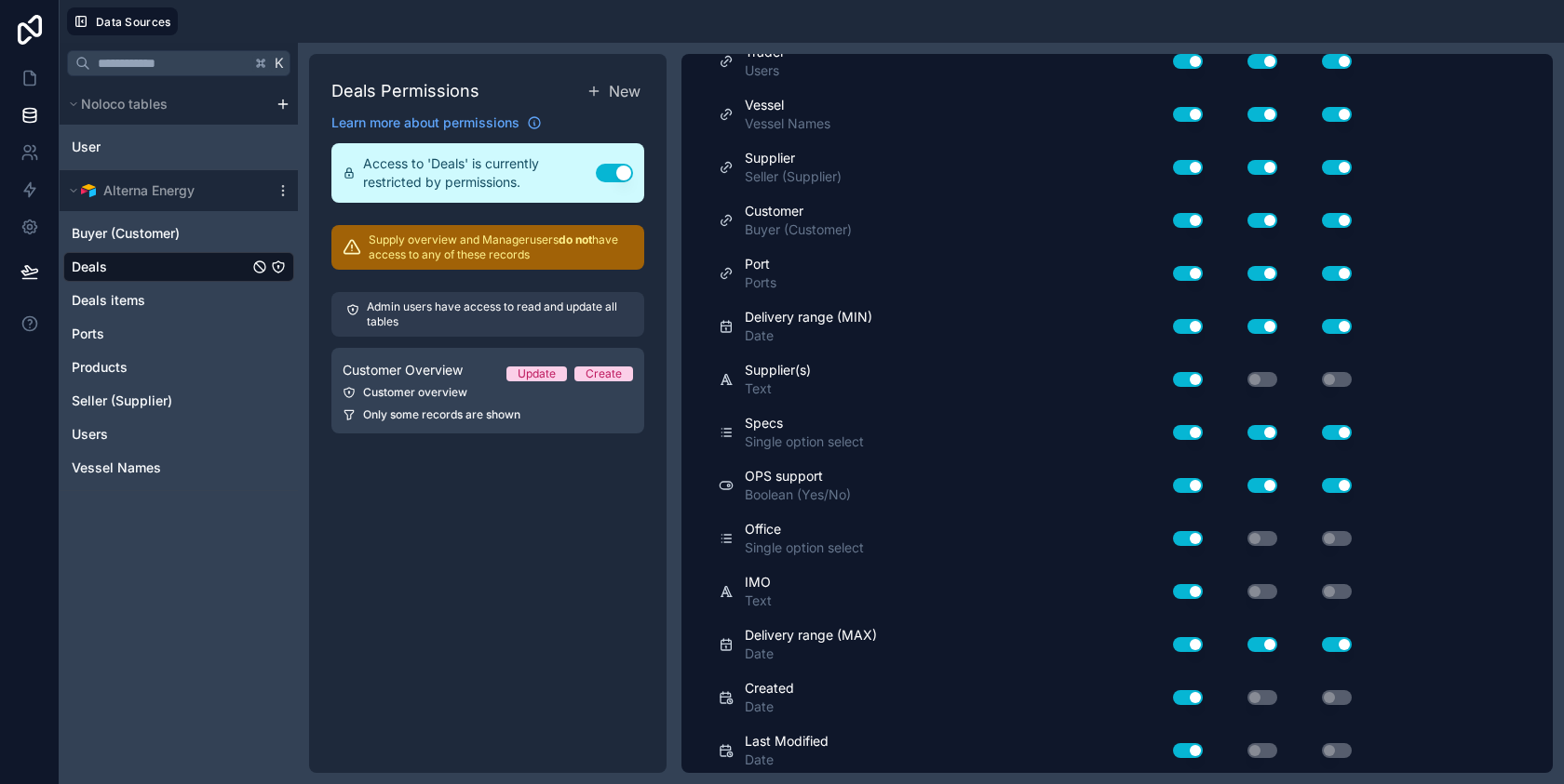
scroll to position [0, 0]
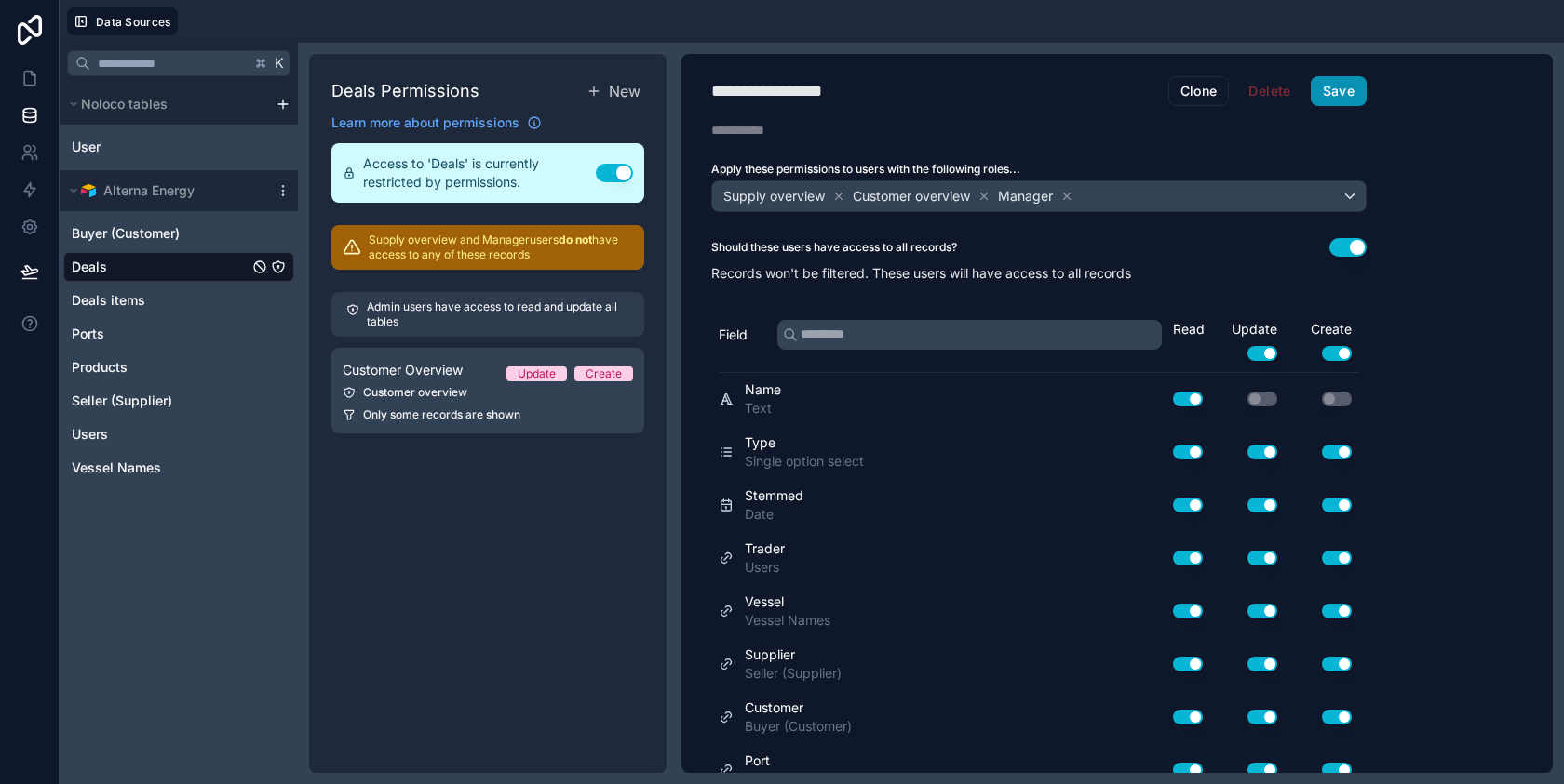
click at [1341, 79] on button "Save" at bounding box center [1338, 91] width 56 height 30
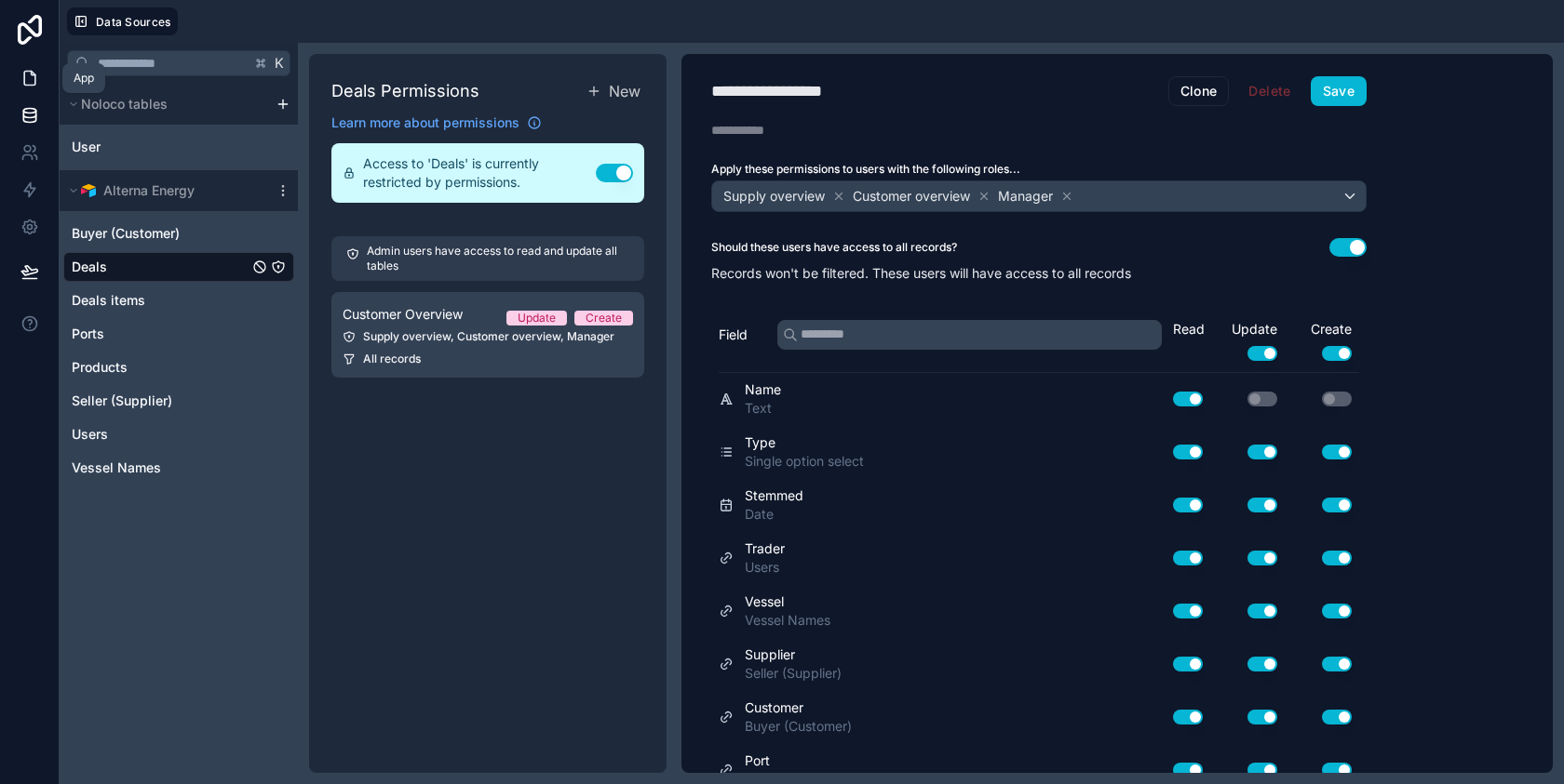
click at [32, 83] on icon at bounding box center [29, 78] width 19 height 19
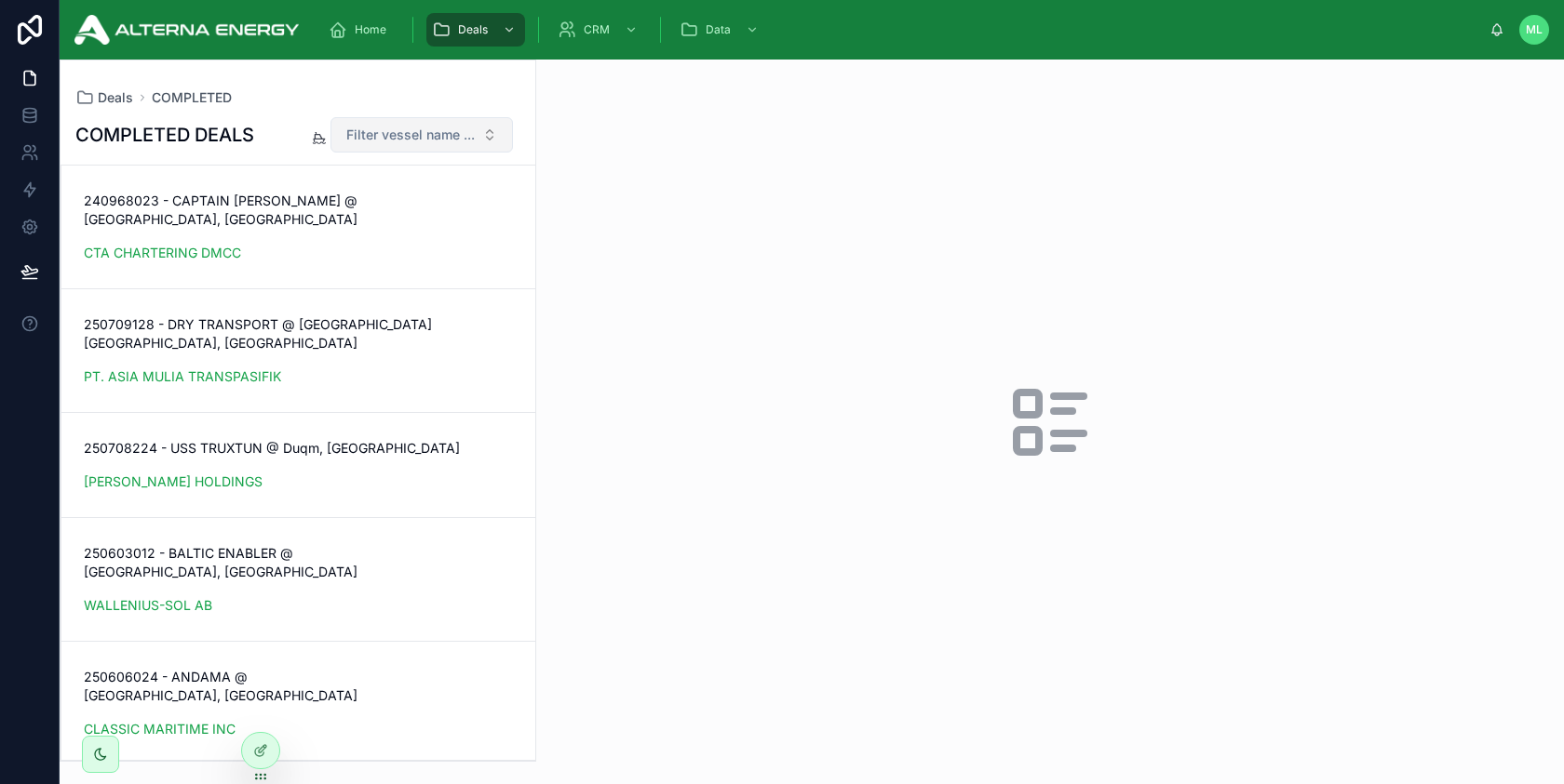
click at [362, 134] on span "Filter vessel name ..." at bounding box center [410, 135] width 129 height 19
type input "******"
click at [411, 206] on div "A OBELIX" at bounding box center [422, 211] width 224 height 30
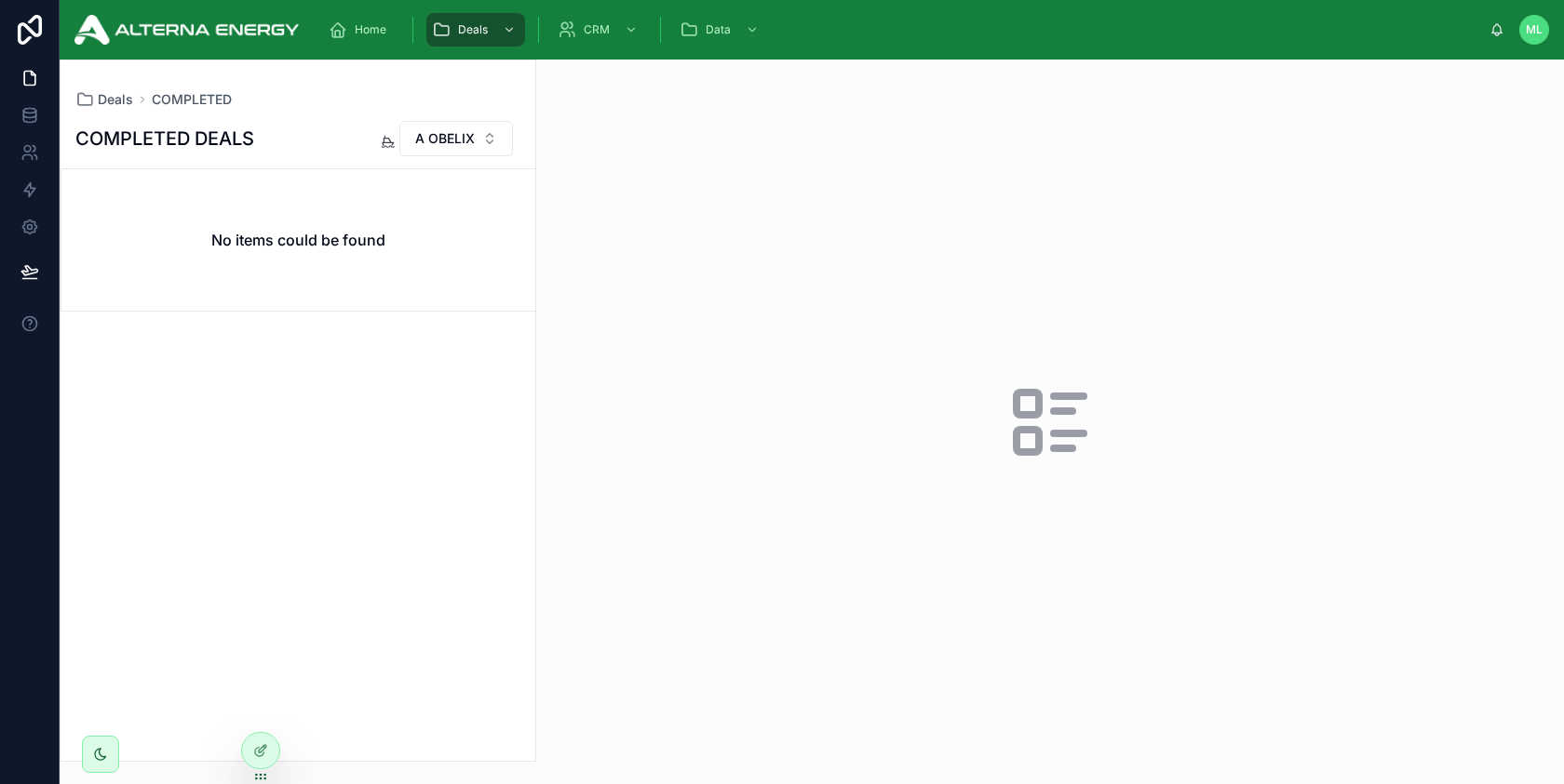
click at [604, 291] on div at bounding box center [1049, 421] width 1027 height 724
click at [503, 298] on div "No items could be found" at bounding box center [298, 240] width 474 height 142
click at [262, 718] on div at bounding box center [261, 711] width 30 height 30
click at [262, 717] on icon at bounding box center [260, 710] width 15 height 15
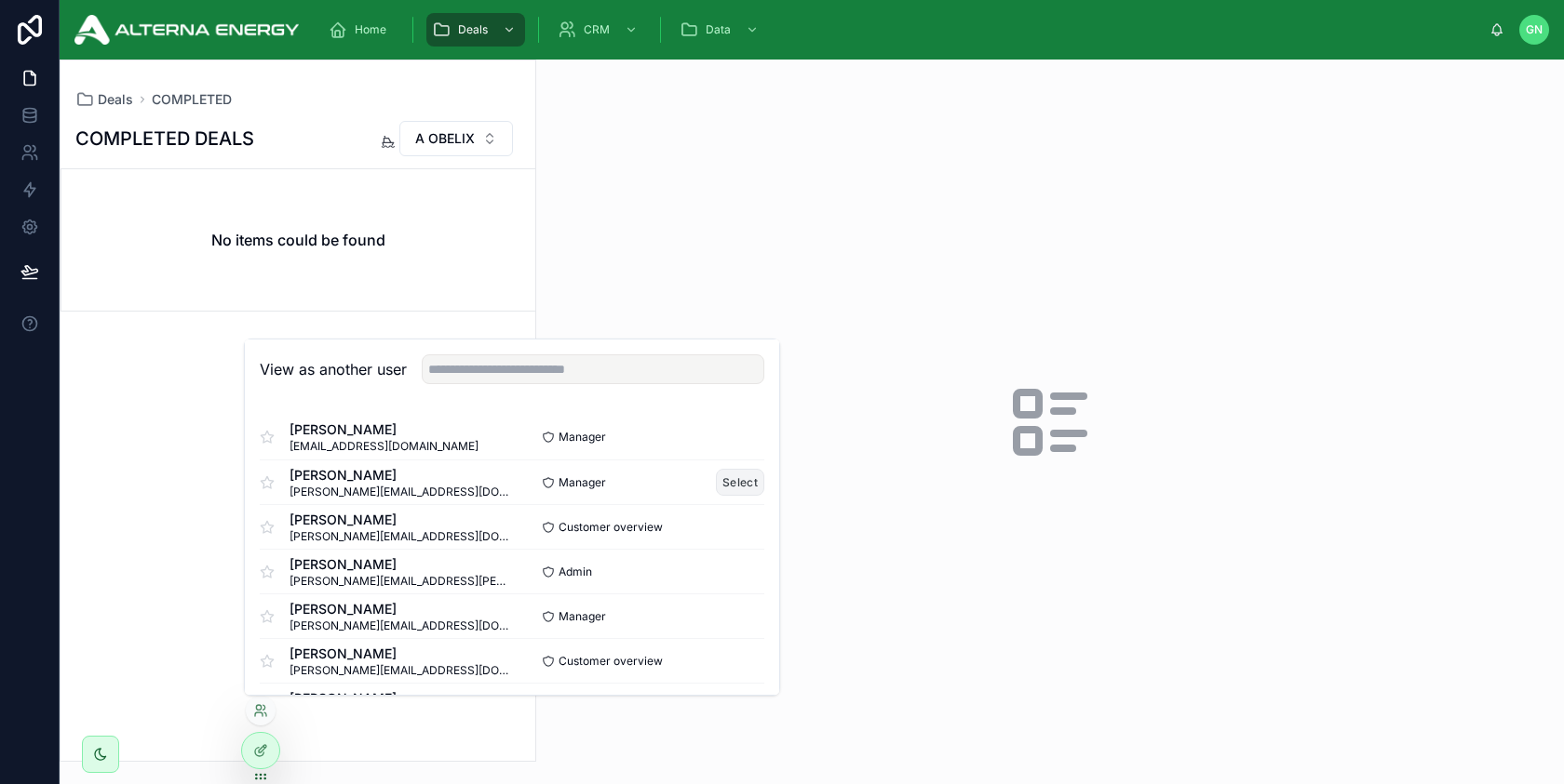
click at [739, 481] on button "Select" at bounding box center [740, 481] width 48 height 27
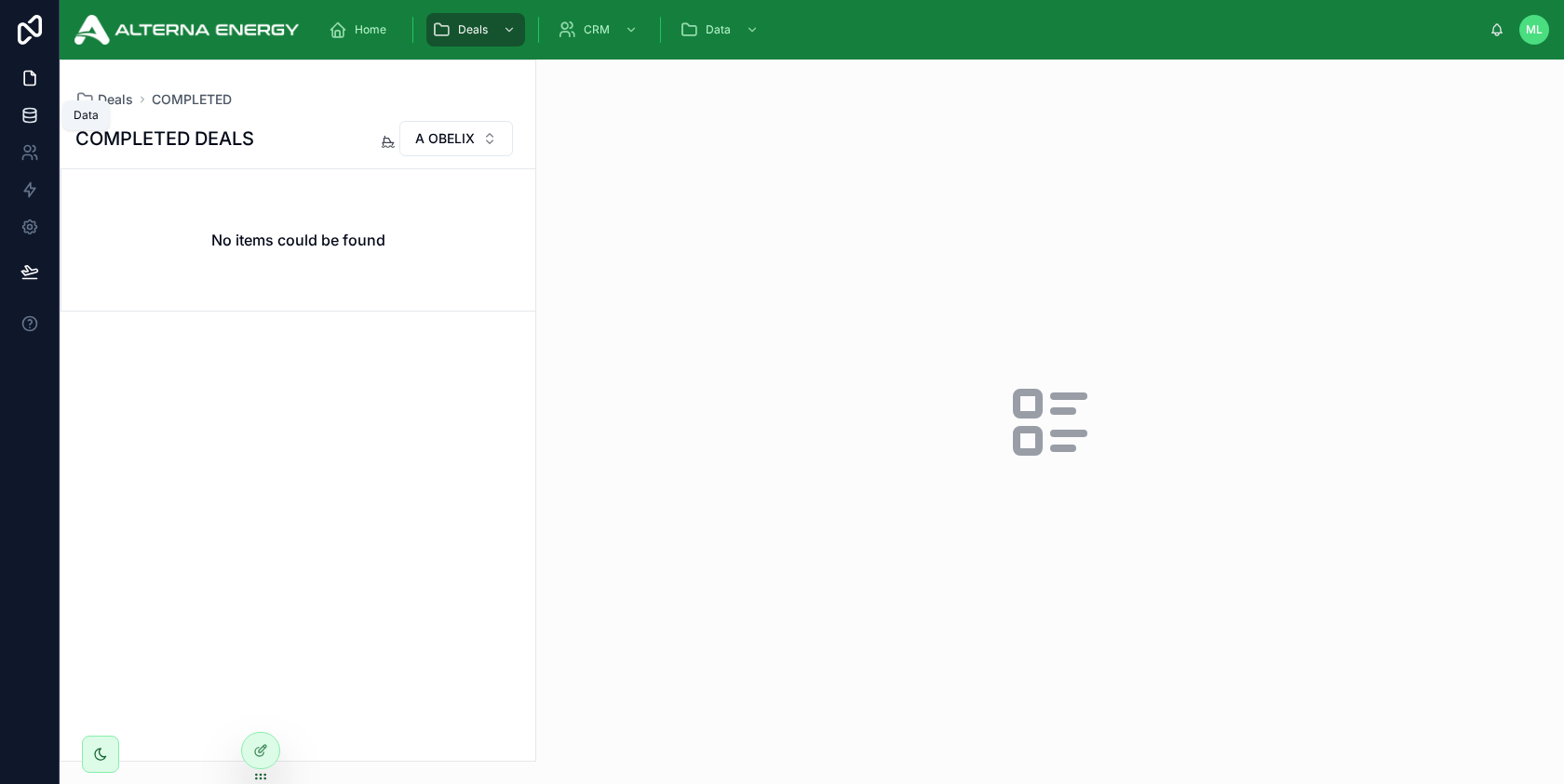
click at [34, 128] on link at bounding box center [29, 115] width 59 height 37
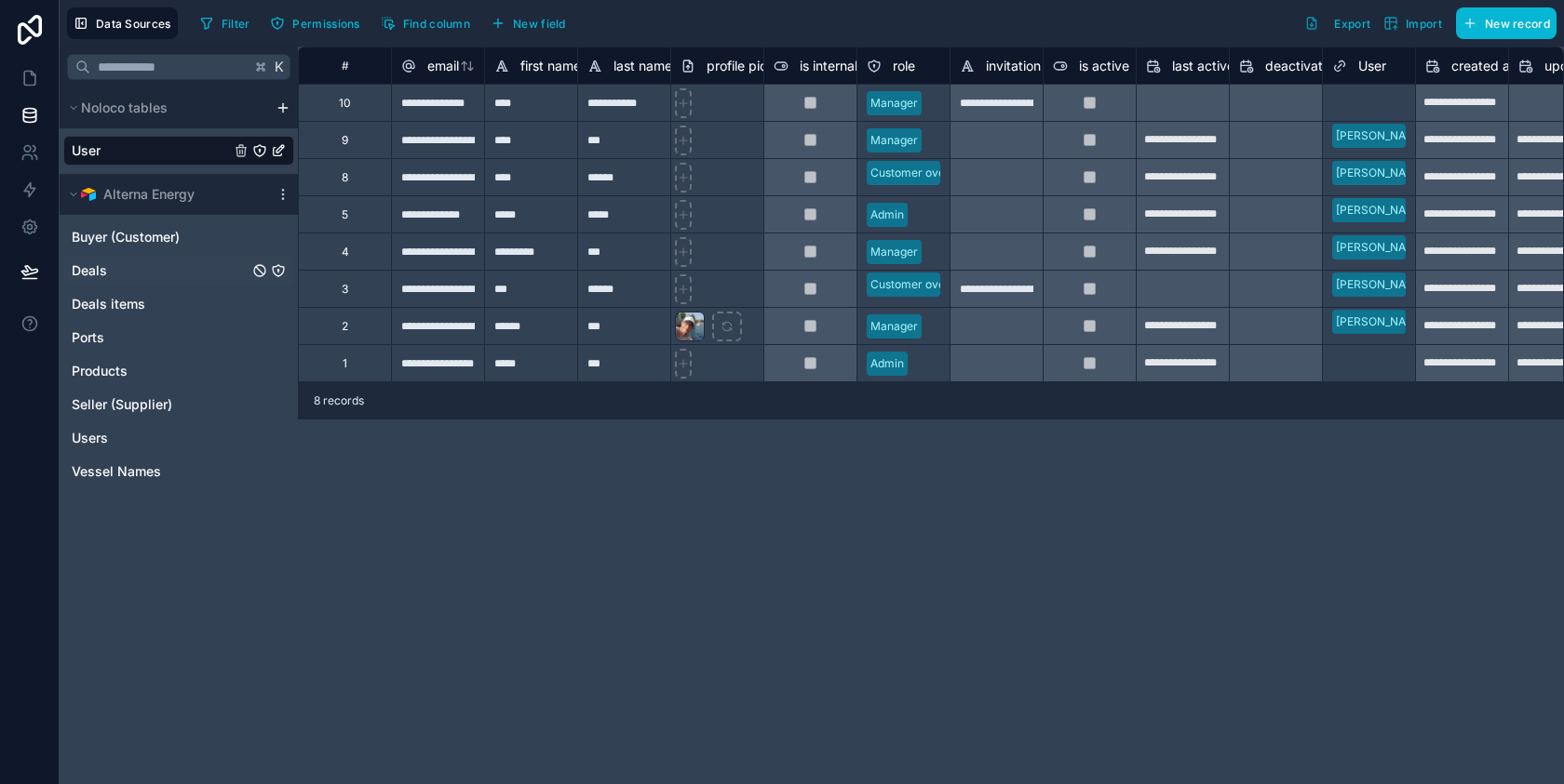
click at [151, 272] on link "Deals" at bounding box center [160, 271] width 177 height 19
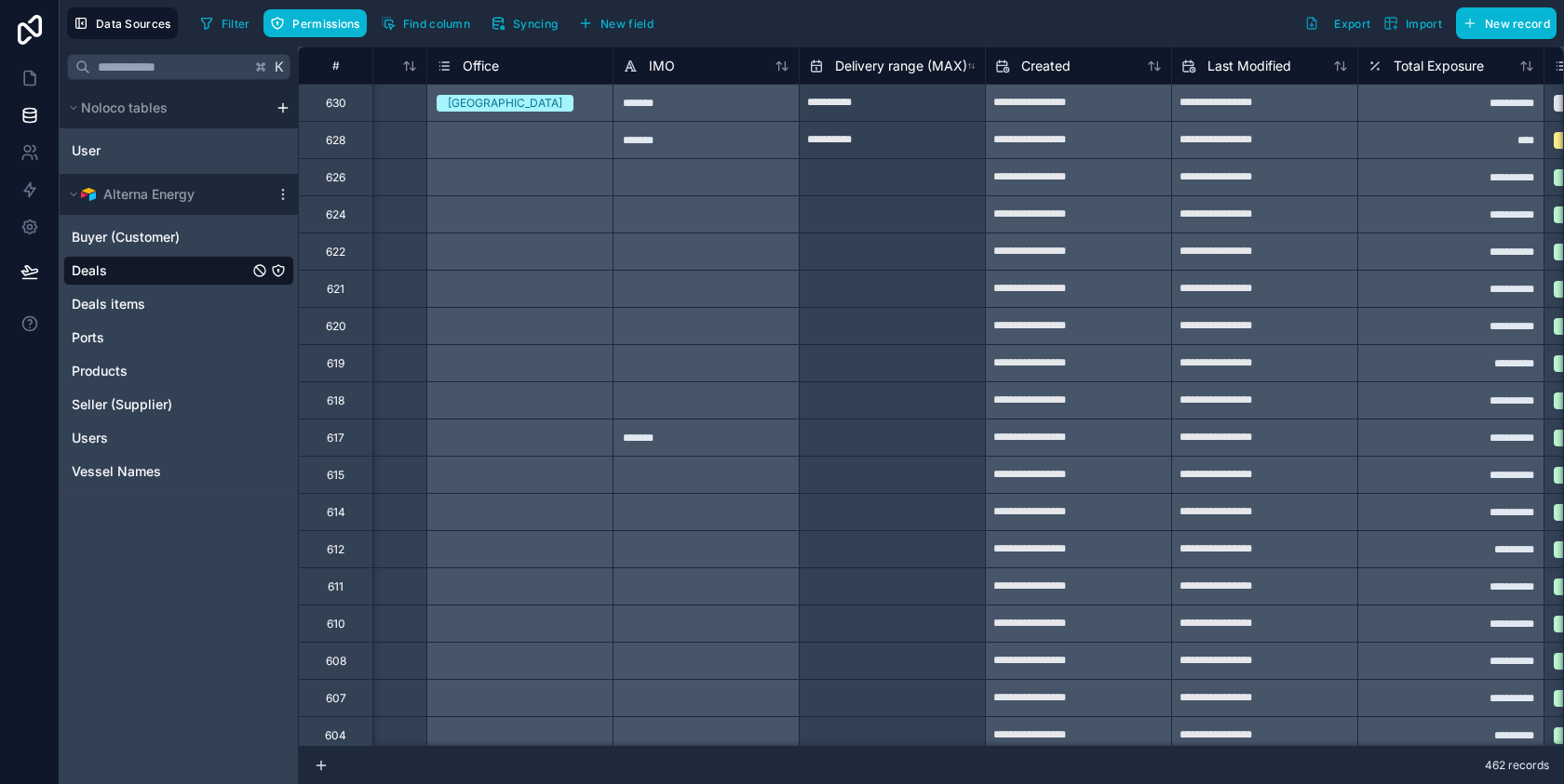
scroll to position [0, 2413]
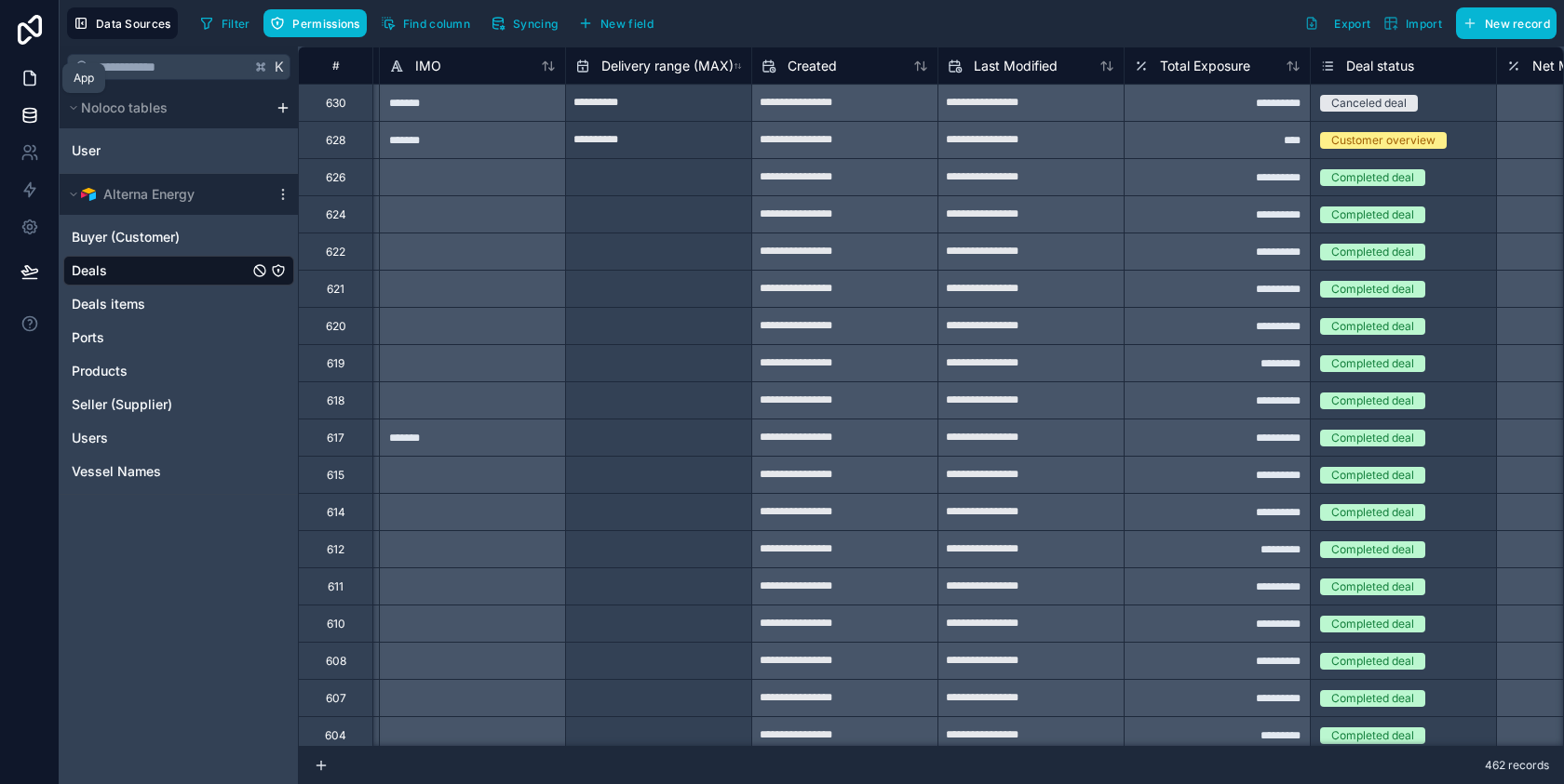
click at [37, 87] on icon at bounding box center [29, 78] width 19 height 19
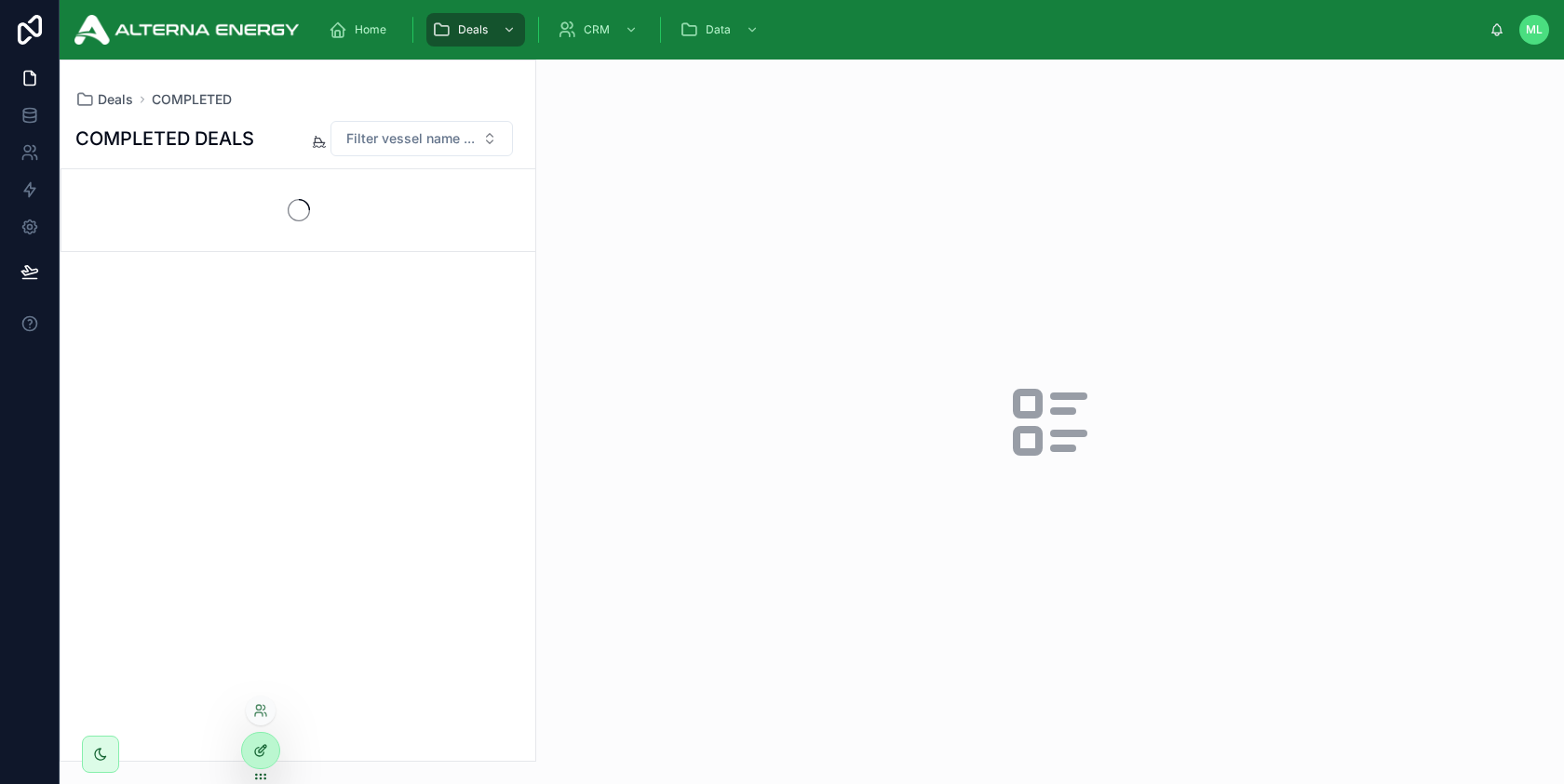
click at [256, 753] on icon at bounding box center [259, 752] width 8 height 8
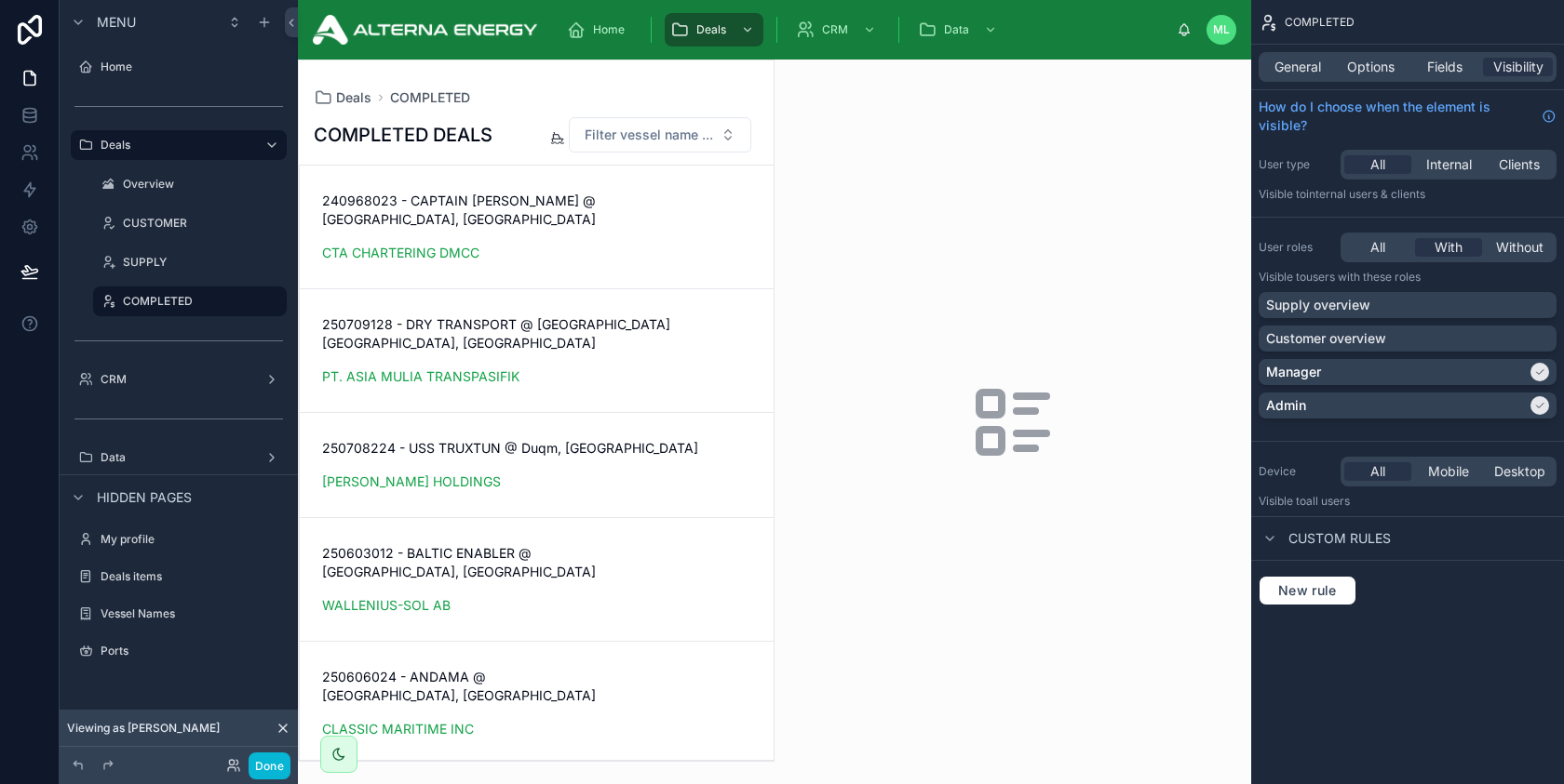
click at [693, 203] on div at bounding box center [536, 410] width 475 height 700
click at [1370, 75] on span "Options" at bounding box center [1370, 67] width 47 height 19
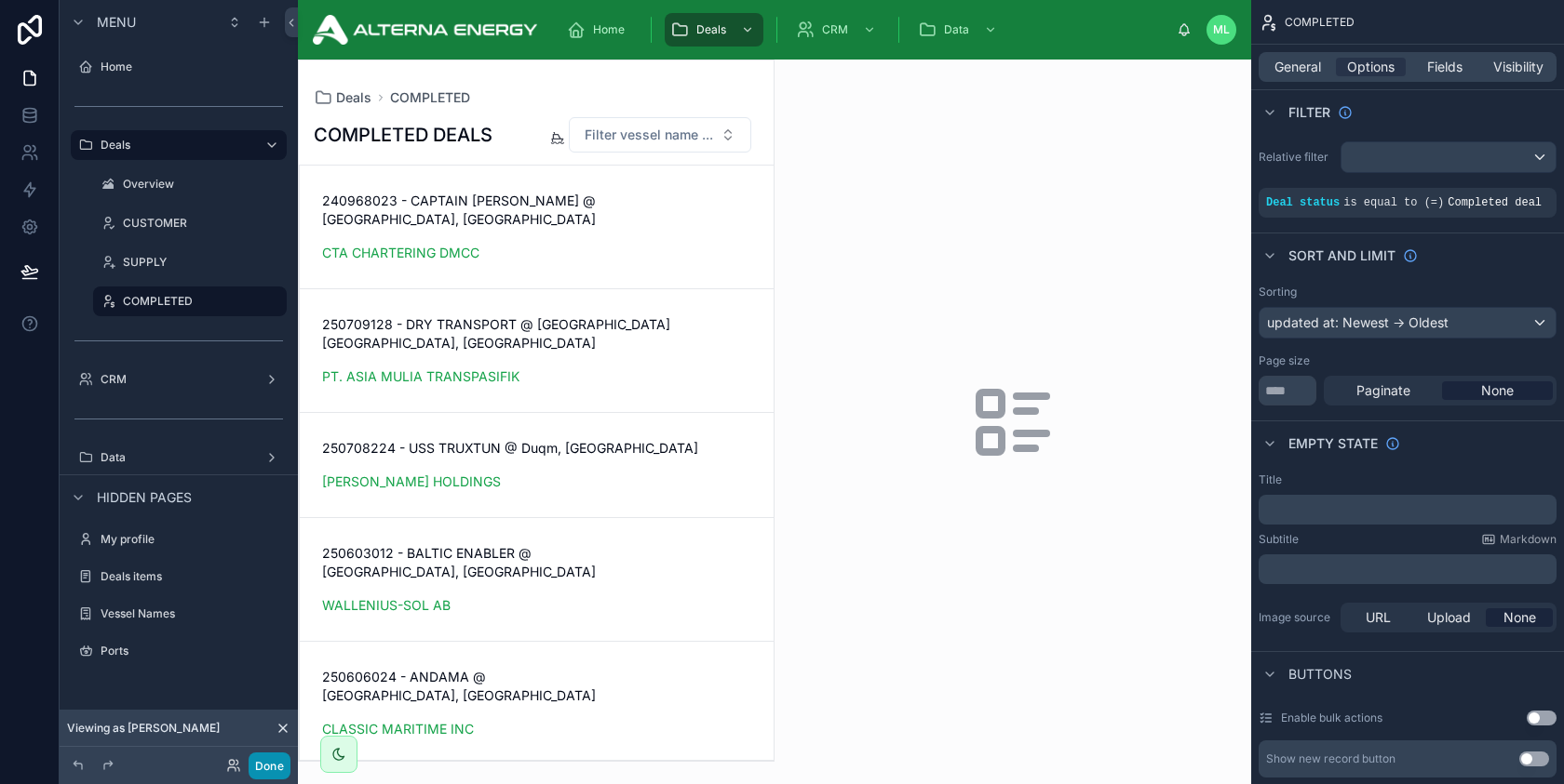
click at [270, 765] on button "Done" at bounding box center [270, 765] width 42 height 27
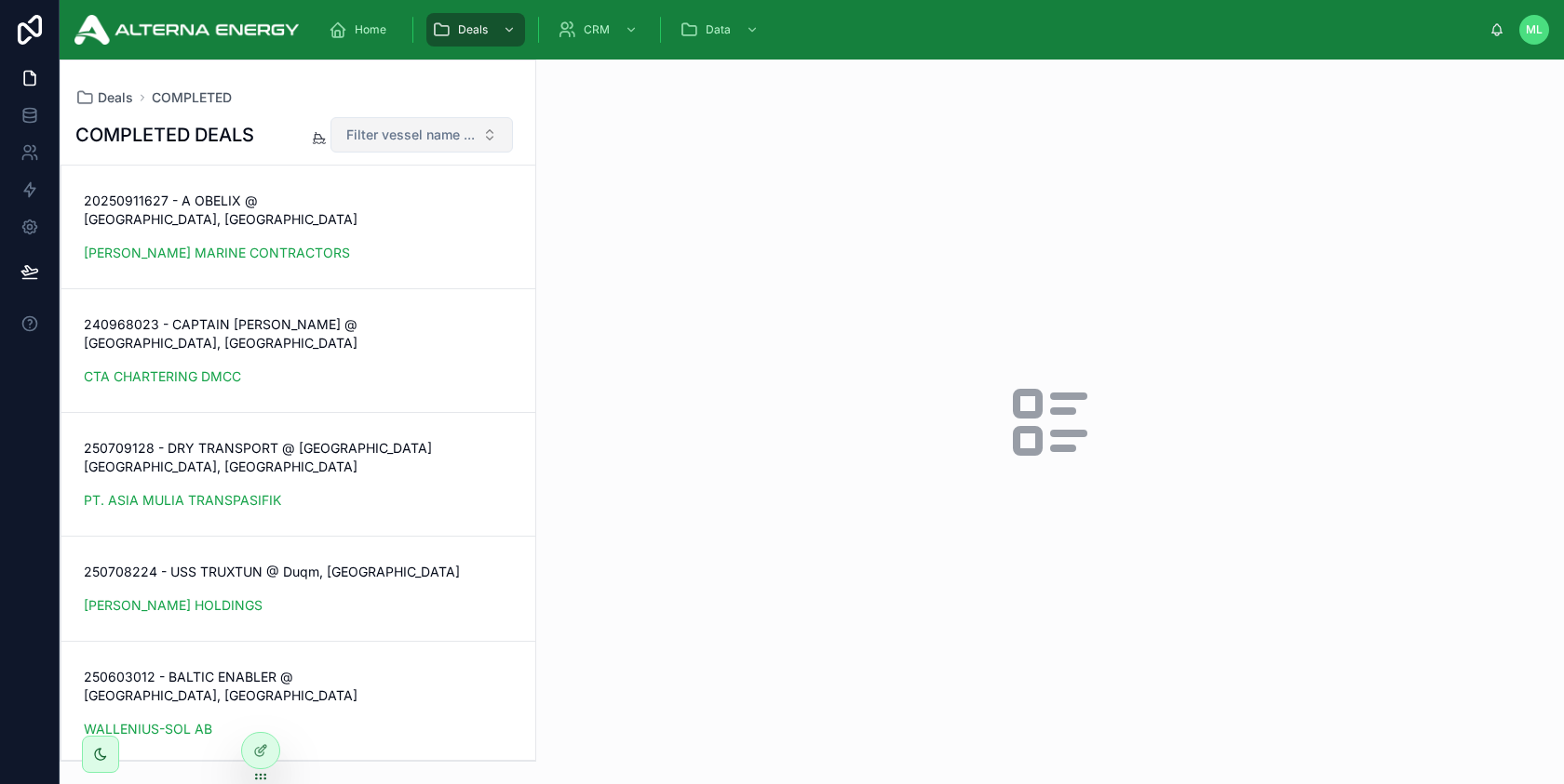
click at [397, 127] on span "Filter vessel name ..." at bounding box center [410, 135] width 129 height 19
type input "*****"
click at [383, 209] on div "A OBELIX" at bounding box center [422, 211] width 224 height 30
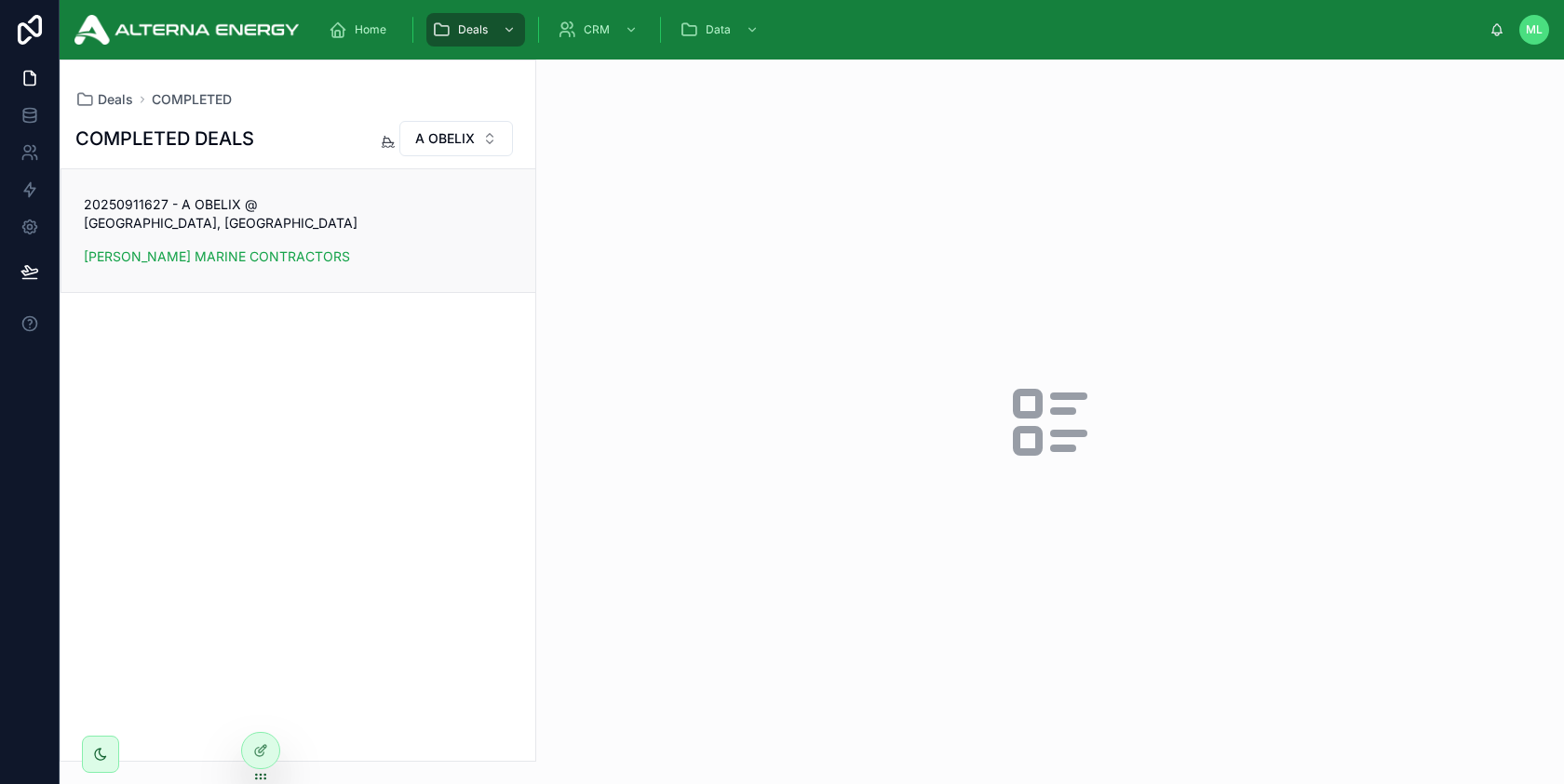
click at [428, 228] on div "20250911627 - A OBELIX @ [GEOGRAPHIC_DATA], [DEMOGRAPHIC_DATA] [PERSON_NAME] MA…" at bounding box center [298, 231] width 429 height 71
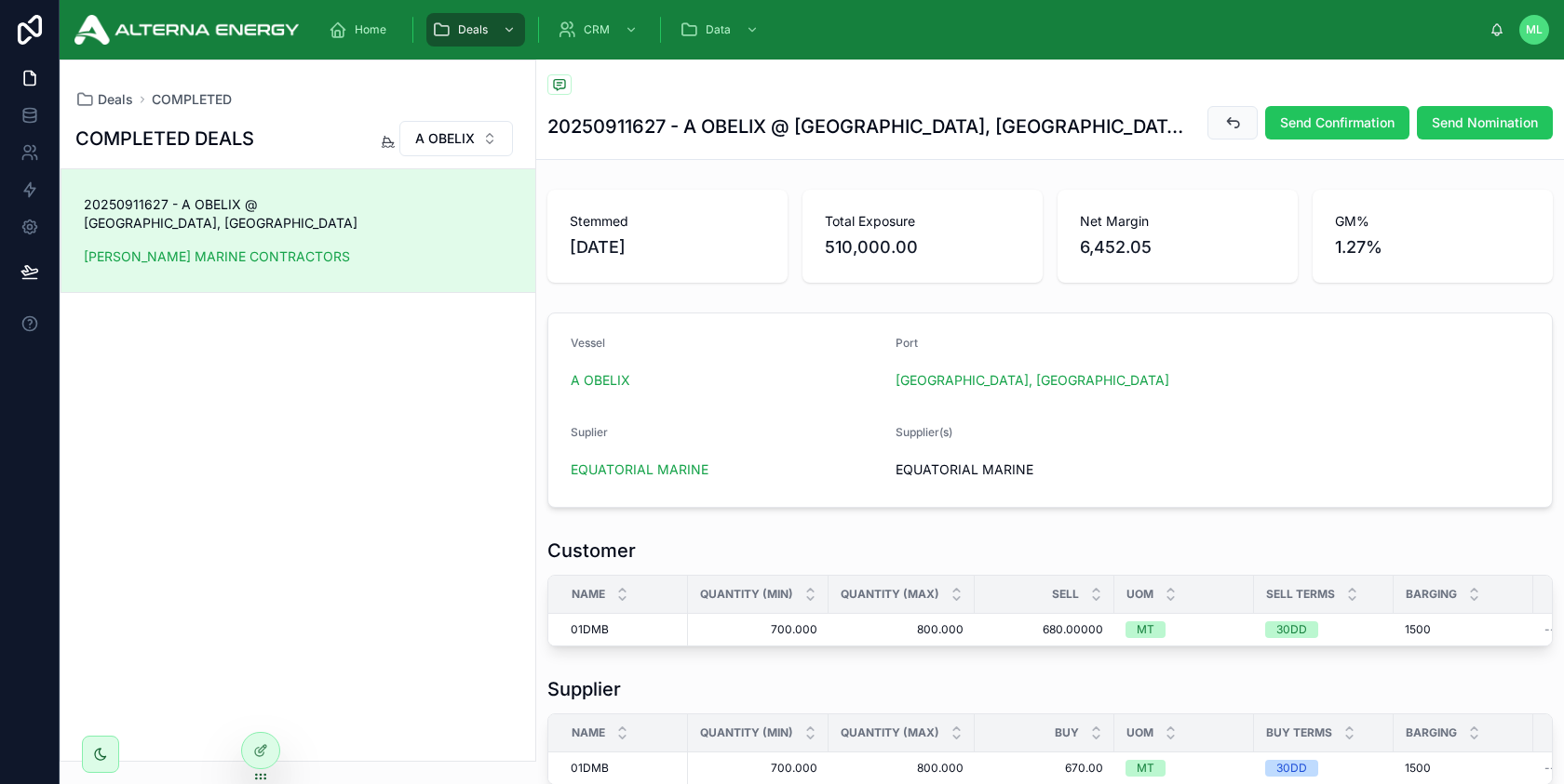
scroll to position [332, 0]
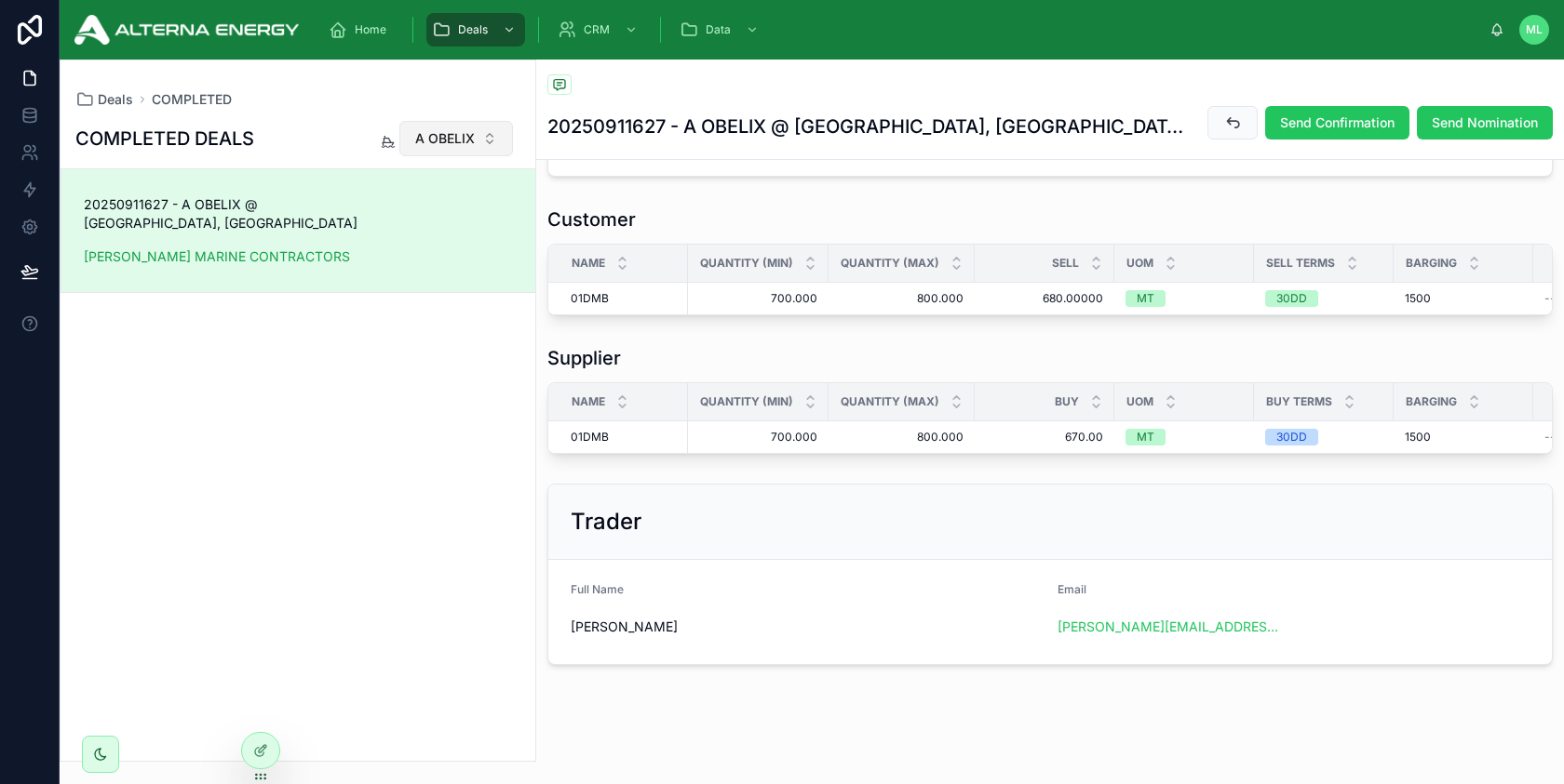
click at [460, 134] on span "A OBELIX" at bounding box center [445, 138] width 60 height 19
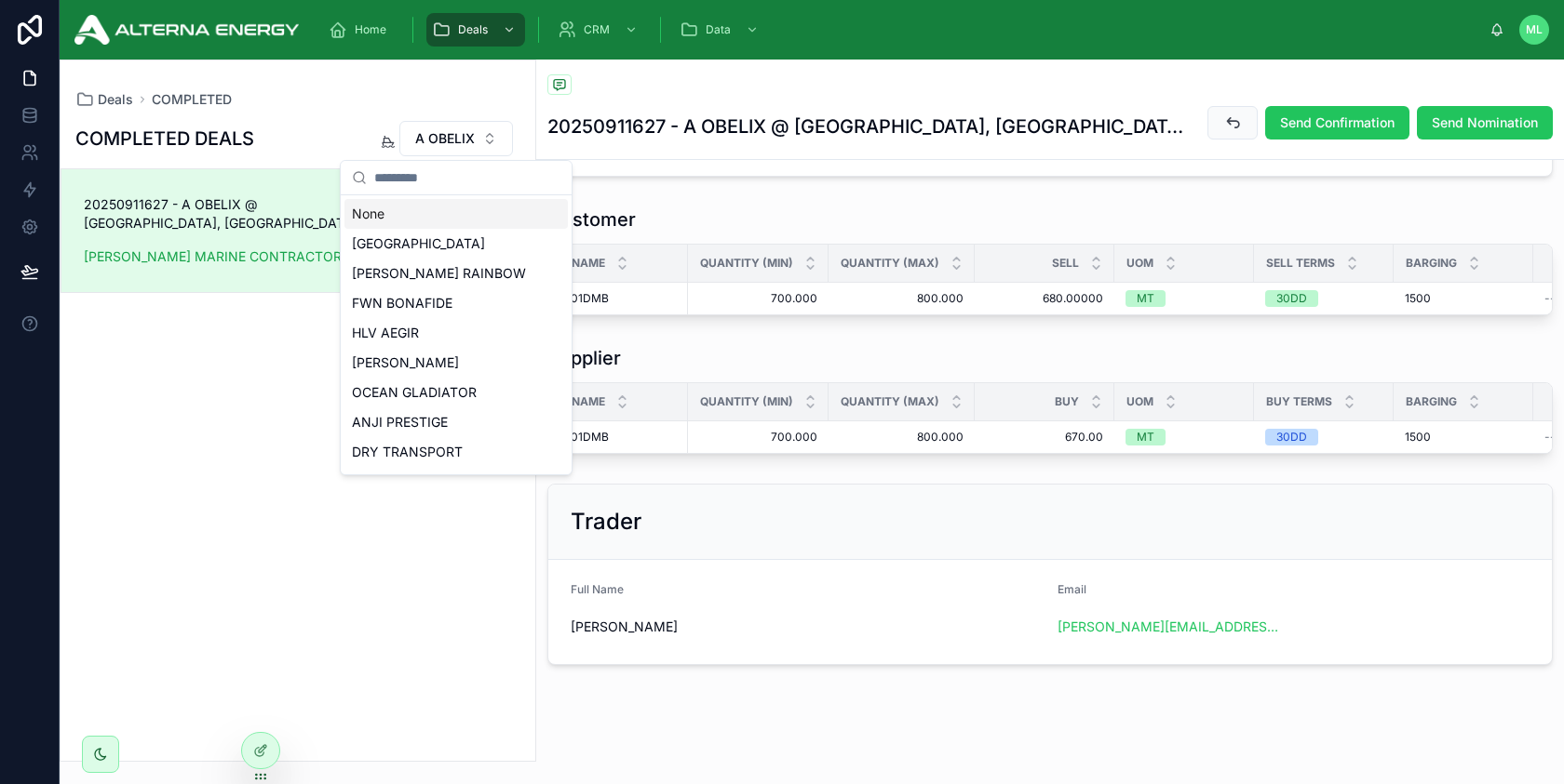
click at [402, 213] on div "None" at bounding box center [457, 214] width 224 height 30
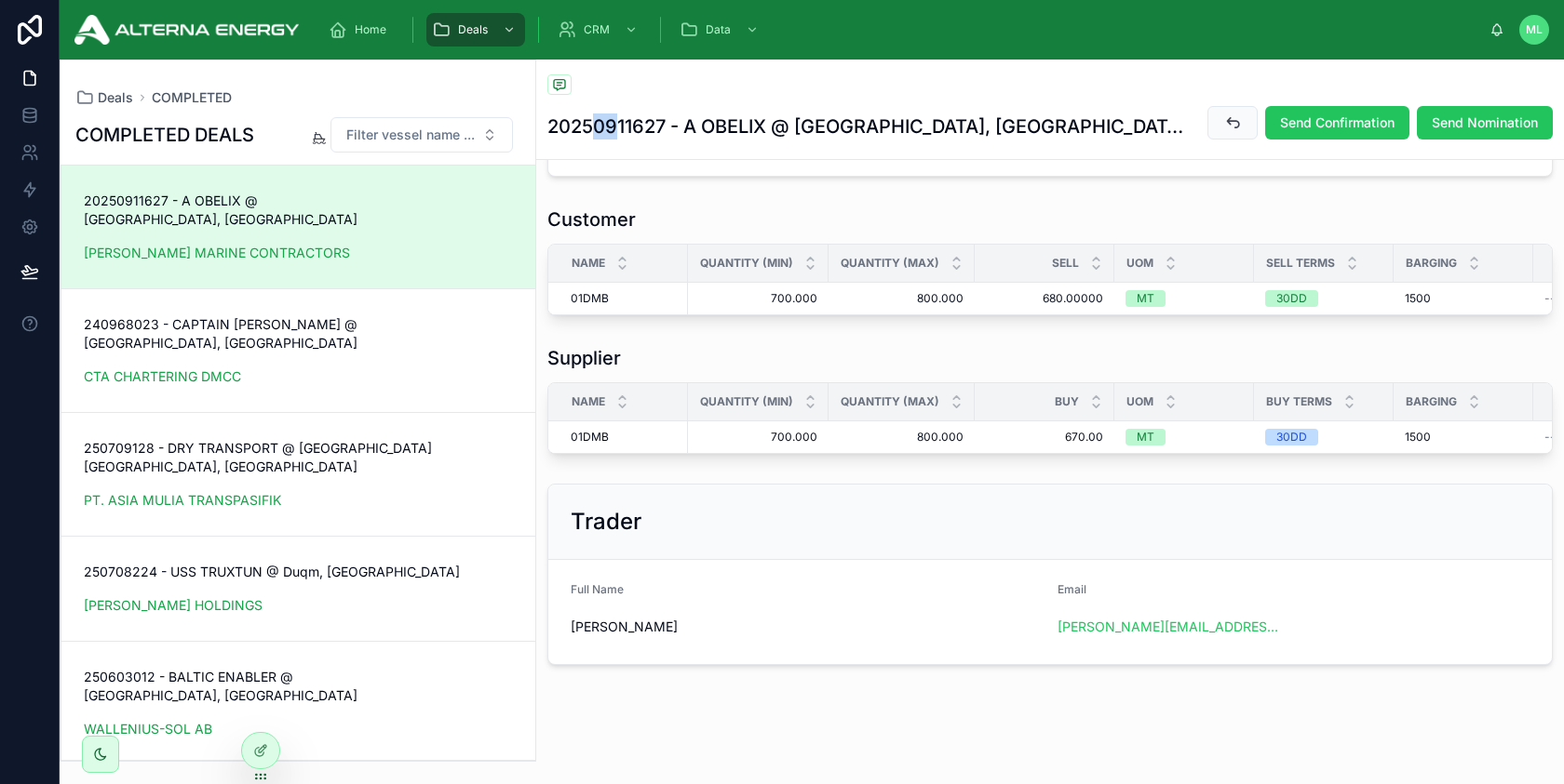
drag, startPoint x: 598, startPoint y: 124, endPoint x: 621, endPoint y: 123, distance: 23.0
click at [621, 123] on h1 "20250911627 - A OBELIX @ [GEOGRAPHIC_DATA], [GEOGRAPHIC_DATA]" at bounding box center [866, 127] width 638 height 26
click at [632, 127] on h1 "20250911627 - A OBELIX @ [GEOGRAPHIC_DATA], [GEOGRAPHIC_DATA]" at bounding box center [866, 127] width 638 height 26
drag, startPoint x: 635, startPoint y: 124, endPoint x: 670, endPoint y: 124, distance: 35.0
click at [670, 124] on h1 "20250911627 - A OBELIX @ [GEOGRAPHIC_DATA], [GEOGRAPHIC_DATA]" at bounding box center [866, 127] width 638 height 26
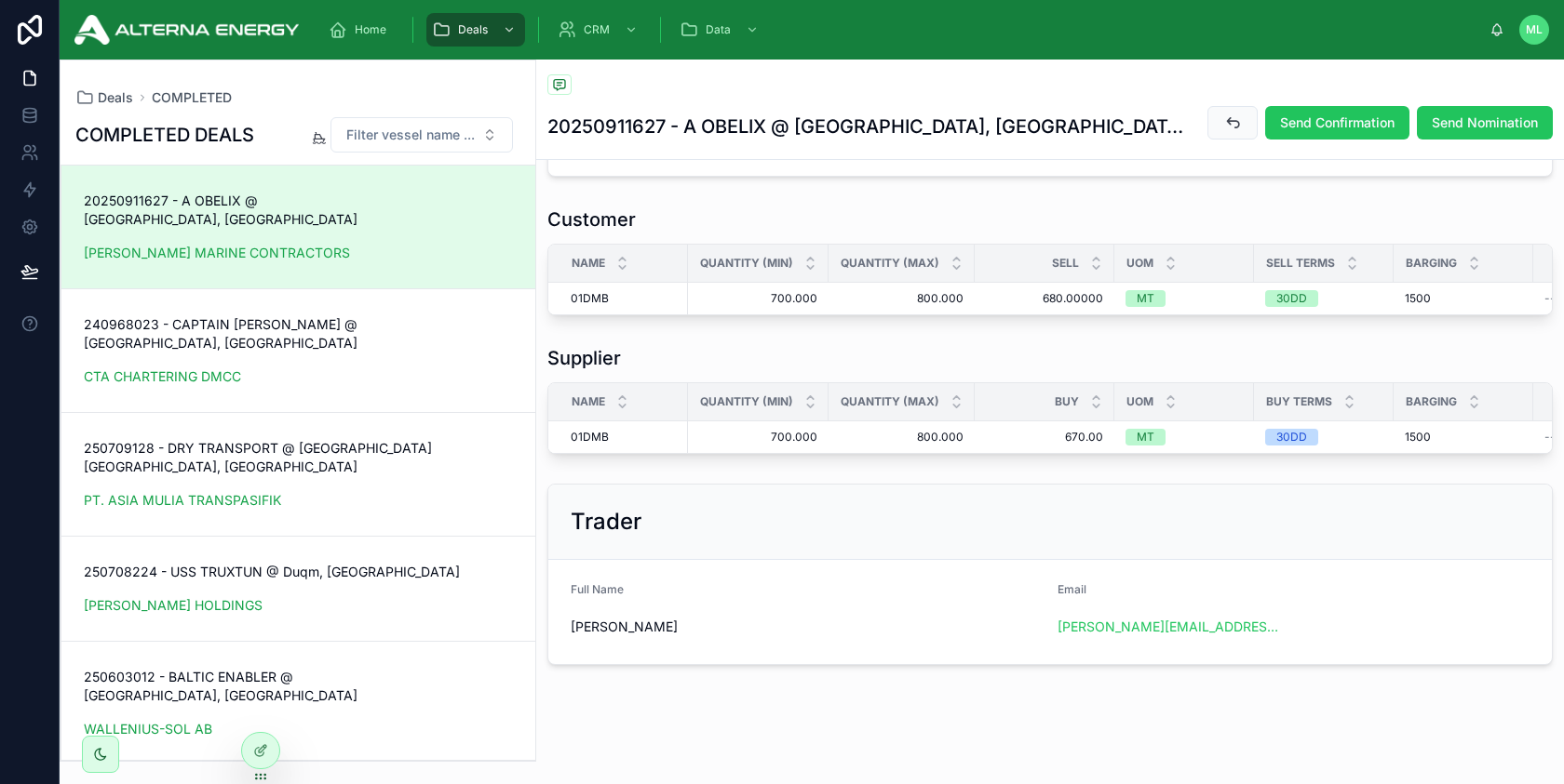
click at [640, 118] on h1 "20250911627 - A OBELIX @ [GEOGRAPHIC_DATA], [GEOGRAPHIC_DATA]" at bounding box center [866, 127] width 638 height 26
drag, startPoint x: 635, startPoint y: 123, endPoint x: 663, endPoint y: 127, distance: 28.3
click at [663, 127] on h1 "20250911627 - A OBELIX @ [GEOGRAPHIC_DATA], [GEOGRAPHIC_DATA]" at bounding box center [866, 127] width 638 height 26
click at [178, 36] on img at bounding box center [187, 30] width 224 height 30
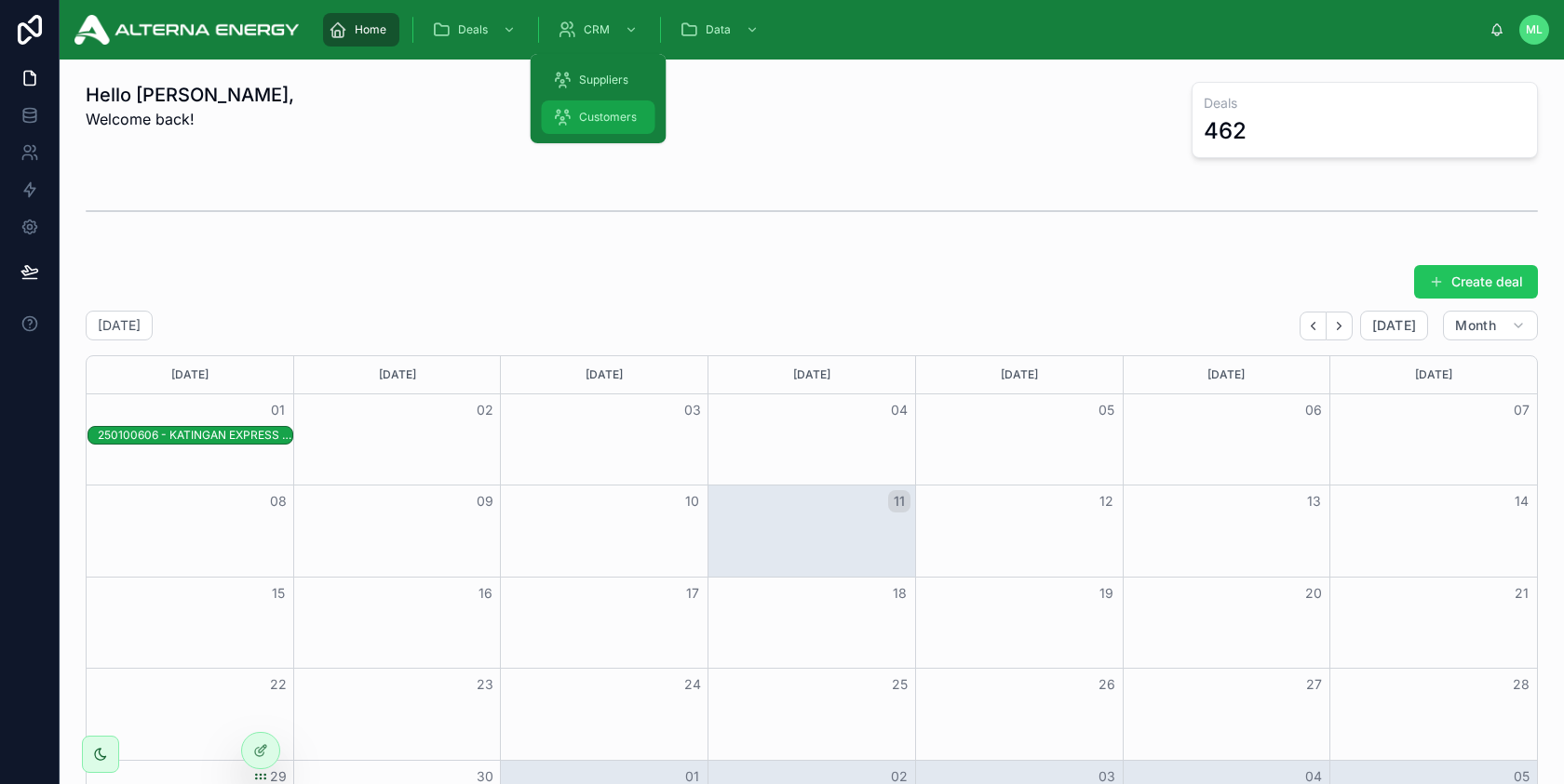
click at [607, 107] on div "Customers" at bounding box center [598, 117] width 91 height 30
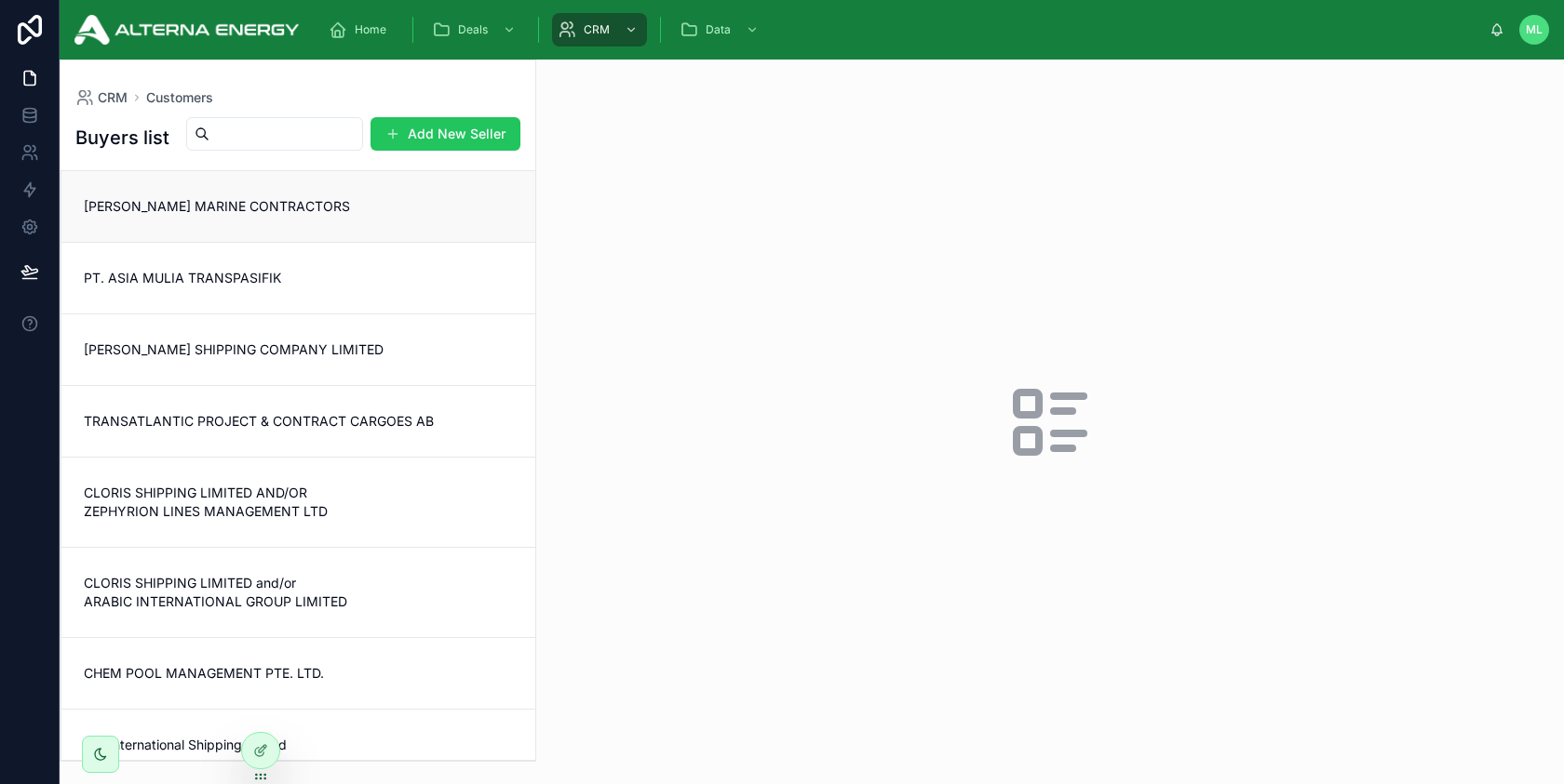
click at [428, 216] on span "[PERSON_NAME] MARINE CONTRACTORS" at bounding box center [298, 206] width 429 height 19
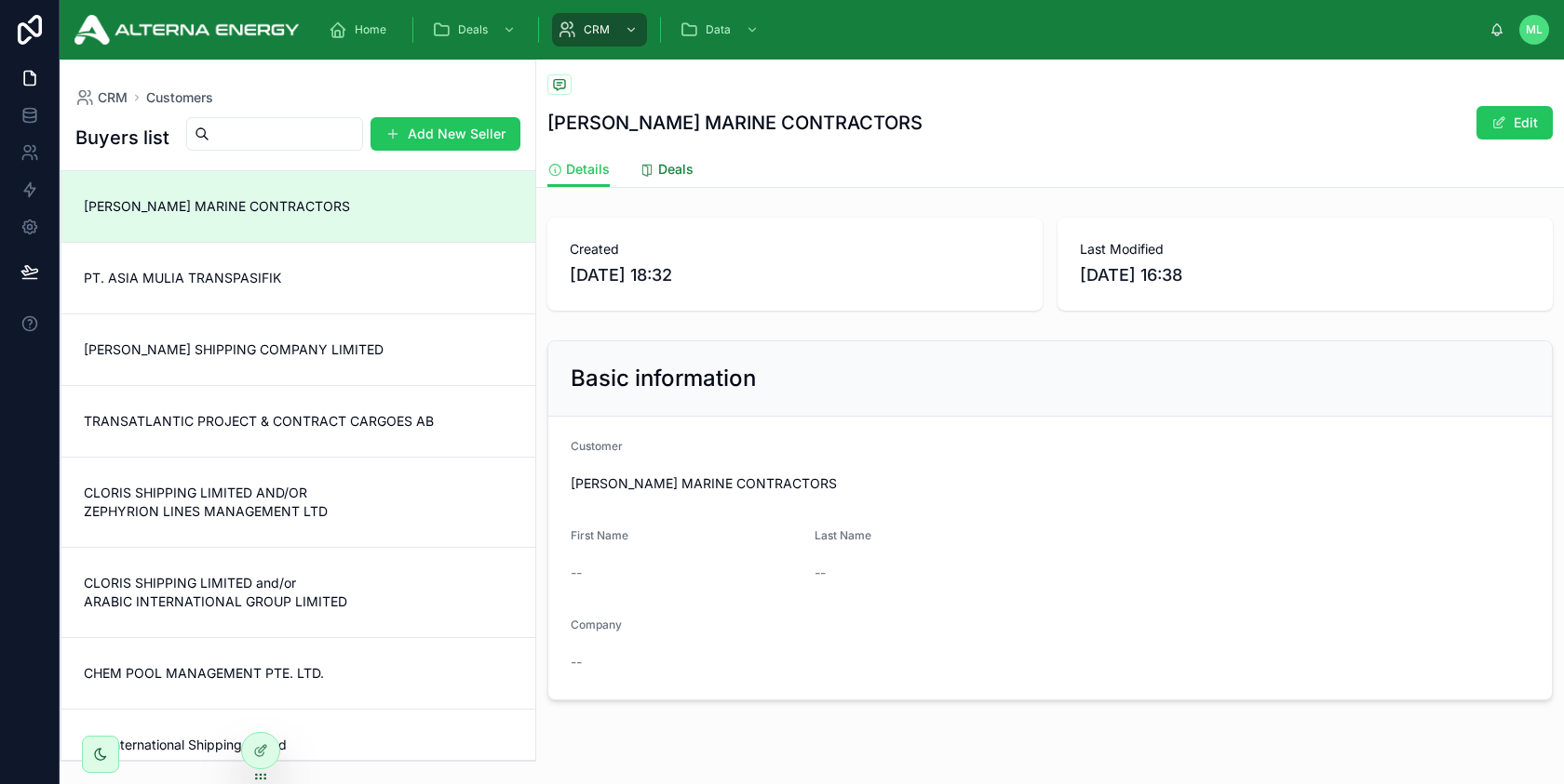
click at [662, 174] on span "Deals" at bounding box center [675, 169] width 35 height 19
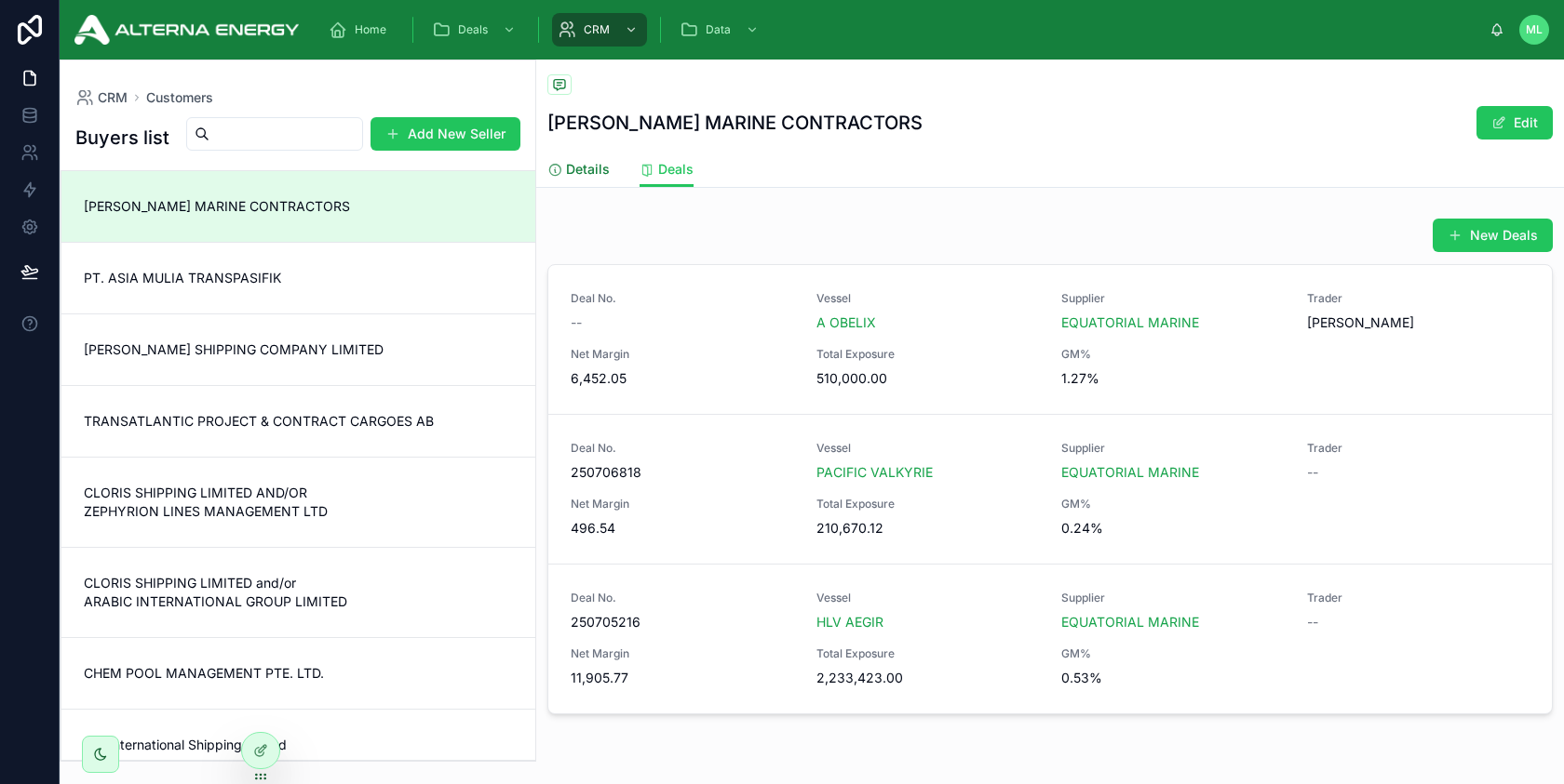
click at [596, 174] on span "Details" at bounding box center [588, 169] width 44 height 19
